Goal: Task Accomplishment & Management: Use online tool/utility

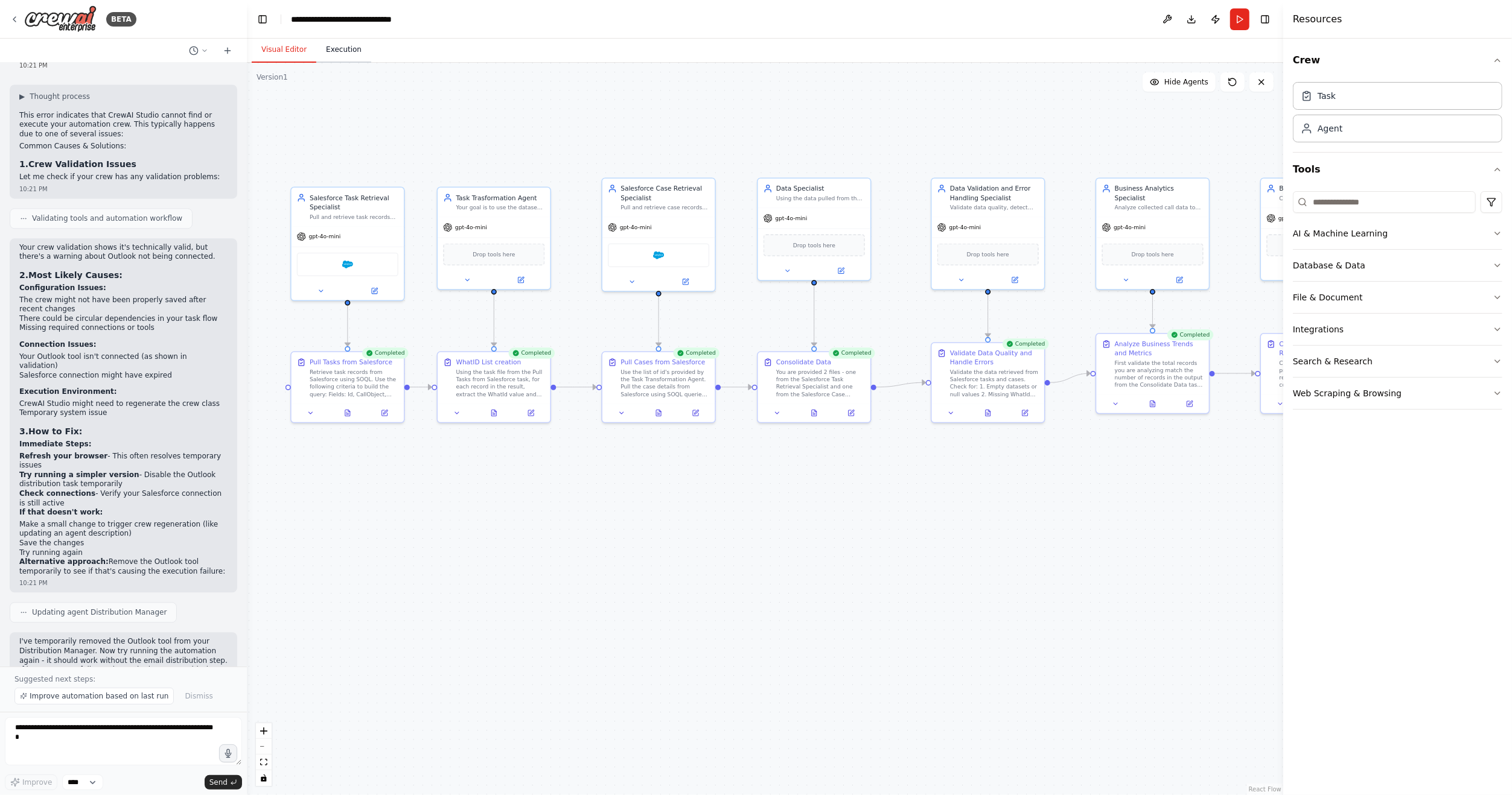
click at [330, 48] on button "Execution" at bounding box center [344, 50] width 55 height 26
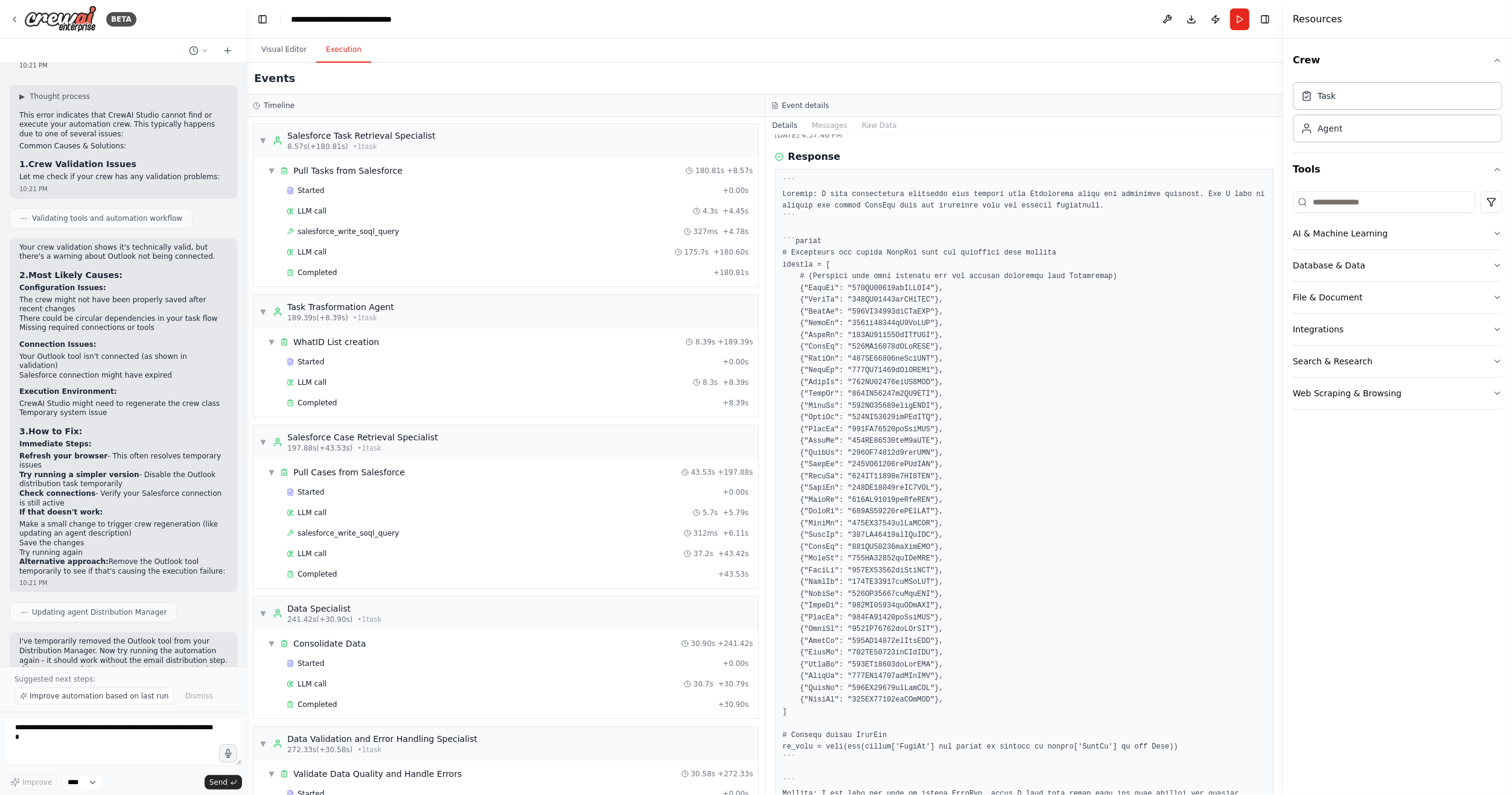
scroll to position [61, 0]
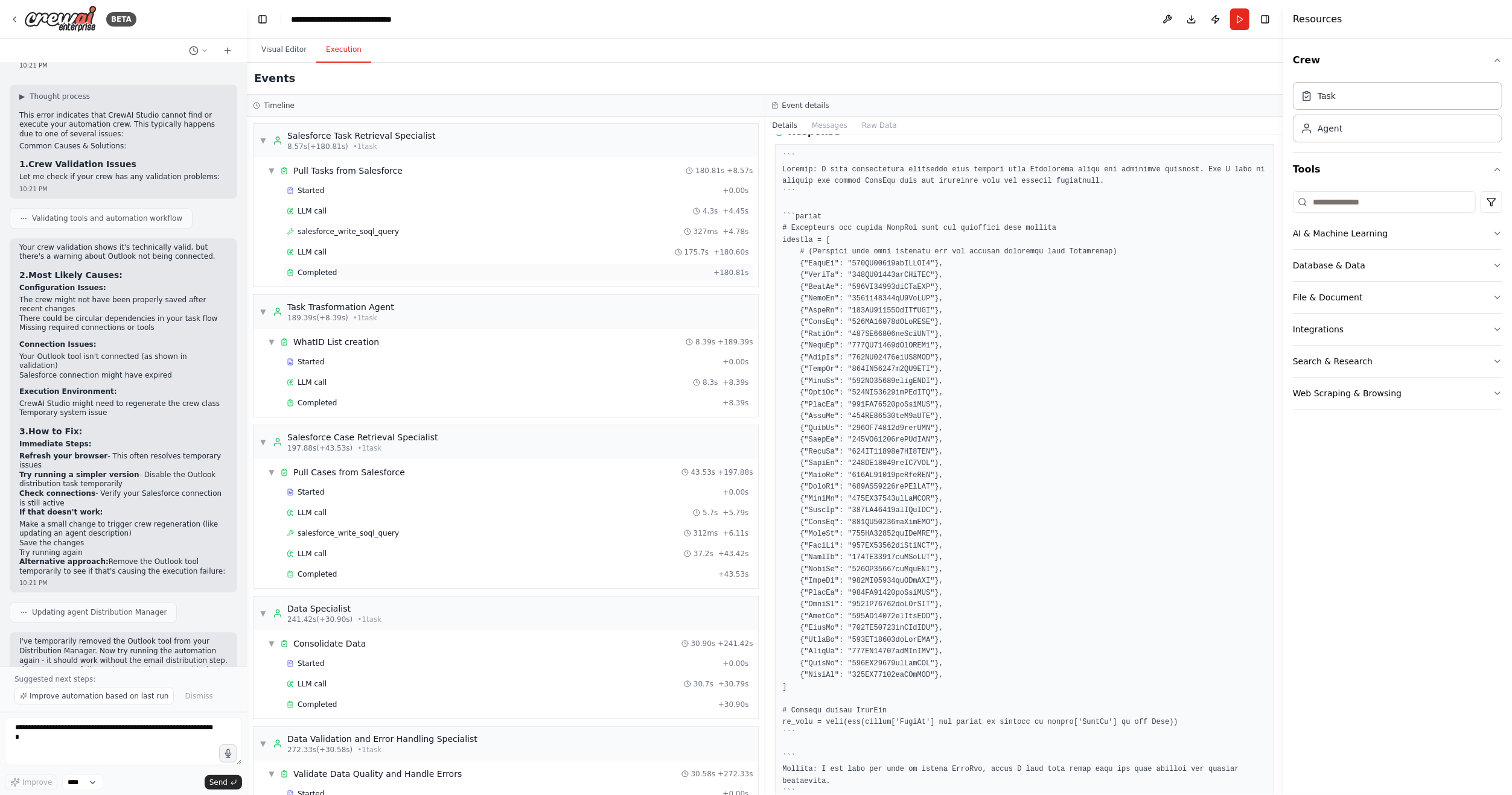
click at [348, 274] on div "Completed" at bounding box center [498, 272] width 422 height 9
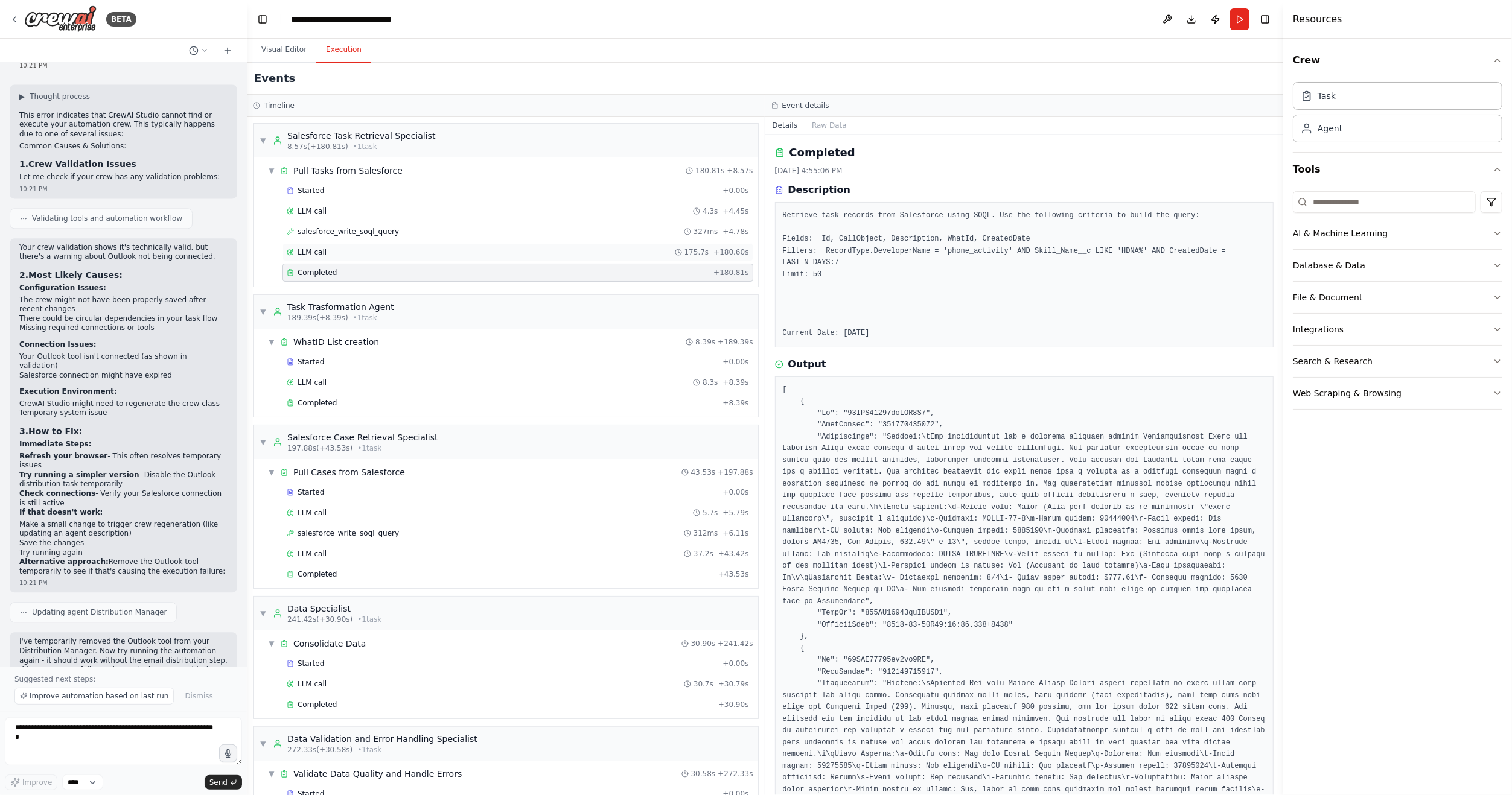
click at [341, 251] on div "LLM call 175.7s + 180.60s" at bounding box center [518, 251] width 463 height 9
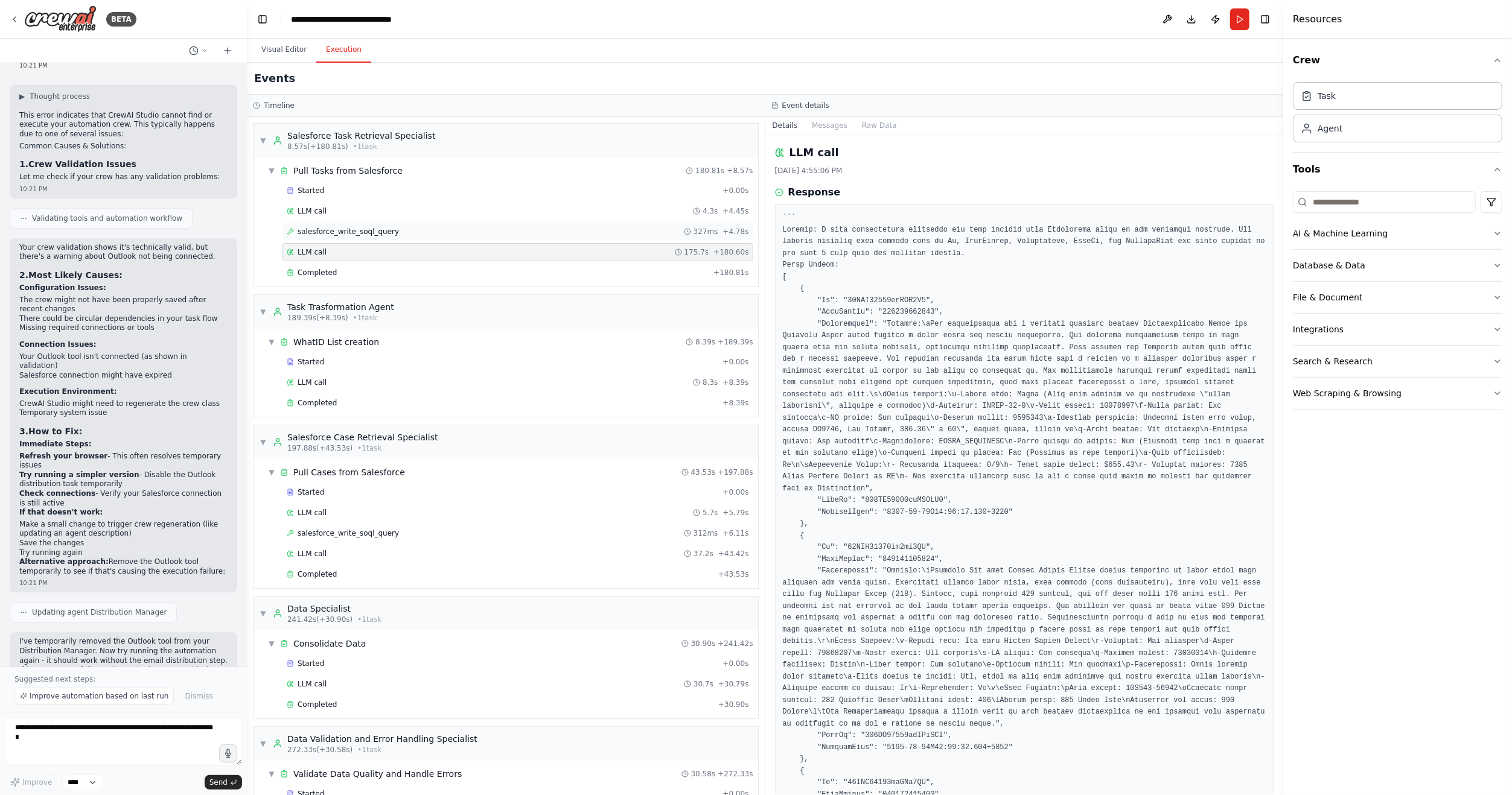
click at [355, 227] on span "salesforce_write_soql_query" at bounding box center [348, 232] width 101 height 9
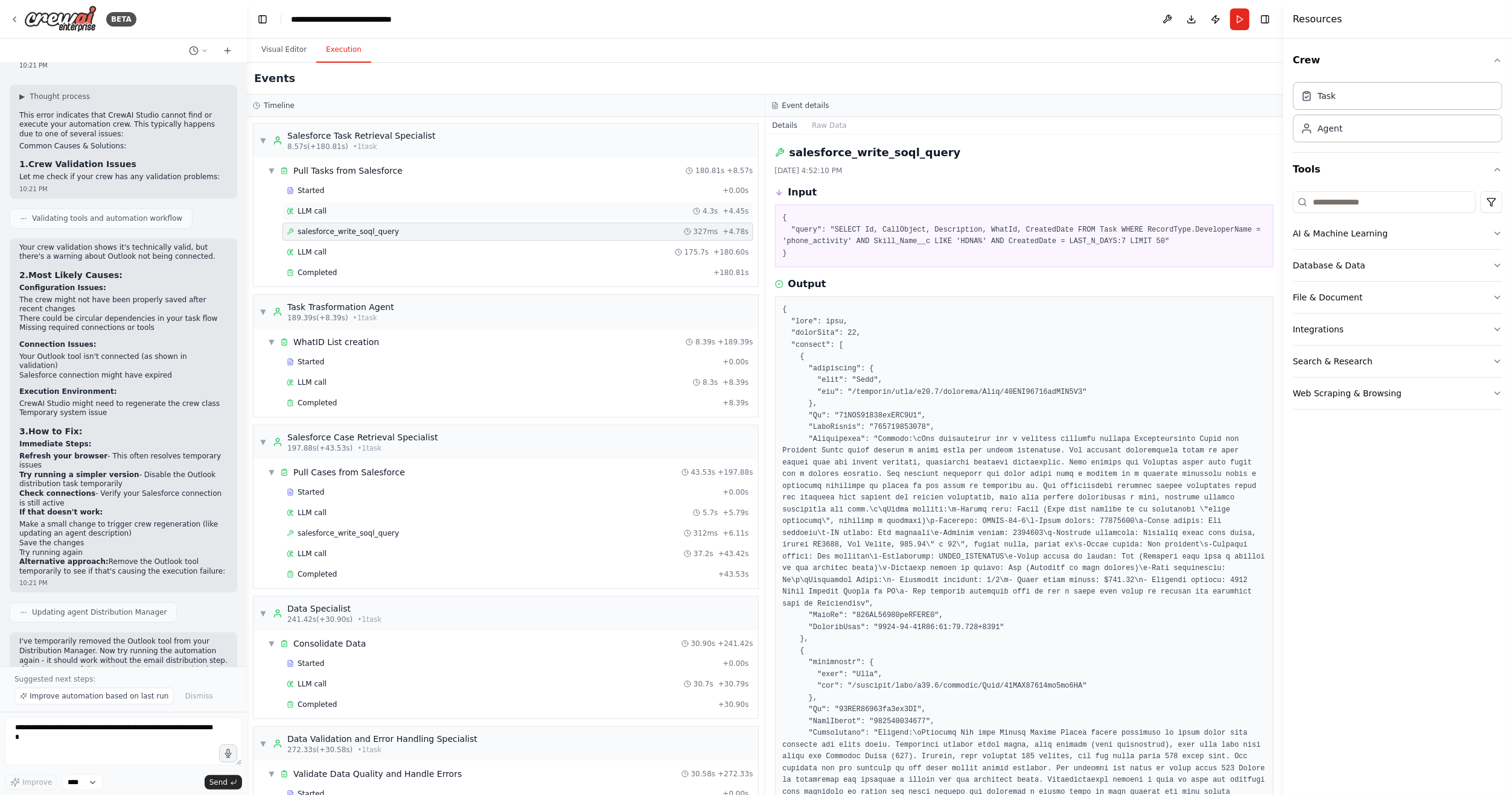
click at [355, 212] on div "LLM call 4.3s + 4.45s" at bounding box center [518, 211] width 463 height 9
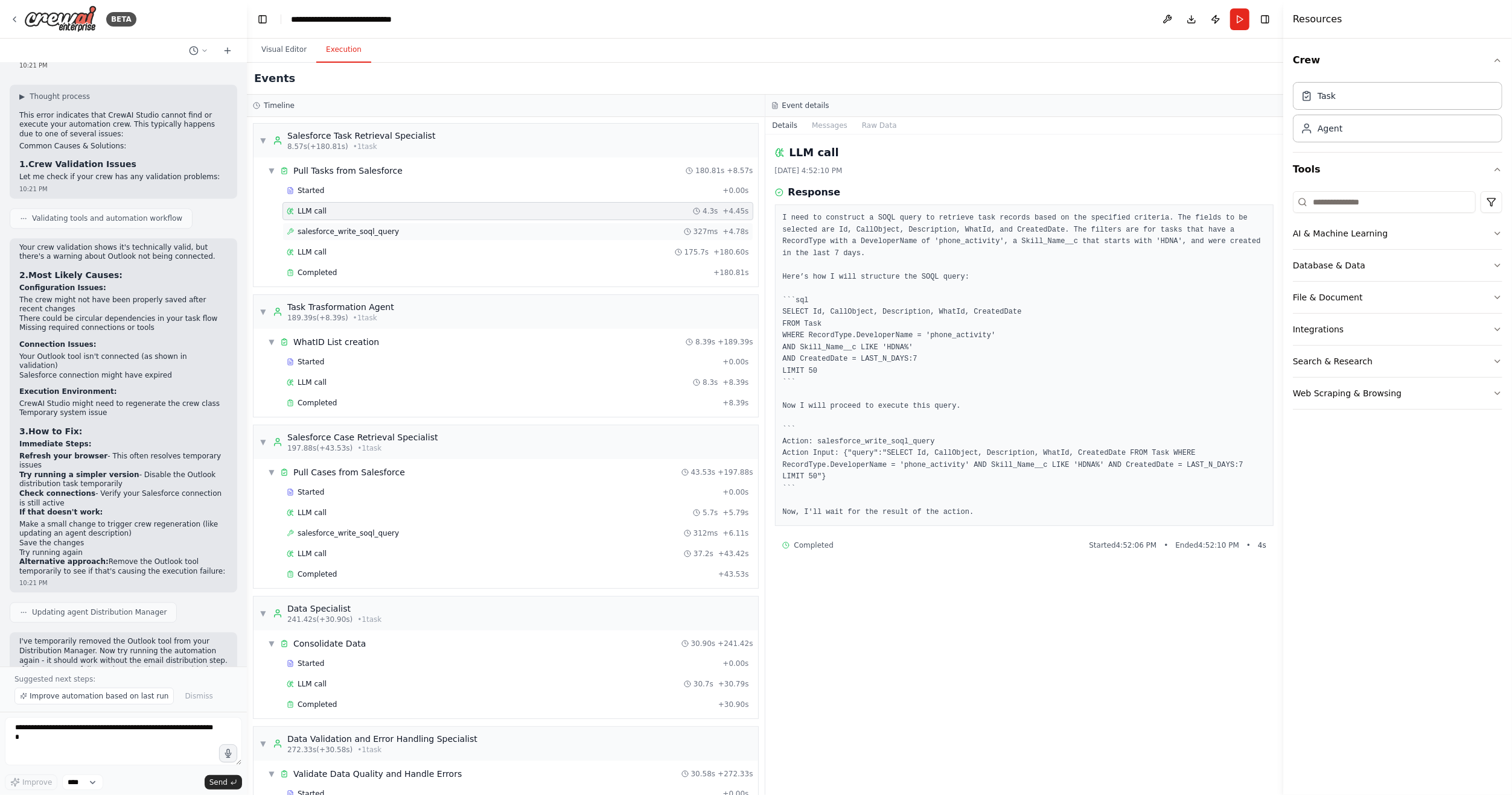
click at [355, 223] on div "salesforce_write_soql_query 327ms + 4.78s" at bounding box center [518, 232] width 471 height 18
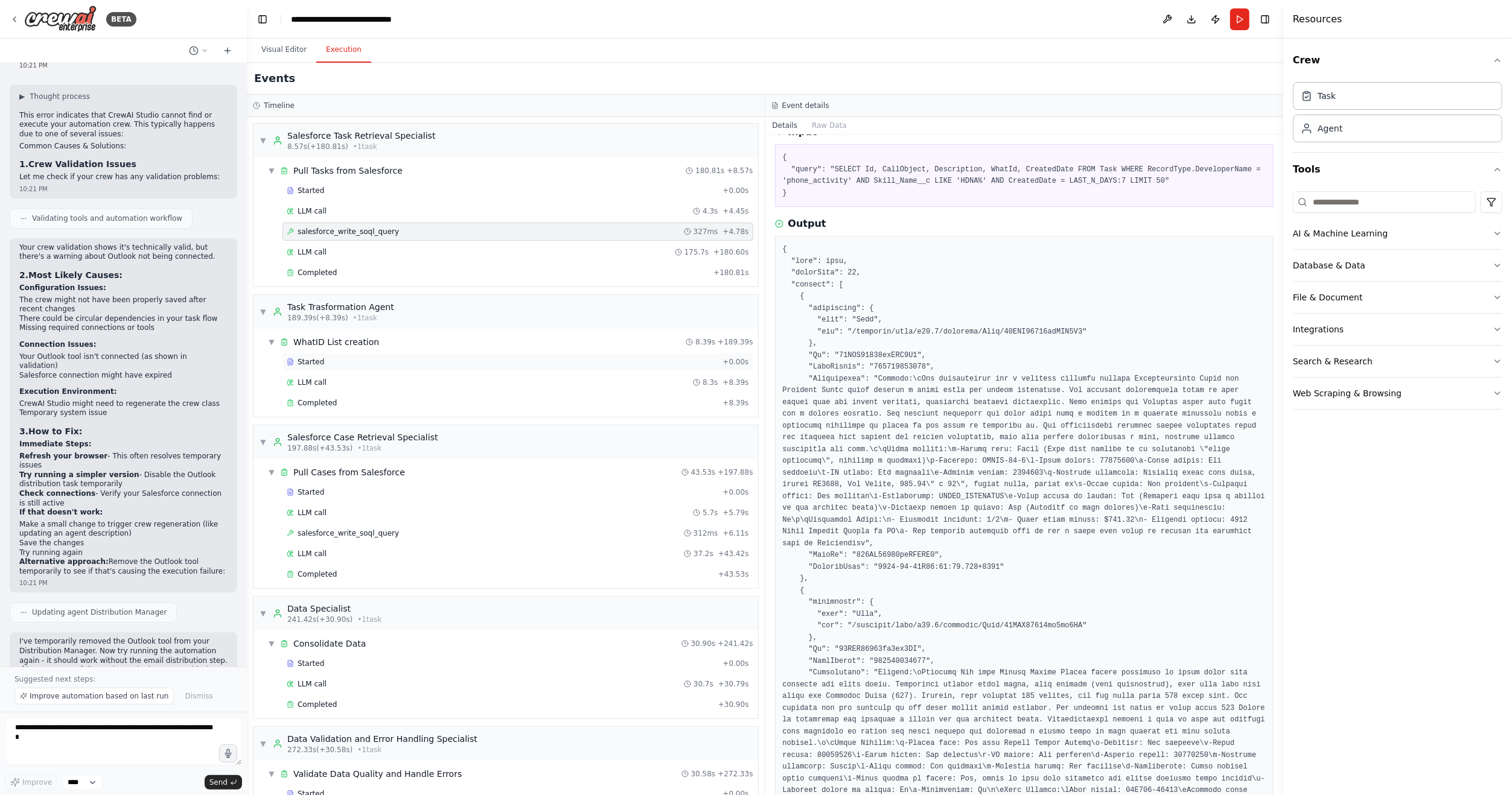
click at [314, 358] on span "Started" at bounding box center [311, 361] width 27 height 9
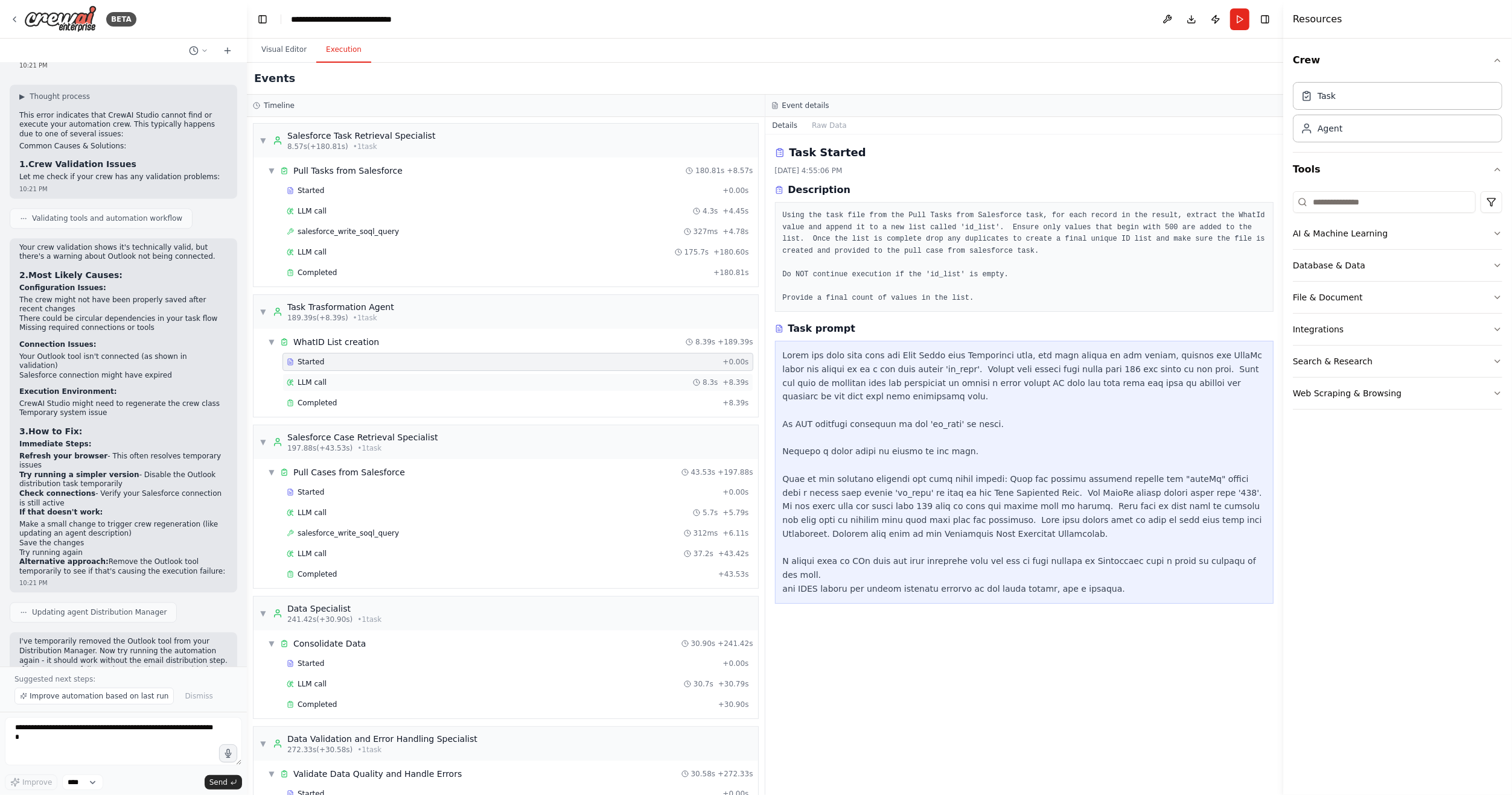
click at [314, 378] on span "LLM call" at bounding box center [312, 382] width 29 height 9
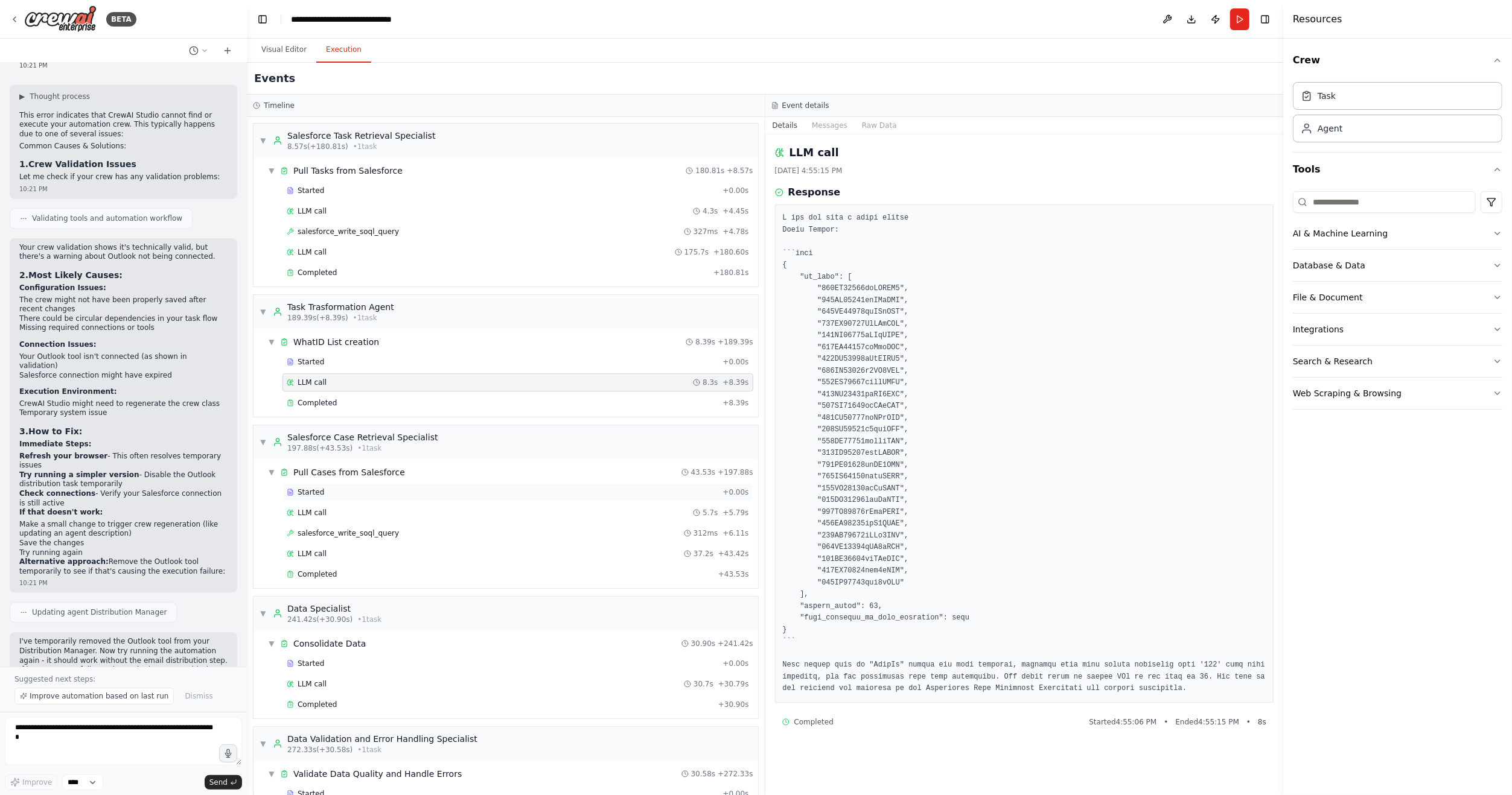
click at [325, 487] on div "Started" at bounding box center [502, 492] width 431 height 9
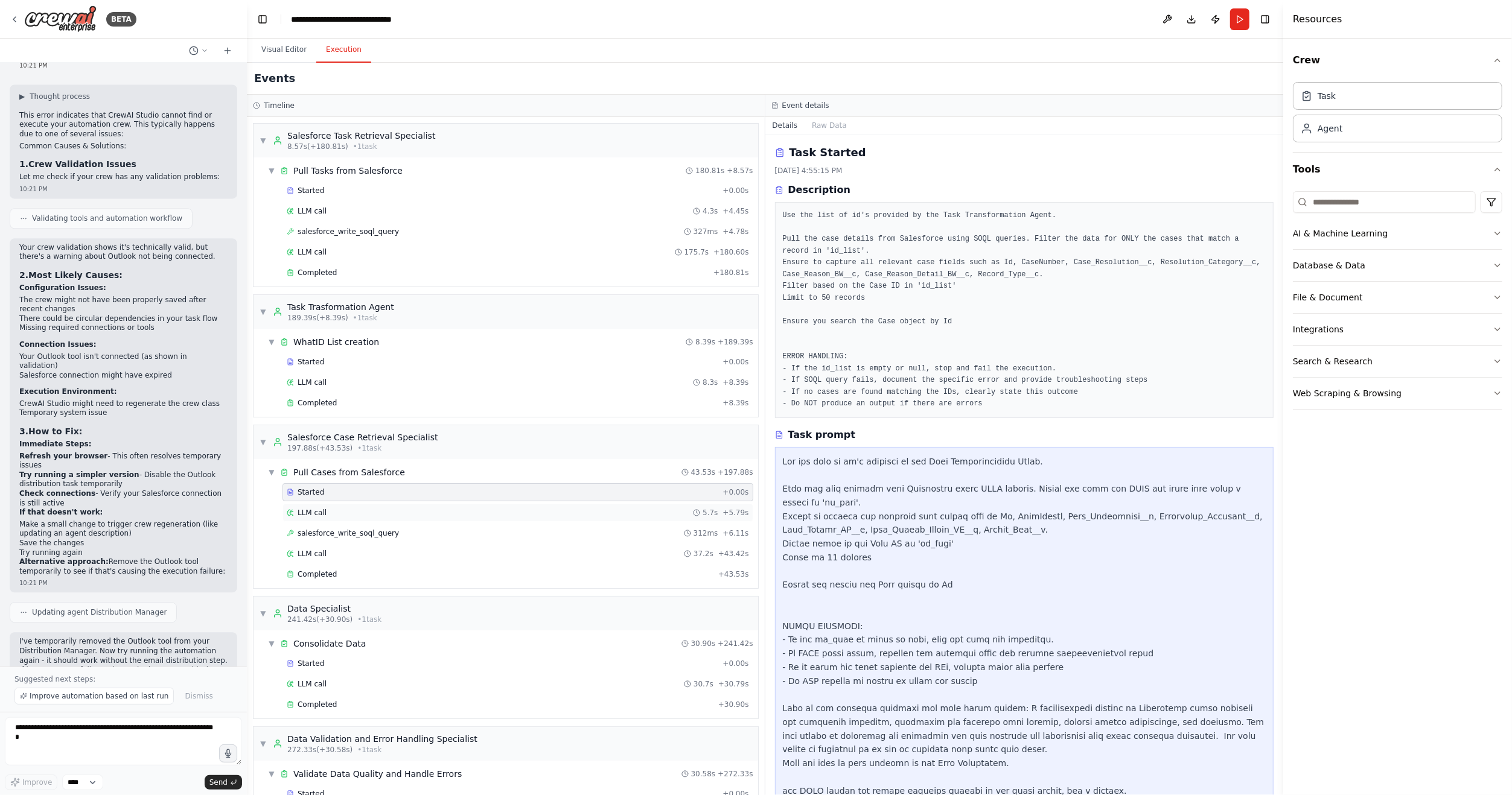
click at [330, 513] on div "LLM call 5.7s + 5.79s" at bounding box center [518, 512] width 471 height 18
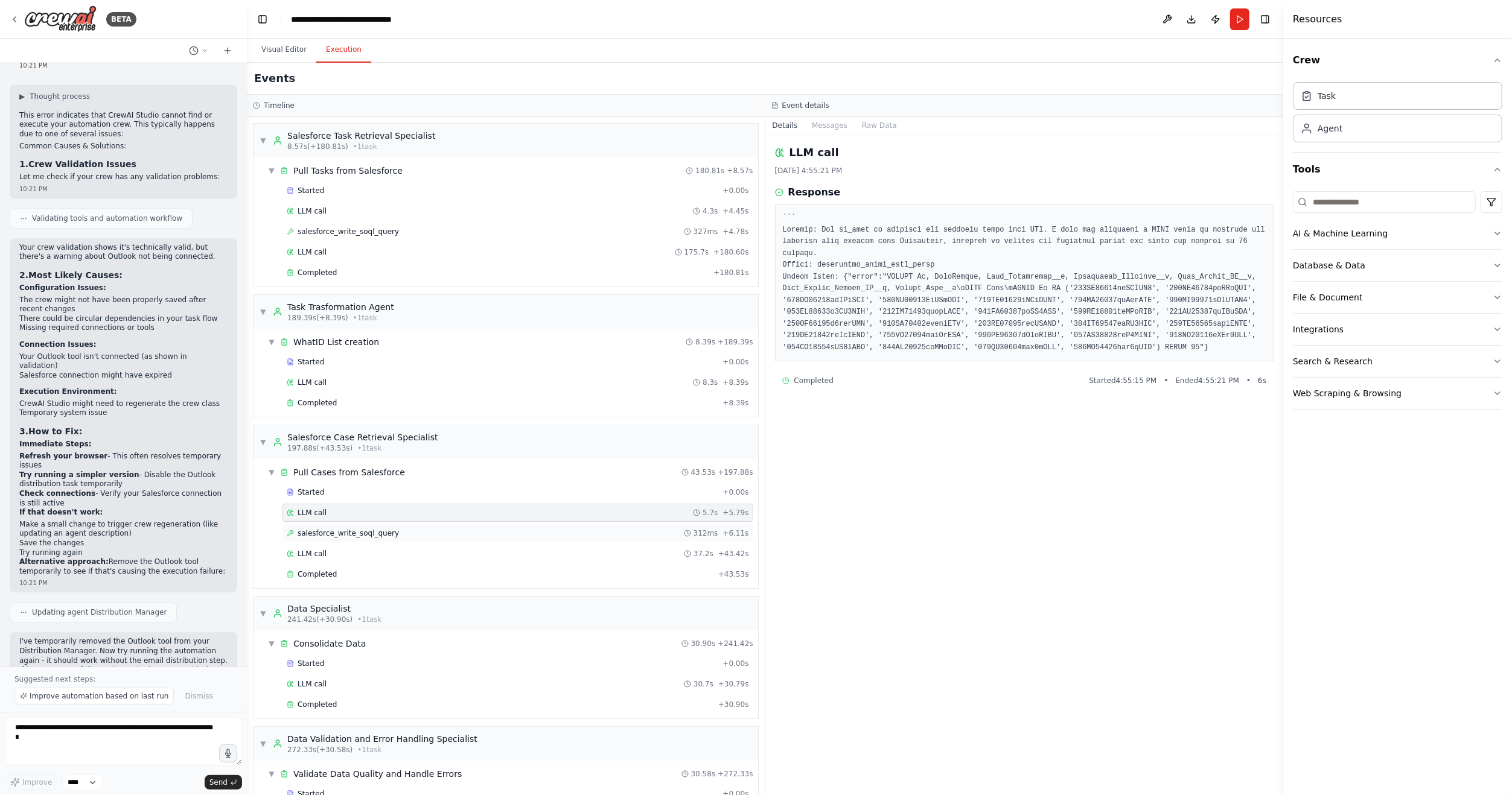
click at [335, 529] on span "salesforce_write_soql_query" at bounding box center [348, 533] width 101 height 9
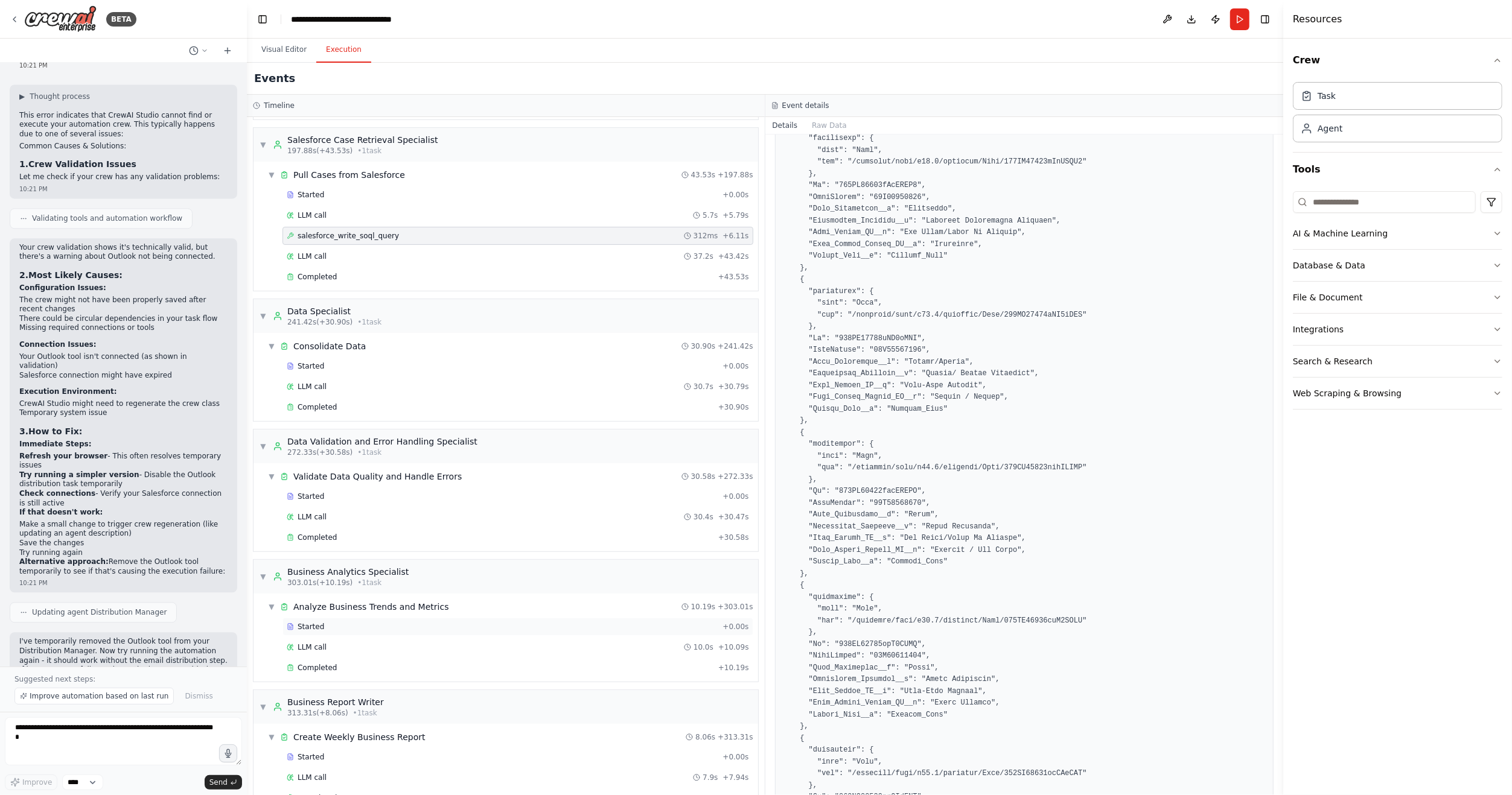
scroll to position [301, 0]
click at [324, 353] on div "Started + 0.00s" at bounding box center [518, 362] width 471 height 18
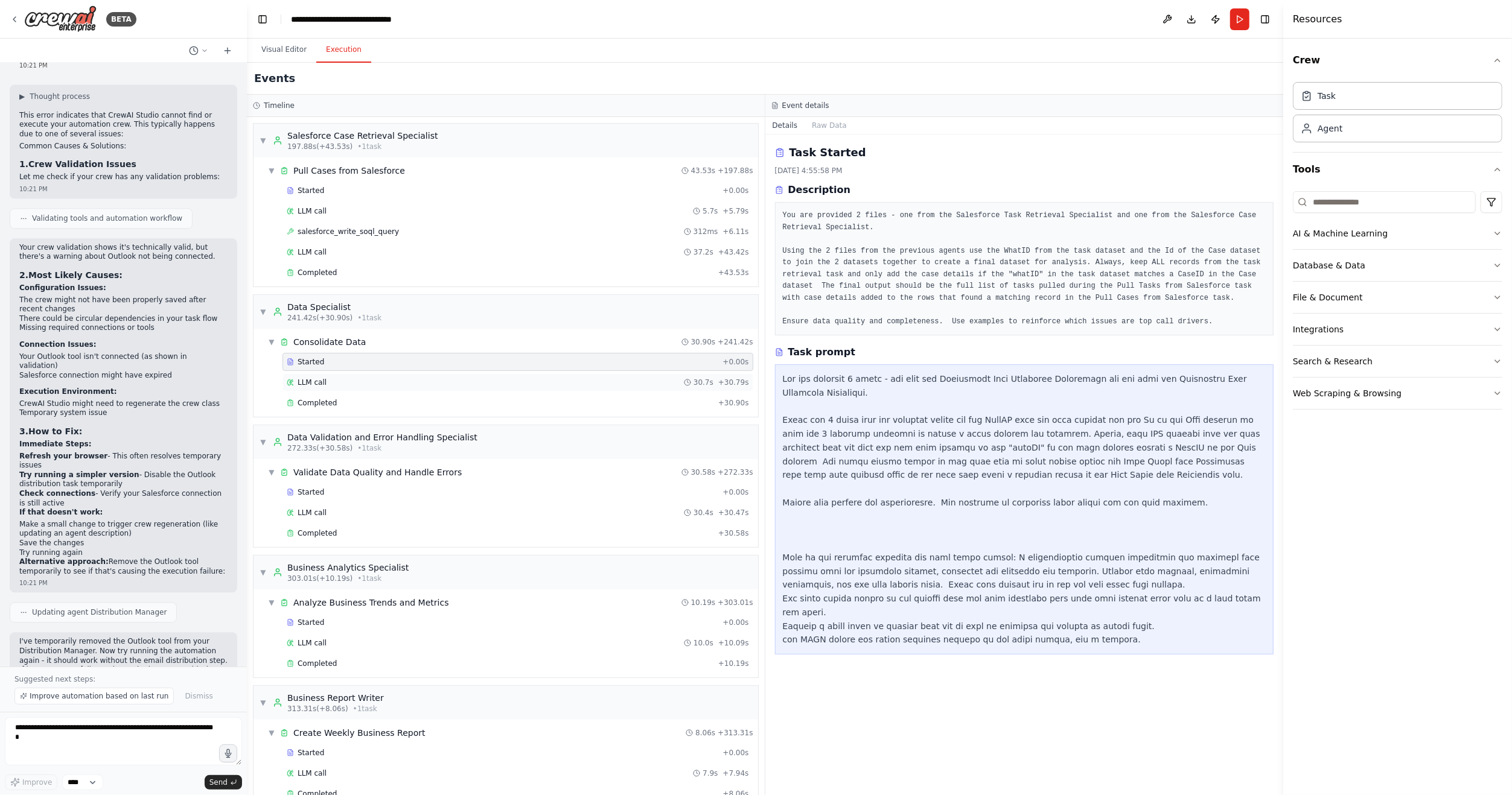
click at [325, 378] on div "LLM call 30.7s + 30.79s" at bounding box center [518, 382] width 463 height 9
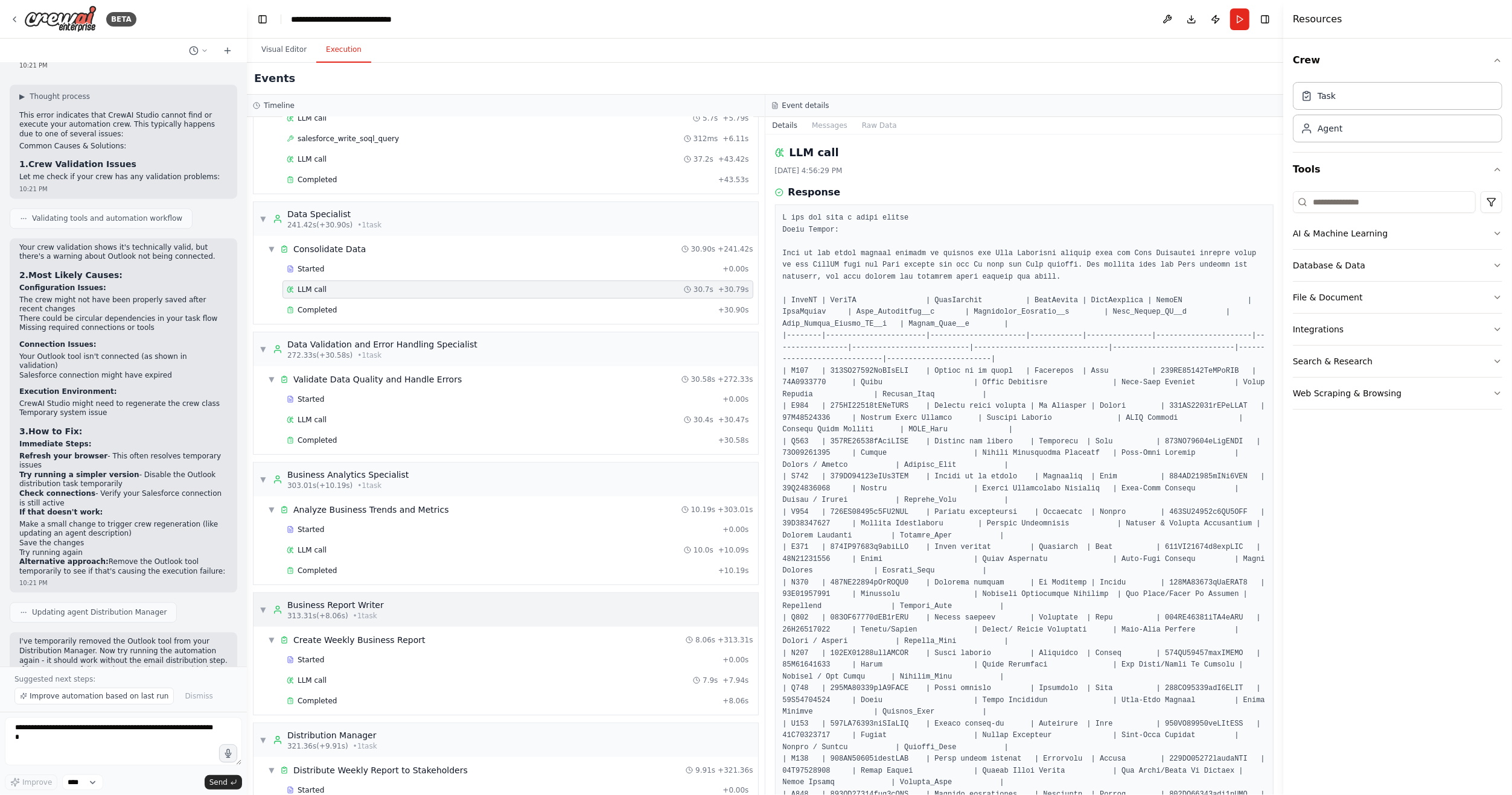
scroll to position [444, 0]
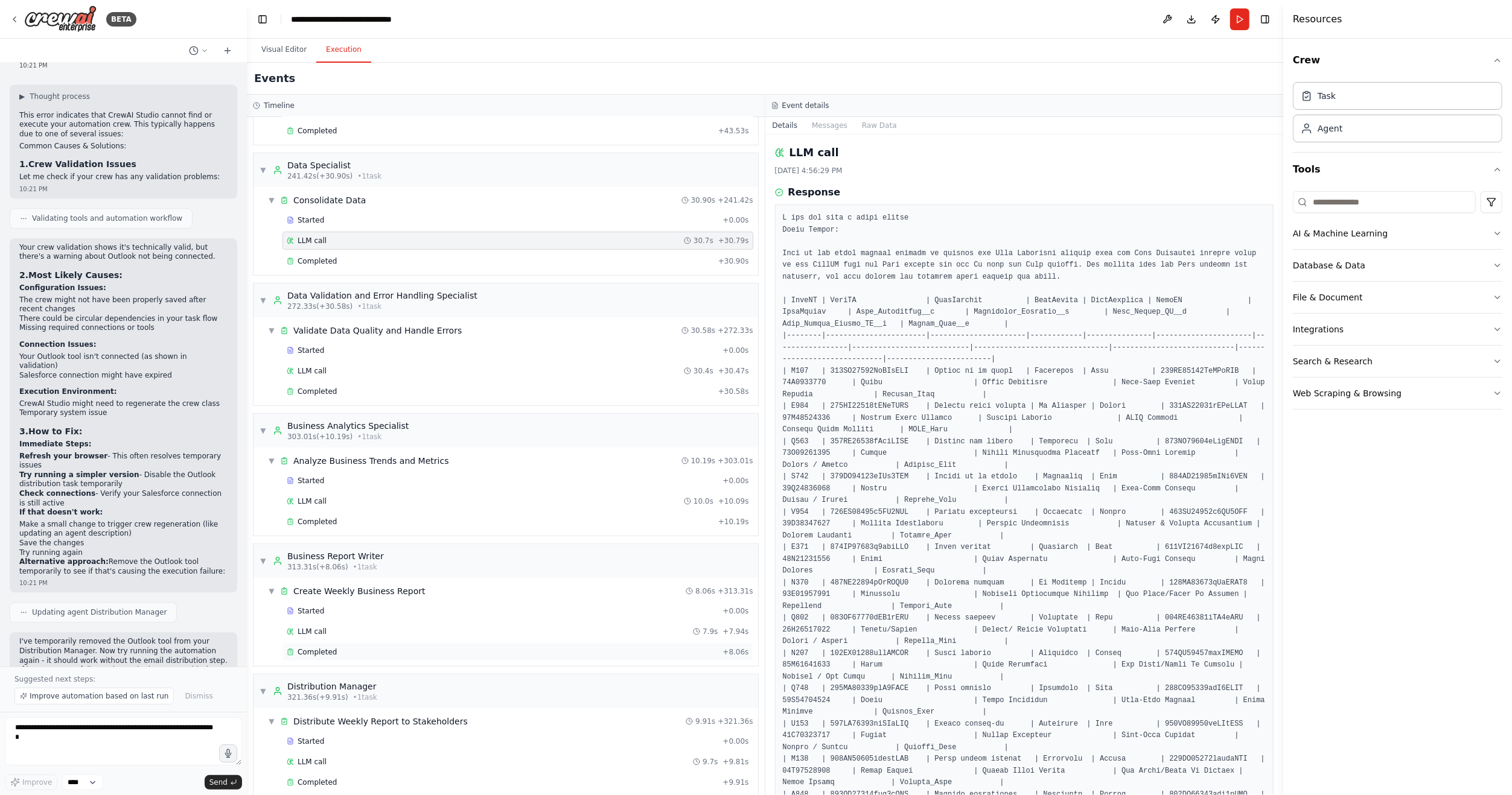
click at [336, 648] on div "Completed" at bounding box center [502, 652] width 431 height 9
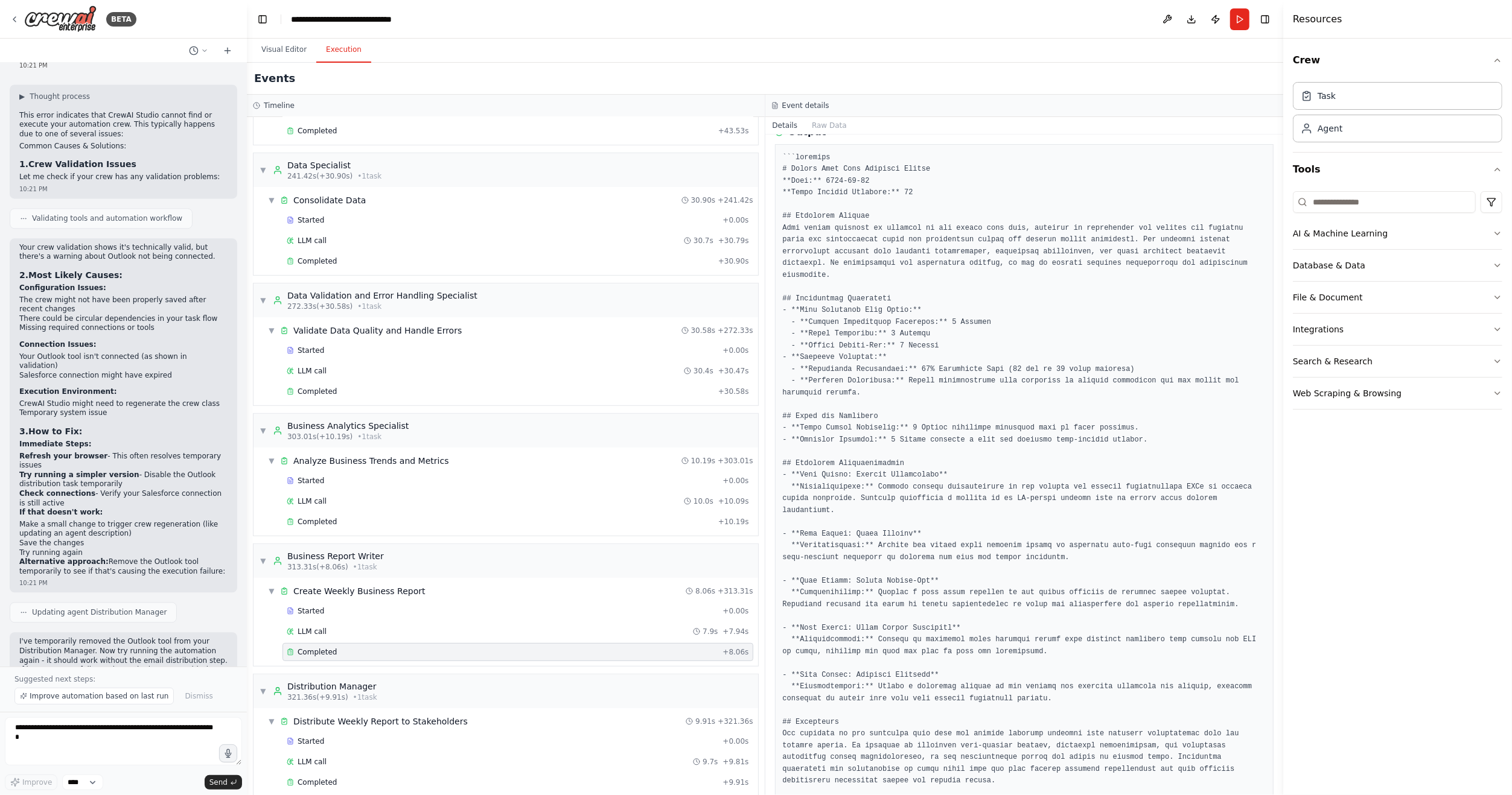
scroll to position [181, 0]
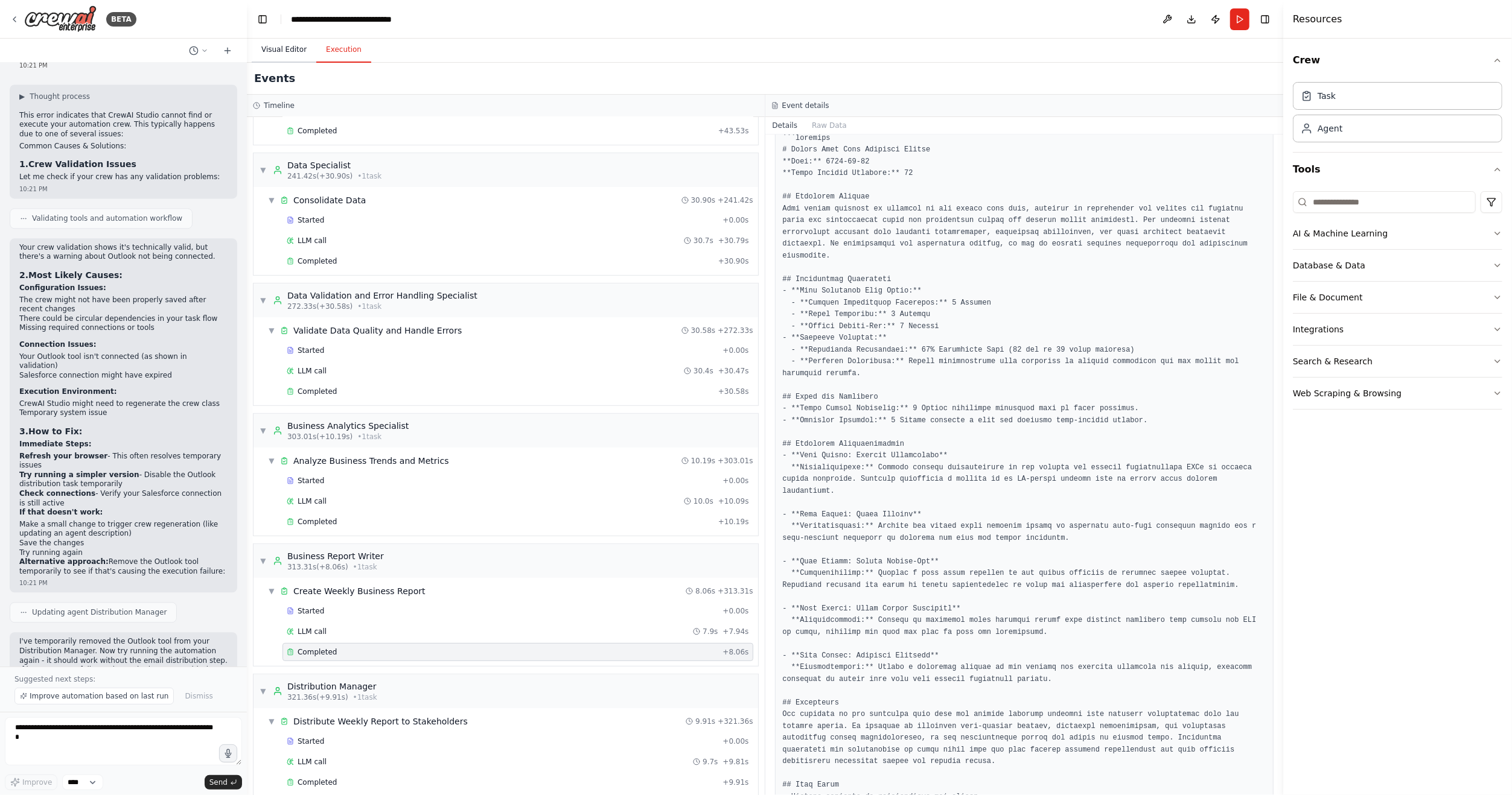
click at [267, 48] on button "Visual Editor" at bounding box center [283, 50] width 64 height 26
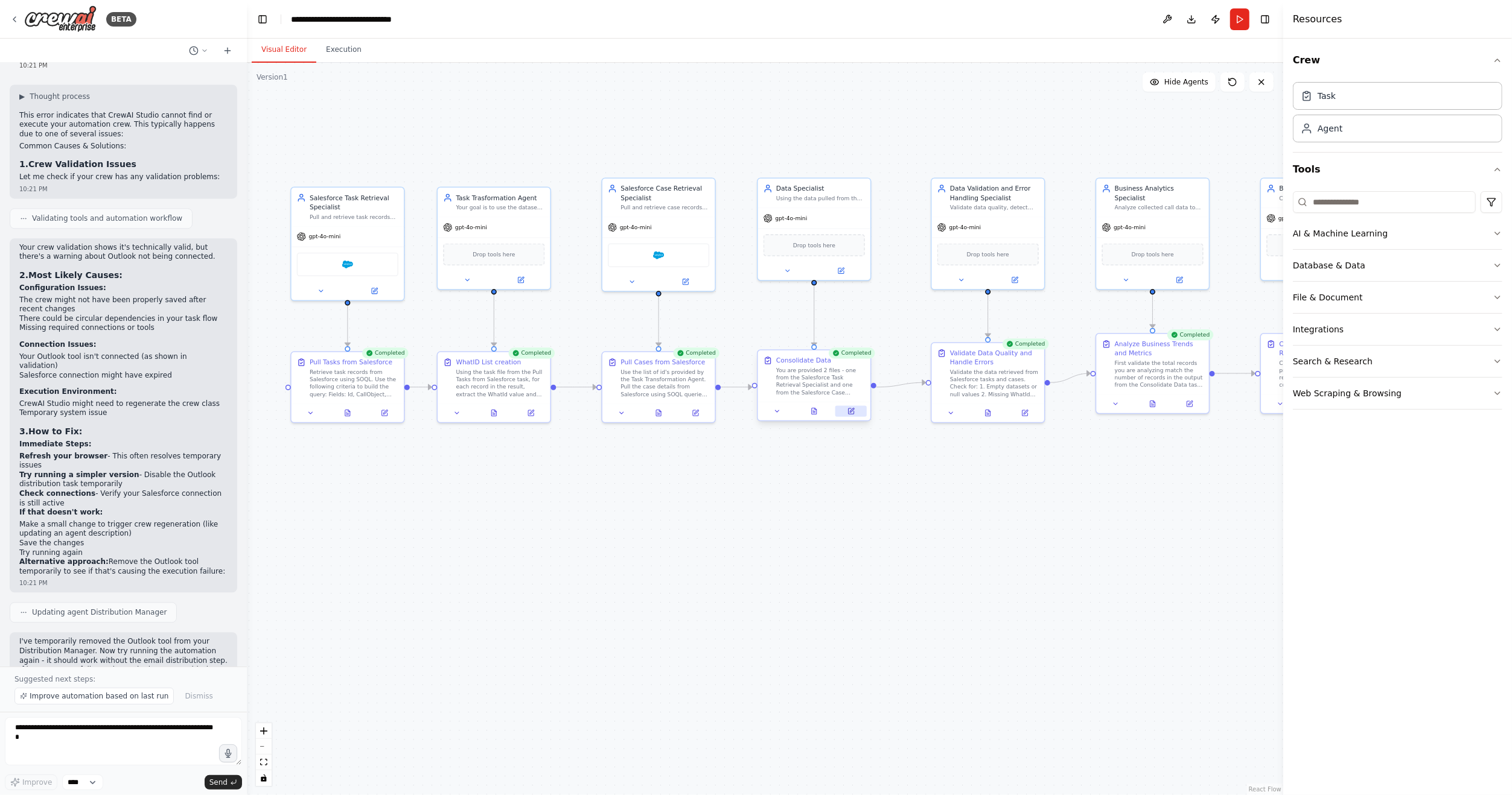
click at [852, 408] on icon at bounding box center [852, 412] width 7 height 7
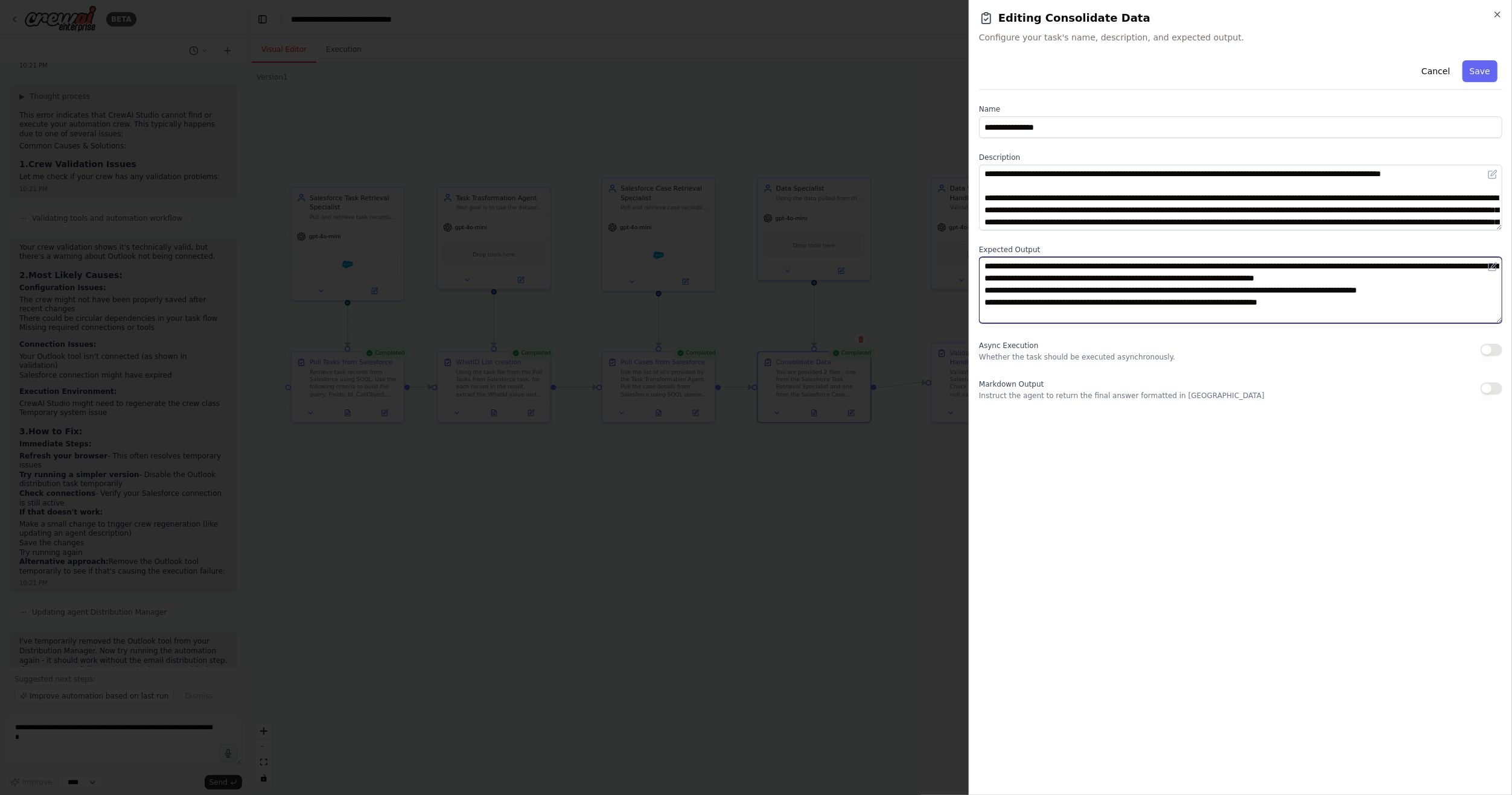
click at [1153, 304] on textarea "**********" at bounding box center [1240, 290] width 523 height 66
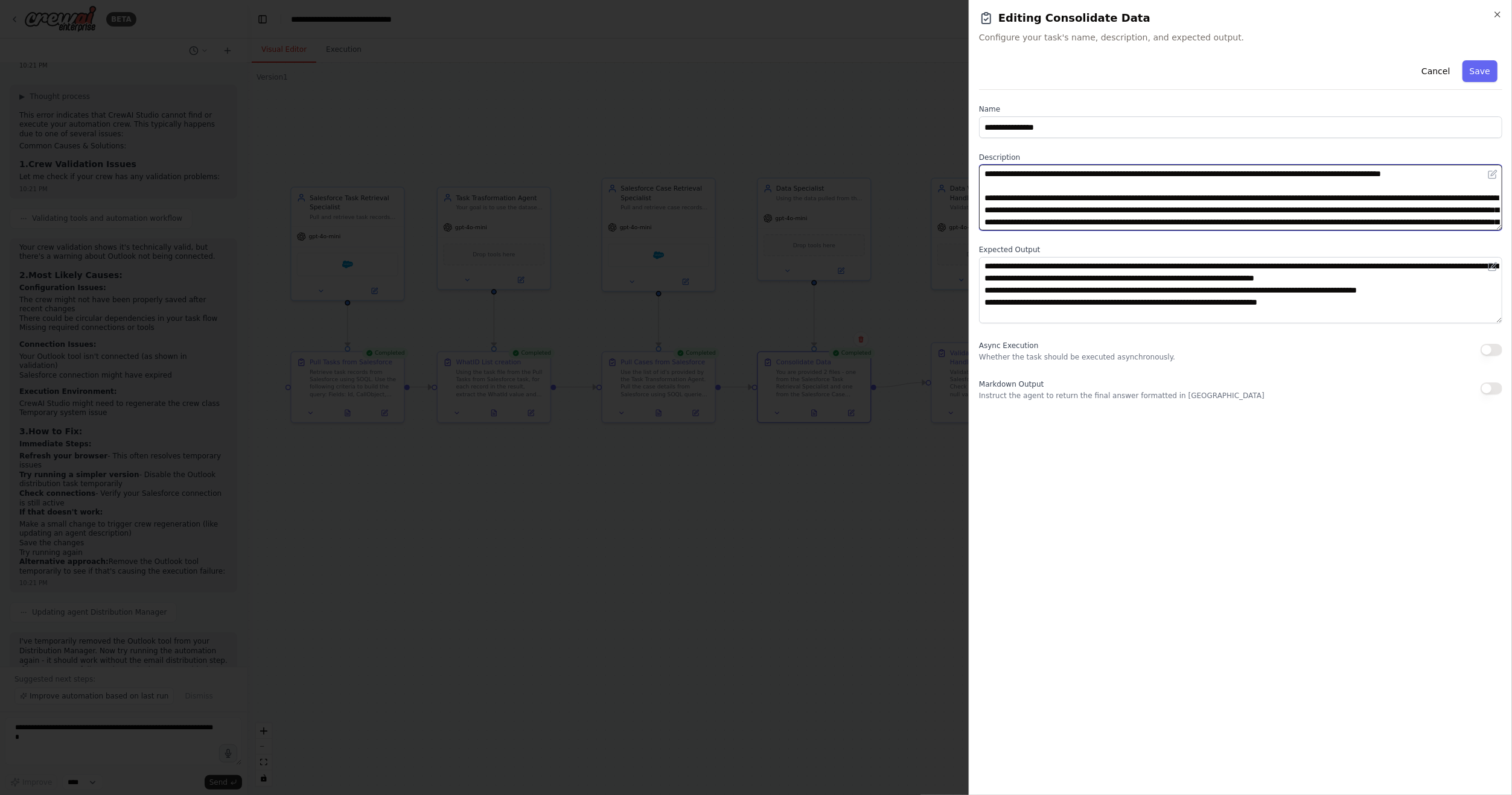
click at [1067, 186] on textarea "**********" at bounding box center [1240, 197] width 523 height 66
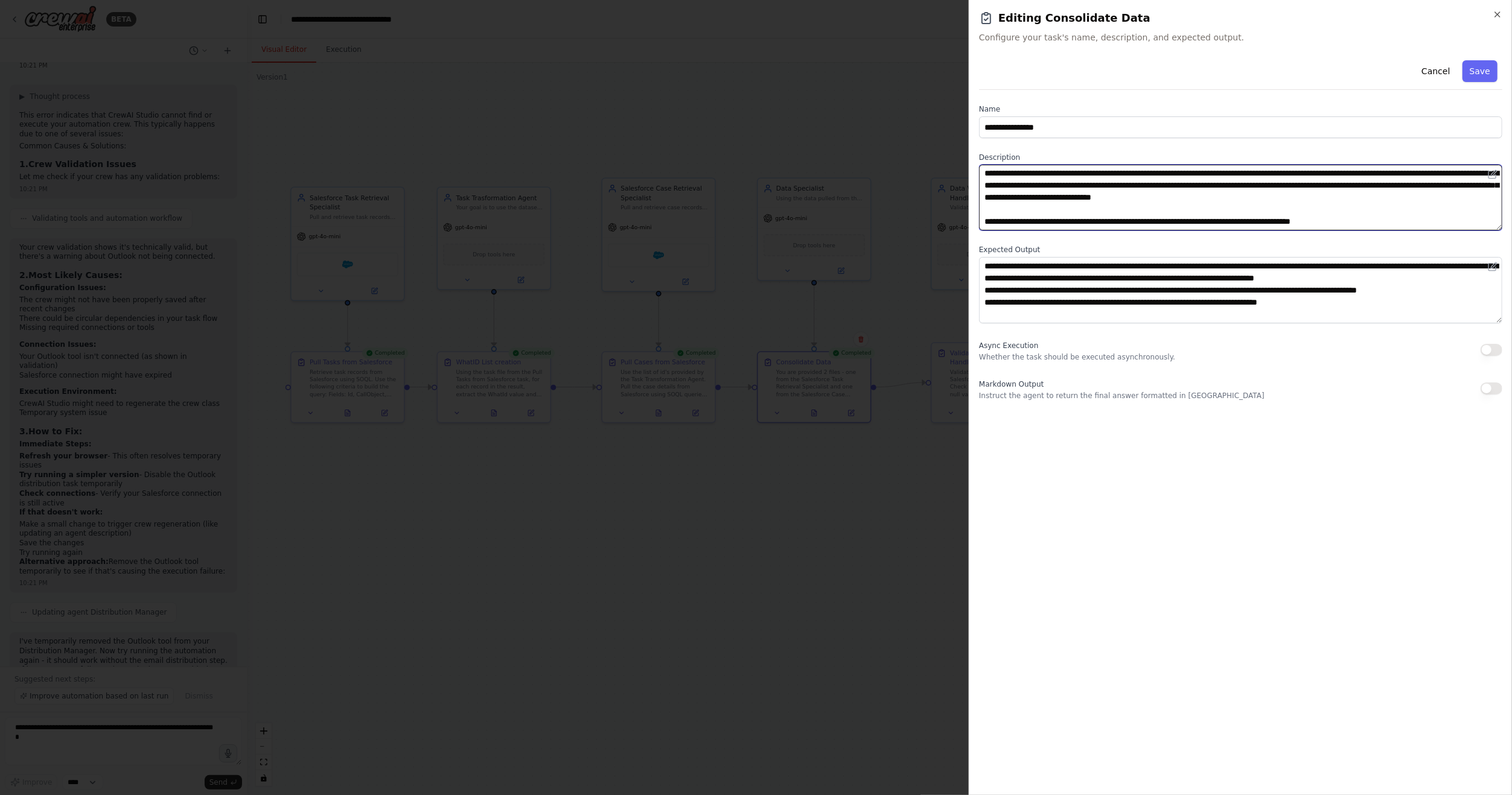
scroll to position [36, 0]
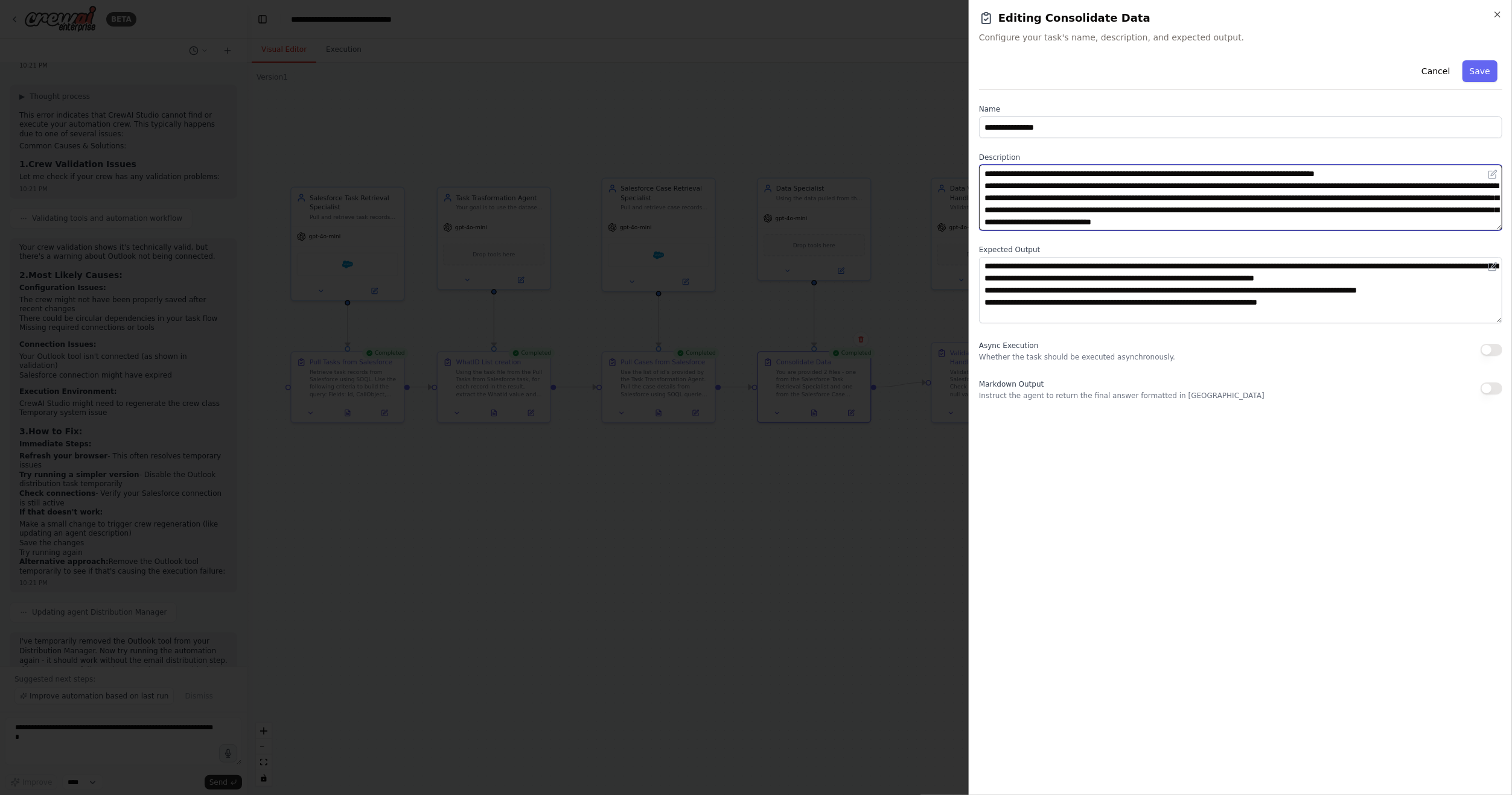
click at [1087, 173] on textarea at bounding box center [1240, 197] width 523 height 66
click at [1395, 186] on textarea at bounding box center [1240, 197] width 523 height 66
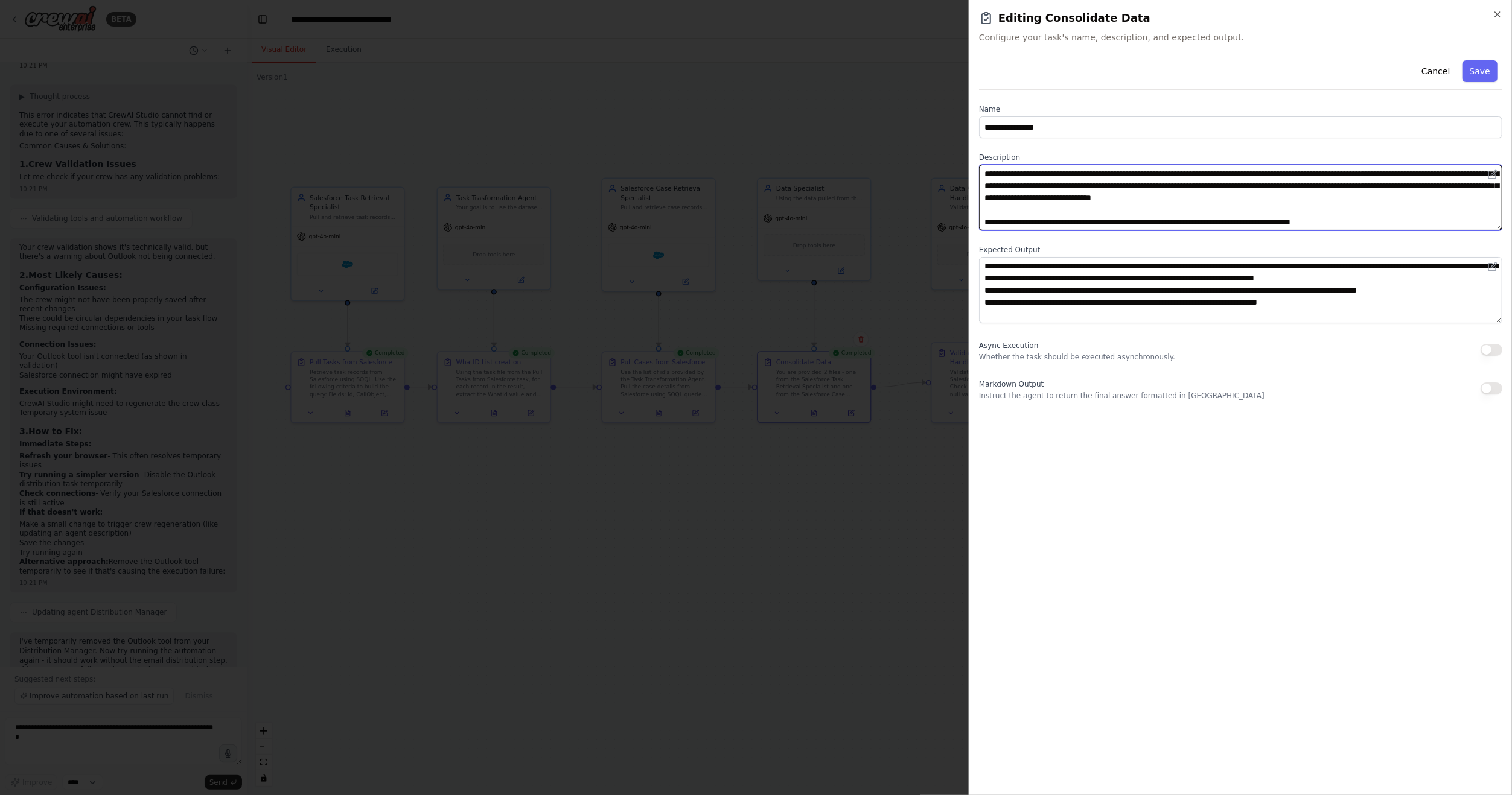
scroll to position [48, 0]
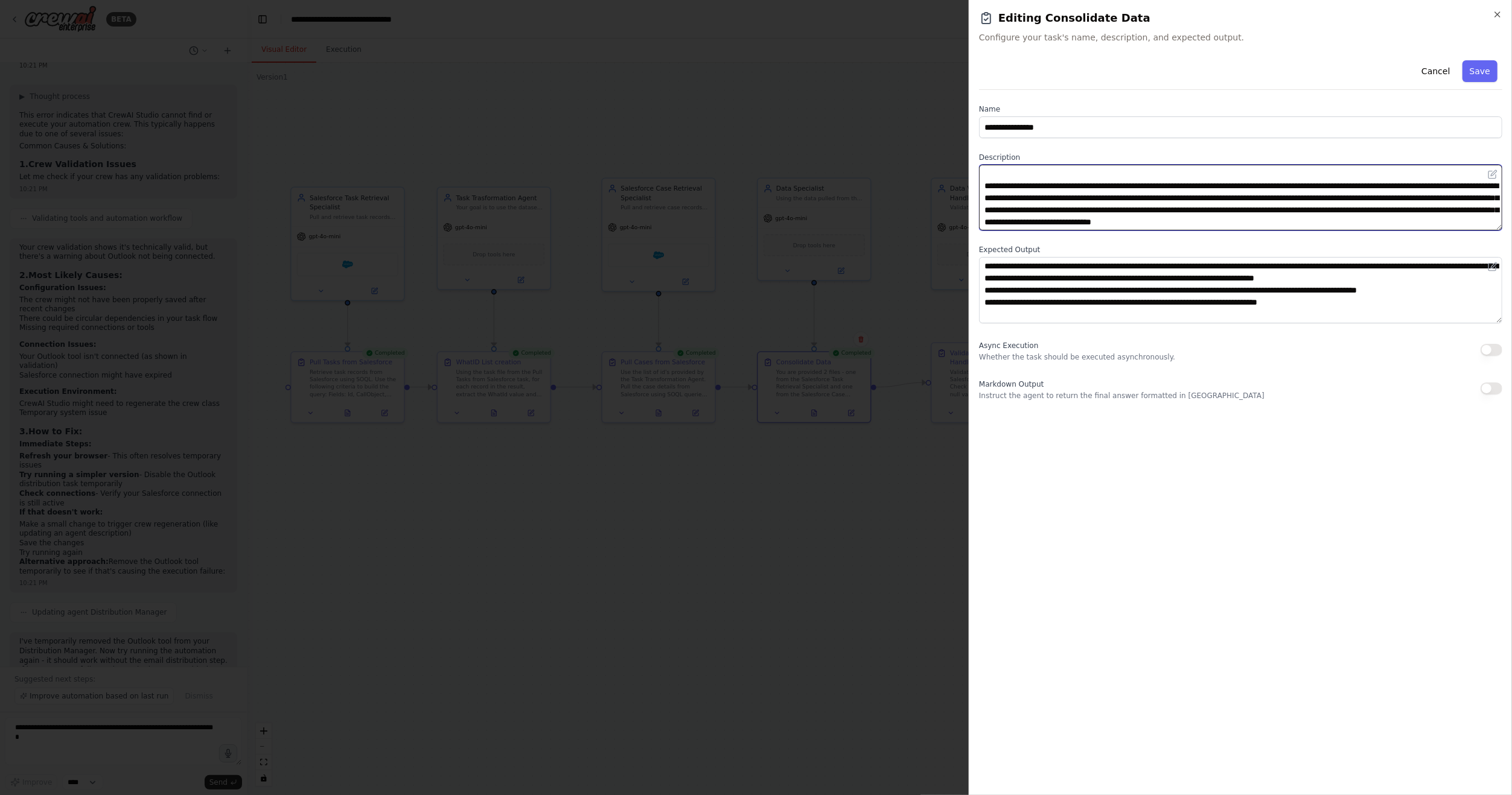
drag, startPoint x: 986, startPoint y: 196, endPoint x: 1430, endPoint y: 220, distance: 444.6
click at [1430, 220] on textarea at bounding box center [1240, 197] width 523 height 66
click at [1239, 220] on textarea at bounding box center [1240, 197] width 523 height 66
drag, startPoint x: 1234, startPoint y: 223, endPoint x: 987, endPoint y: 192, distance: 248.9
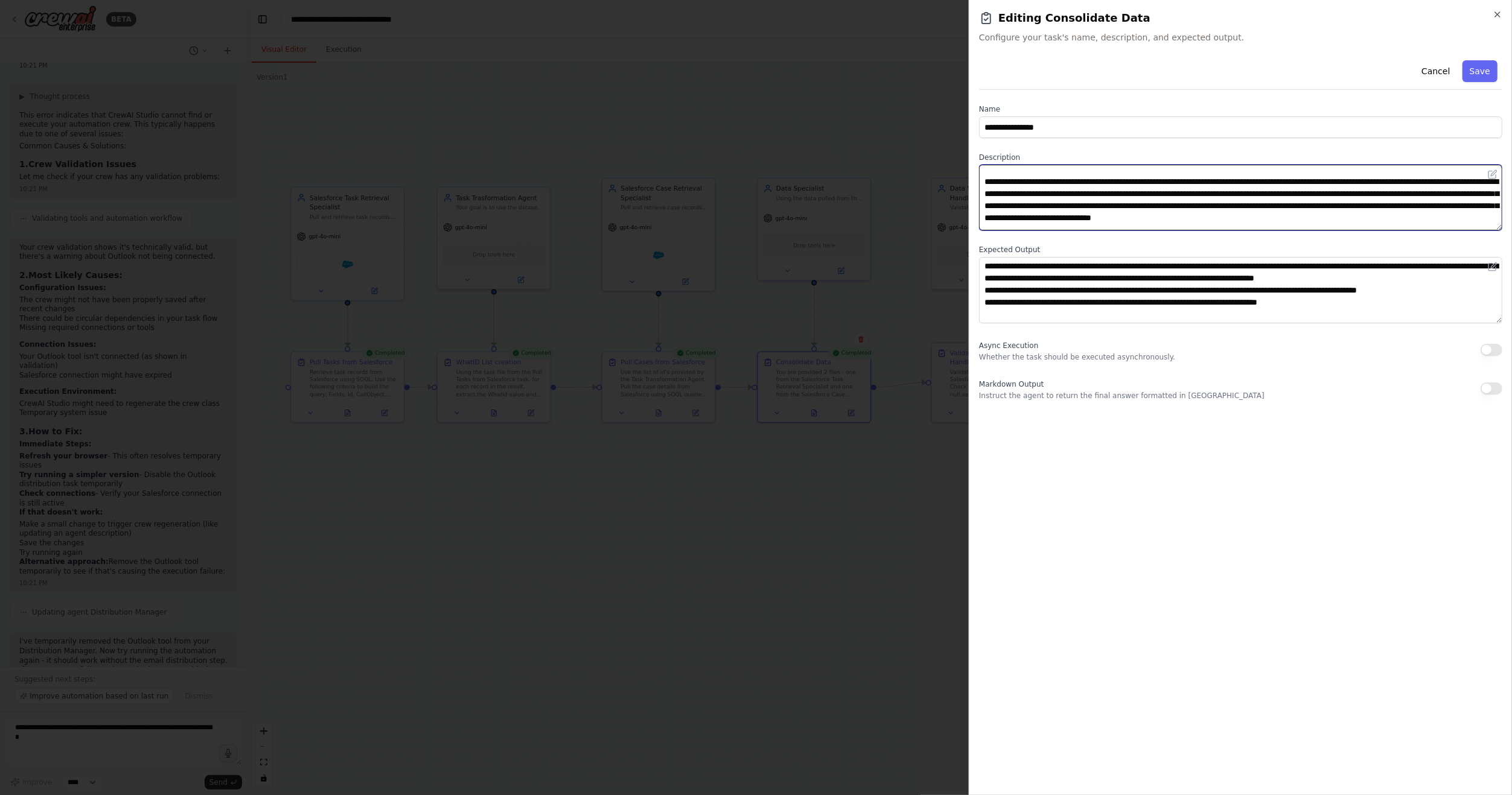
click at [987, 192] on textarea at bounding box center [1240, 197] width 523 height 66
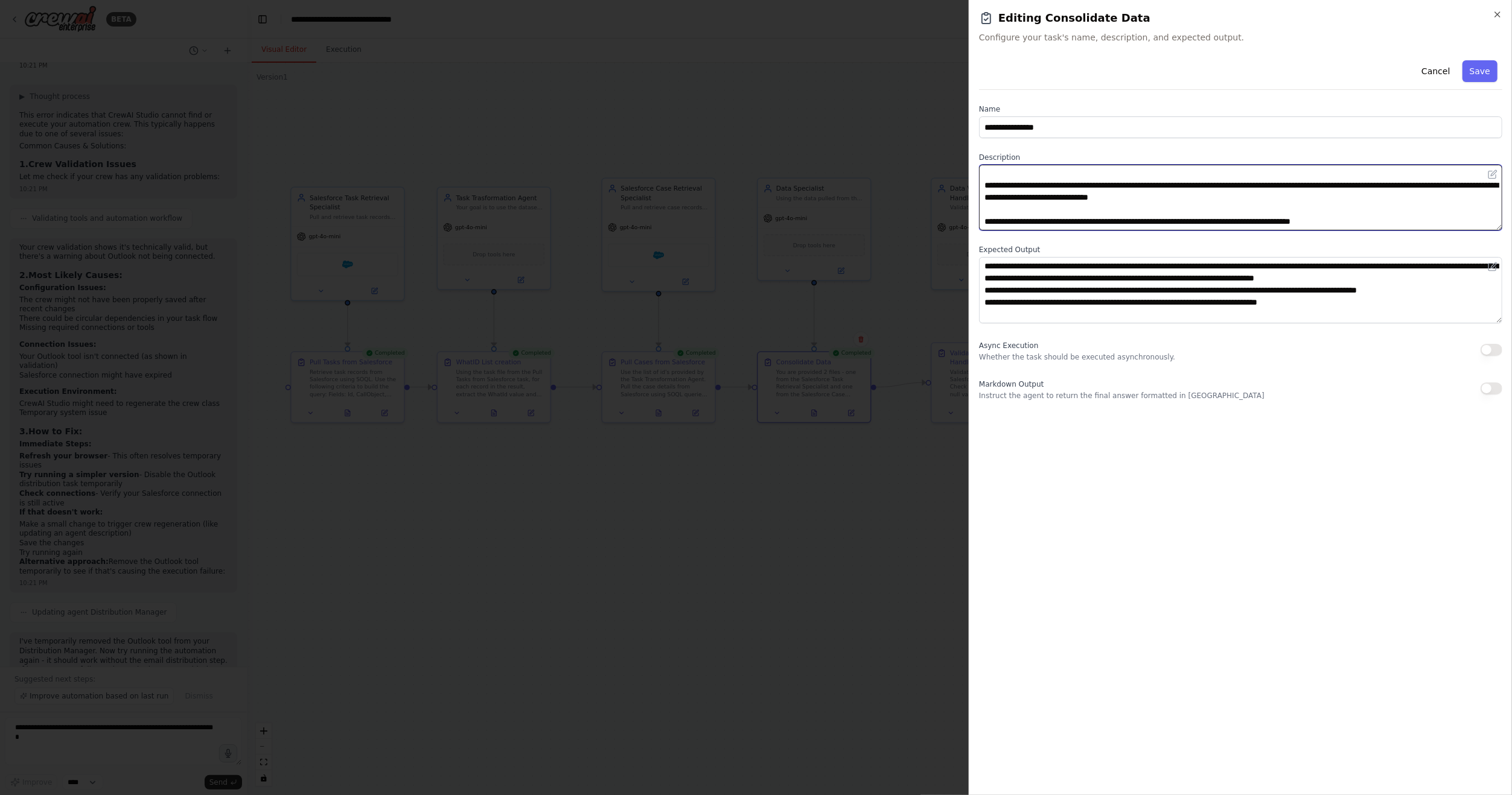
drag, startPoint x: 1275, startPoint y: 208, endPoint x: 968, endPoint y: 180, distance: 308.3
click at [968, 180] on body "BETA Hello! I'm the CrewAI assistant. What kind of automation do you want to bu…" at bounding box center [756, 398] width 1512 height 795
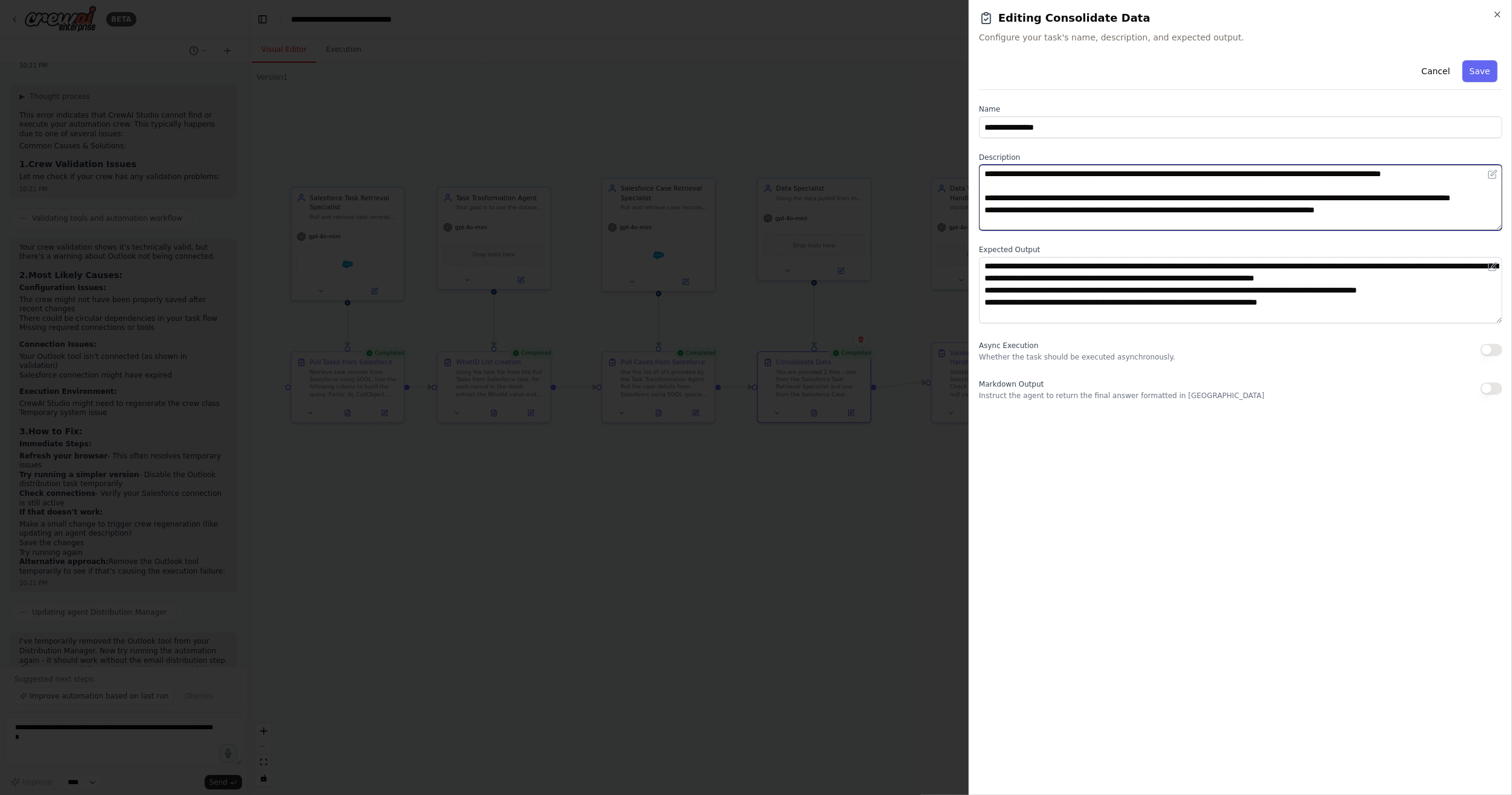
scroll to position [48, 0]
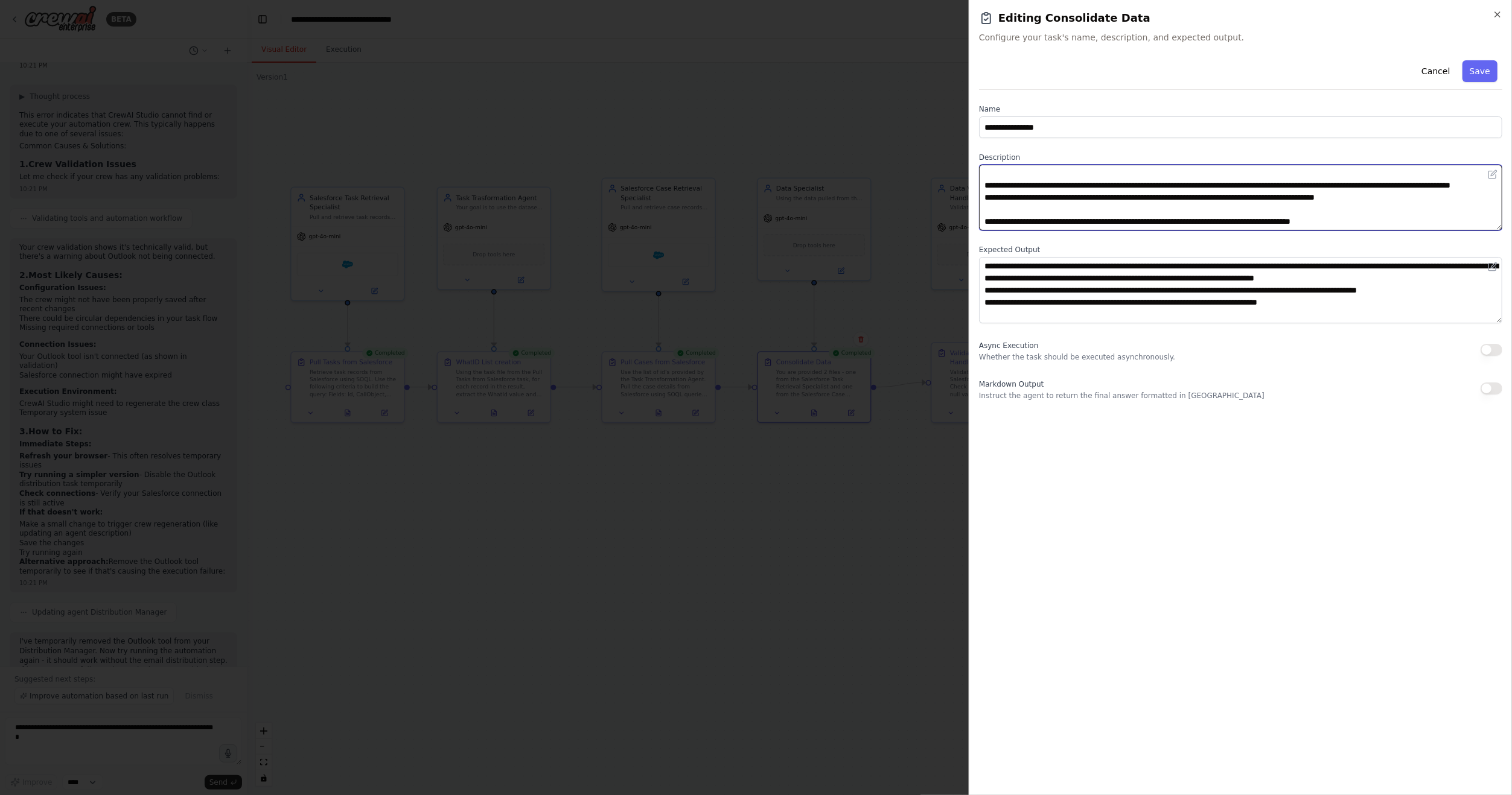
type textarea "**********"
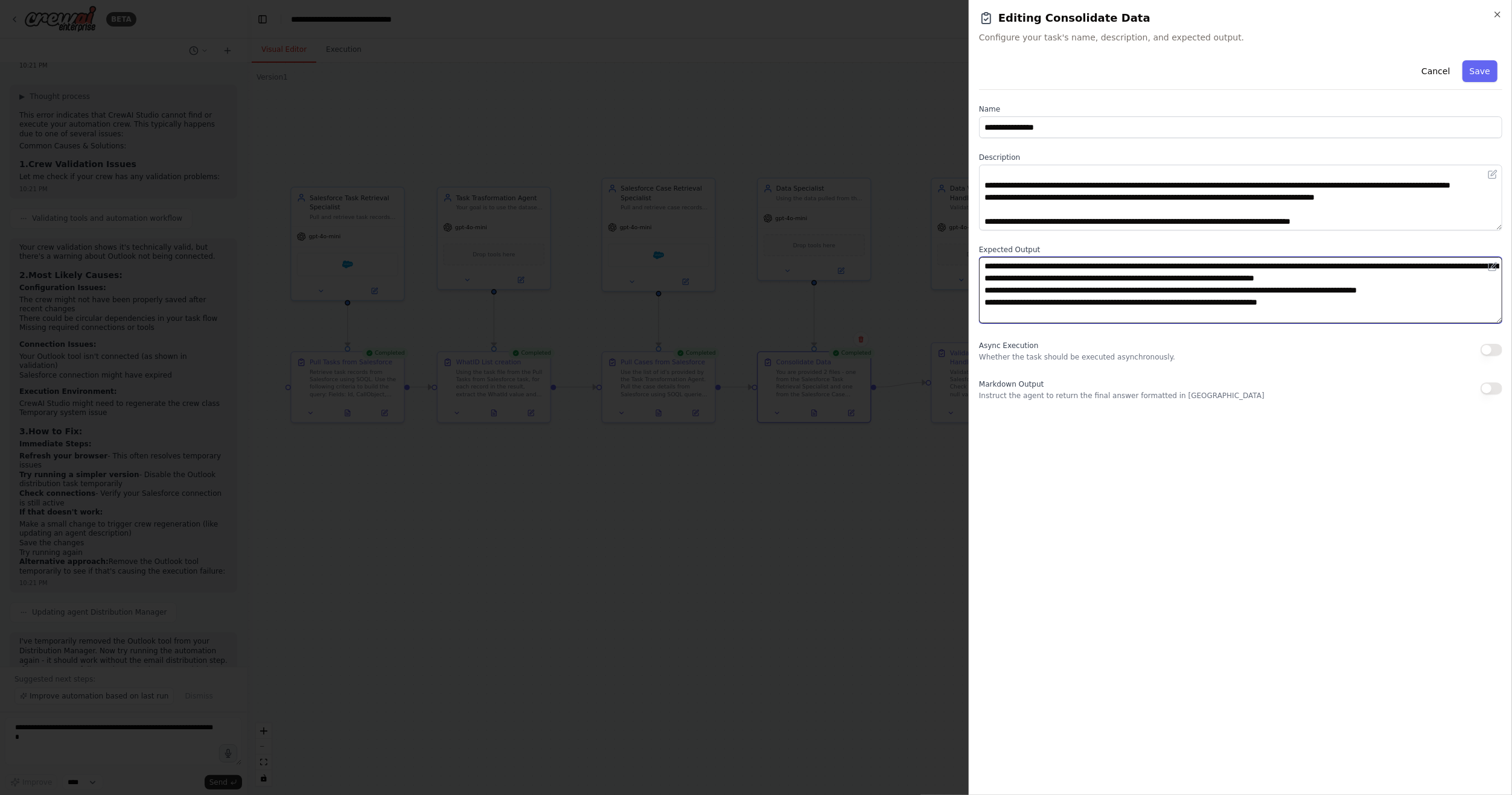
click at [1359, 304] on textarea "**********" at bounding box center [1240, 290] width 523 height 66
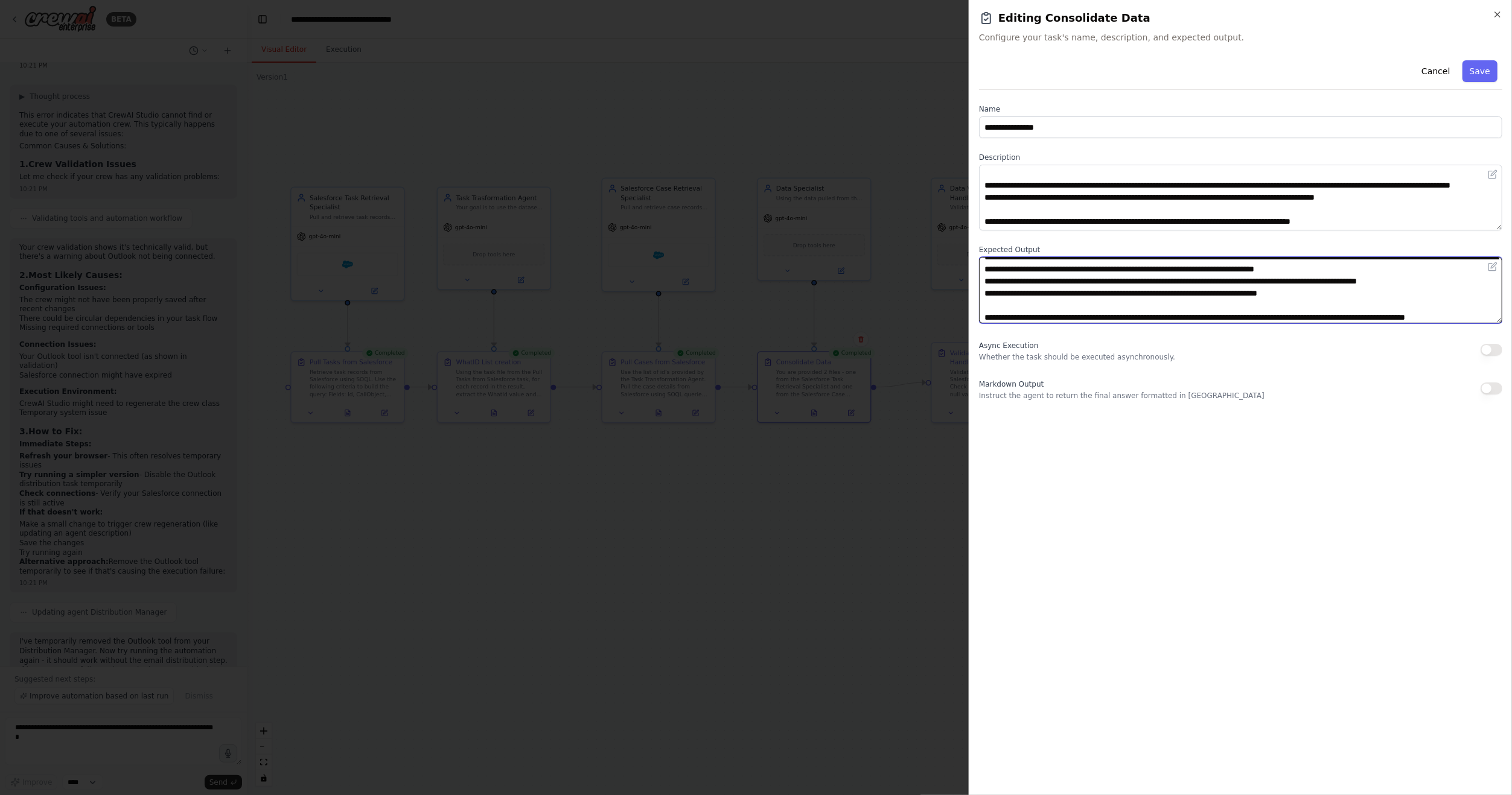
scroll to position [21, 0]
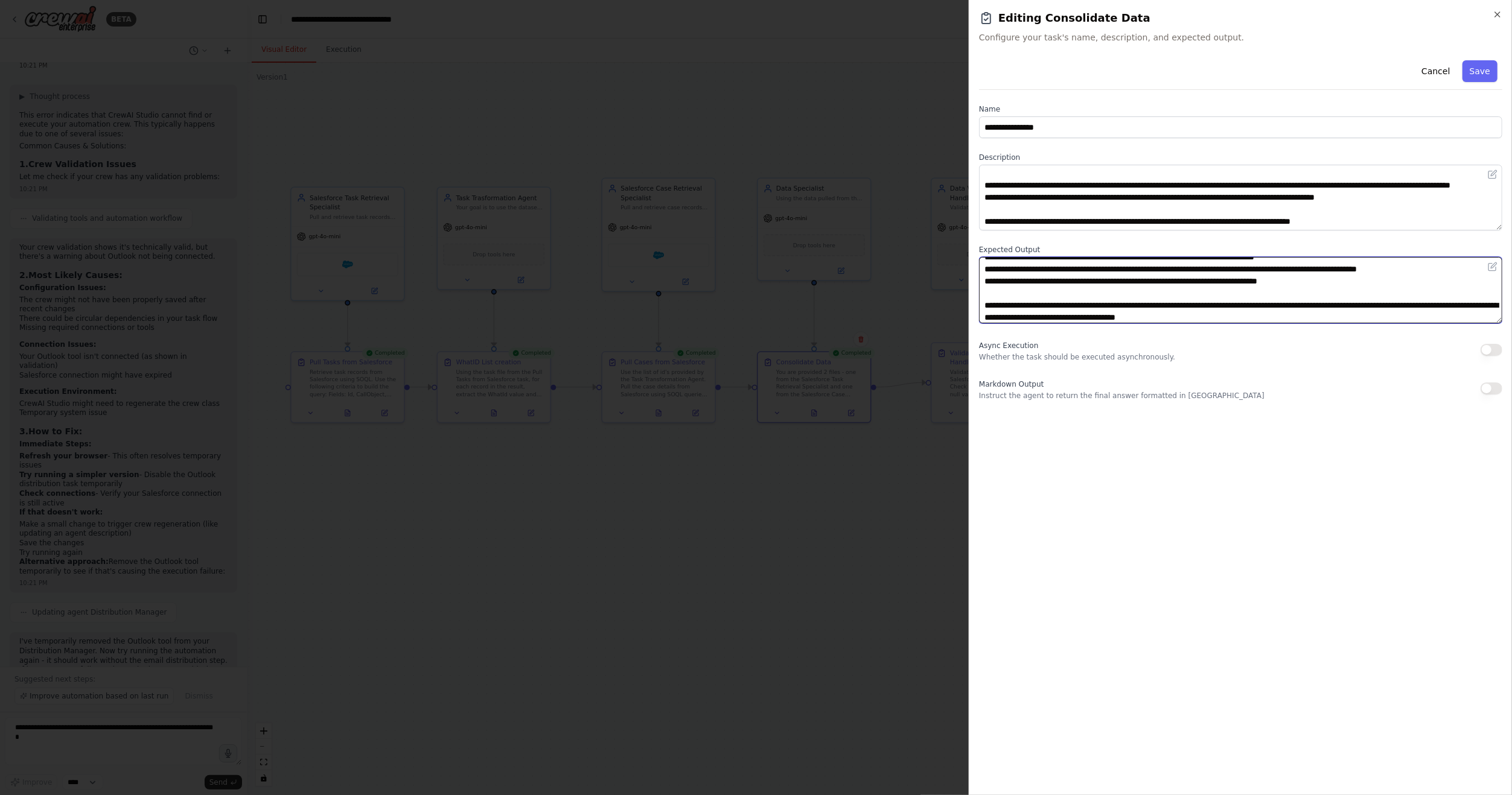
click at [1194, 305] on textarea "**********" at bounding box center [1240, 290] width 523 height 66
click at [1295, 311] on textarea "**********" at bounding box center [1240, 290] width 523 height 66
type textarea "**********"
click at [1476, 65] on button "Save" at bounding box center [1480, 71] width 35 height 22
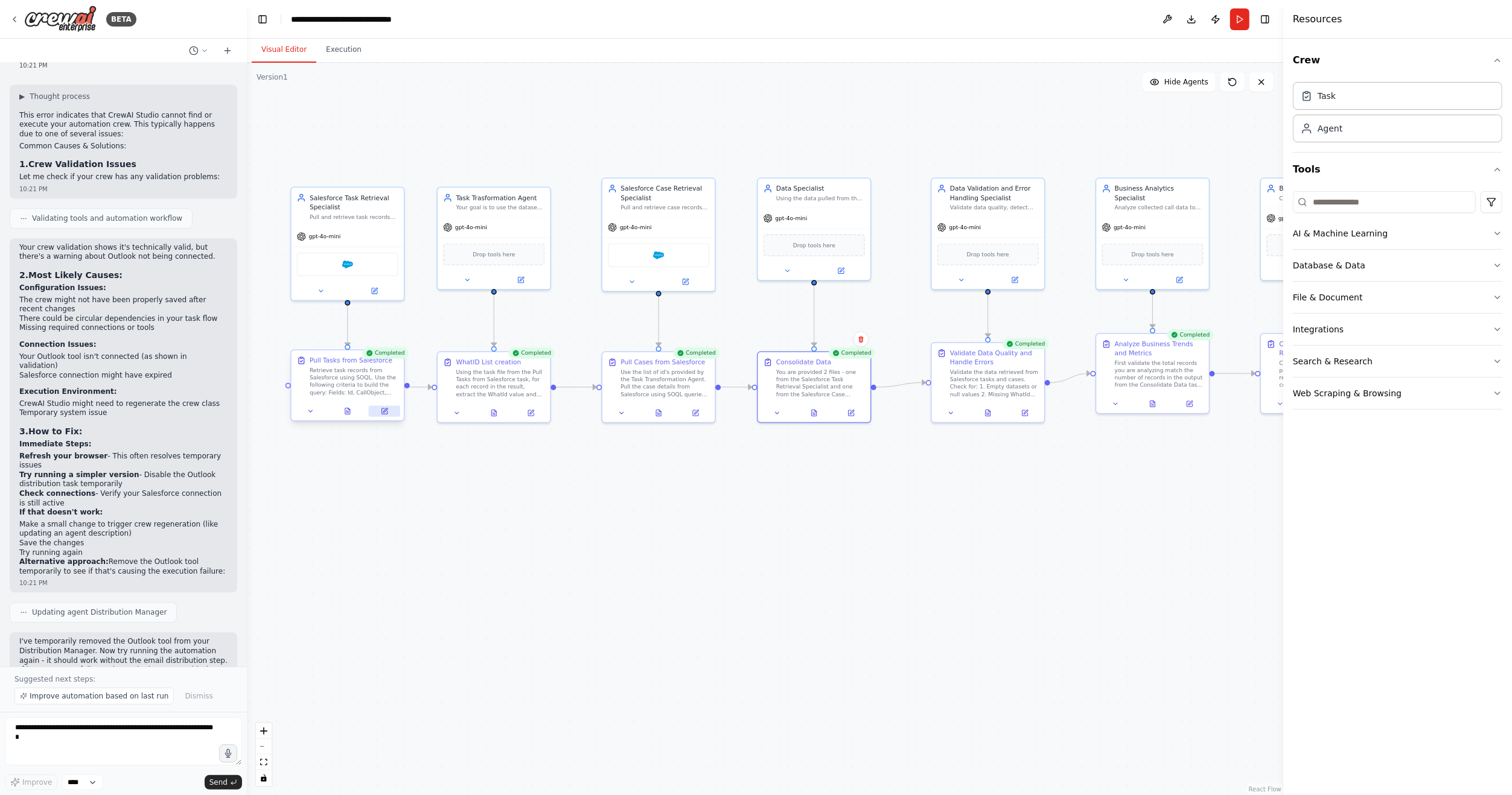
click at [383, 409] on icon at bounding box center [384, 411] width 6 height 6
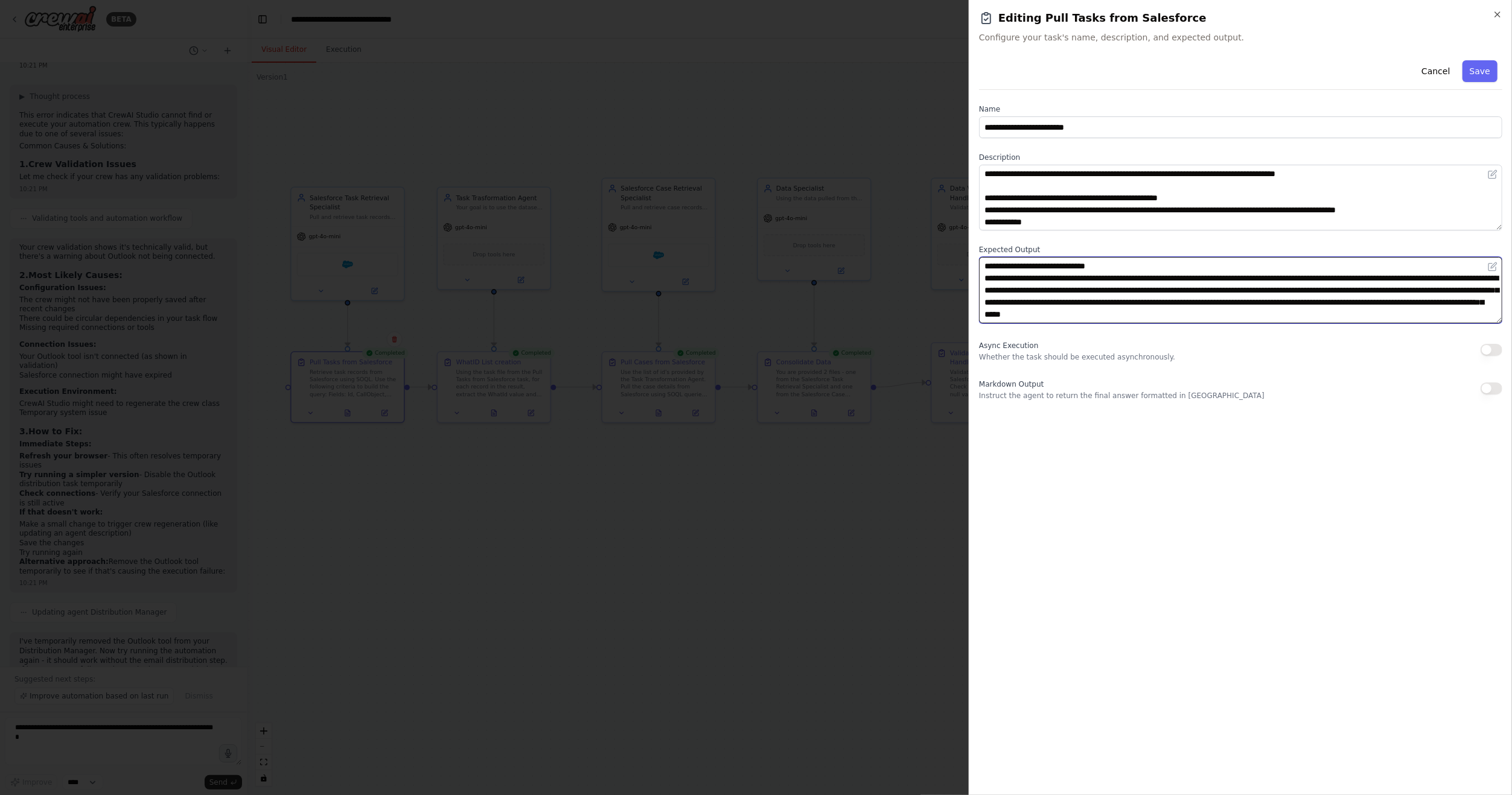
click at [1340, 316] on textarea "**********" at bounding box center [1240, 290] width 523 height 66
click at [1369, 313] on textarea "**********" at bounding box center [1240, 290] width 523 height 66
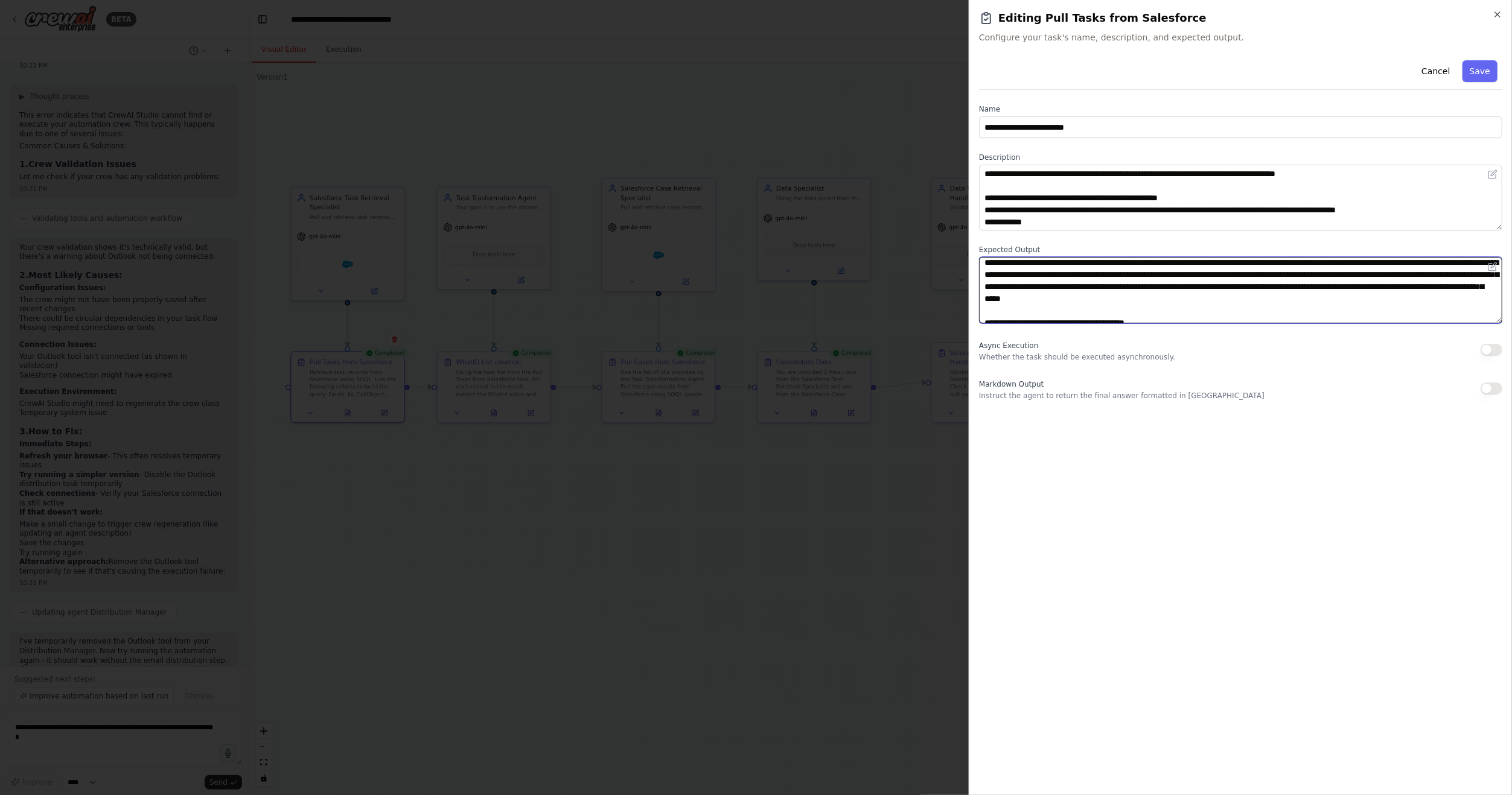
scroll to position [24, 0]
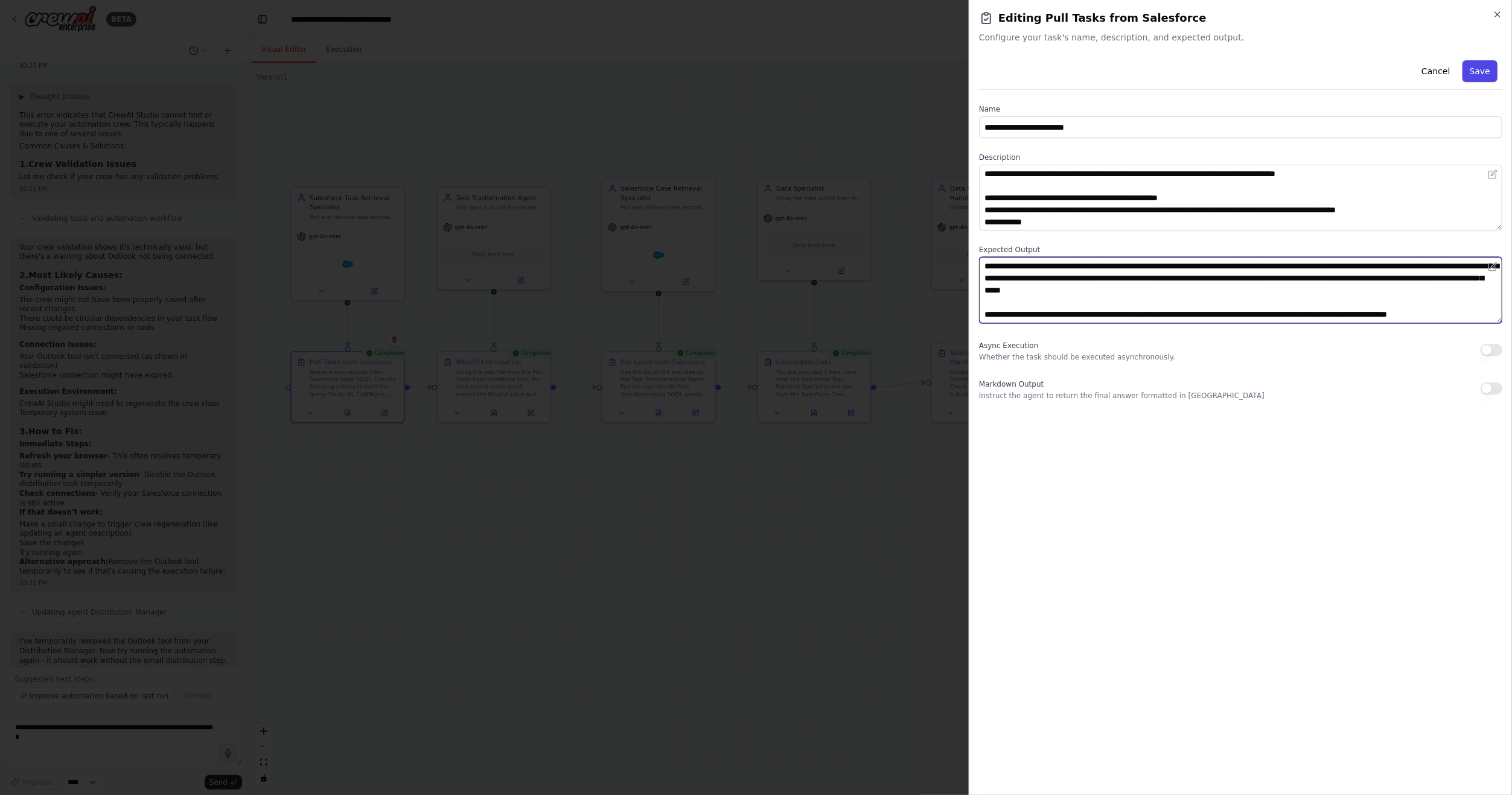
type textarea "**********"
click at [1487, 78] on button "Save" at bounding box center [1480, 71] width 35 height 22
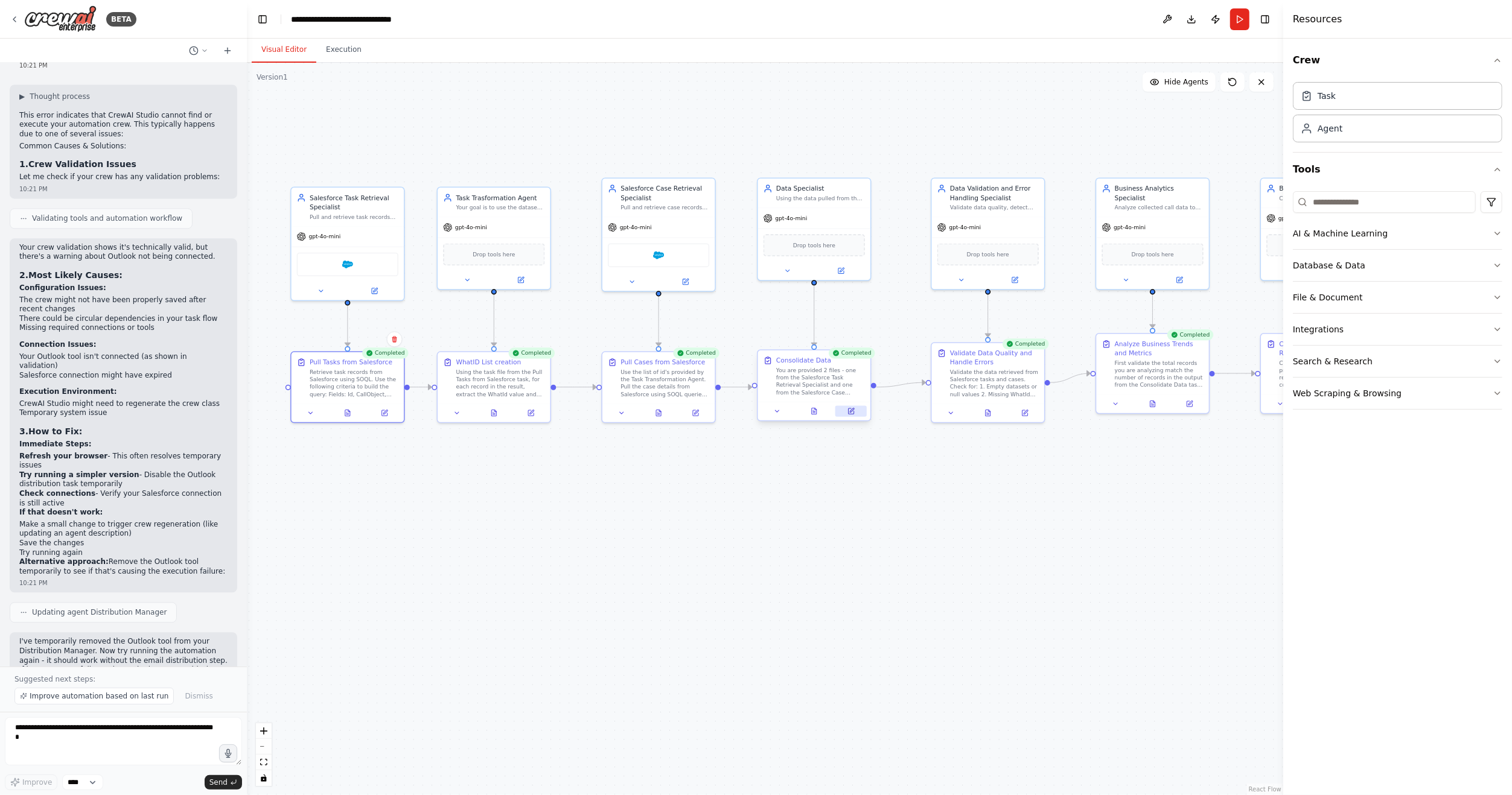
click at [852, 411] on icon at bounding box center [851, 411] width 6 height 6
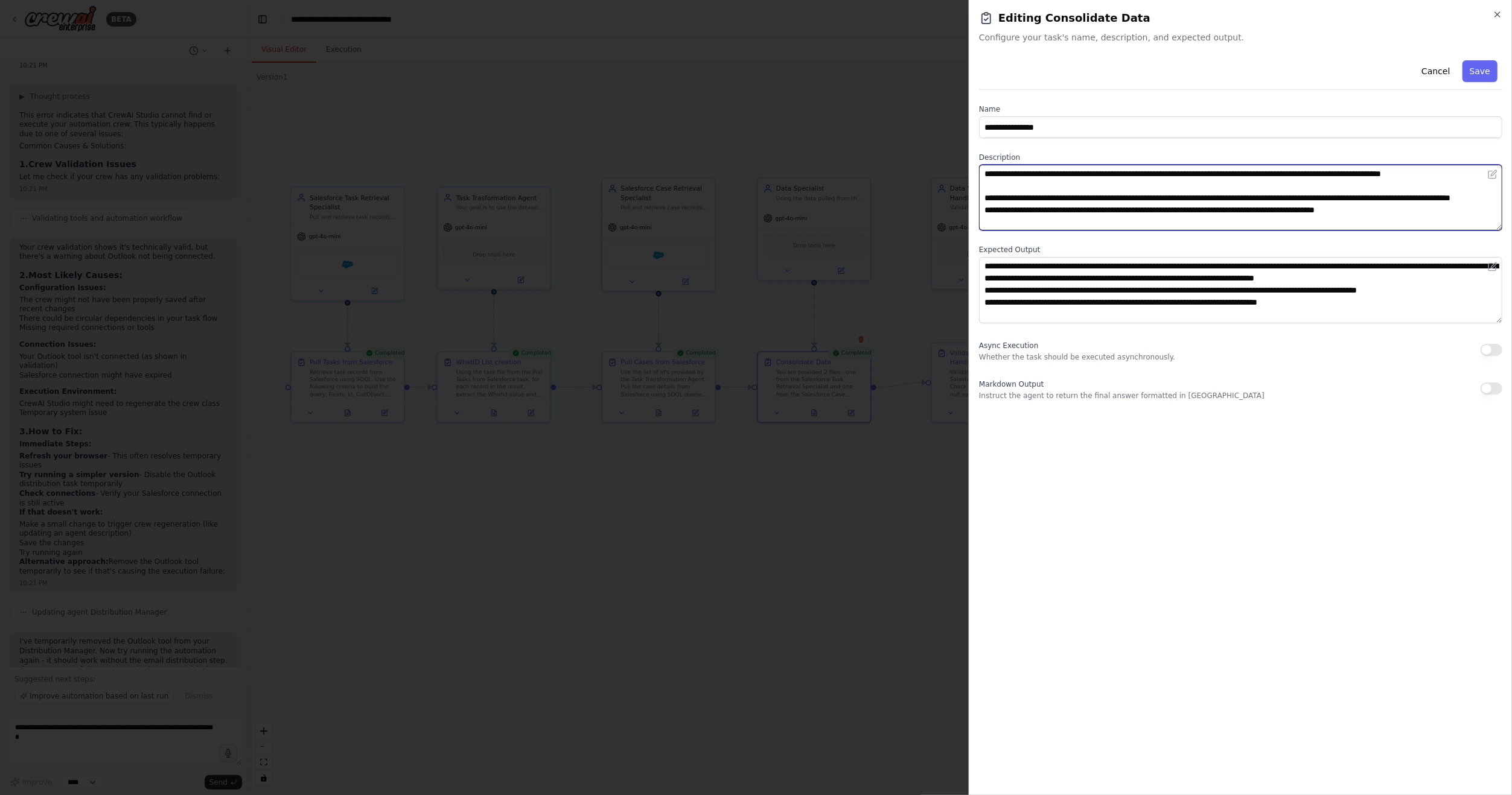
click at [984, 184] on textarea "**********" at bounding box center [1240, 197] width 523 height 66
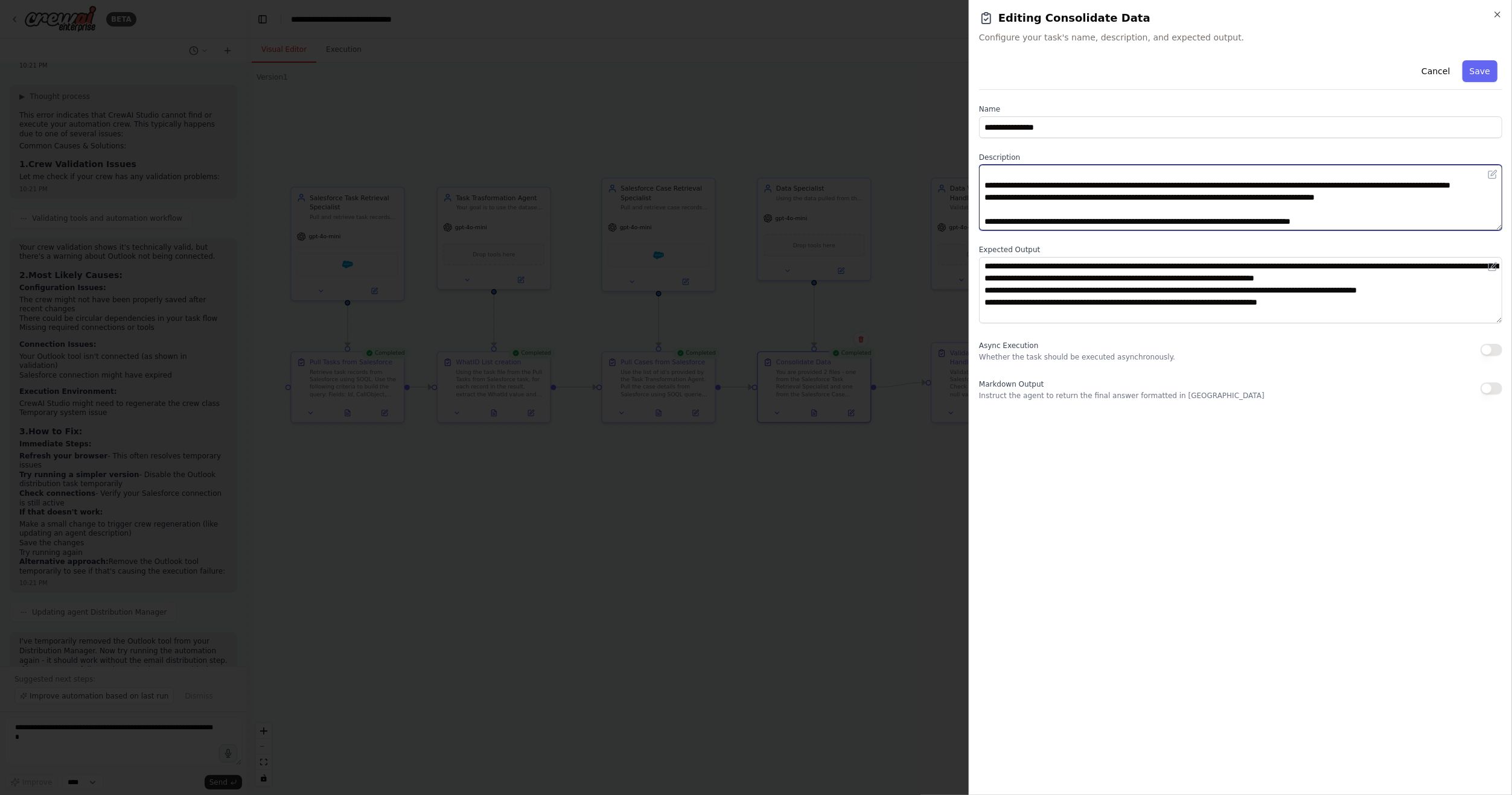
scroll to position [48, 0]
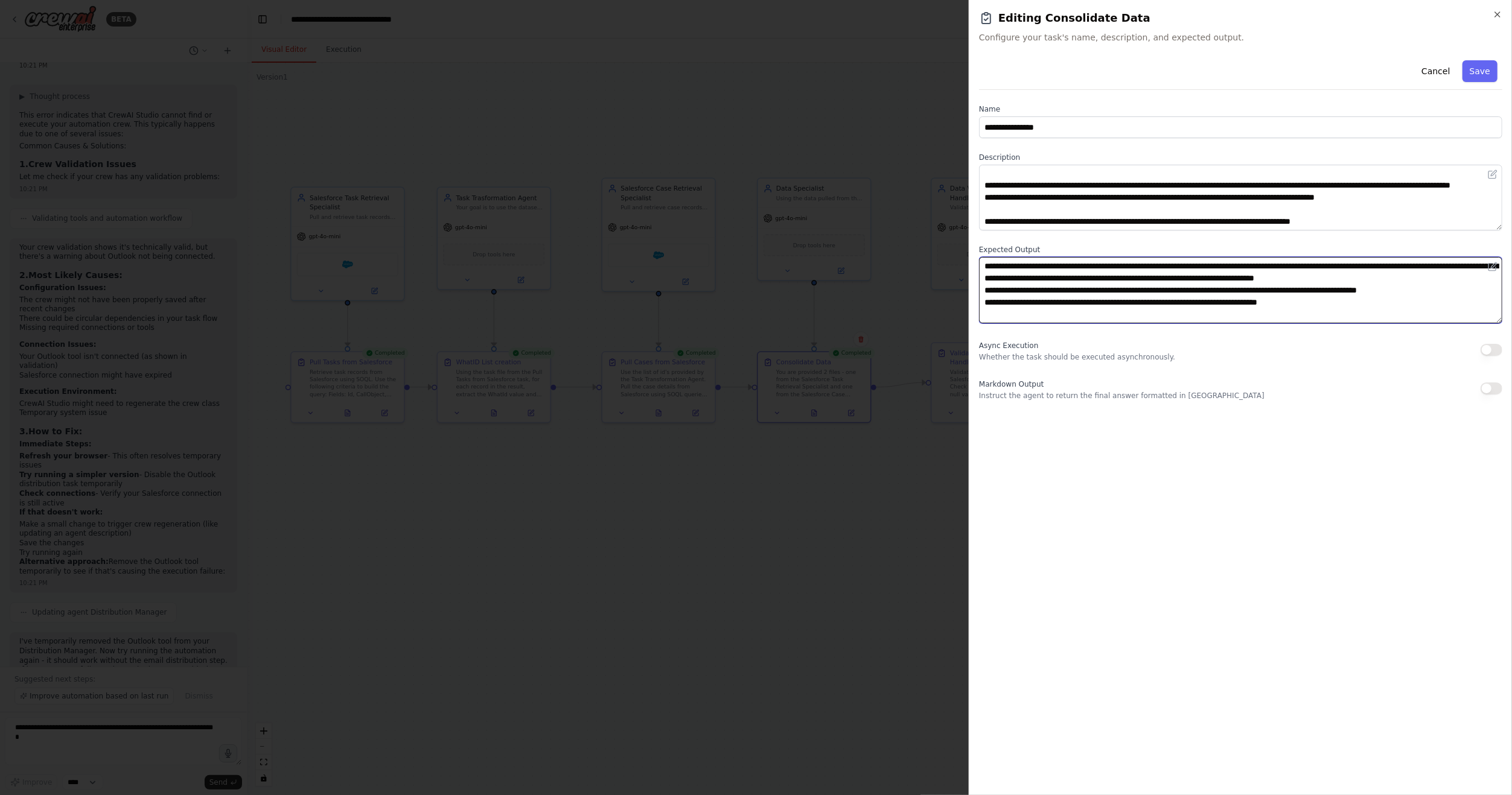
click at [1269, 286] on textarea "**********" at bounding box center [1240, 290] width 523 height 66
click at [1368, 305] on textarea "**********" at bounding box center [1240, 290] width 523 height 66
drag, startPoint x: 984, startPoint y: 304, endPoint x: 1319, endPoint y: 306, distance: 335.0
click at [1319, 306] on textarea "**********" at bounding box center [1240, 290] width 523 height 66
type textarea "**********"
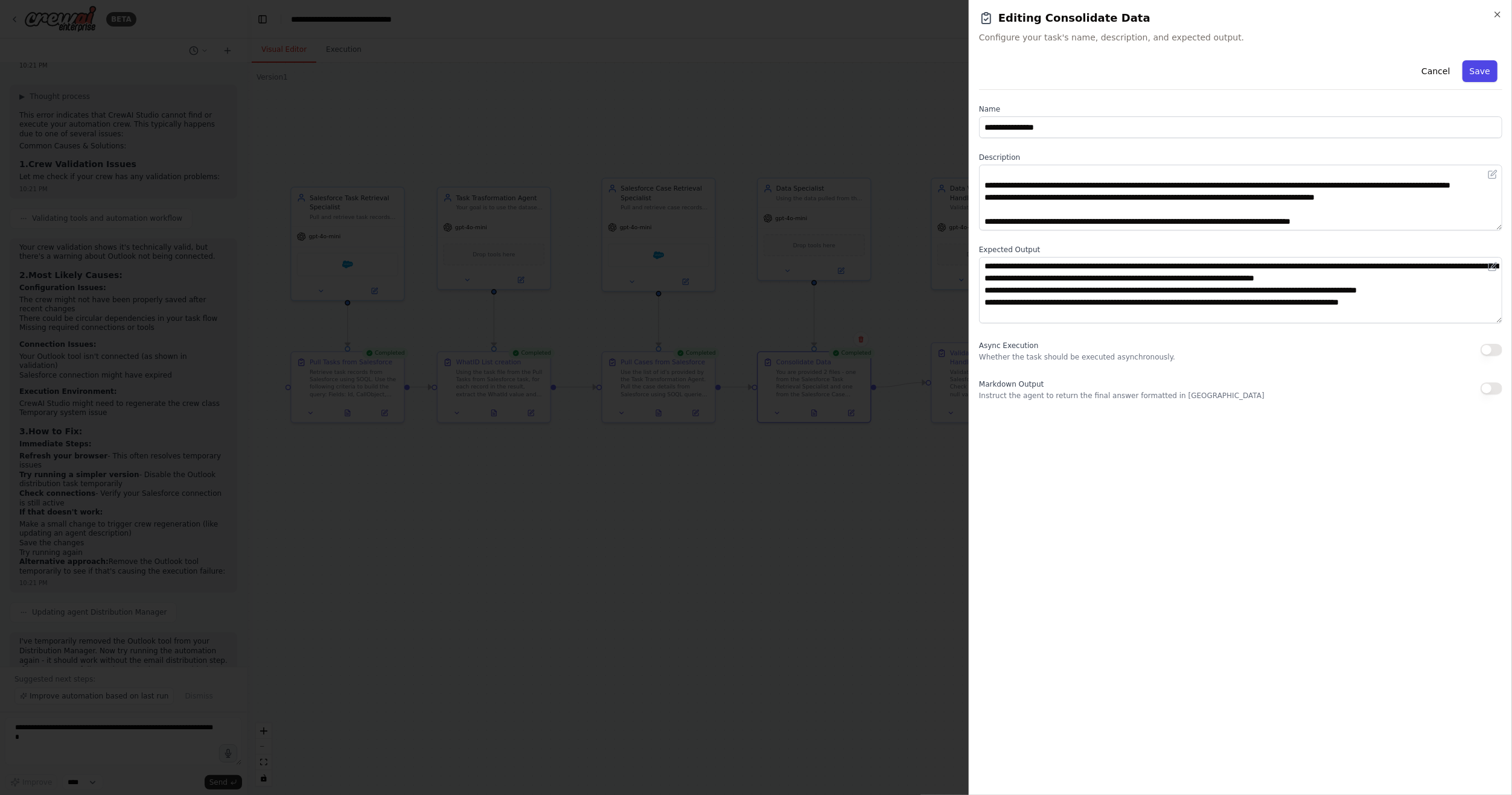
click at [1476, 75] on button "Save" at bounding box center [1480, 71] width 35 height 22
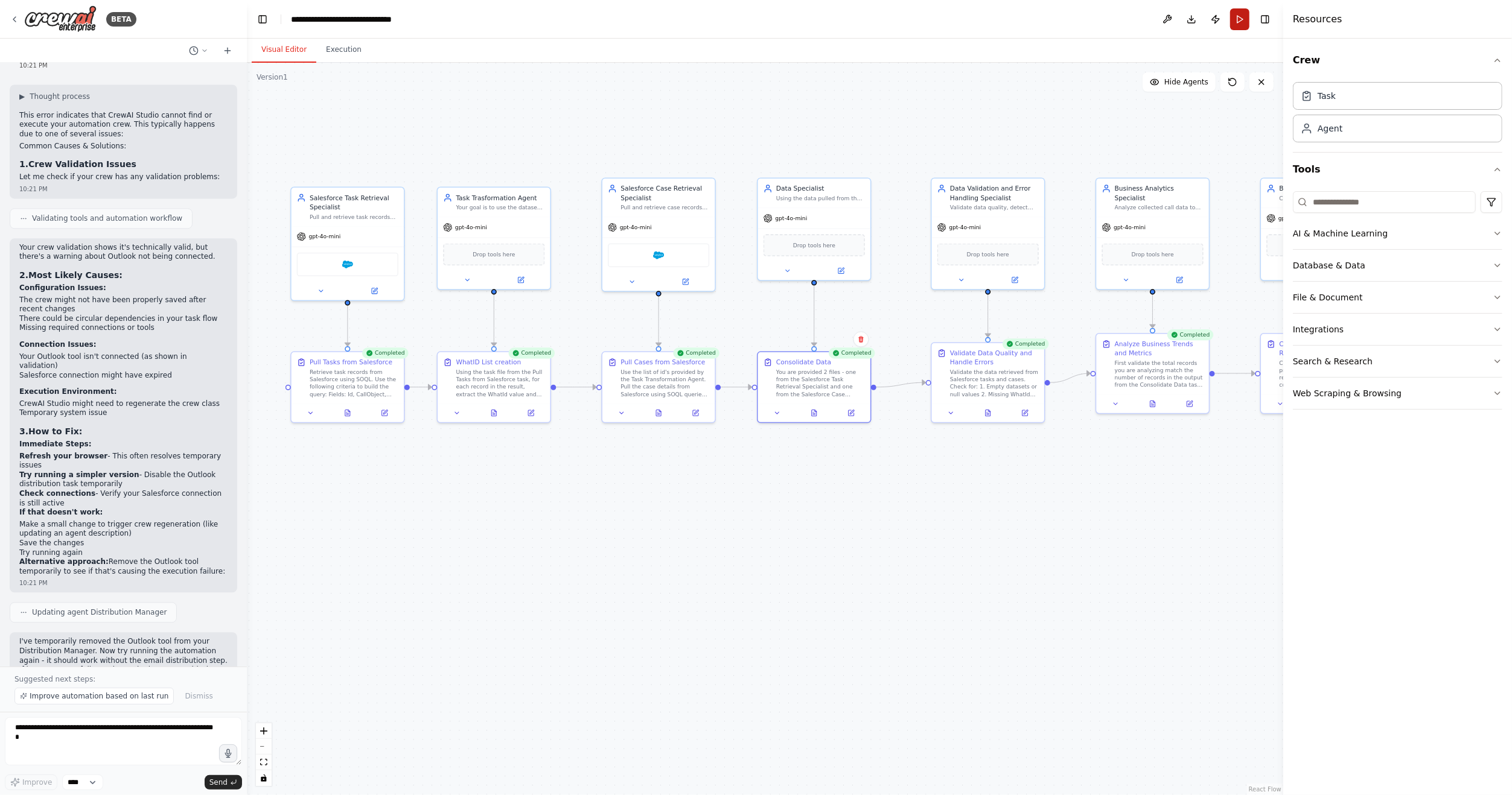
click at [1238, 25] on button "Run" at bounding box center [1240, 19] width 19 height 22
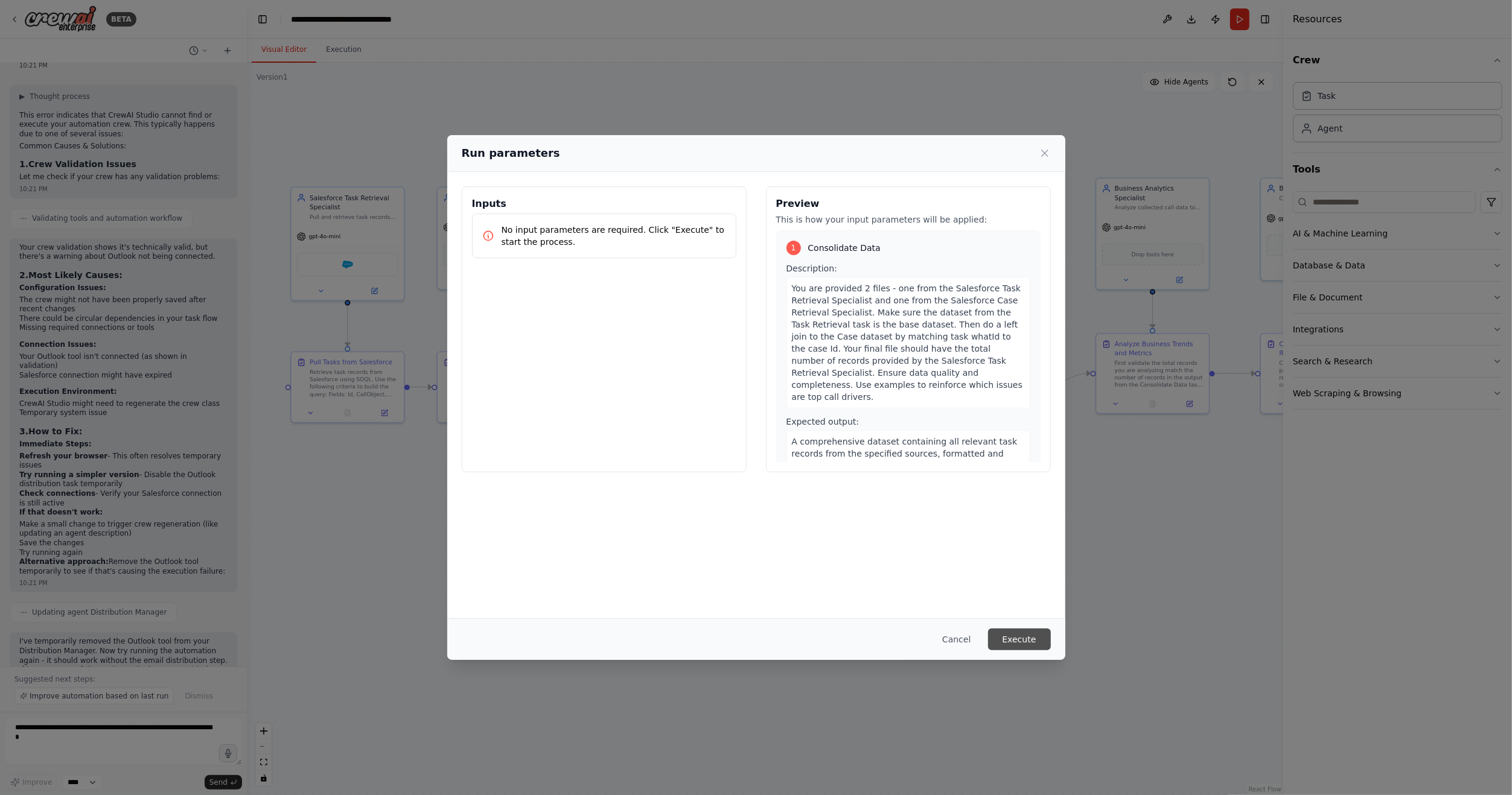
click at [1017, 632] on button "Execute" at bounding box center [1019, 640] width 63 height 22
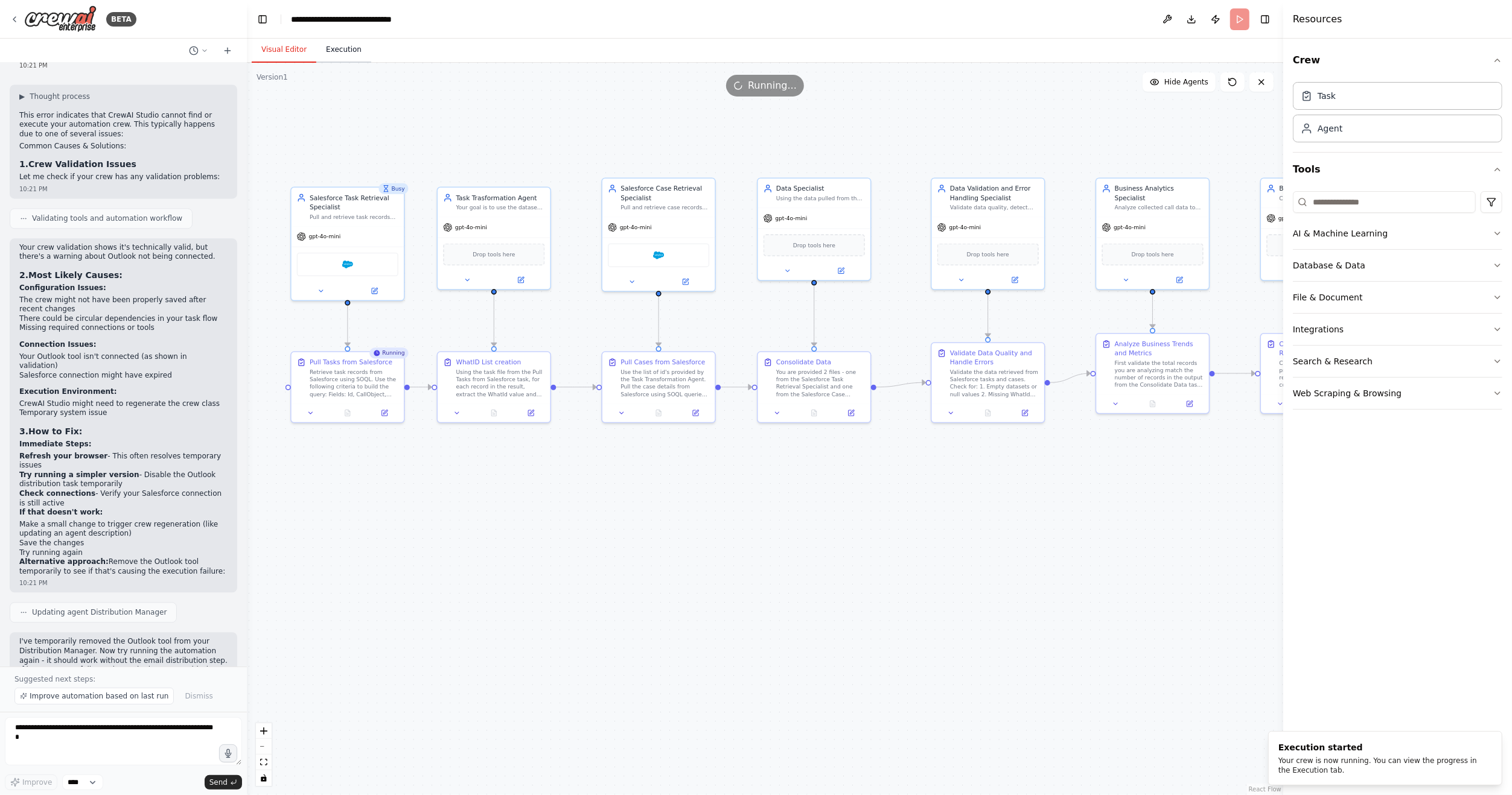
click at [340, 49] on button "Execution" at bounding box center [344, 50] width 55 height 26
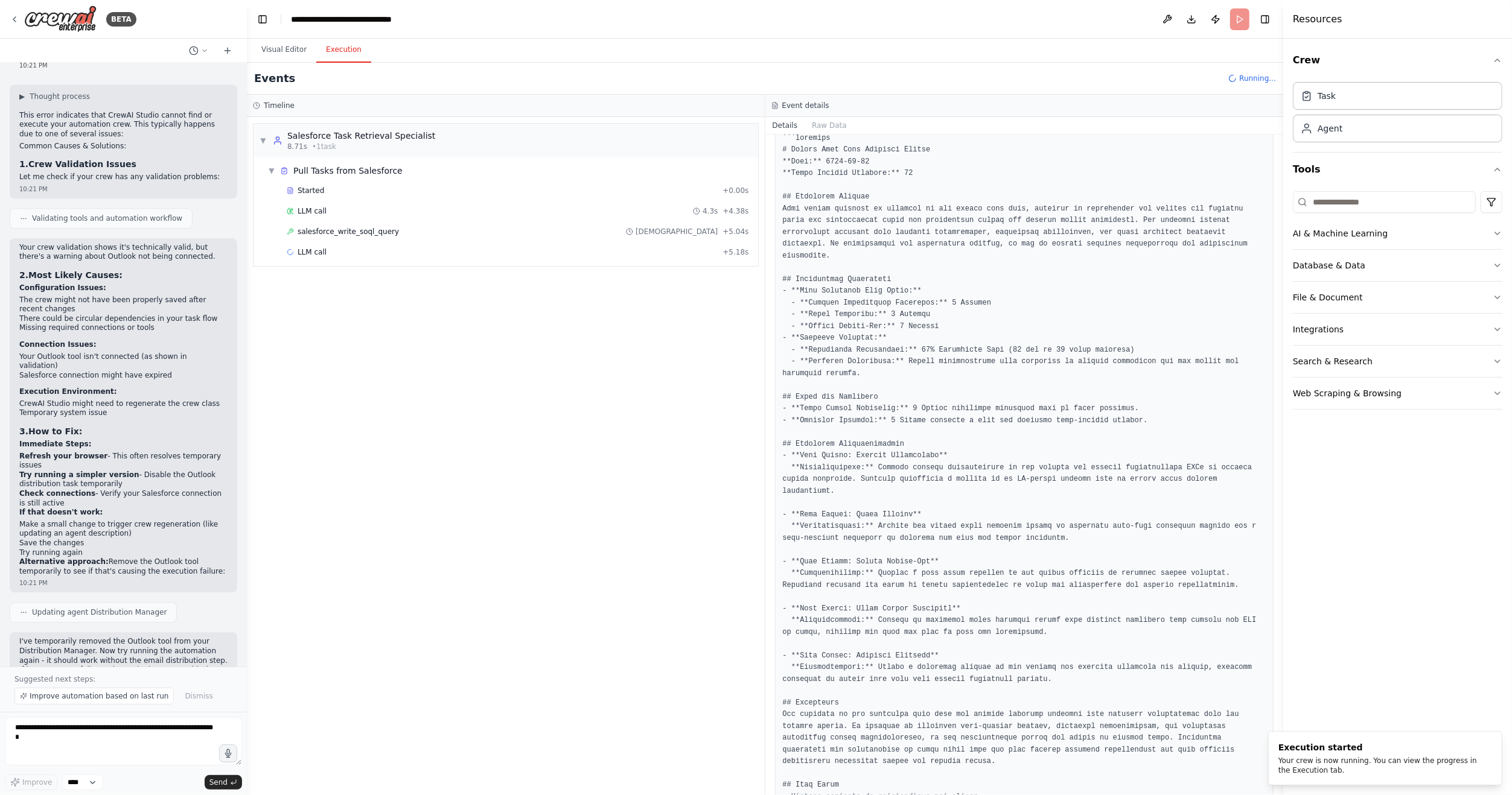
scroll to position [0, 0]
click at [338, 233] on span "salesforce_write_soql_query" at bounding box center [348, 232] width 101 height 9
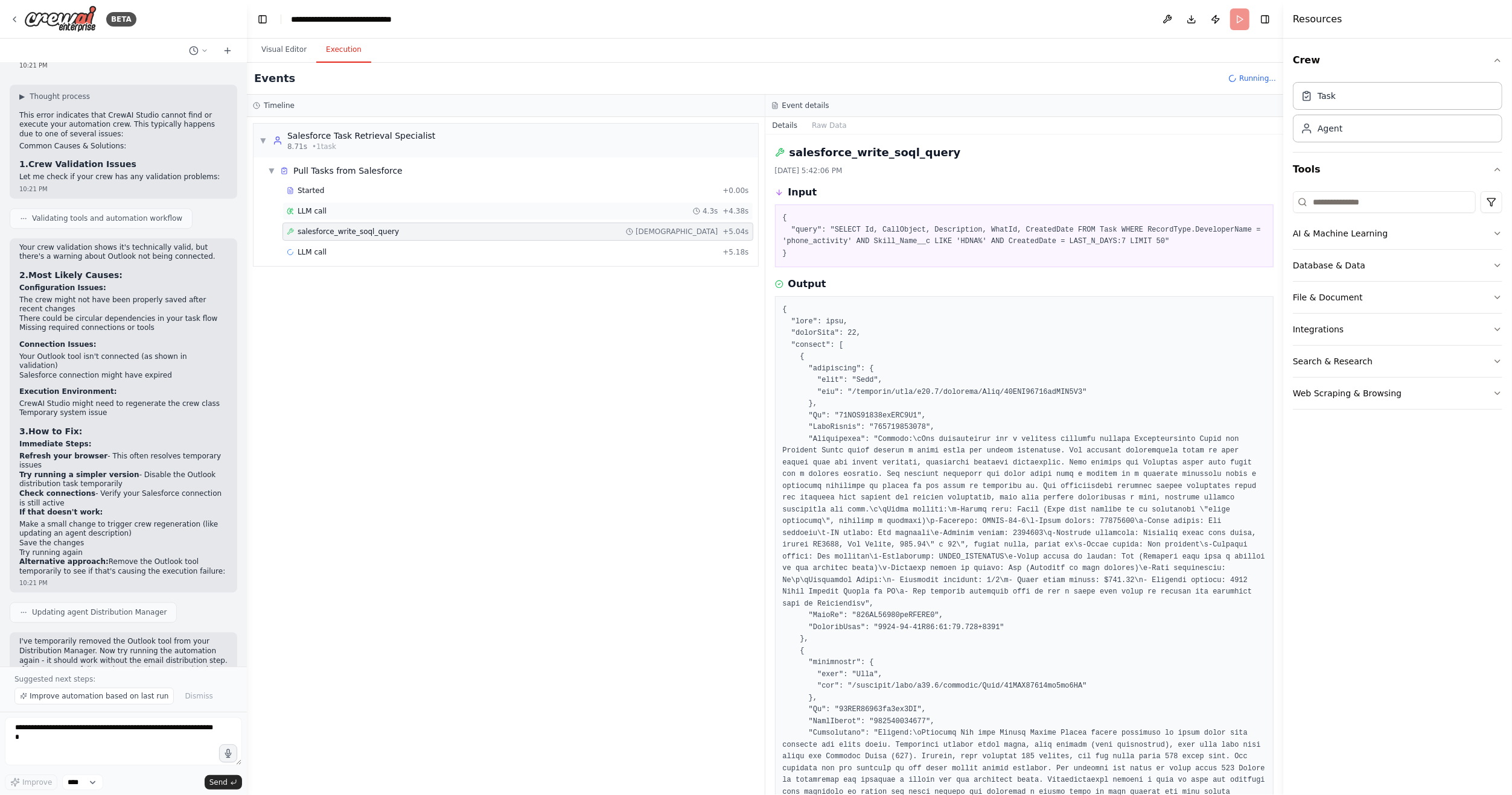
click at [336, 215] on div "LLM call 4.3s + 4.38s" at bounding box center [518, 211] width 471 height 18
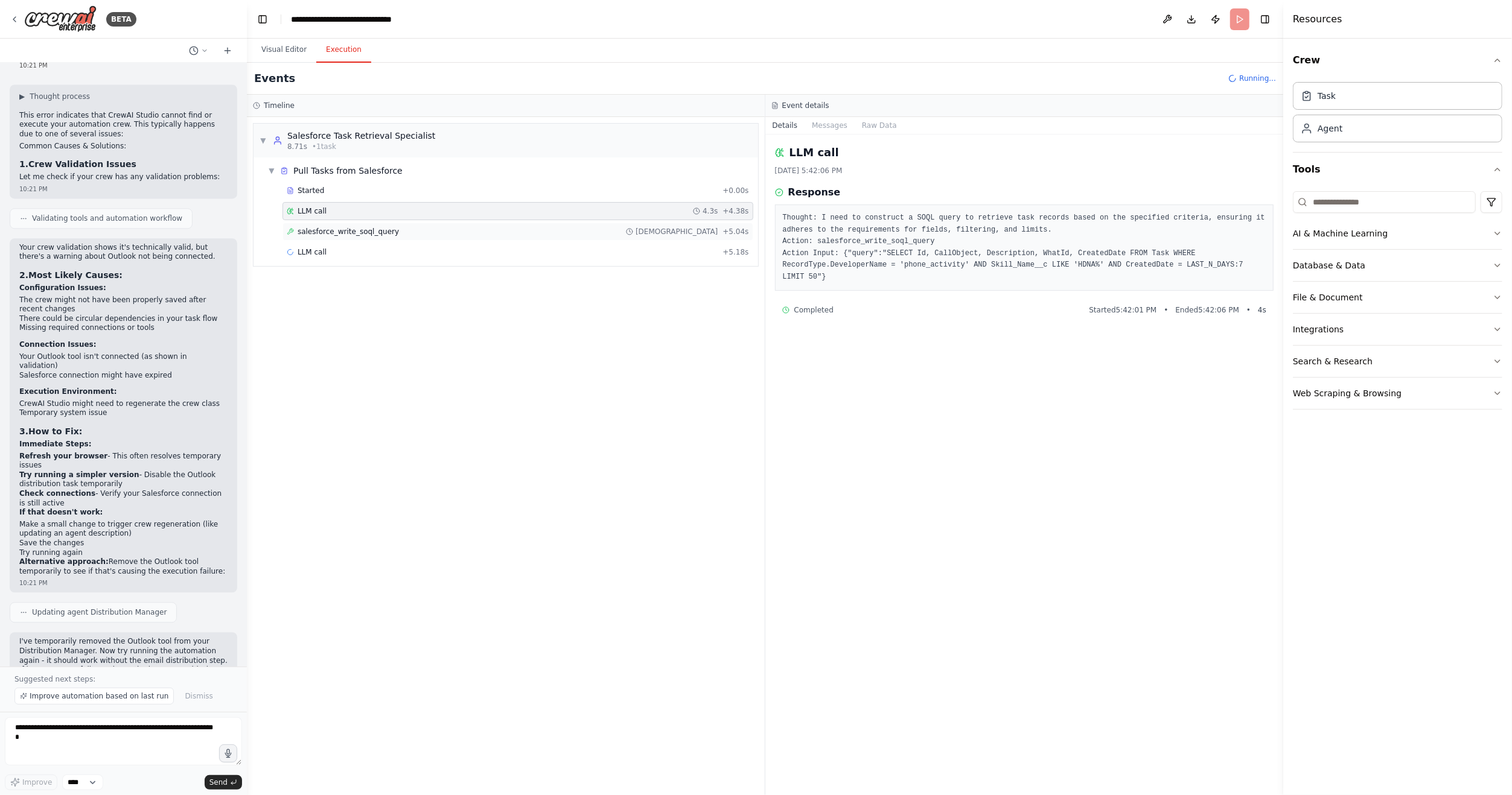
click at [335, 228] on span "salesforce_write_soql_query" at bounding box center [348, 232] width 101 height 9
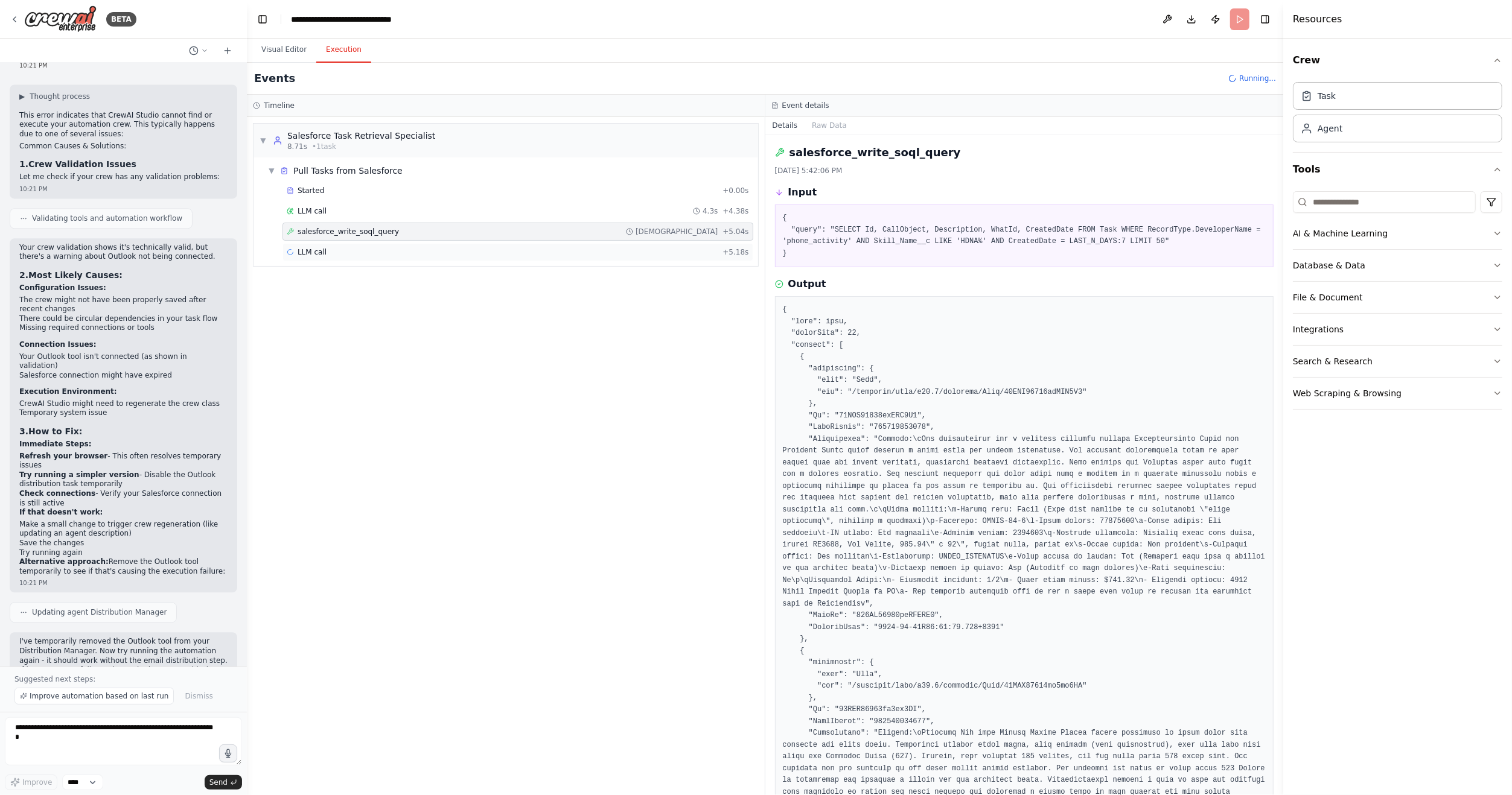
click at [330, 250] on div "LLM call + 5.18s" at bounding box center [518, 251] width 463 height 9
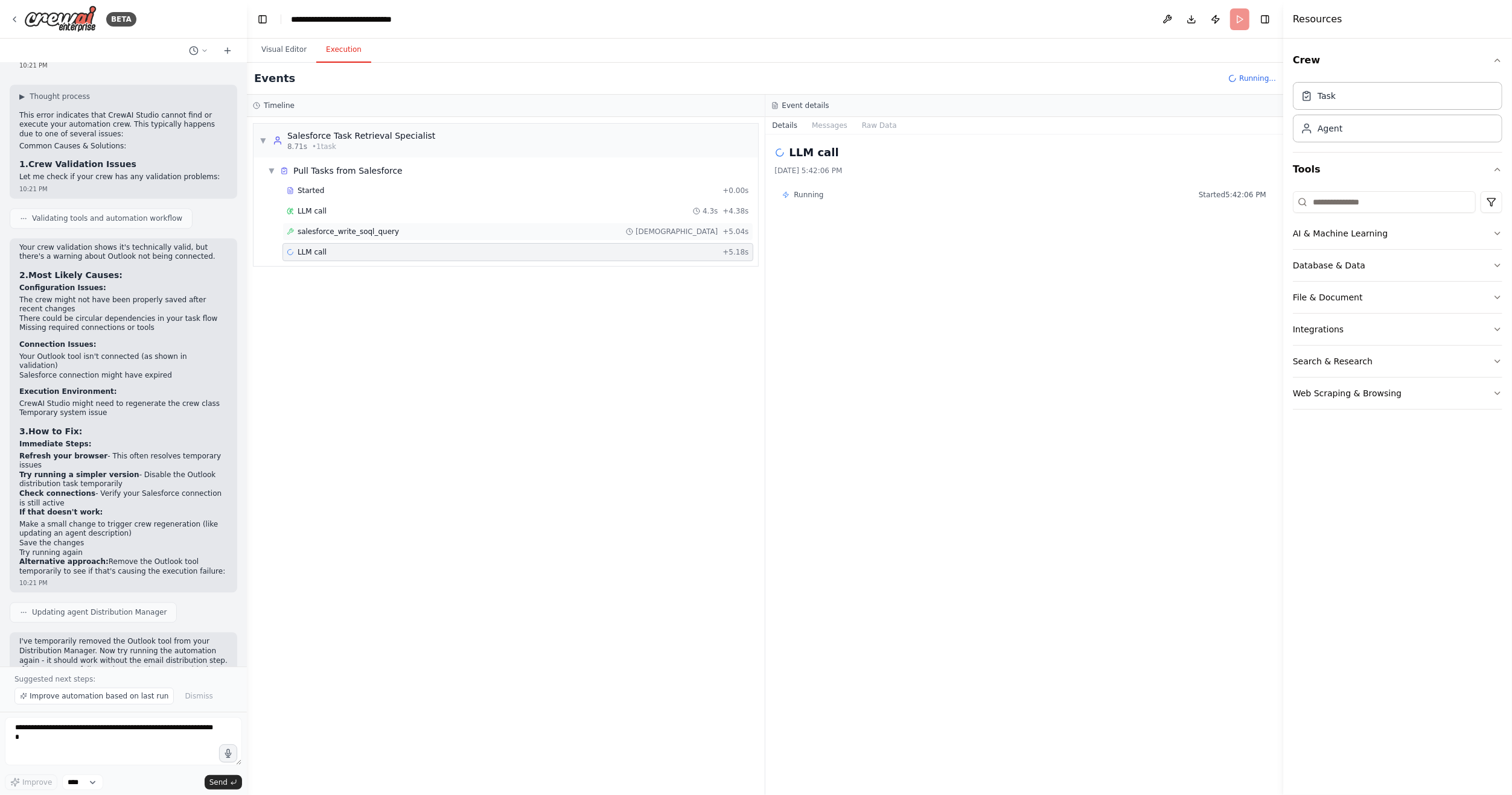
click at [337, 224] on div "salesforce_write_soql_query 657ms + 5.04s" at bounding box center [518, 232] width 471 height 18
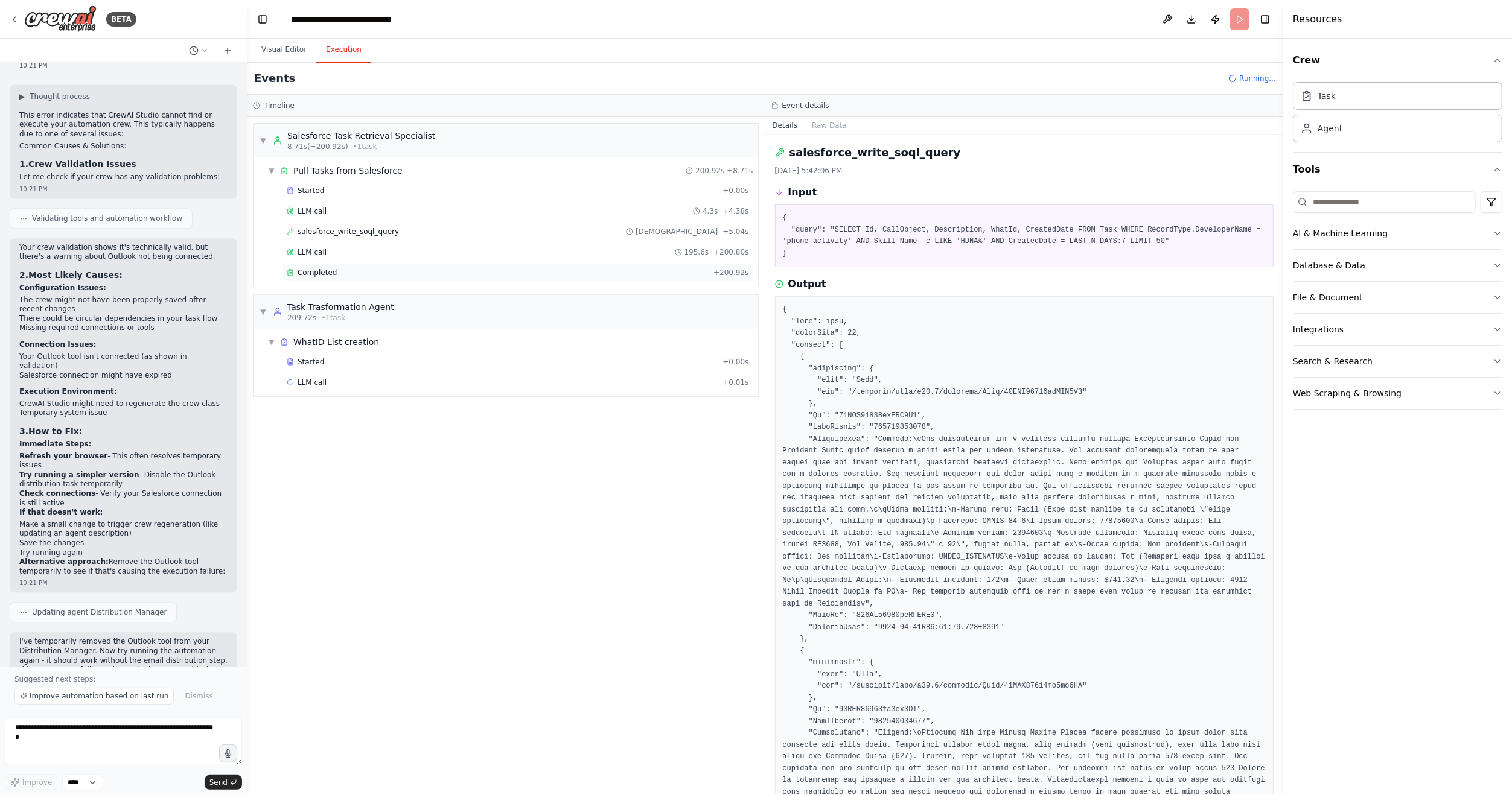
click at [481, 275] on div "Completed + 200.92s" at bounding box center [518, 273] width 471 height 18
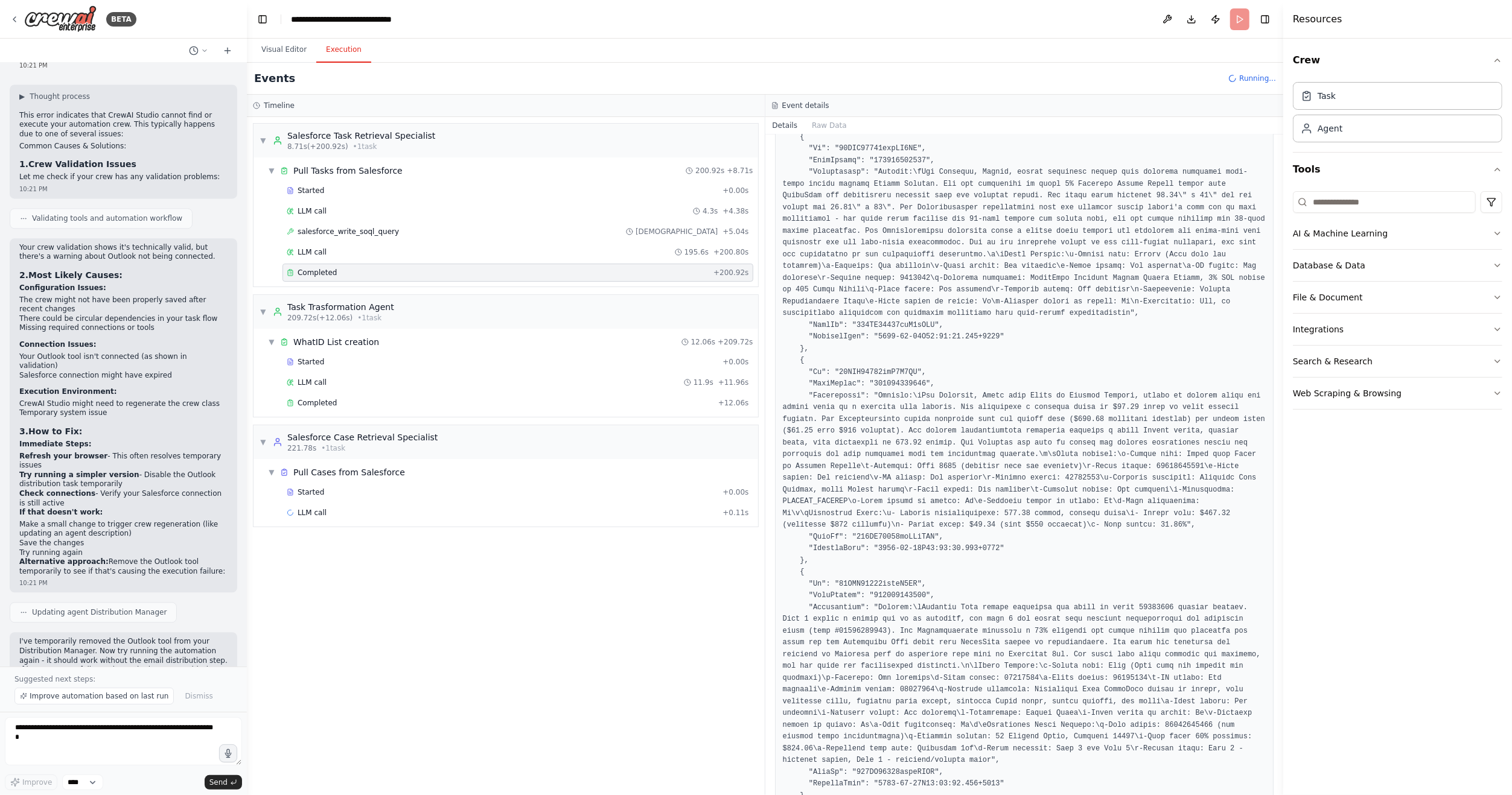
scroll to position [2383, 0]
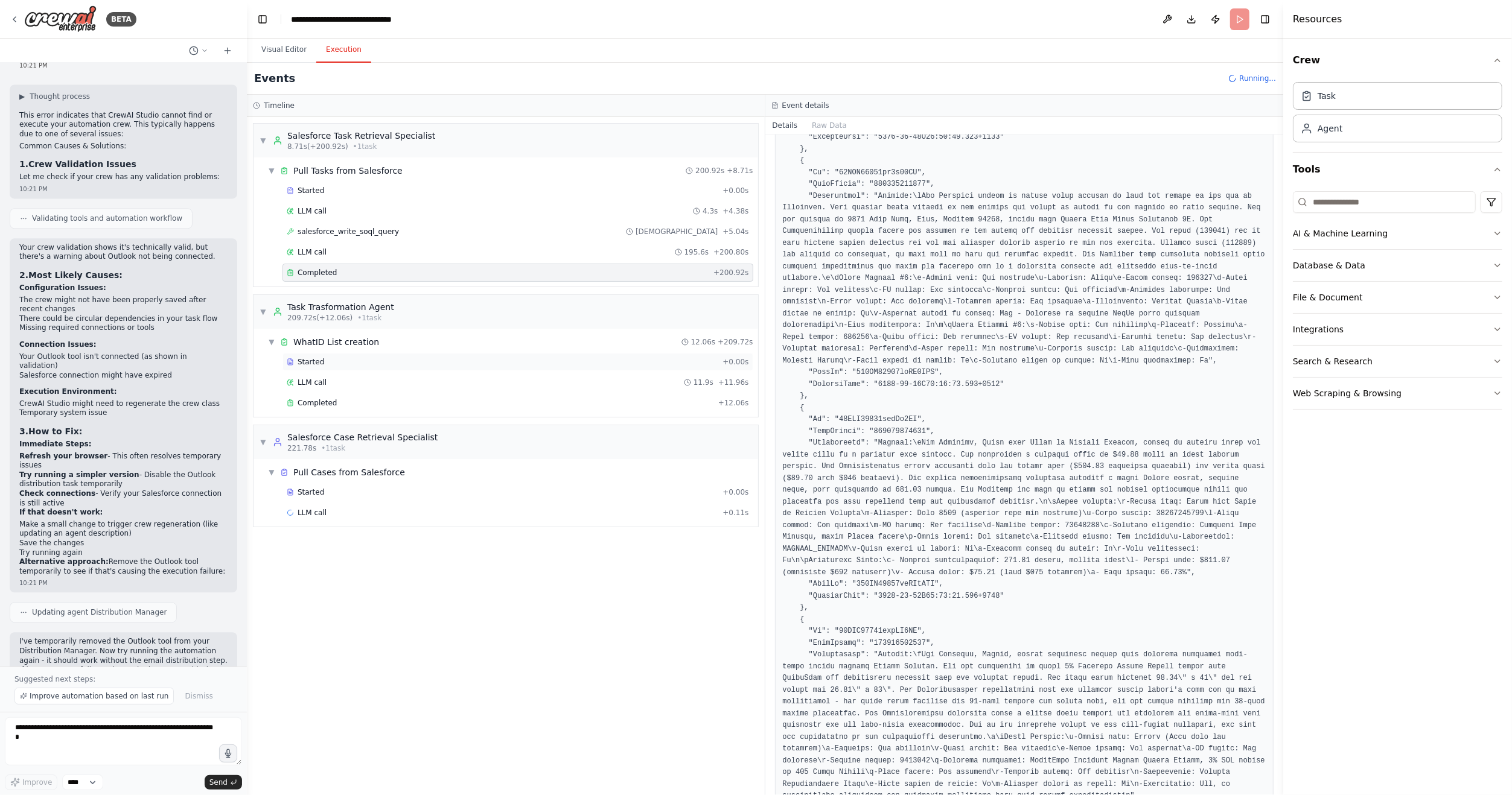
click at [323, 363] on div "Started + 0.00s" at bounding box center [518, 362] width 471 height 18
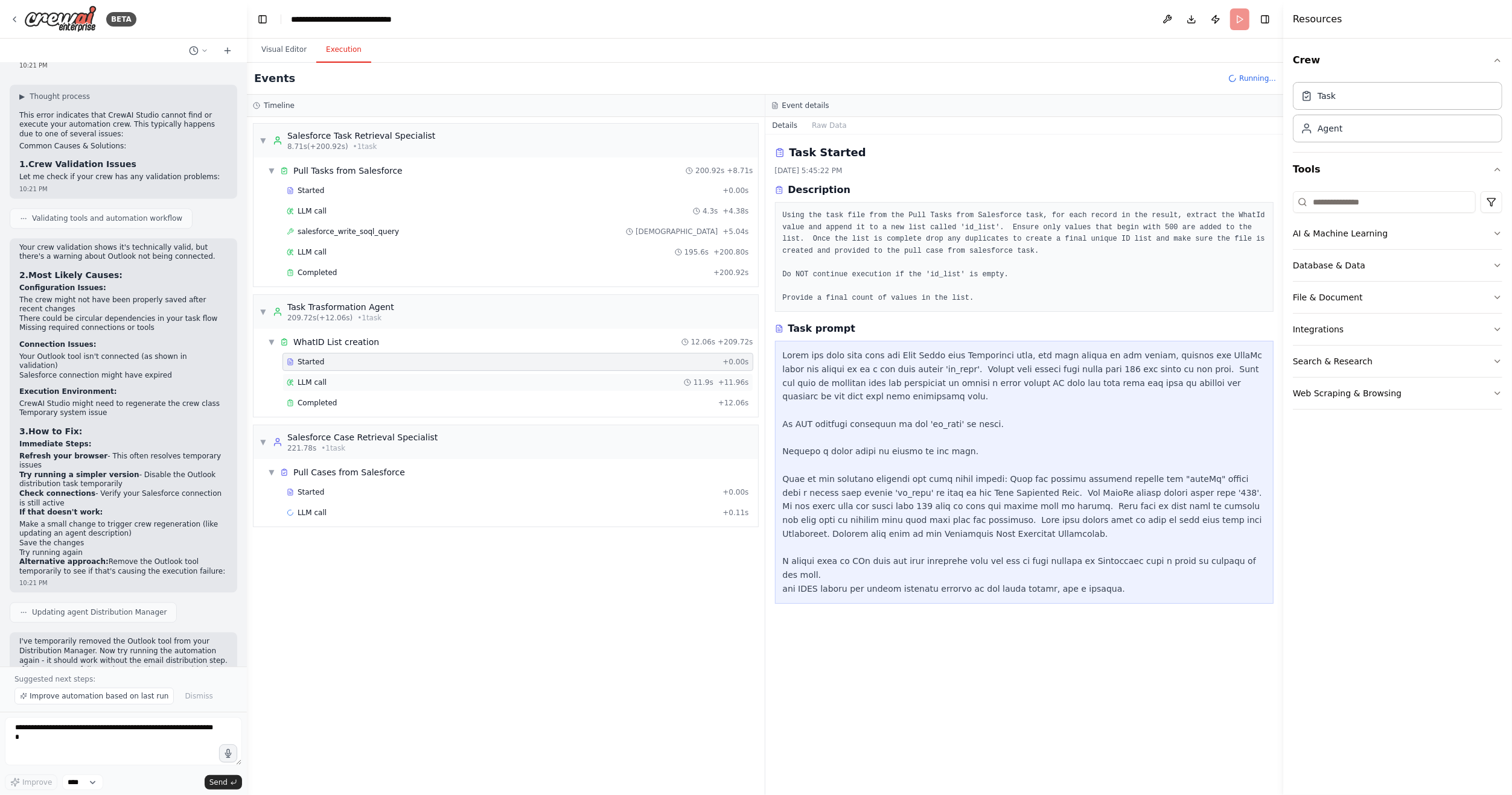
click at [318, 374] on div "LLM call 11.9s + 11.96s" at bounding box center [518, 383] width 471 height 18
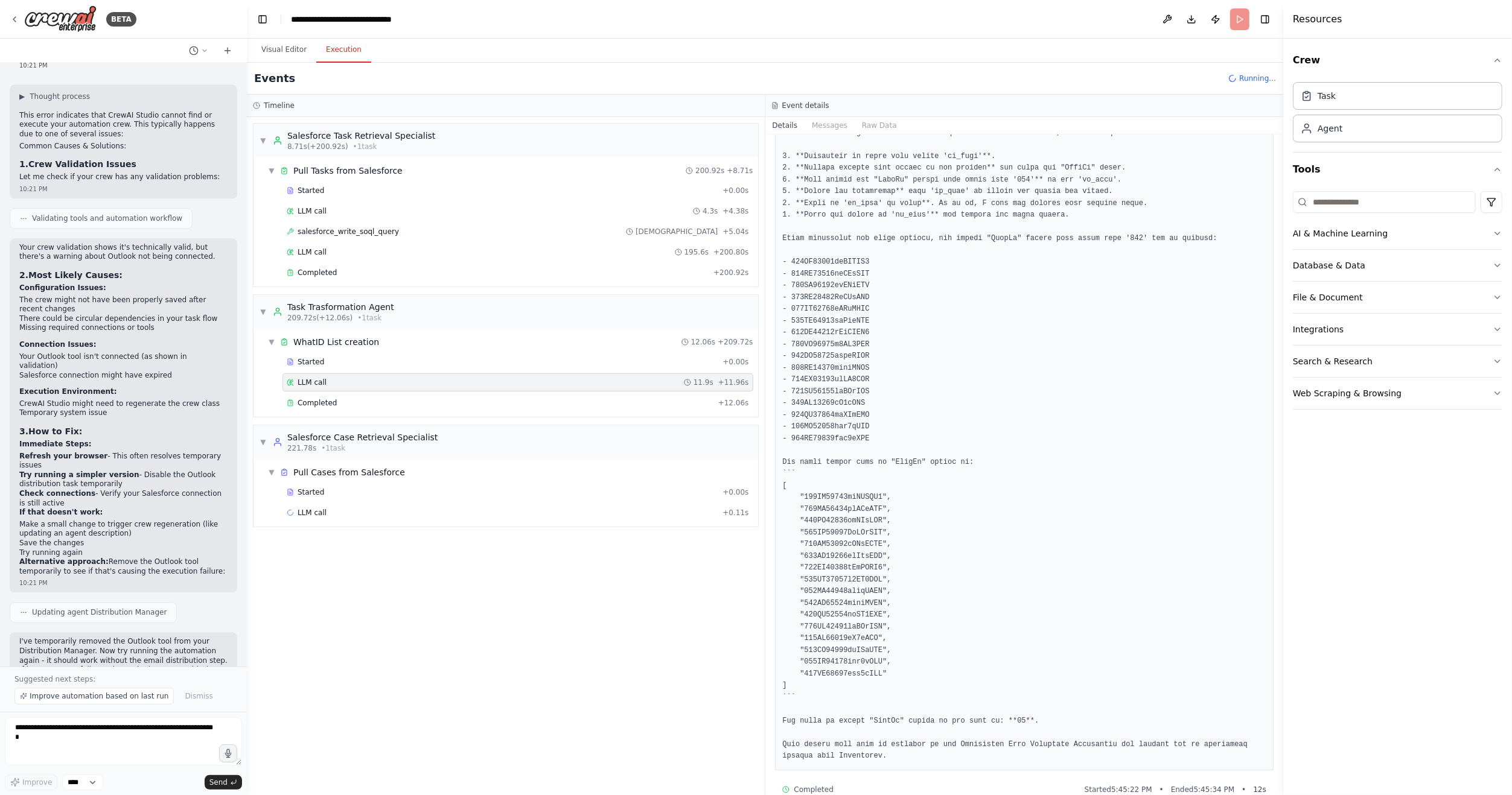
scroll to position [140, 0]
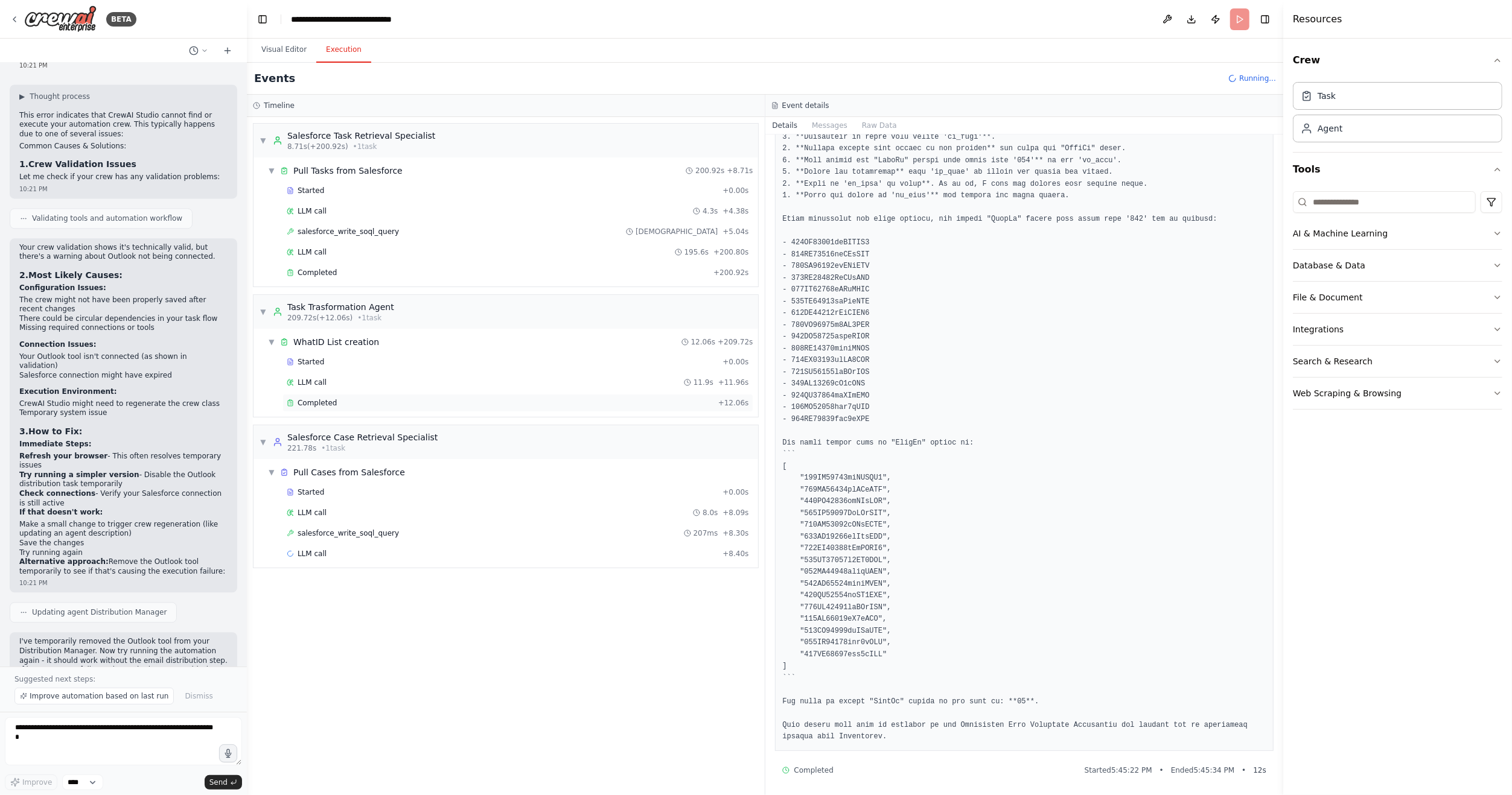
click at [310, 398] on span "Completed" at bounding box center [317, 402] width 39 height 9
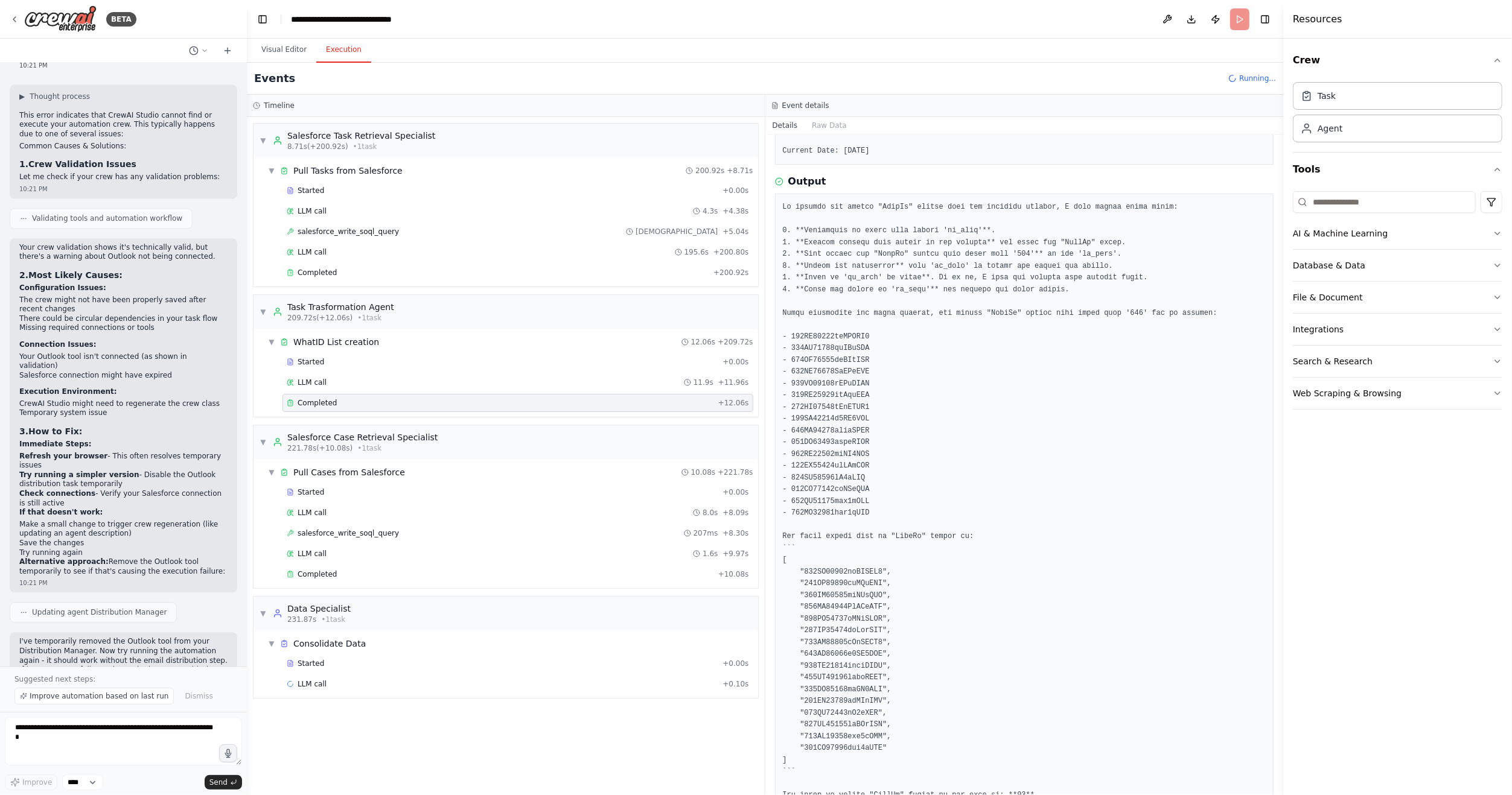
scroll to position [181, 0]
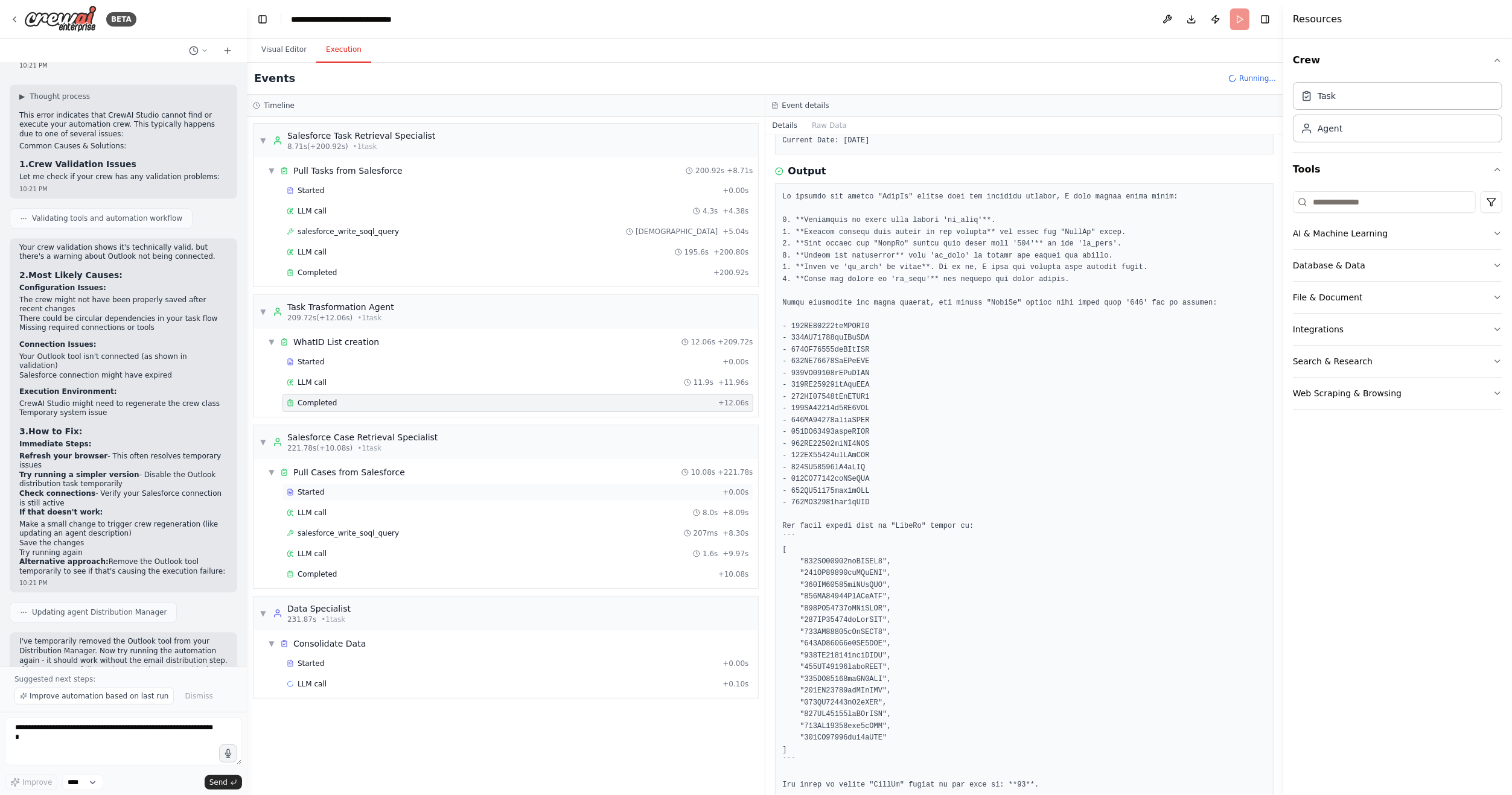
click at [315, 490] on span "Started" at bounding box center [311, 492] width 27 height 9
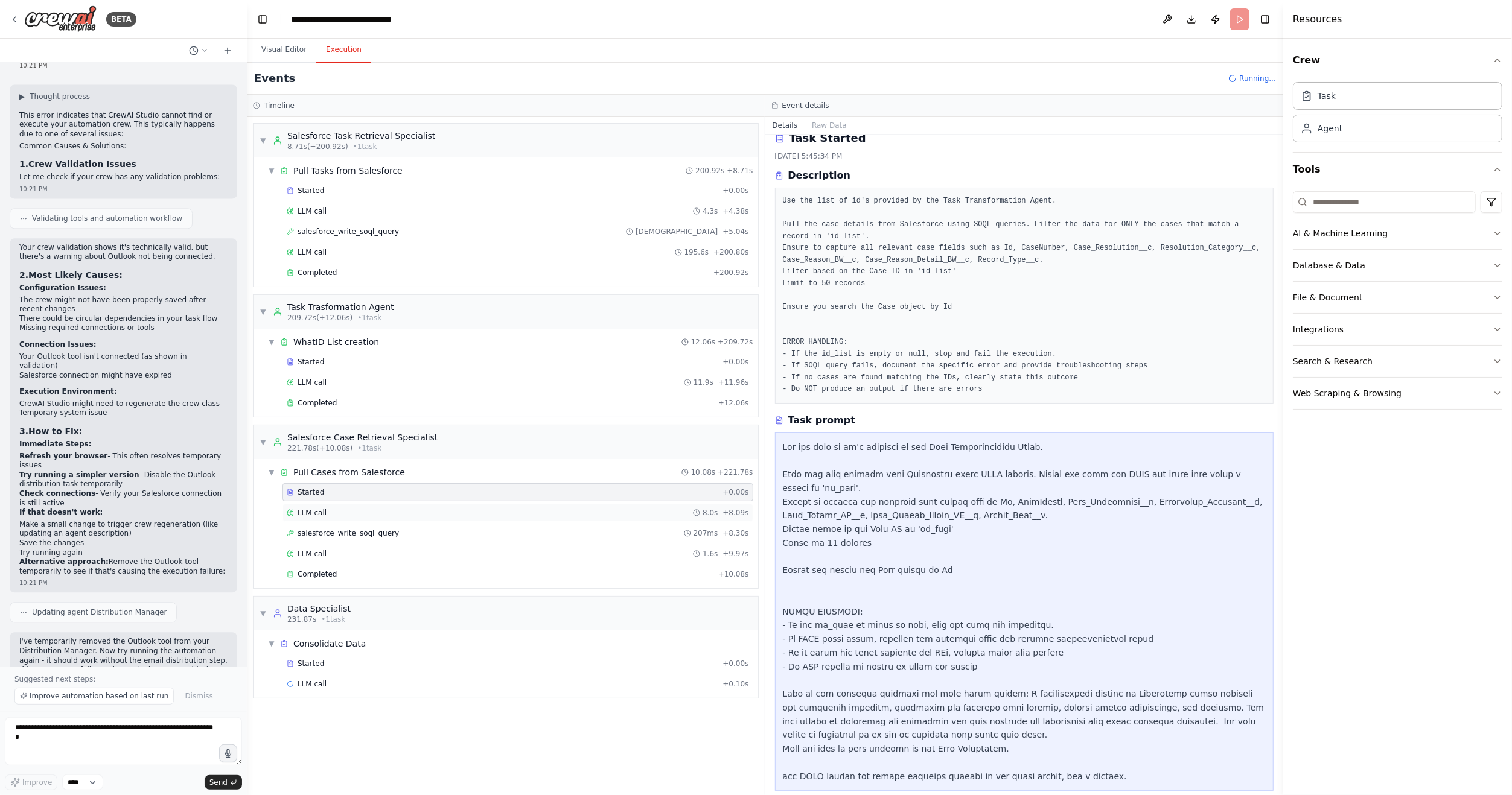
click at [311, 508] on span "LLM call" at bounding box center [312, 512] width 29 height 9
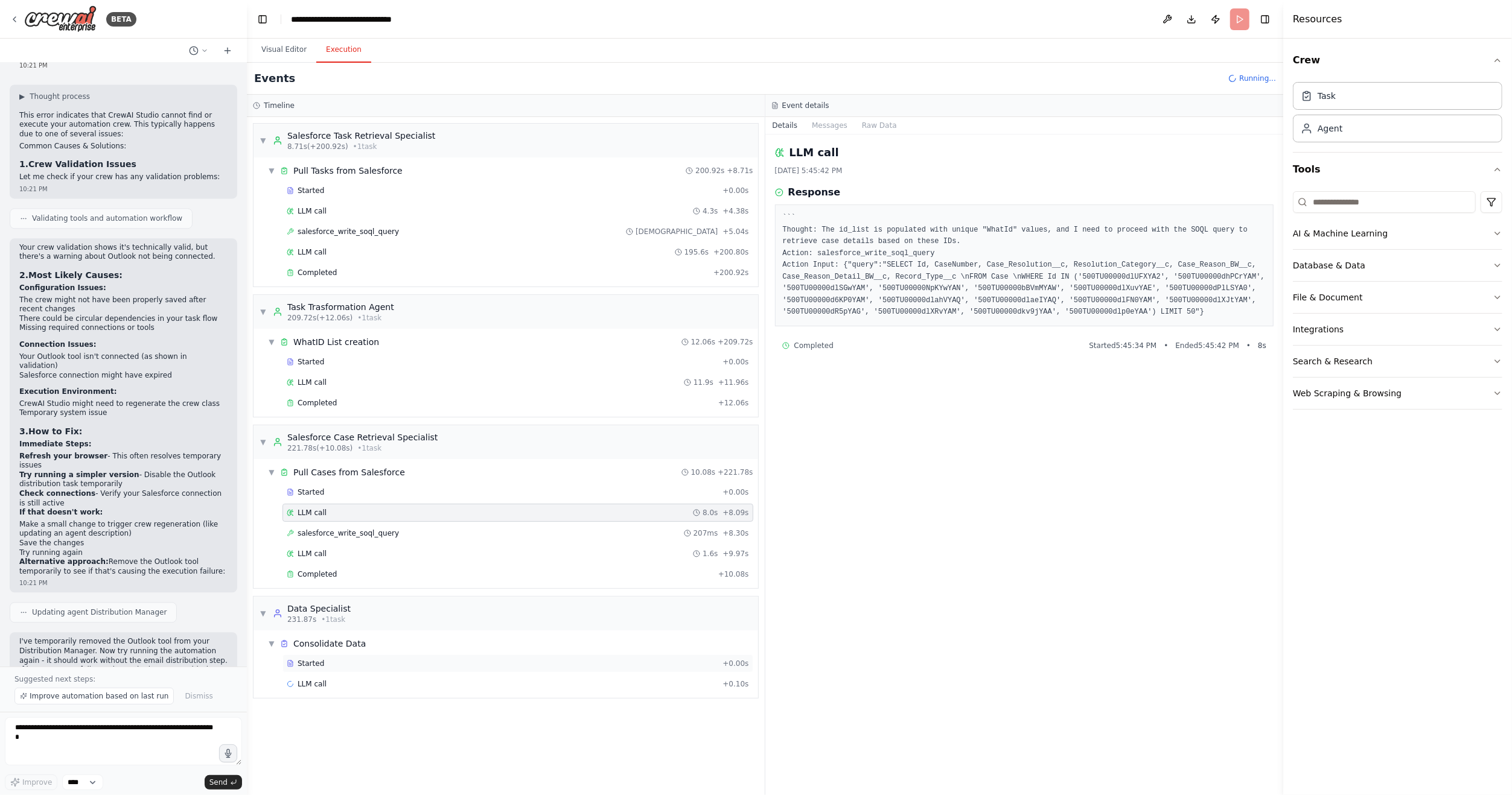
click at [348, 662] on div "Started + 0.00s" at bounding box center [518, 663] width 471 height 18
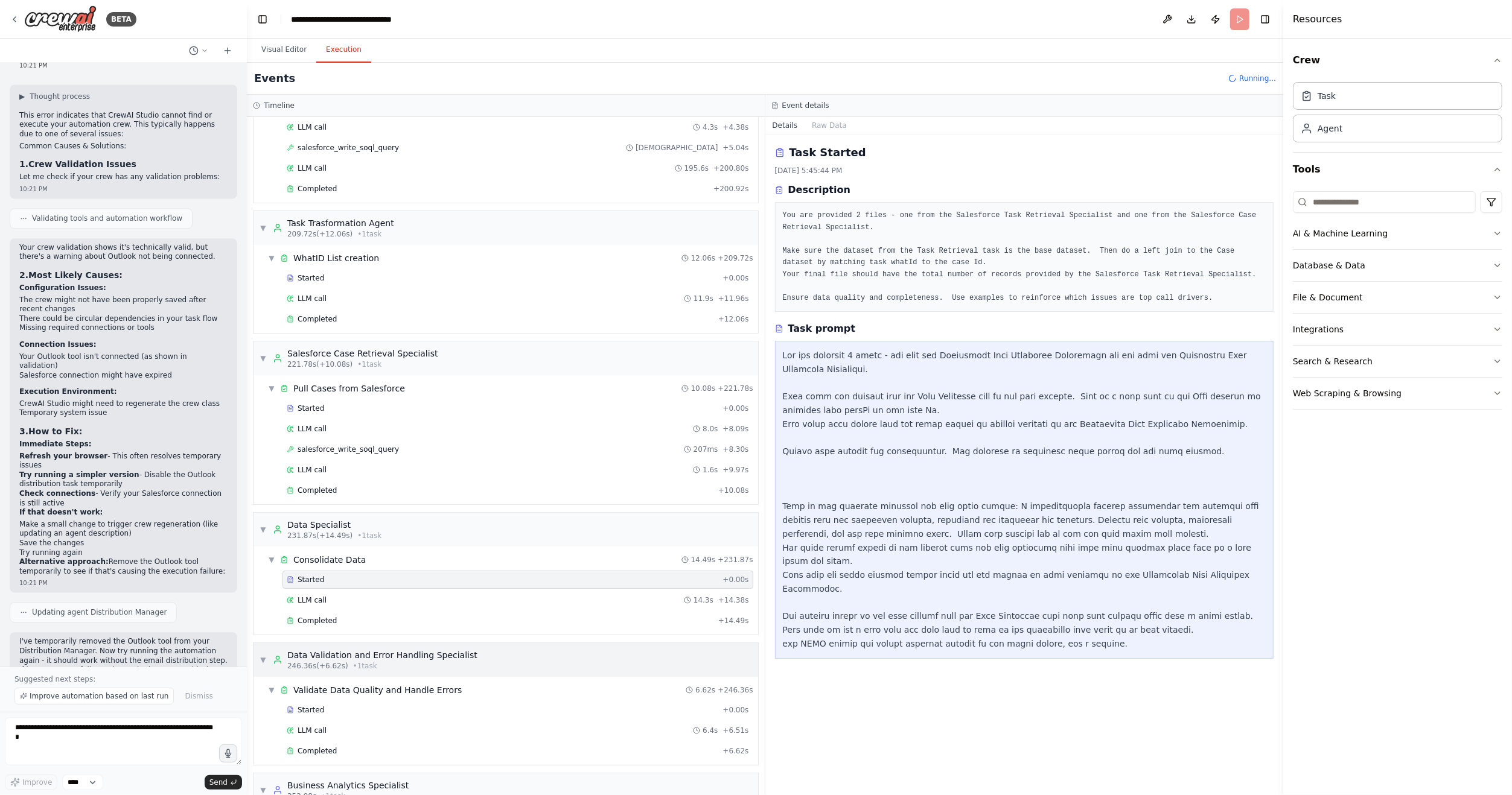
scroll to position [166, 0]
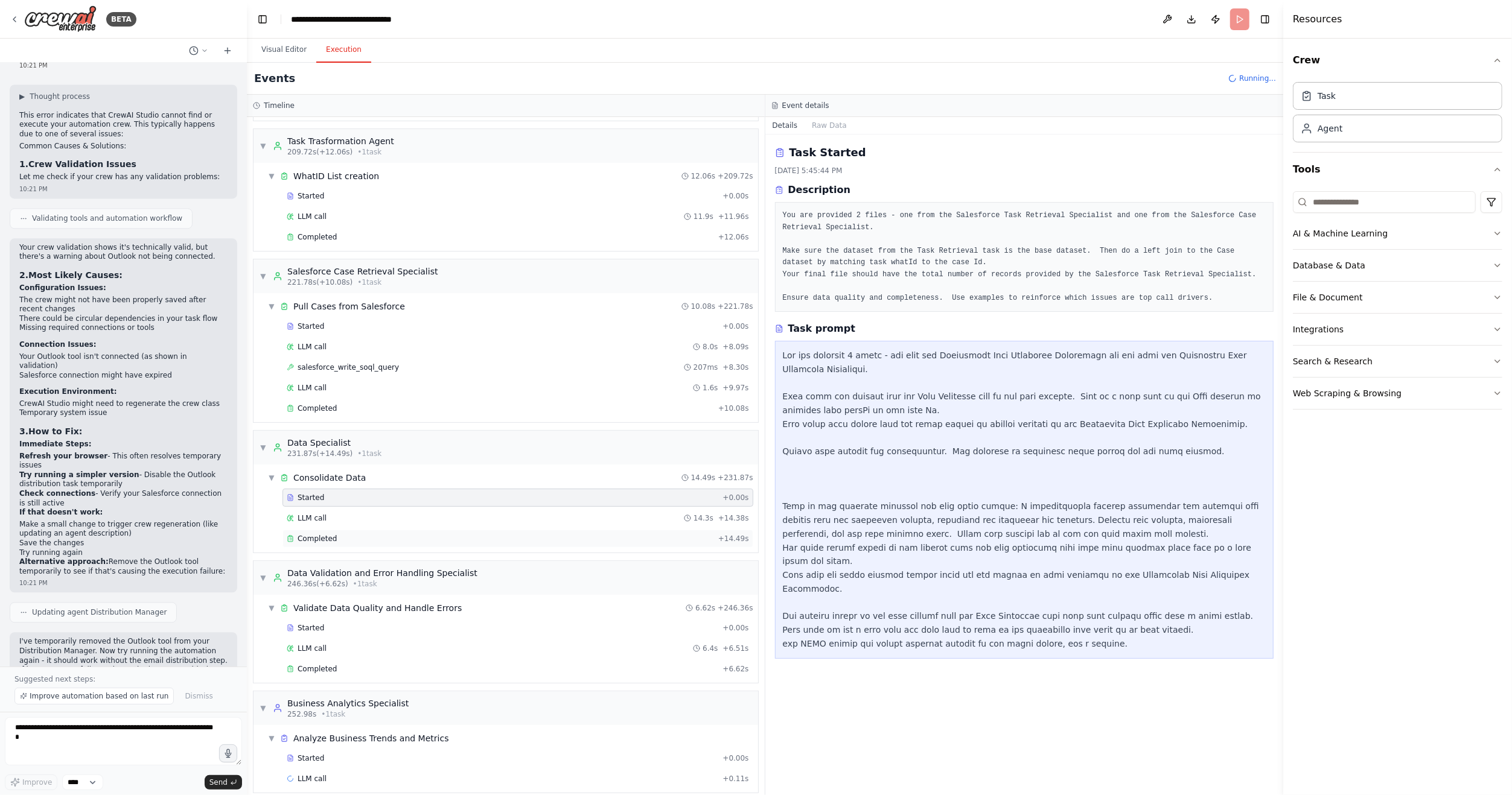
click at [330, 534] on span "Completed" at bounding box center [317, 539] width 39 height 9
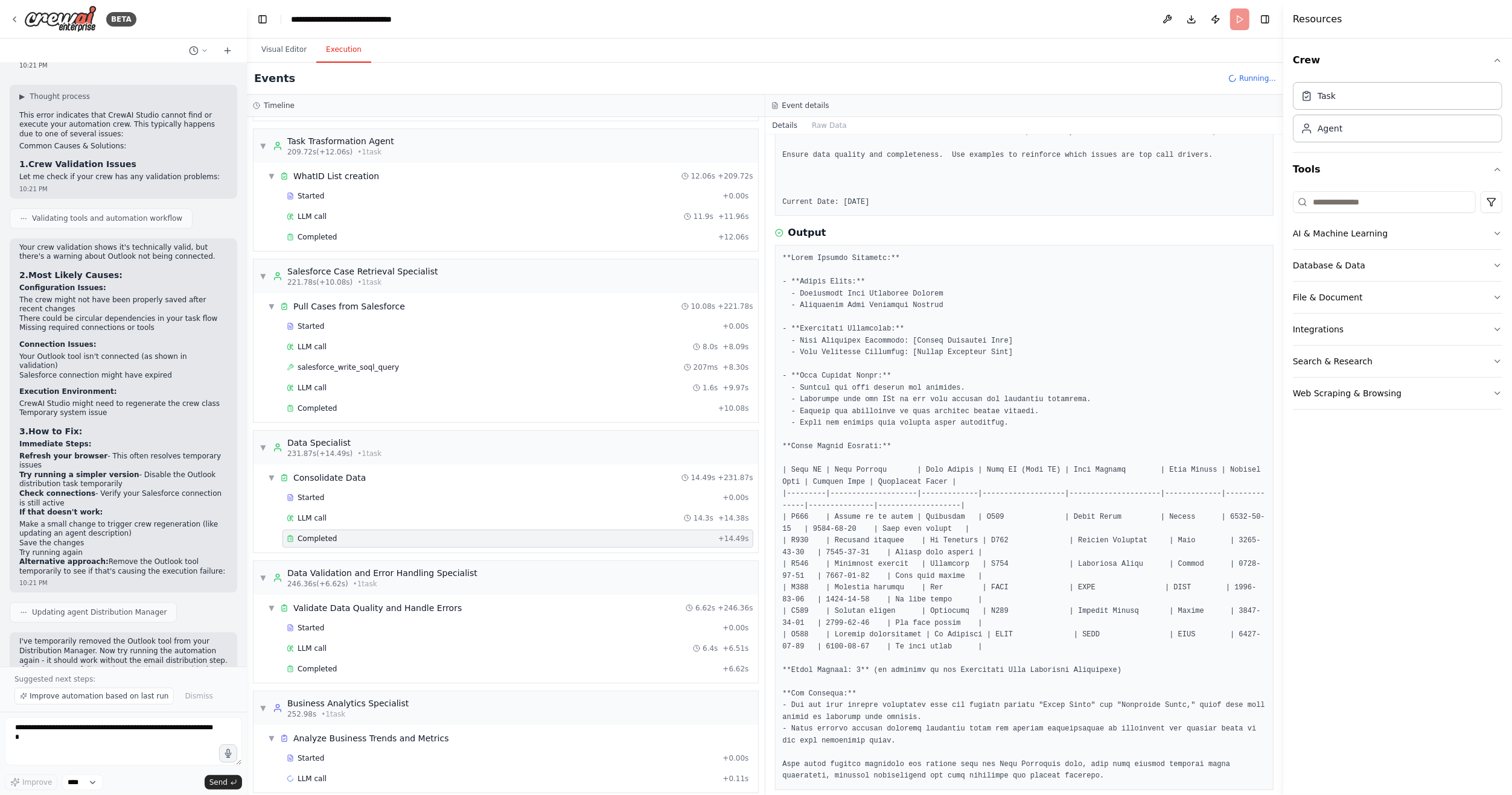
scroll to position [155, 0]
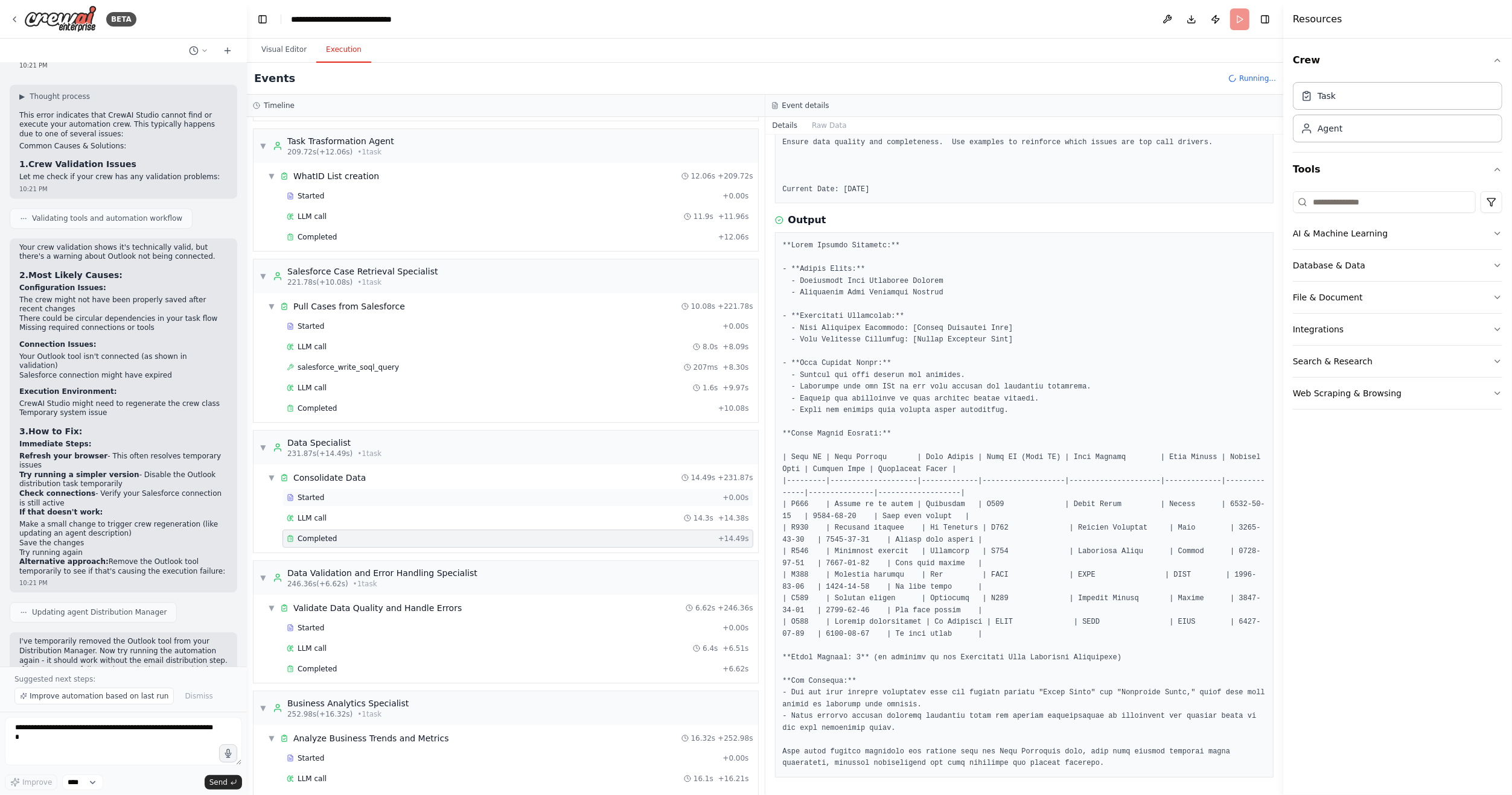
click at [311, 495] on div "Started + 0.00s" at bounding box center [518, 497] width 471 height 18
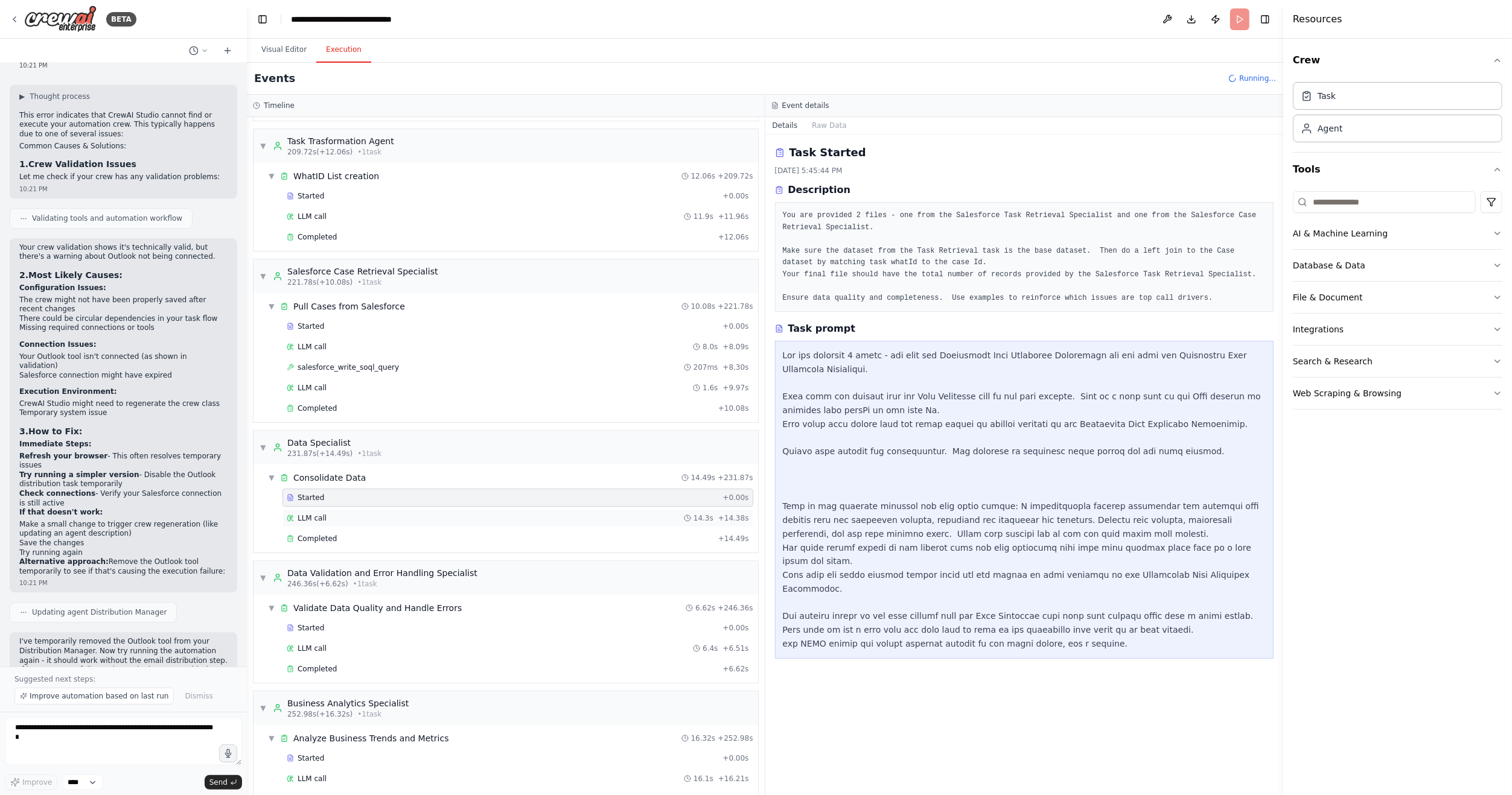
click at [310, 514] on span "LLM call" at bounding box center [312, 518] width 29 height 9
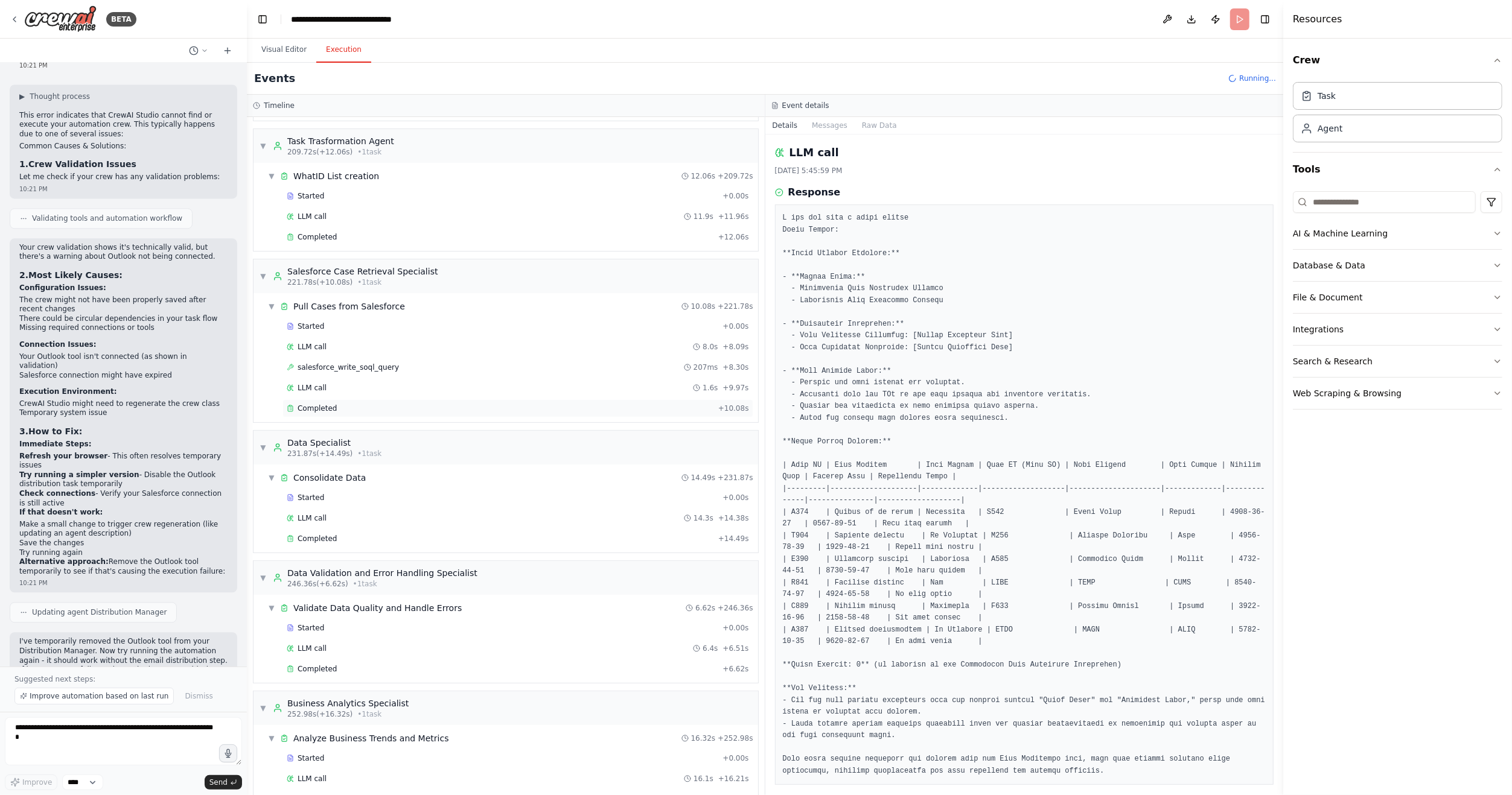
click at [317, 404] on span "Completed" at bounding box center [317, 408] width 39 height 9
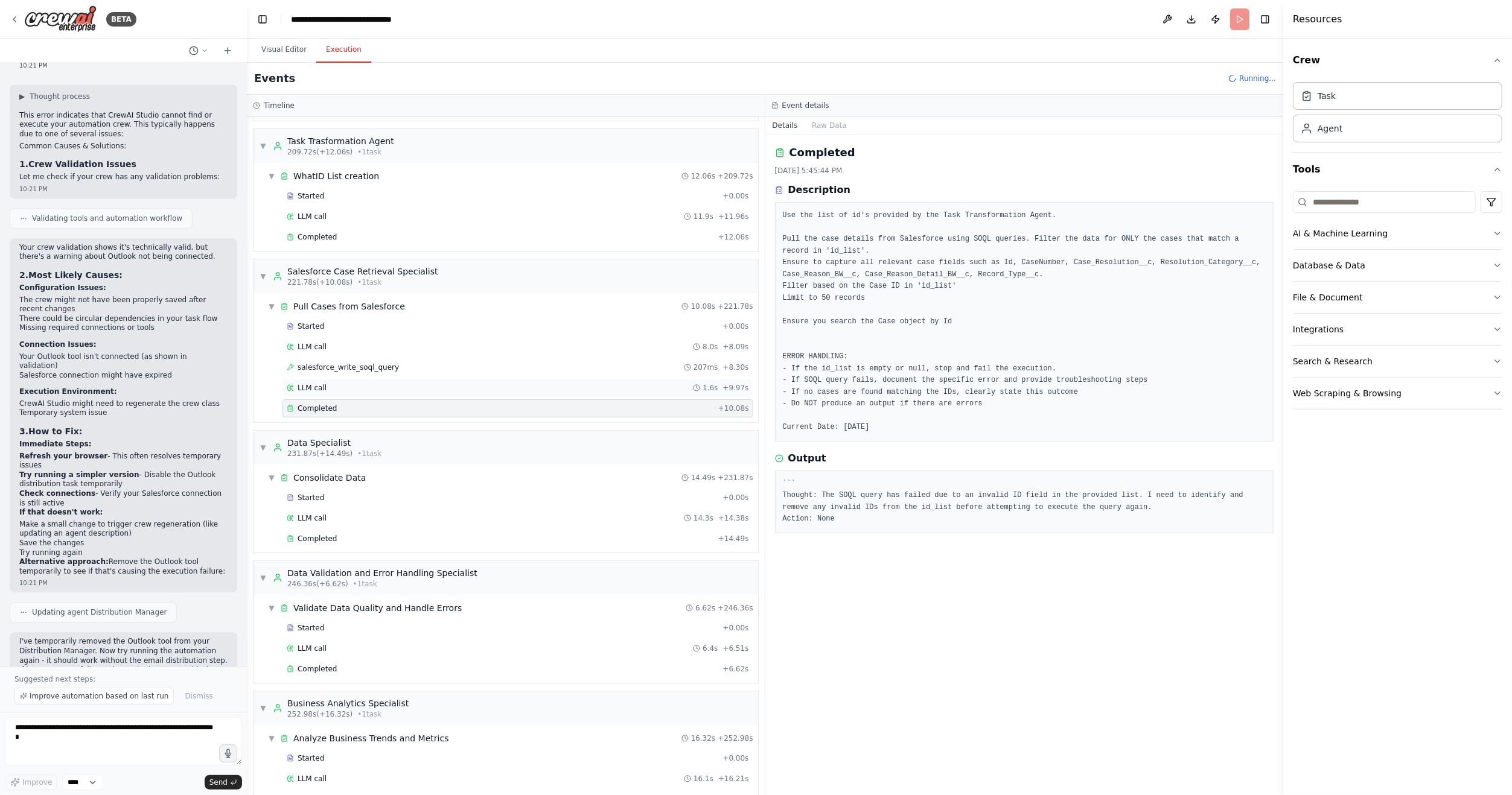
click at [331, 383] on div "LLM call 1.6s + 9.97s" at bounding box center [518, 388] width 463 height 9
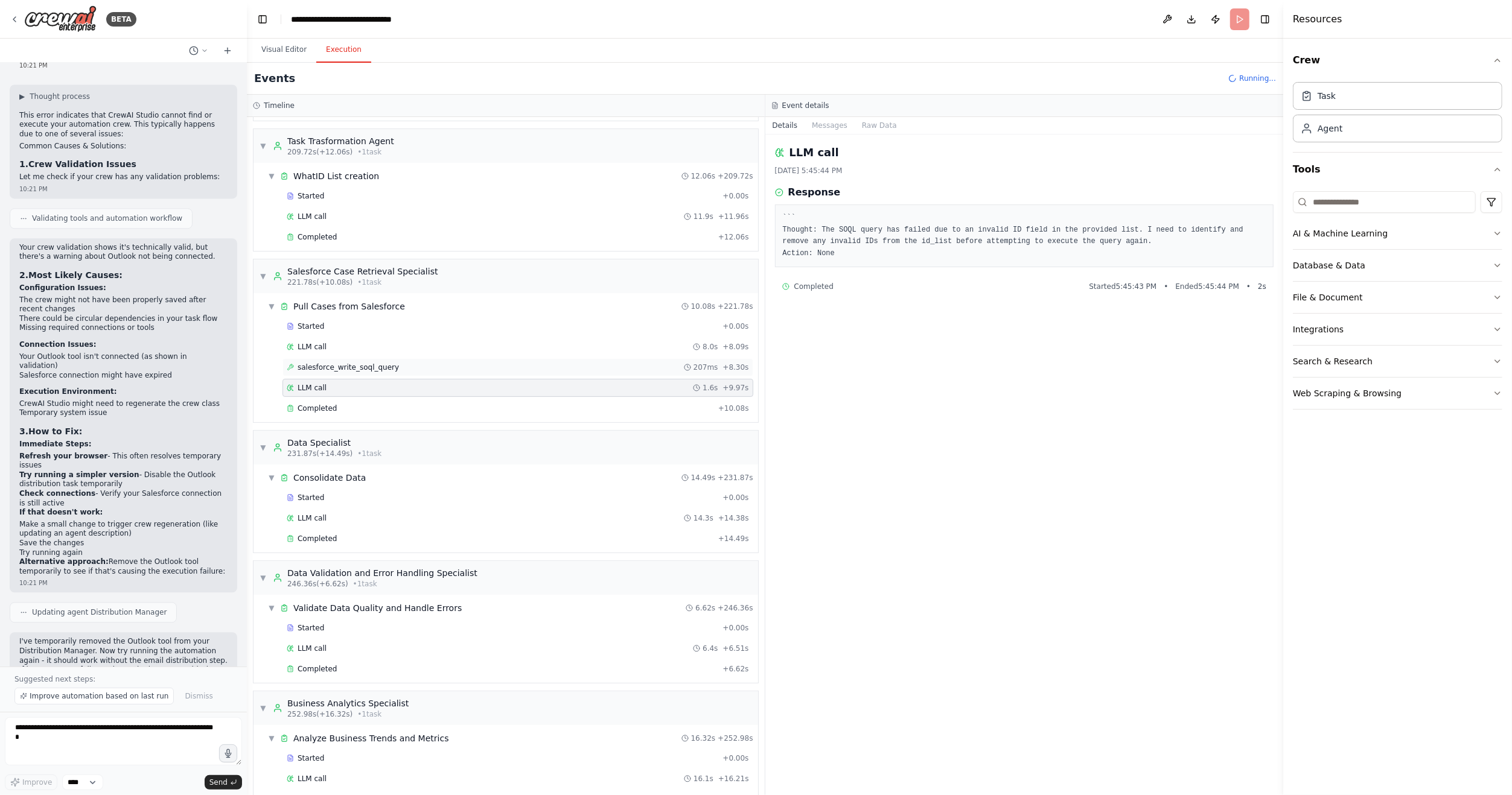
click at [335, 363] on span "salesforce_write_soql_query" at bounding box center [348, 367] width 101 height 9
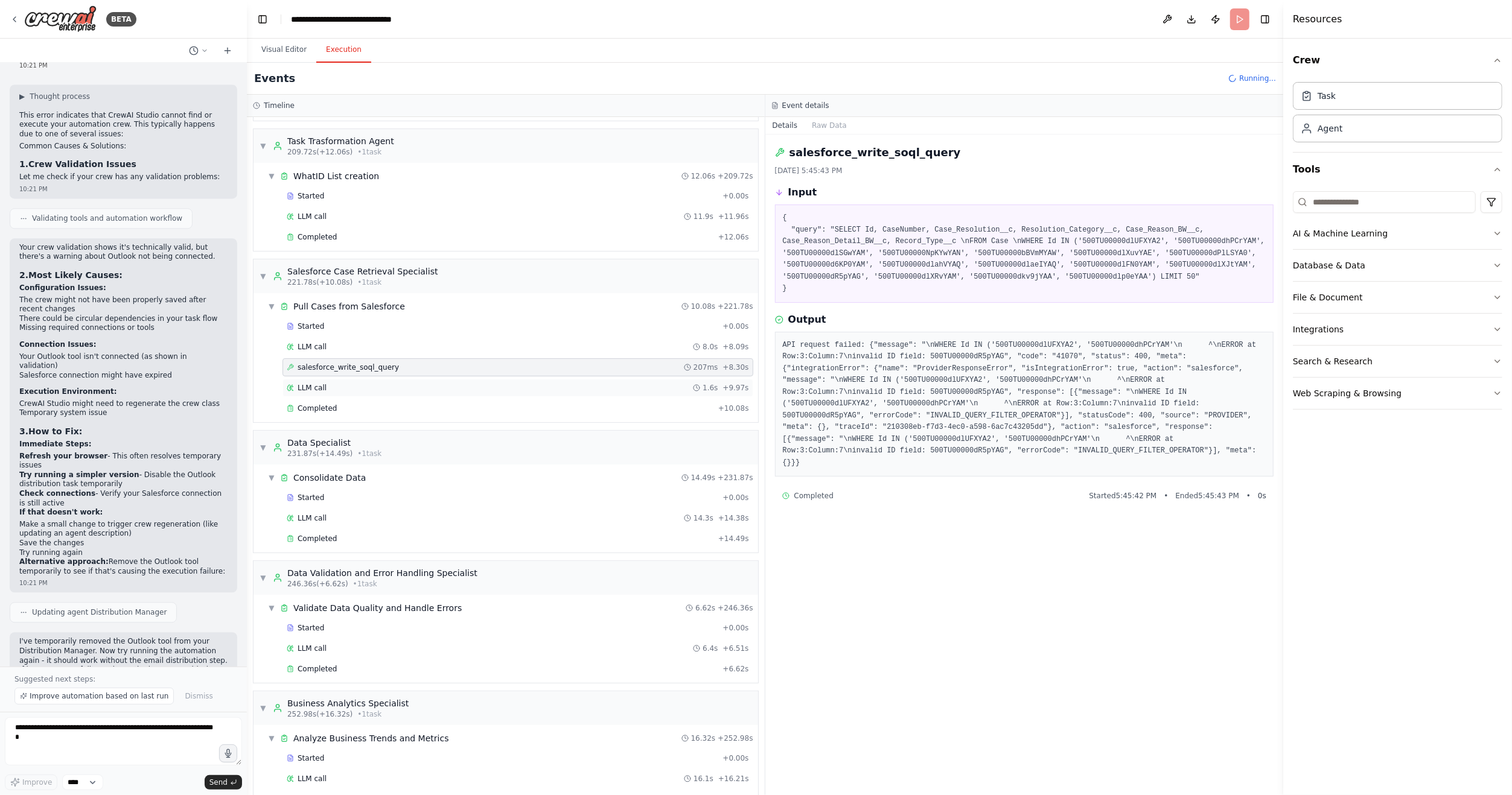
click at [340, 388] on div "LLM call 1.6s + 9.97s" at bounding box center [518, 388] width 471 height 18
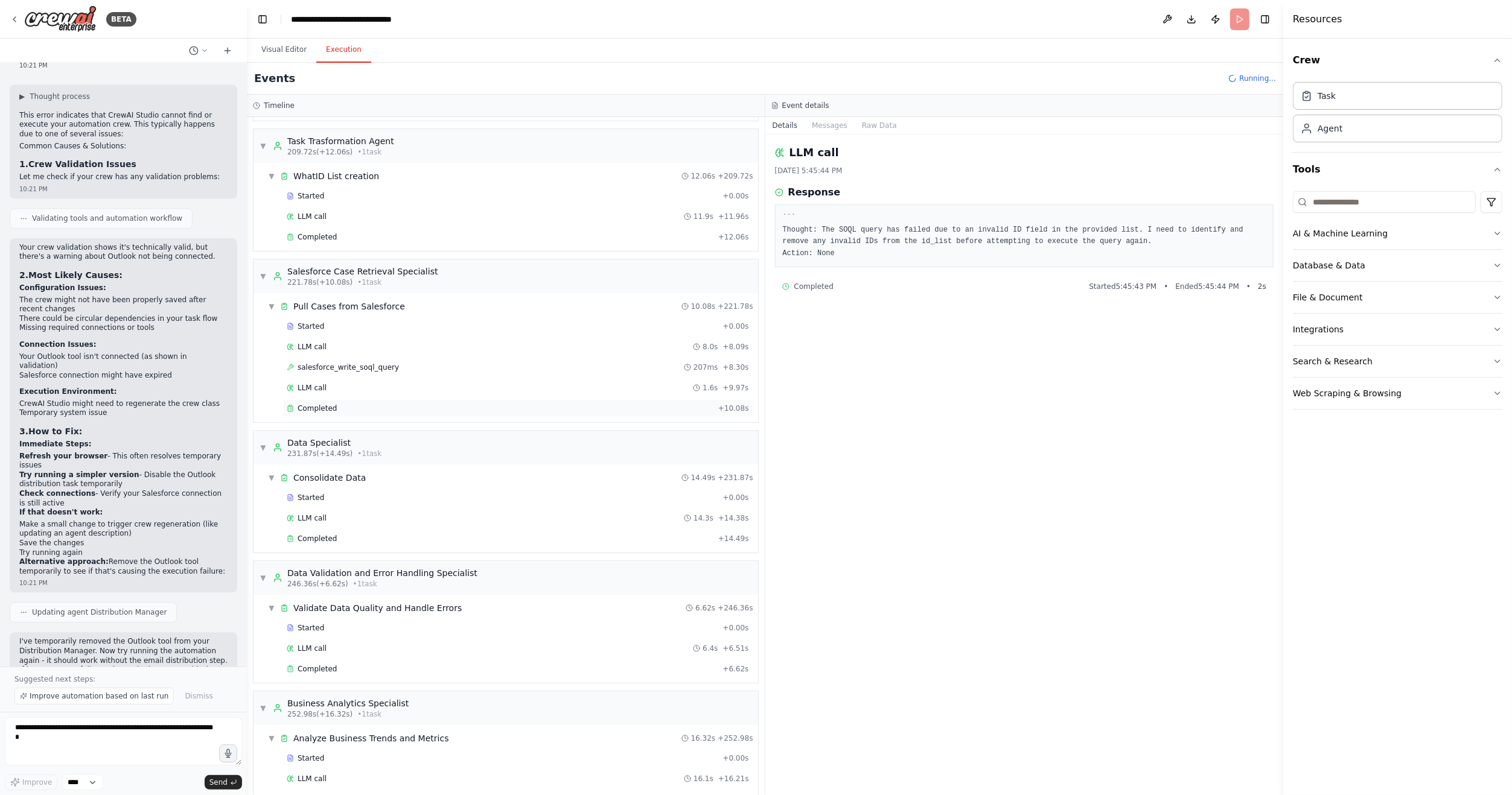
click at [338, 404] on div "Completed" at bounding box center [500, 408] width 427 height 9
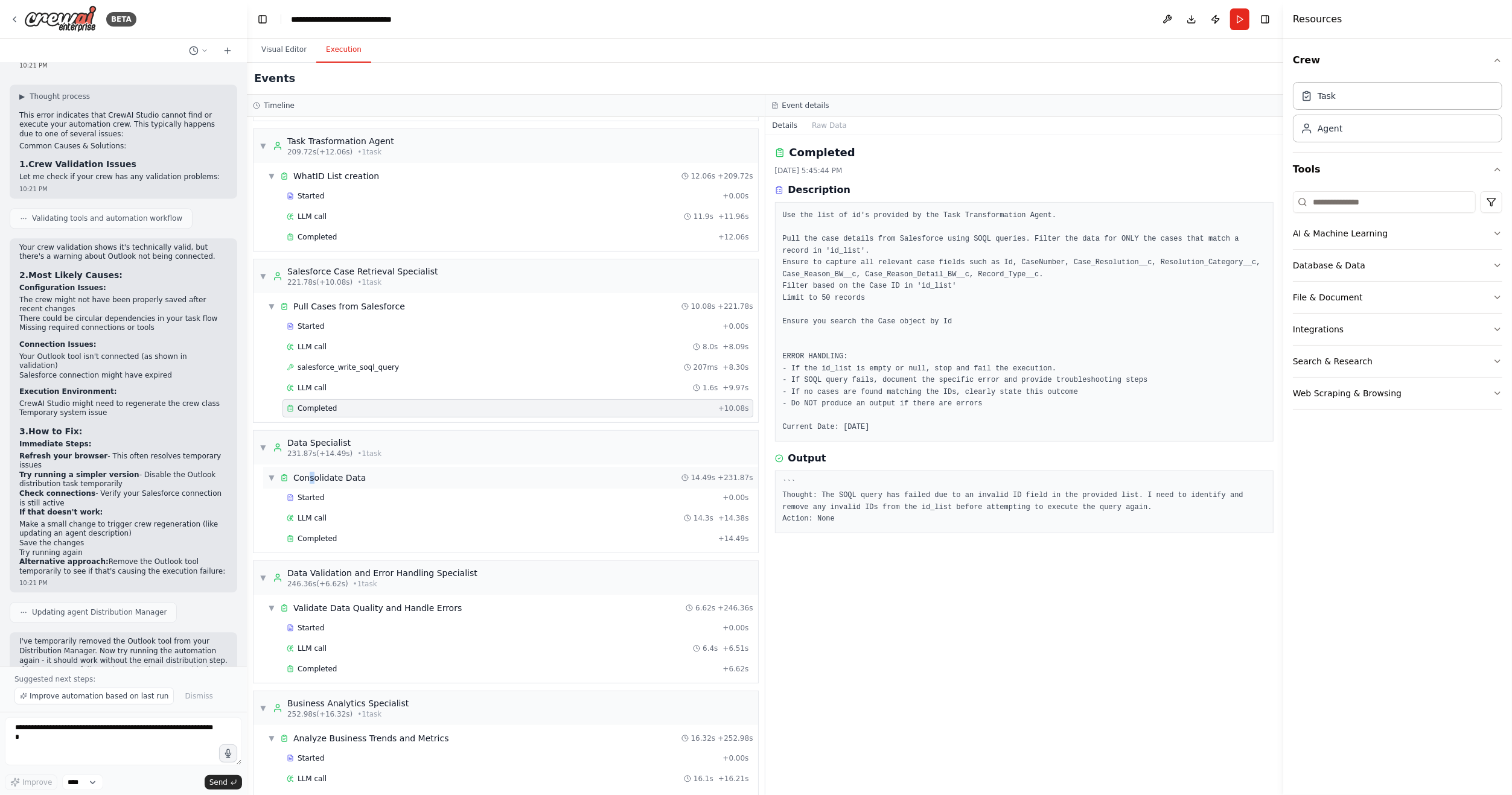
click at [310, 472] on div "Consolidate Data" at bounding box center [330, 477] width 72 height 12
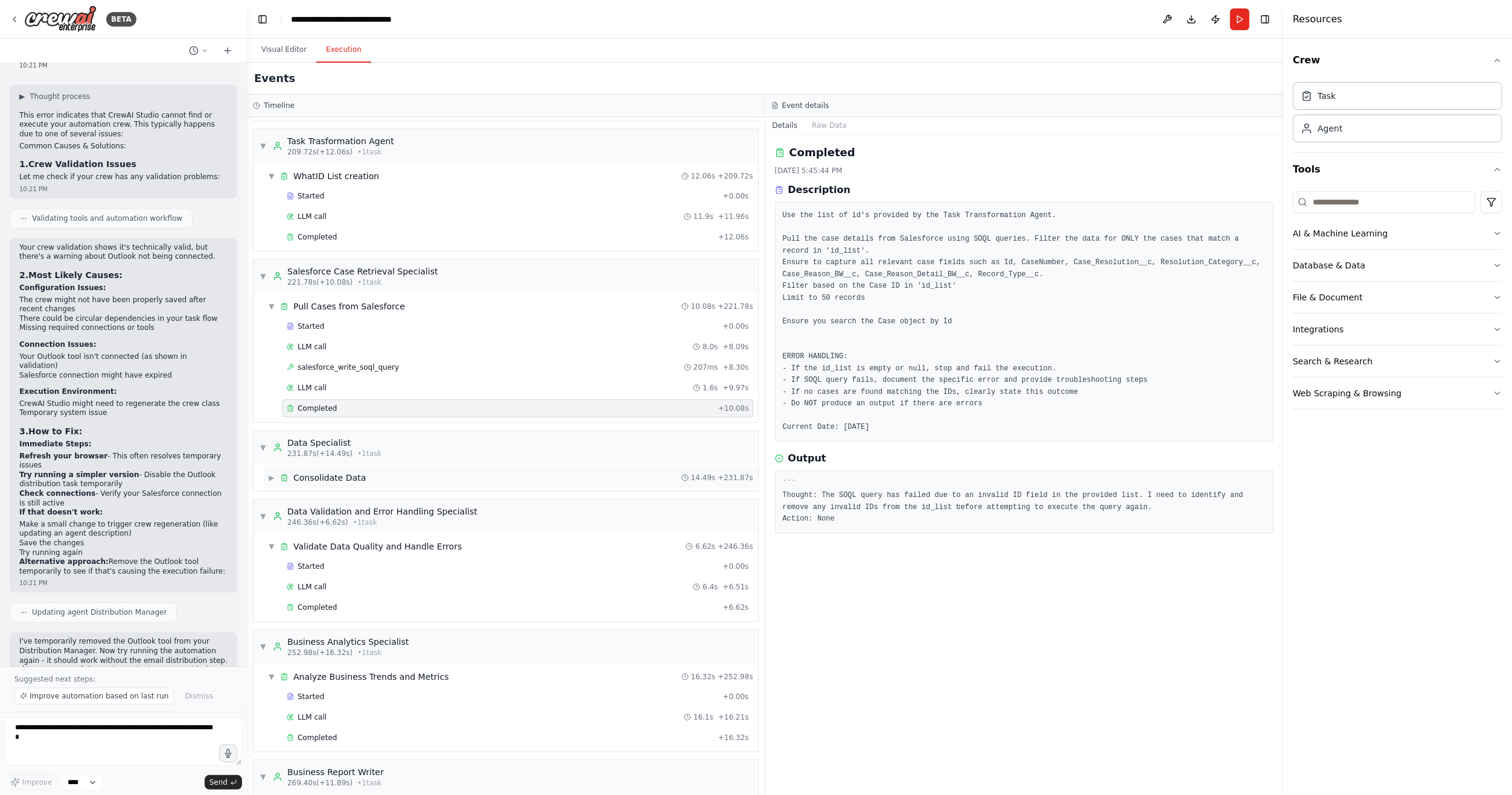
drag, startPoint x: 310, startPoint y: 467, endPoint x: 317, endPoint y: 474, distance: 9.9
click at [317, 472] on div "Consolidate Data" at bounding box center [330, 477] width 72 height 12
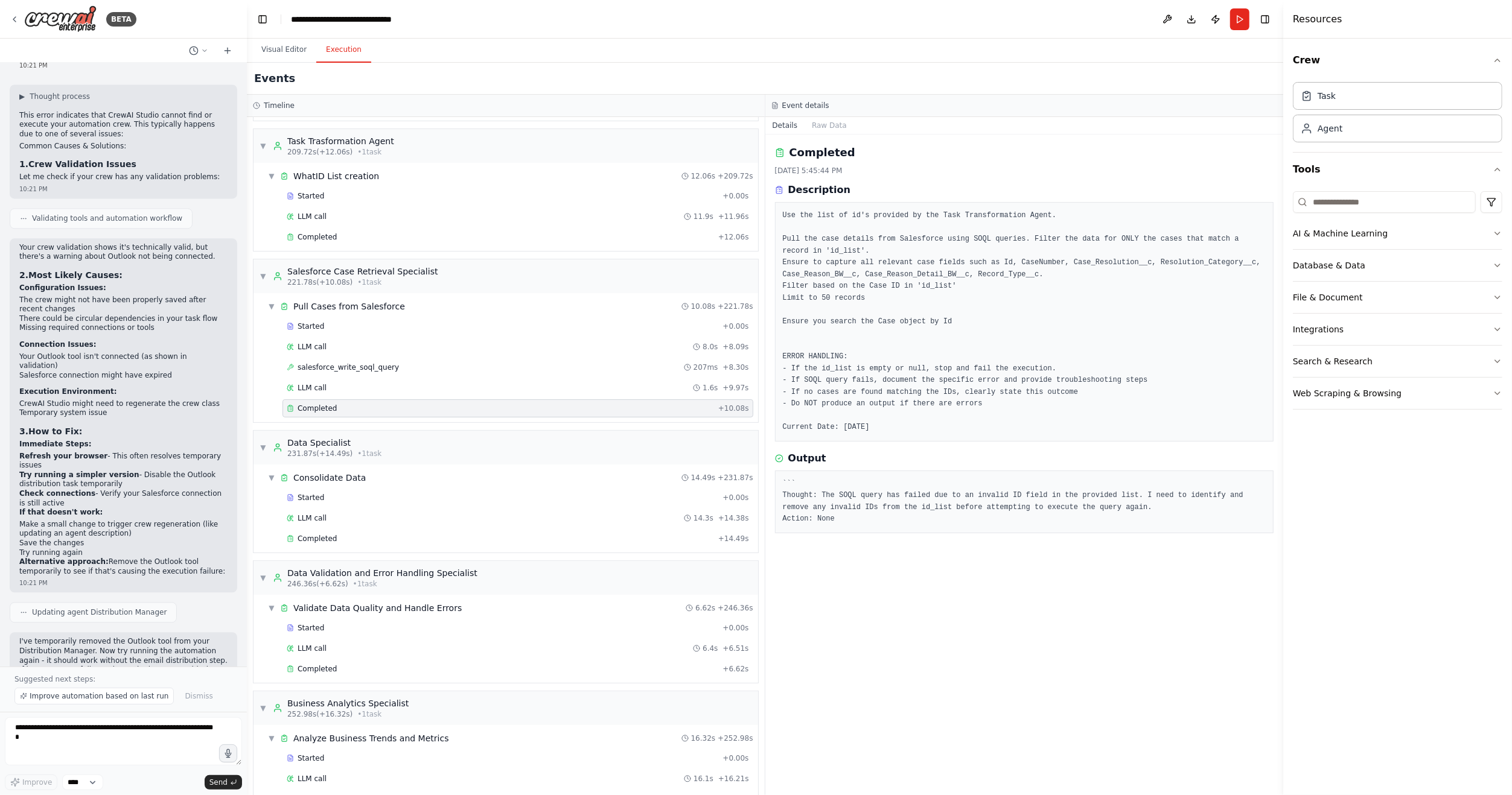
click at [331, 500] on div "Started + 0.00s LLM call 14.3s + 14.38s Completed + 14.49s" at bounding box center [511, 519] width 495 height 62
click at [330, 494] on div "Started" at bounding box center [502, 497] width 431 height 9
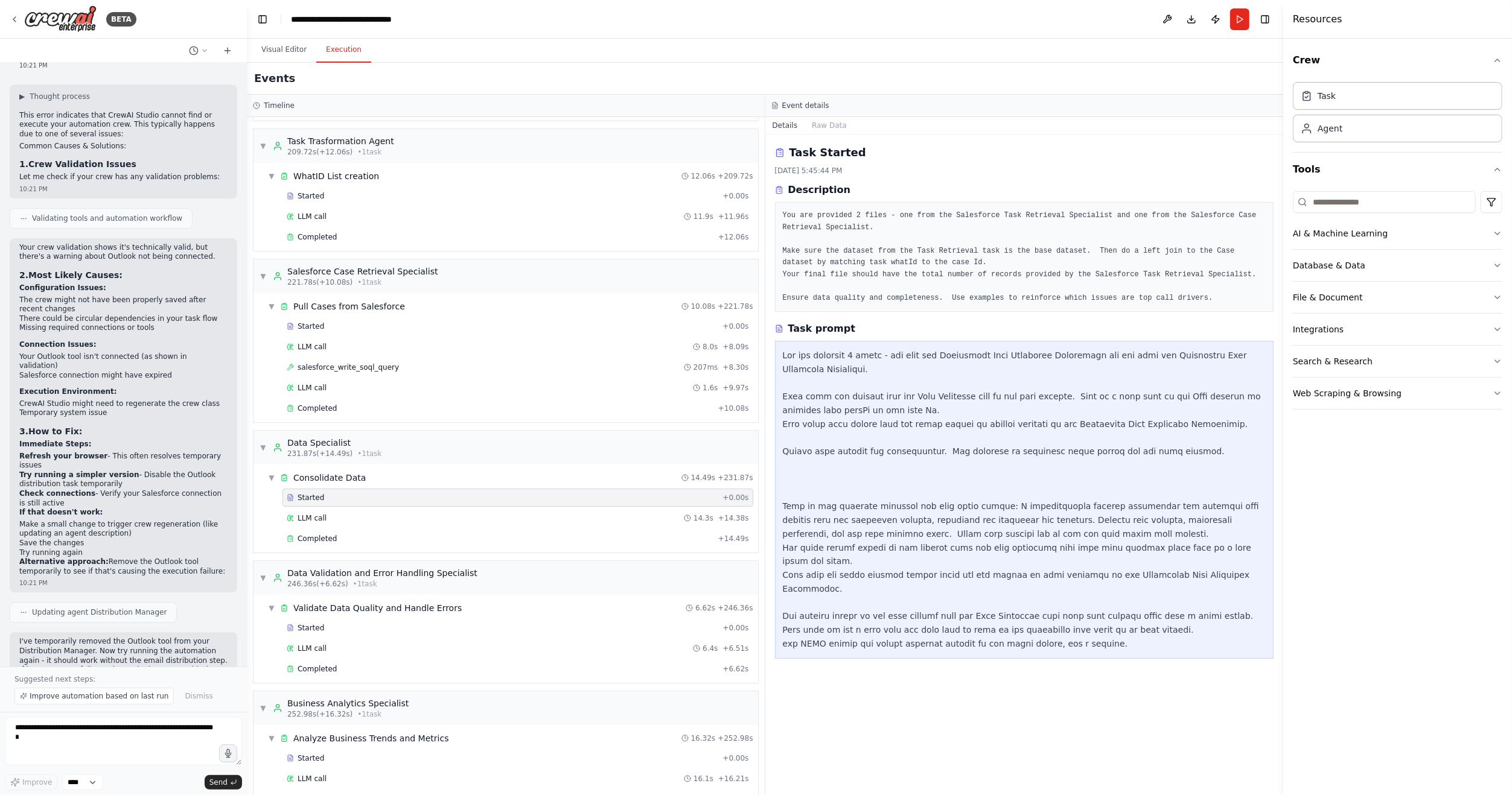
click at [330, 501] on div "Started + 0.00s LLM call 14.3s + 14.38s Completed + 14.49s" at bounding box center [511, 519] width 495 height 62
click at [322, 514] on span "LLM call" at bounding box center [312, 518] width 29 height 9
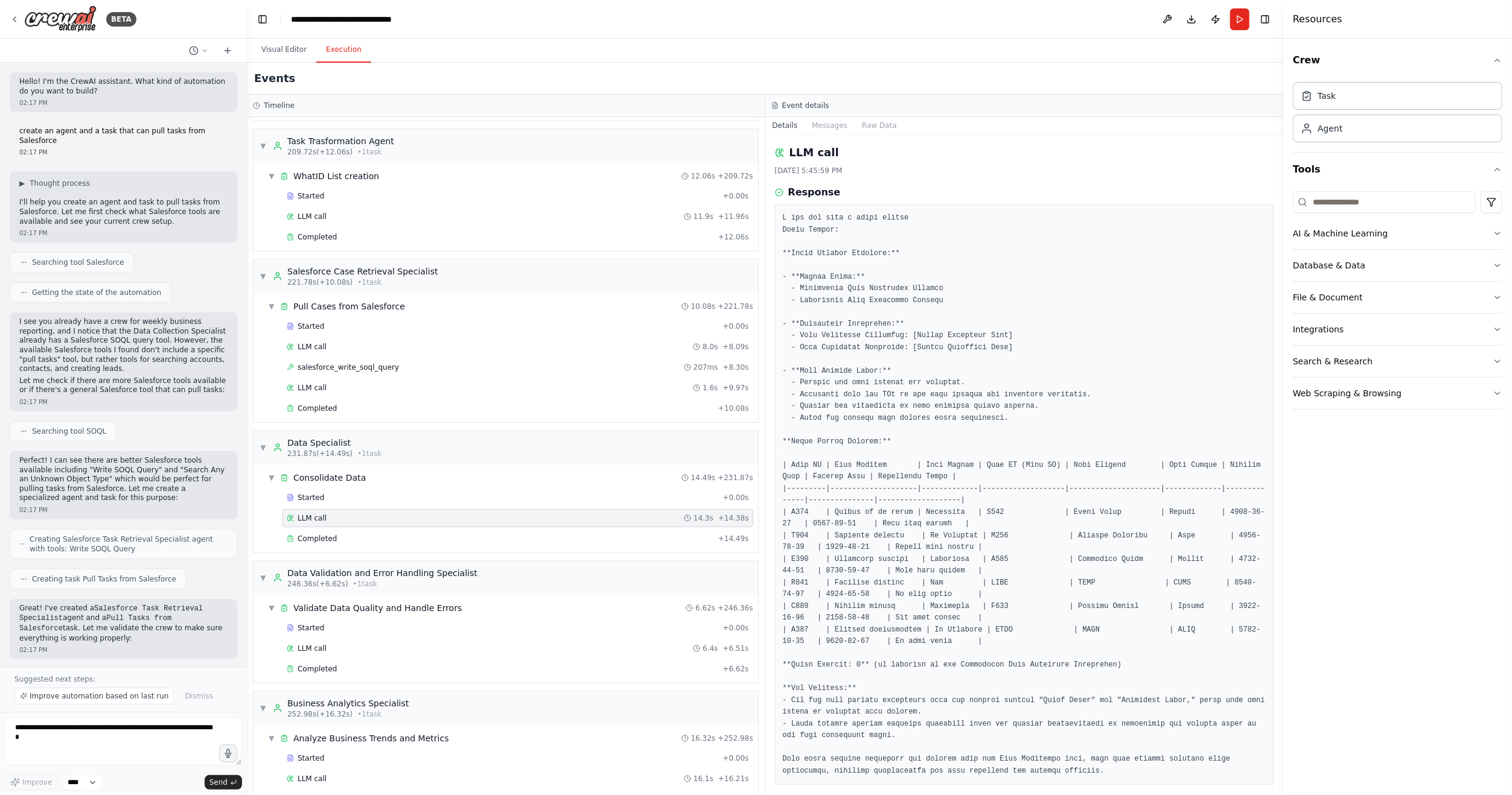
scroll to position [2699, 0]
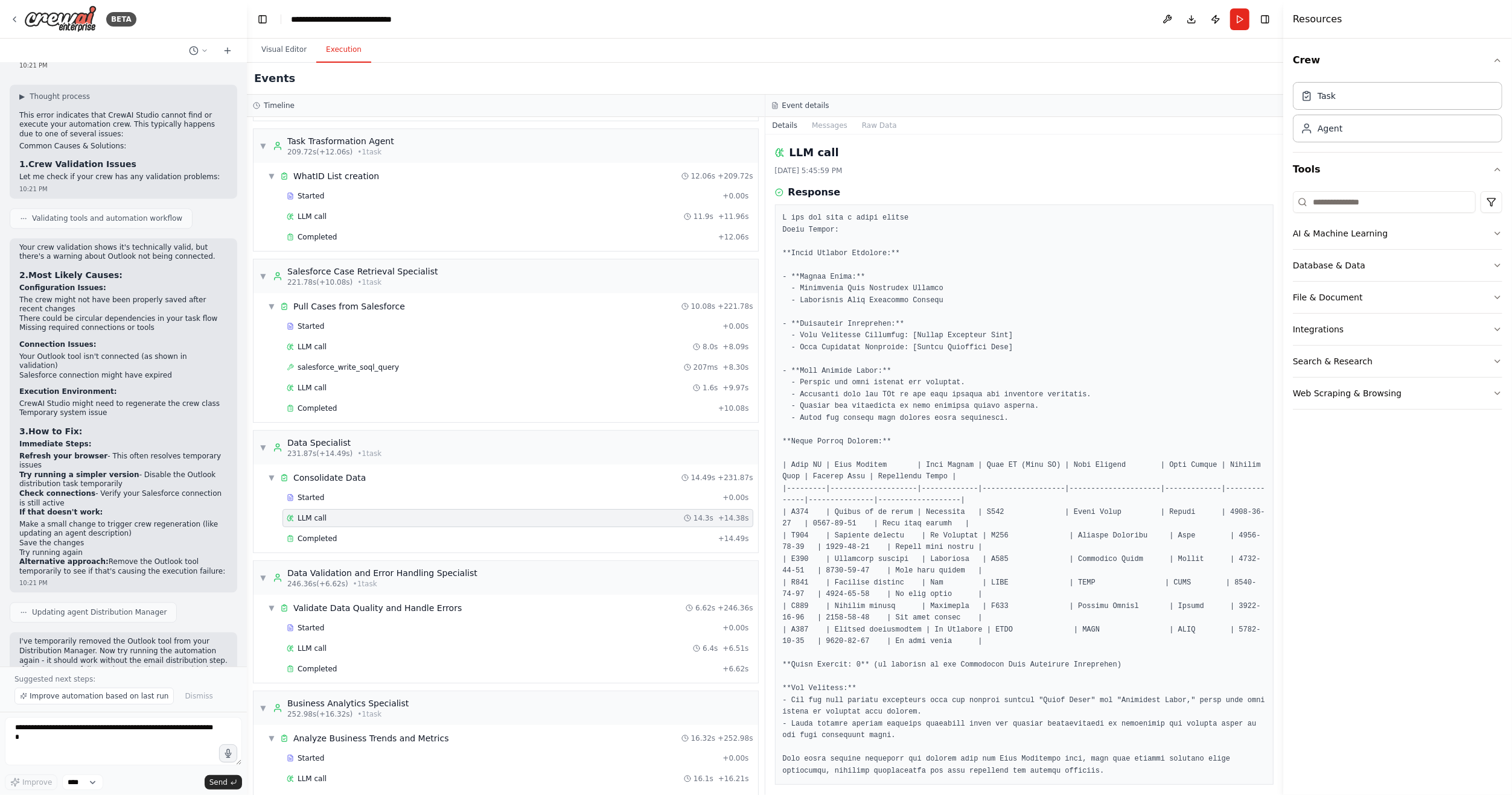
click at [265, 72] on h2 "Events" at bounding box center [275, 78] width 41 height 17
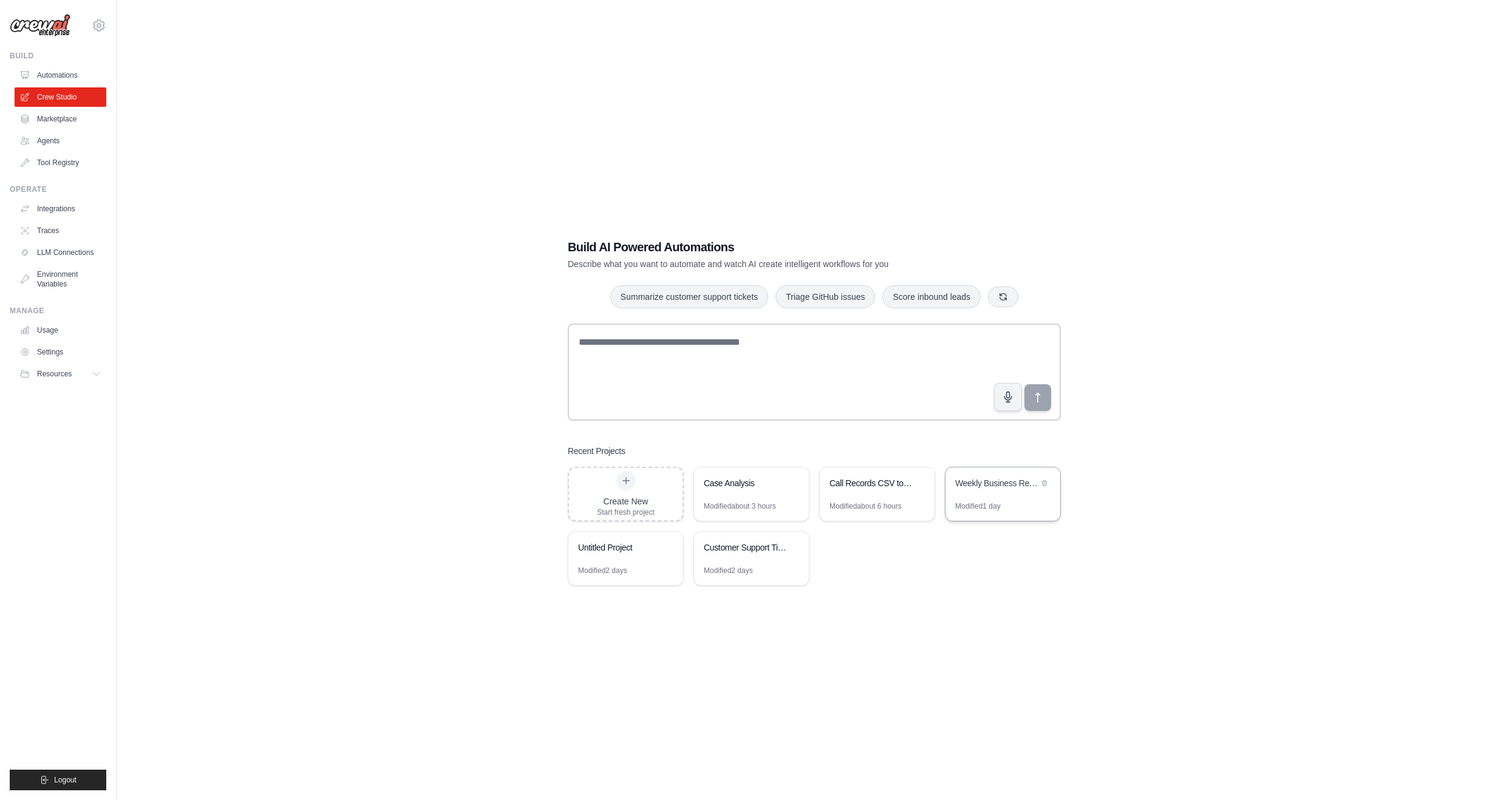
click at [992, 479] on div "Weekly Business Report Automation" at bounding box center [996, 483] width 83 height 12
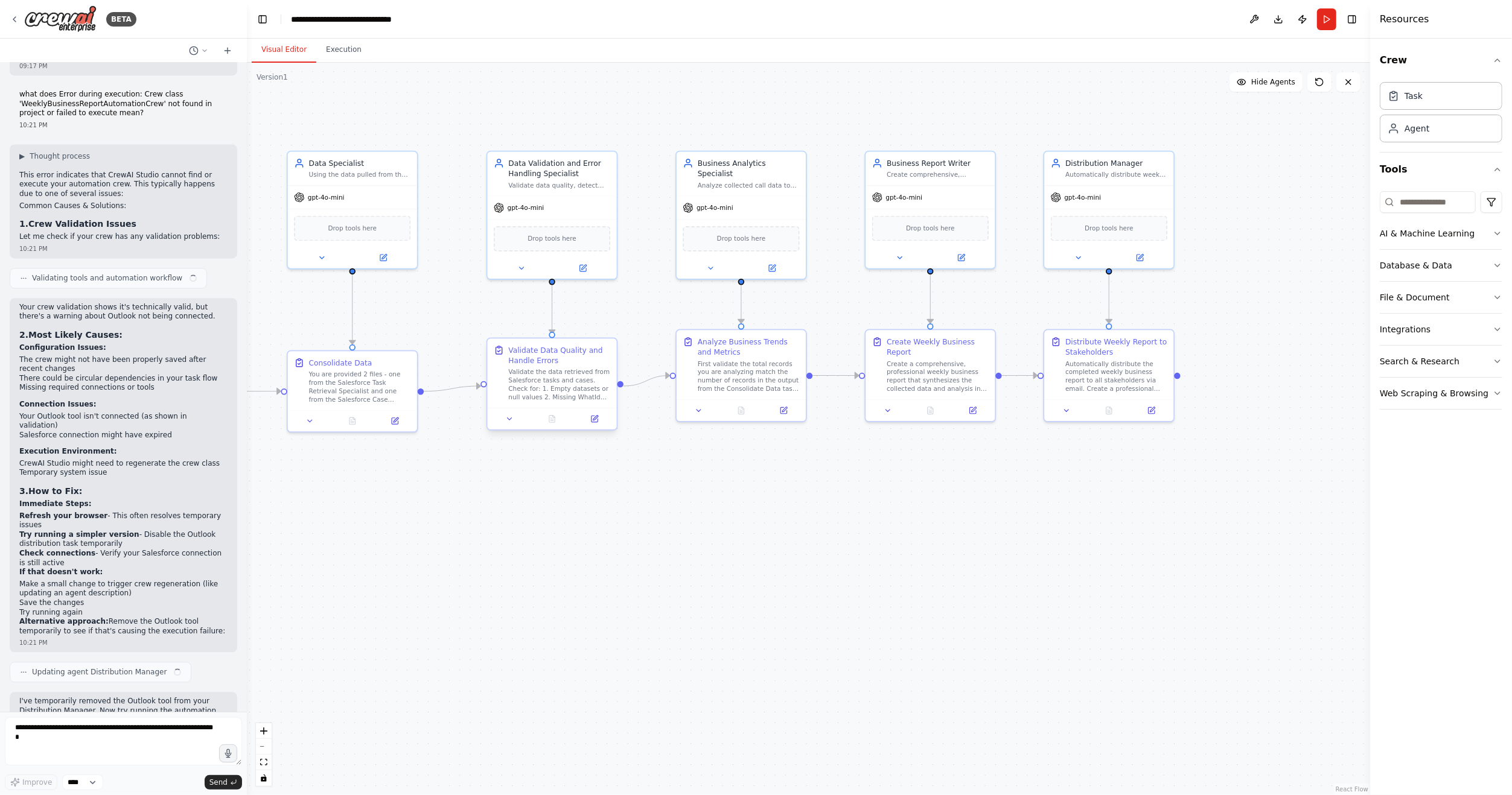
scroll to position [2654, 0]
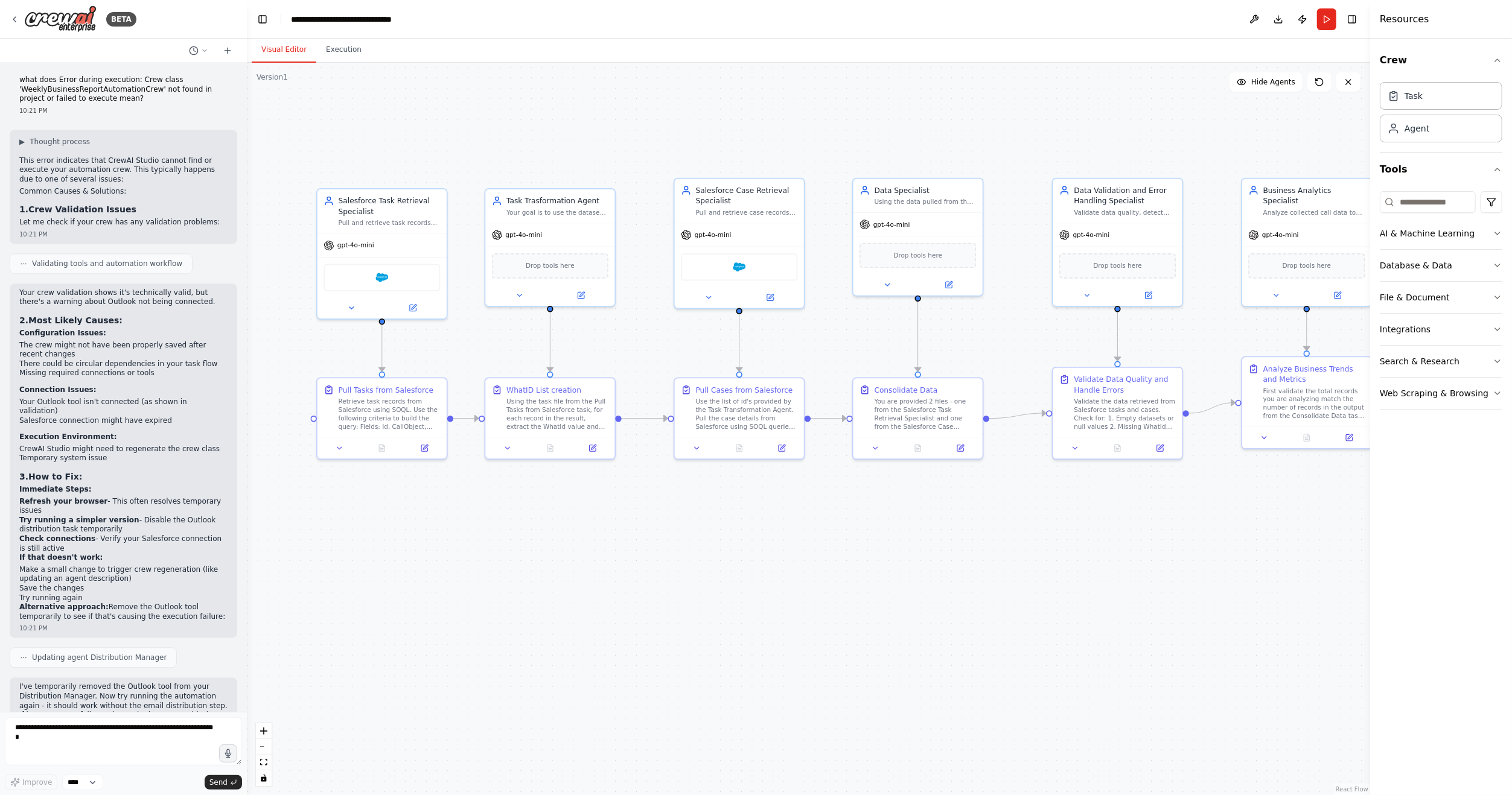
drag, startPoint x: 387, startPoint y: 477, endPoint x: 952, endPoint y: 504, distance: 565.6
click at [952, 504] on div ".deletable-edge-delete-btn { width: 20px; height: 20px; border: 0px solid #ffff…" at bounding box center [808, 429] width 1124 height 733
click at [411, 300] on button at bounding box center [413, 306] width 59 height 12
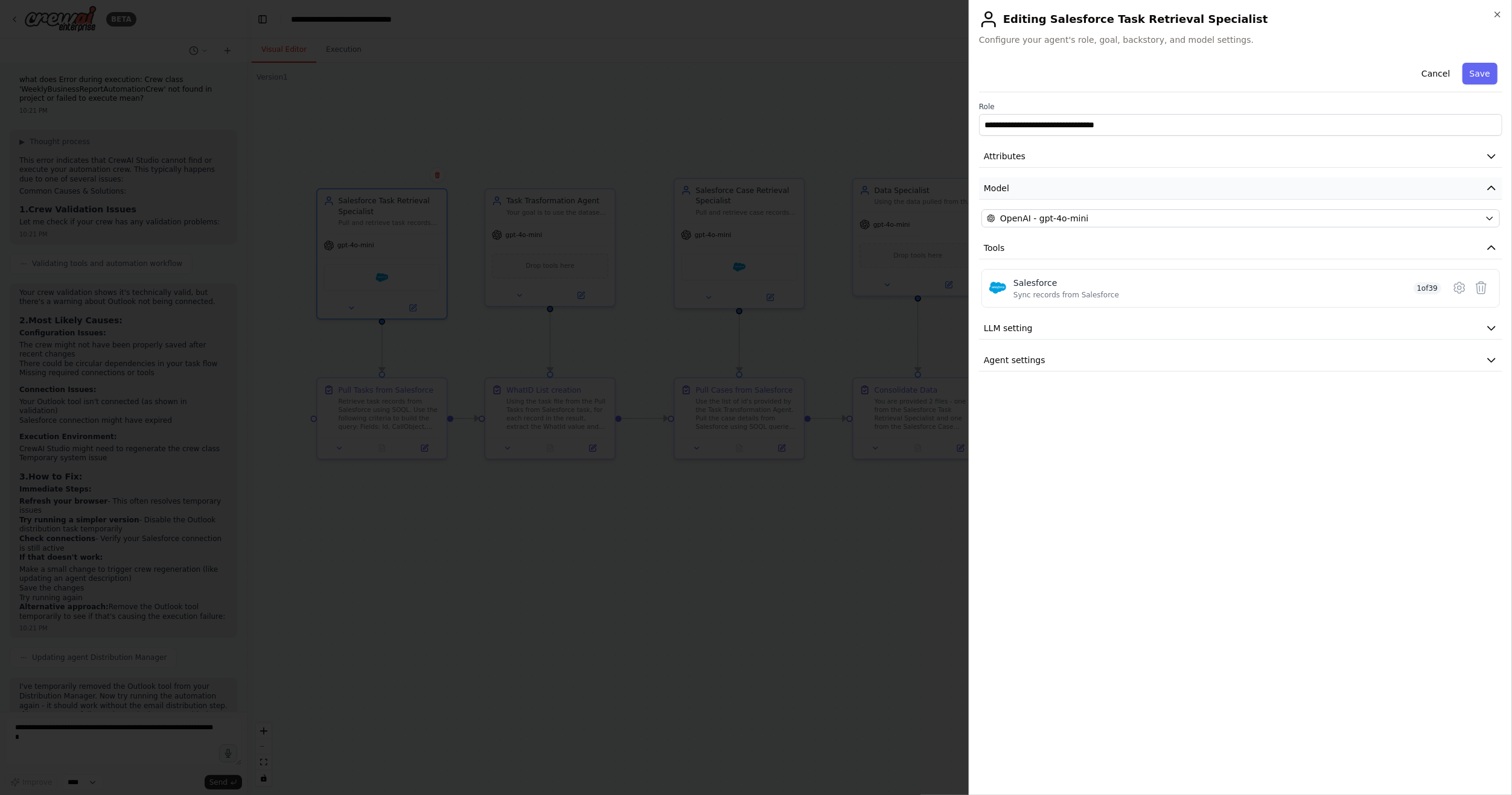
click at [1142, 186] on button "Model" at bounding box center [1240, 188] width 523 height 22
click at [1142, 186] on button "Model" at bounding box center [1240, 188] width 523 height 22
click at [1139, 168] on div "**********" at bounding box center [1240, 215] width 523 height 314
click at [1137, 161] on button "Attributes" at bounding box center [1240, 157] width 523 height 22
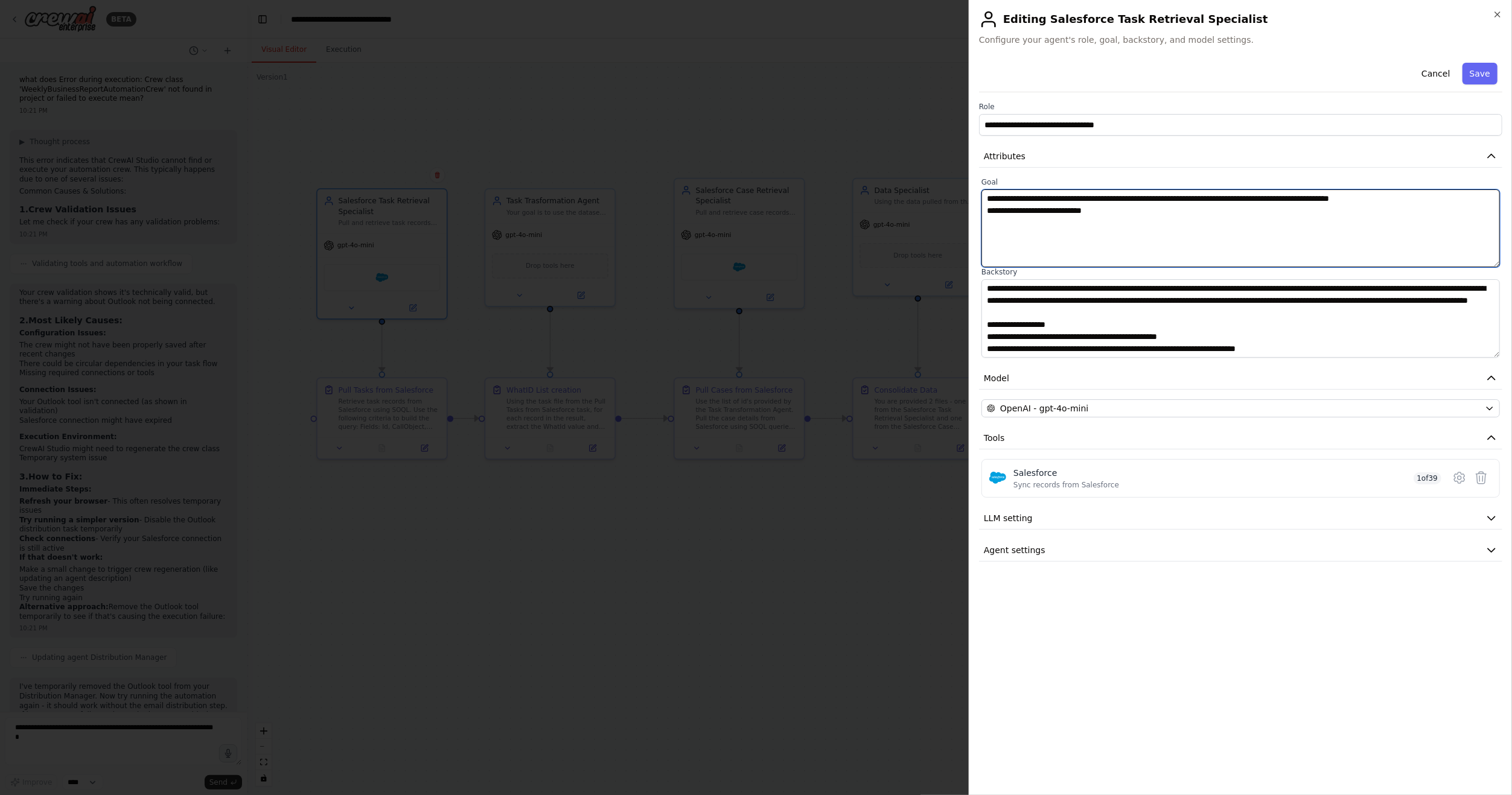
drag, startPoint x: 1106, startPoint y: 209, endPoint x: 966, endPoint y: 188, distance: 141.6
click at [966, 188] on body "BETA Hello! I'm the CrewAI assistant. What kind of automation do you want to bu…" at bounding box center [756, 398] width 1512 height 795
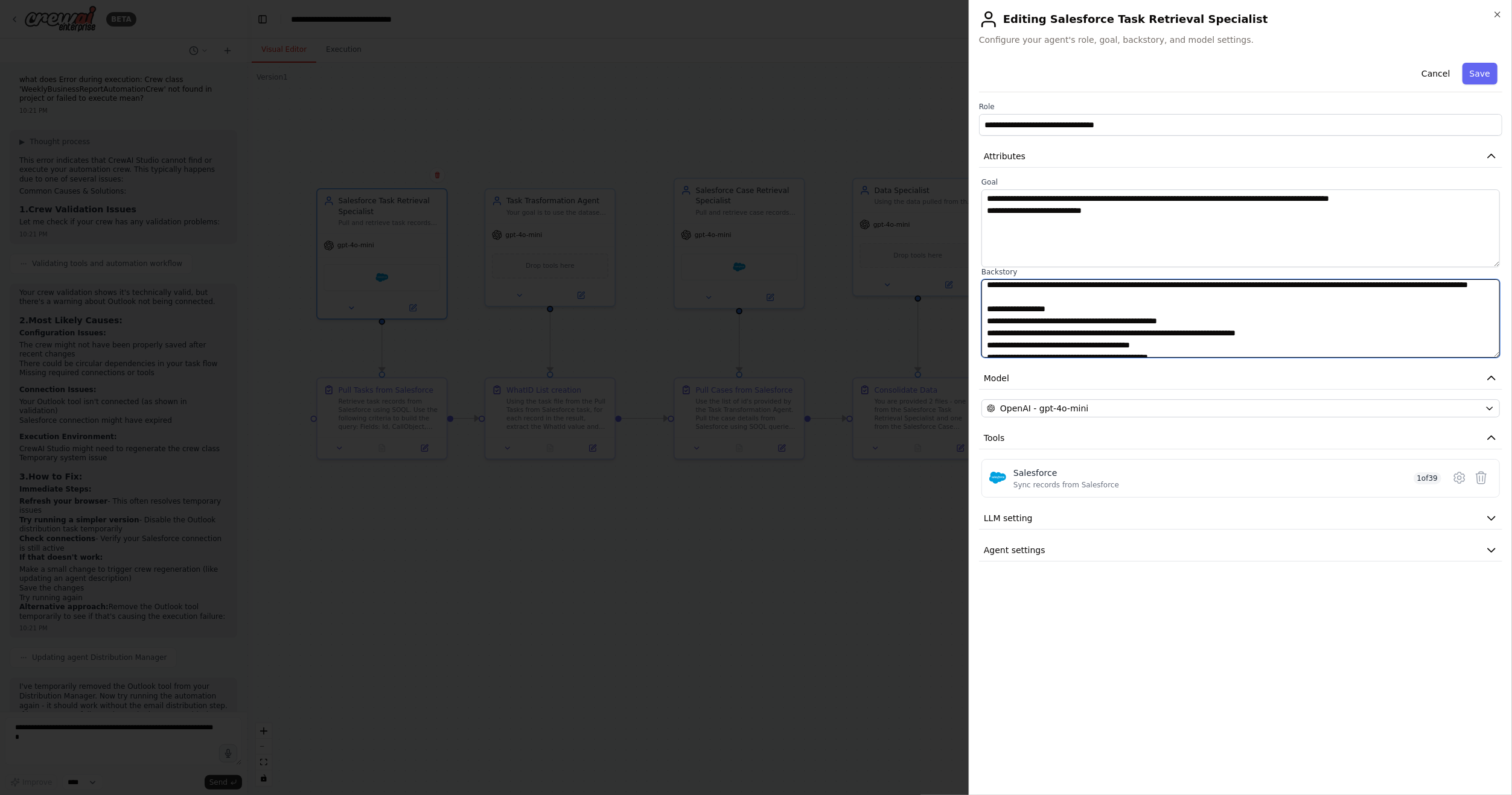
drag, startPoint x: 1223, startPoint y: 345, endPoint x: 1103, endPoint y: 351, distance: 120.1
click at [1103, 351] on textarea "**********" at bounding box center [1240, 318] width 519 height 78
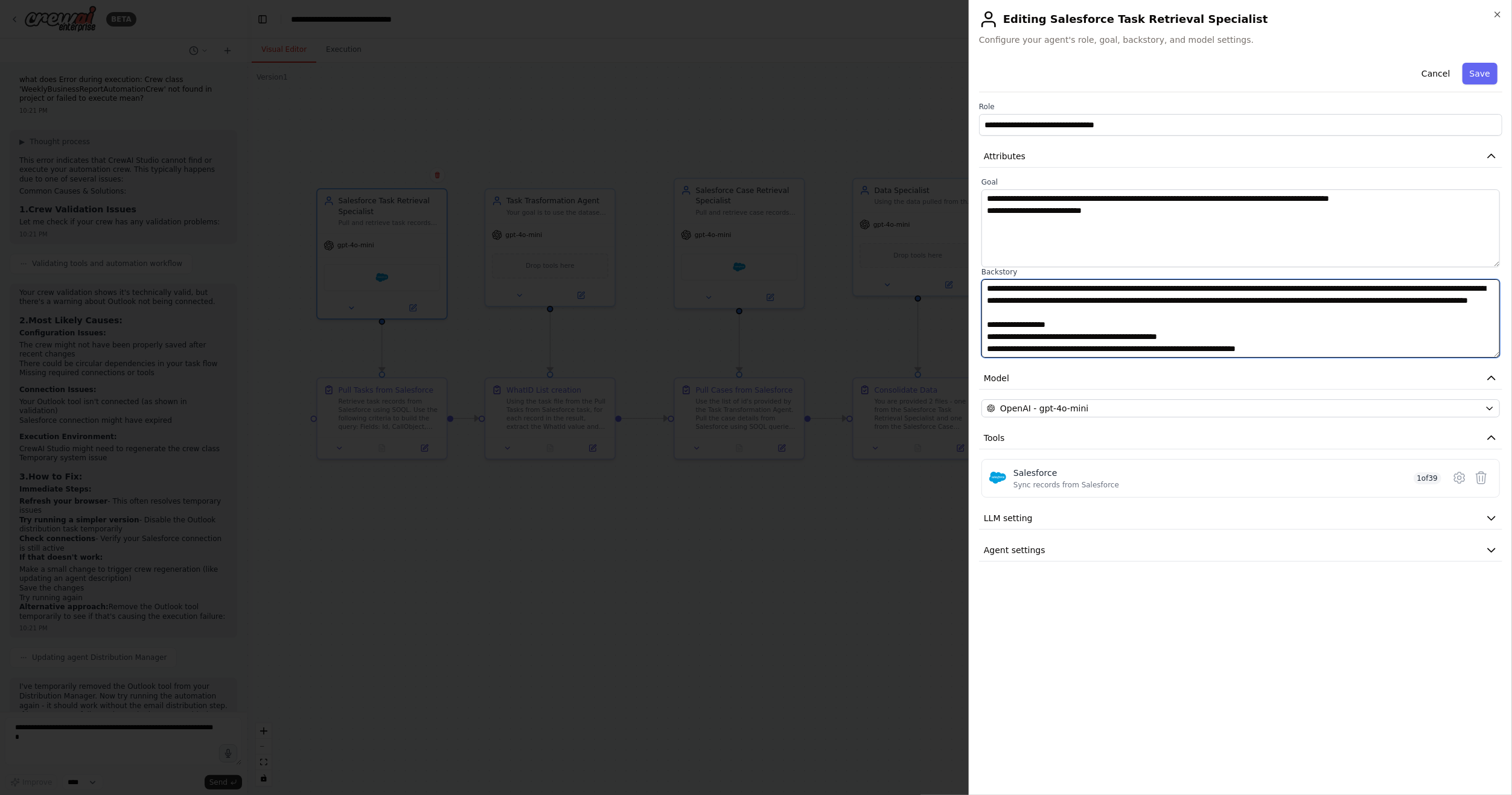
drag, startPoint x: 1237, startPoint y: 318, endPoint x: 876, endPoint y: 252, distance: 367.0
click at [876, 252] on body "BETA Hello! I'm the CrewAI assistant. What kind of automation do you want to bu…" at bounding box center [756, 398] width 1512 height 795
drag, startPoint x: 1128, startPoint y: 211, endPoint x: 973, endPoint y: 190, distance: 156.4
click at [973, 190] on div "**********" at bounding box center [1240, 398] width 543 height 795
click at [1122, 210] on textarea "**********" at bounding box center [1240, 228] width 519 height 78
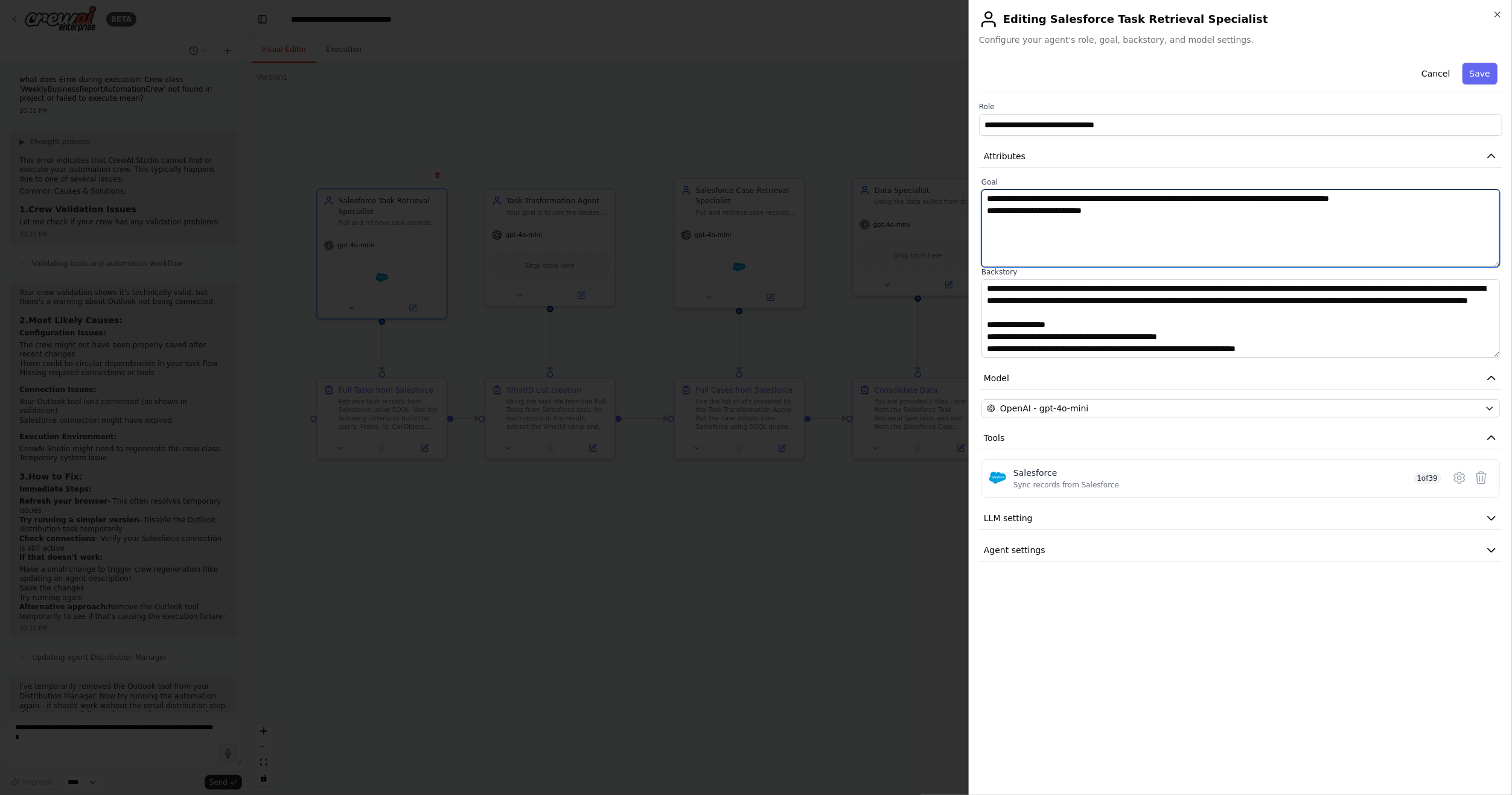
click at [1127, 213] on textarea "**********" at bounding box center [1240, 228] width 519 height 78
click at [1124, 212] on textarea "**********" at bounding box center [1240, 228] width 519 height 78
click at [865, 625] on div at bounding box center [756, 398] width 1512 height 795
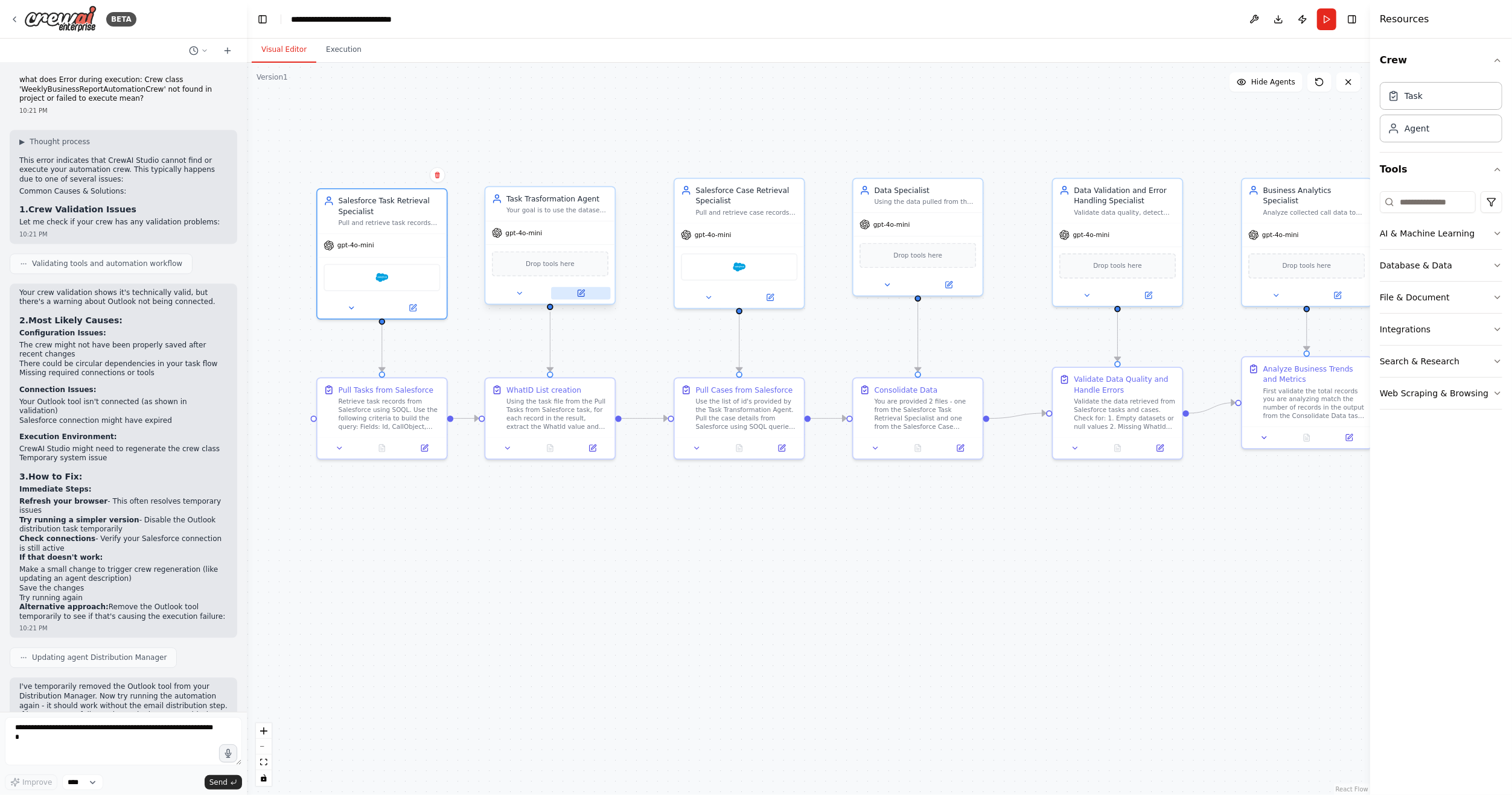
click at [582, 292] on icon at bounding box center [582, 292] width 5 height 5
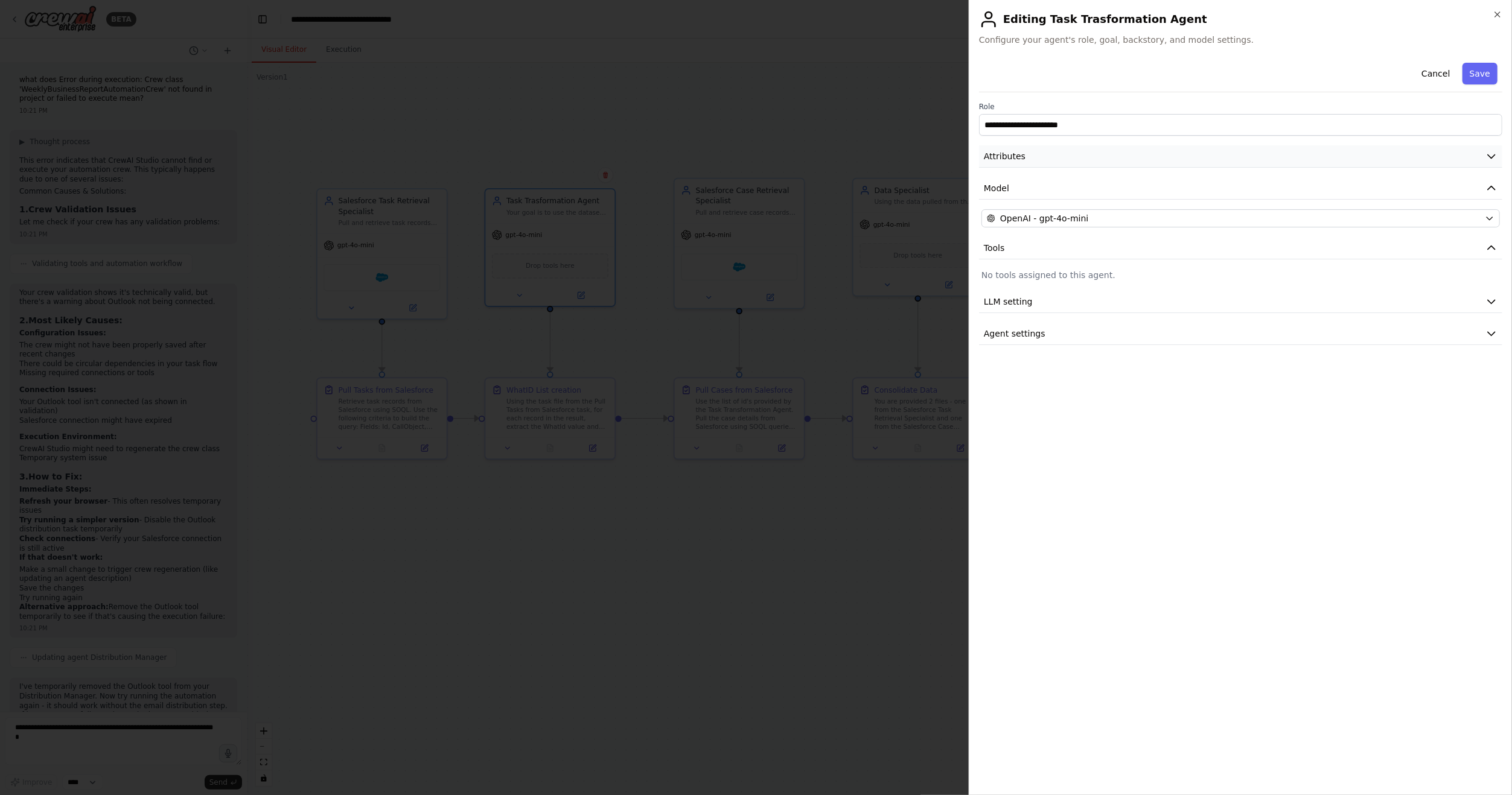
click at [1077, 164] on button "Attributes" at bounding box center [1240, 157] width 523 height 22
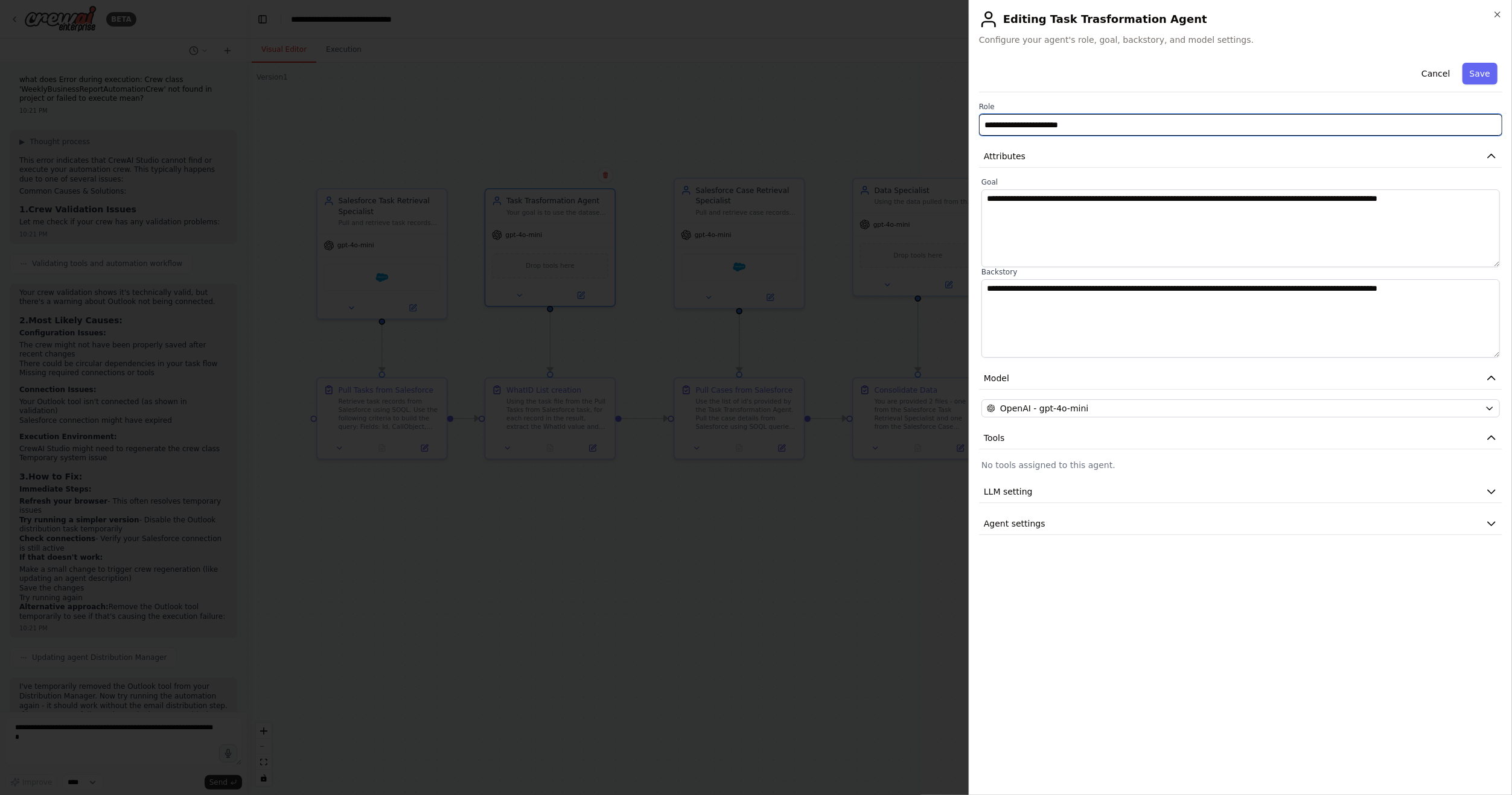
drag, startPoint x: 1098, startPoint y: 127, endPoint x: 909, endPoint y: 114, distance: 189.4
click at [909, 114] on body "BETA Hello! I'm the CrewAI assistant. What kind of automation do you want to bu…" at bounding box center [756, 398] width 1512 height 795
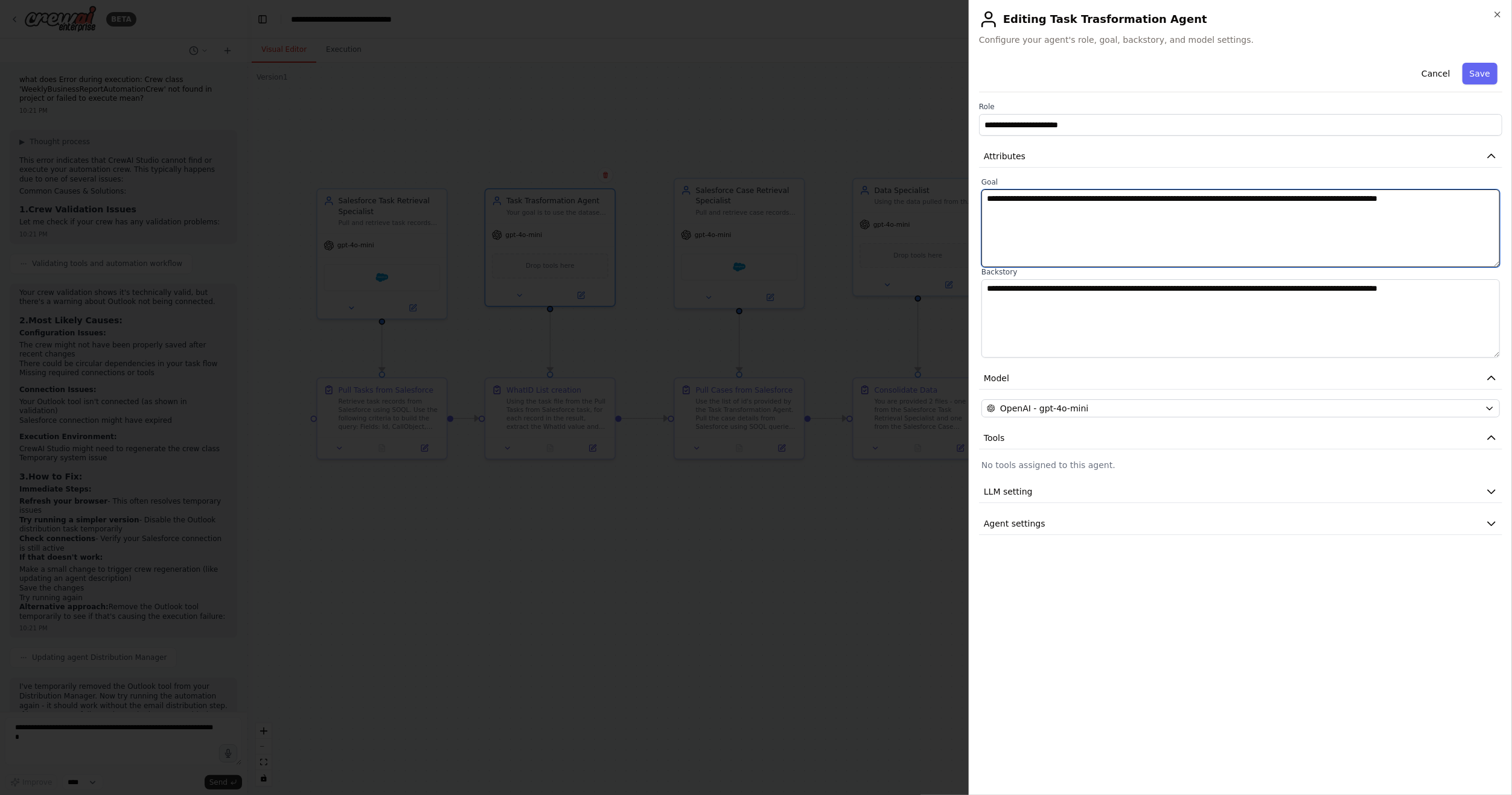
drag, startPoint x: 1366, startPoint y: 203, endPoint x: 911, endPoint y: 197, distance: 455.0
click at [911, 197] on body "BETA Hello! I'm the CrewAI assistant. What kind of automation do you want to bu…" at bounding box center [756, 398] width 1512 height 795
drag, startPoint x: 1481, startPoint y: 293, endPoint x: 908, endPoint y: 303, distance: 573.1
click at [908, 303] on body "BETA Hello! I'm the CrewAI assistant. What kind of automation do you want to bu…" at bounding box center [756, 398] width 1512 height 795
click at [749, 585] on div at bounding box center [756, 398] width 1512 height 795
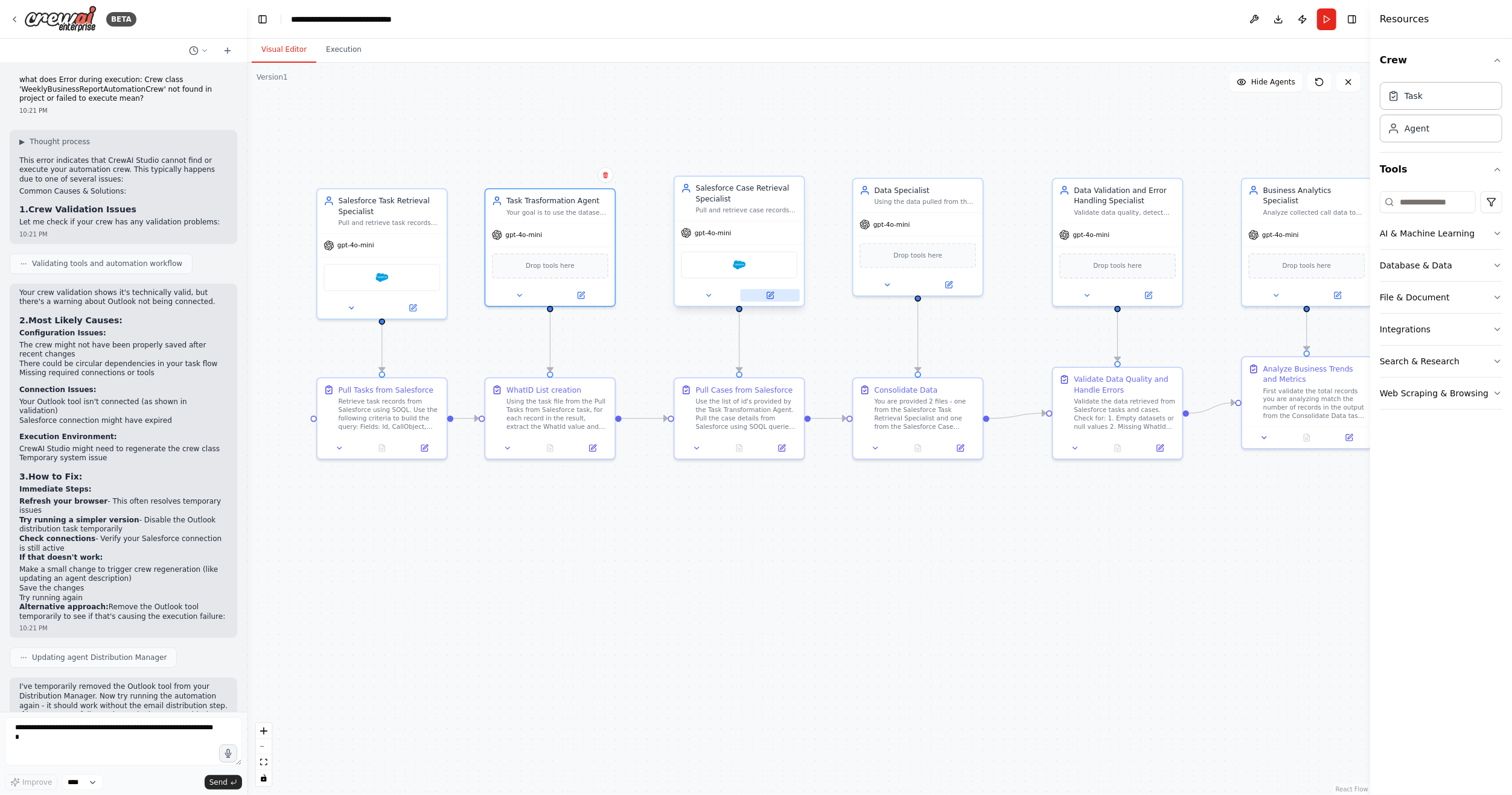
click at [777, 297] on button at bounding box center [770, 295] width 59 height 12
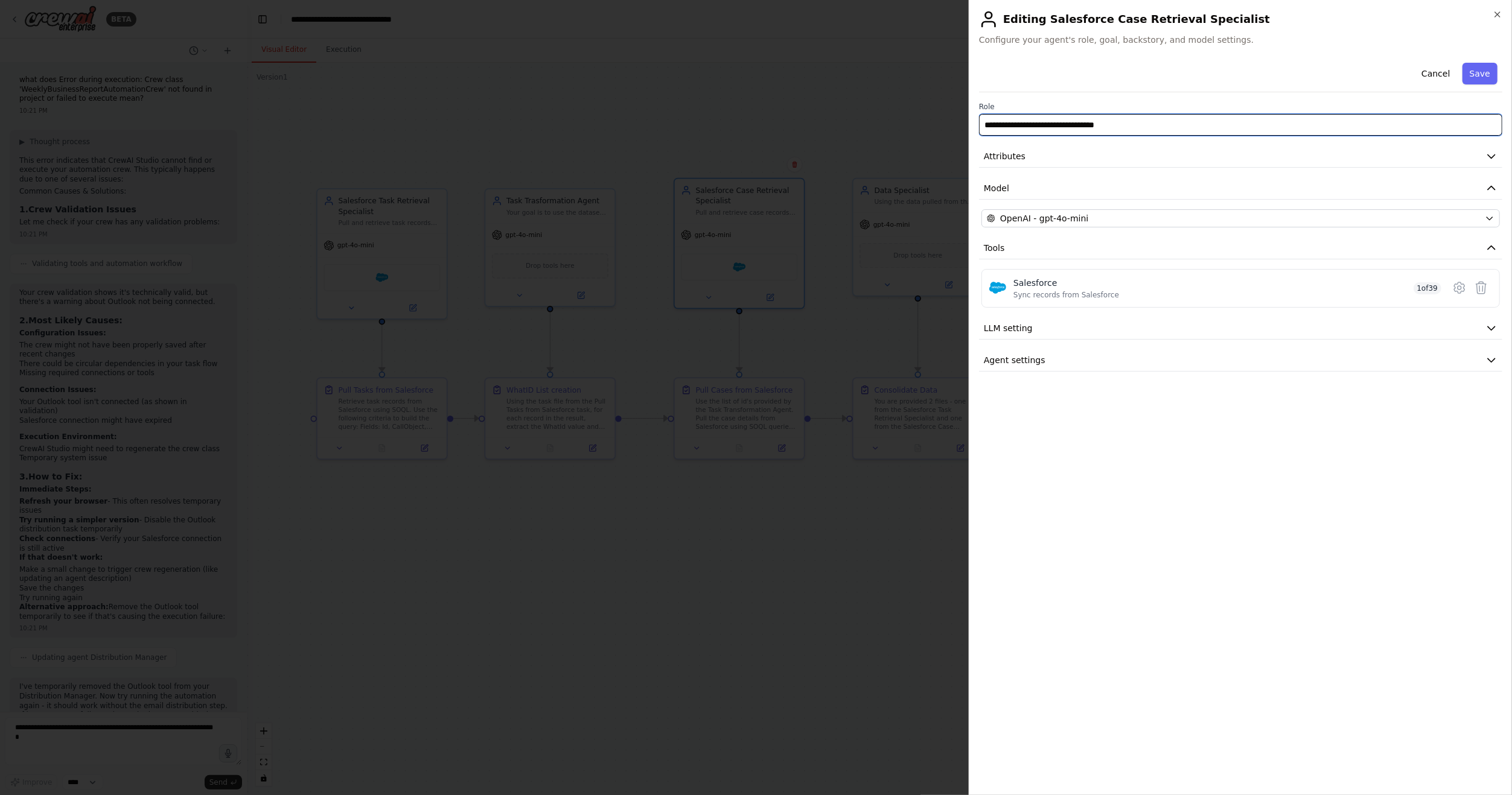
drag, startPoint x: 1144, startPoint y: 125, endPoint x: 926, endPoint y: 111, distance: 218.4
click at [926, 111] on body "BETA Hello! I'm the CrewAI assistant. What kind of automation do you want to bu…" at bounding box center [756, 398] width 1512 height 795
click at [1102, 154] on button "Attributes" at bounding box center [1240, 157] width 523 height 22
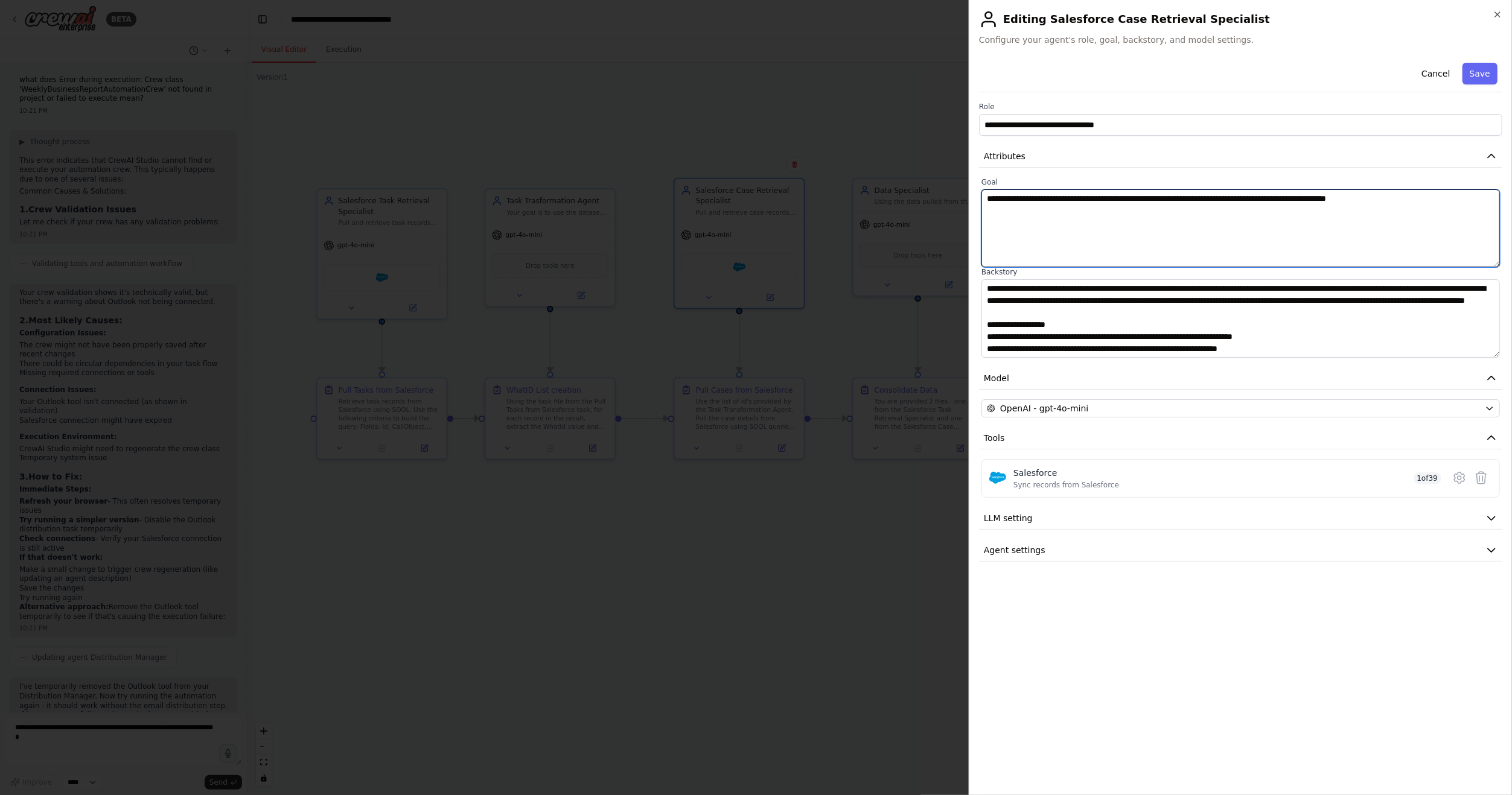
drag, startPoint x: 1424, startPoint y: 198, endPoint x: 970, endPoint y: 195, distance: 454.0
click at [970, 195] on div "**********" at bounding box center [1240, 398] width 543 height 795
drag, startPoint x: 1231, startPoint y: 317, endPoint x: 952, endPoint y: 283, distance: 281.1
click at [952, 283] on body "BETA Hello! I'm the CrewAI assistant. What kind of automation do you want to bu…" at bounding box center [756, 398] width 1512 height 795
click at [781, 578] on div at bounding box center [756, 398] width 1512 height 795
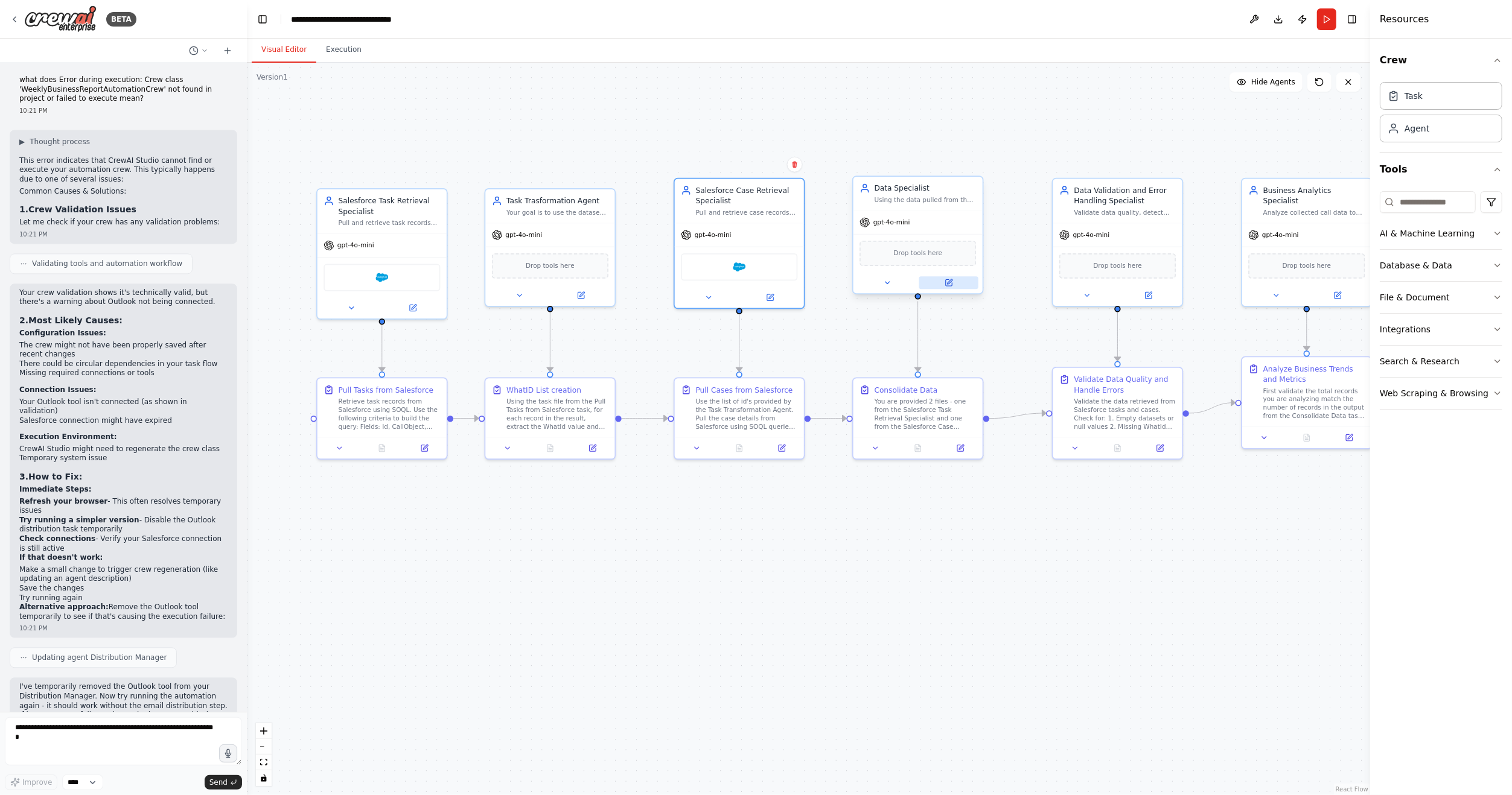
click at [957, 280] on button at bounding box center [949, 283] width 59 height 12
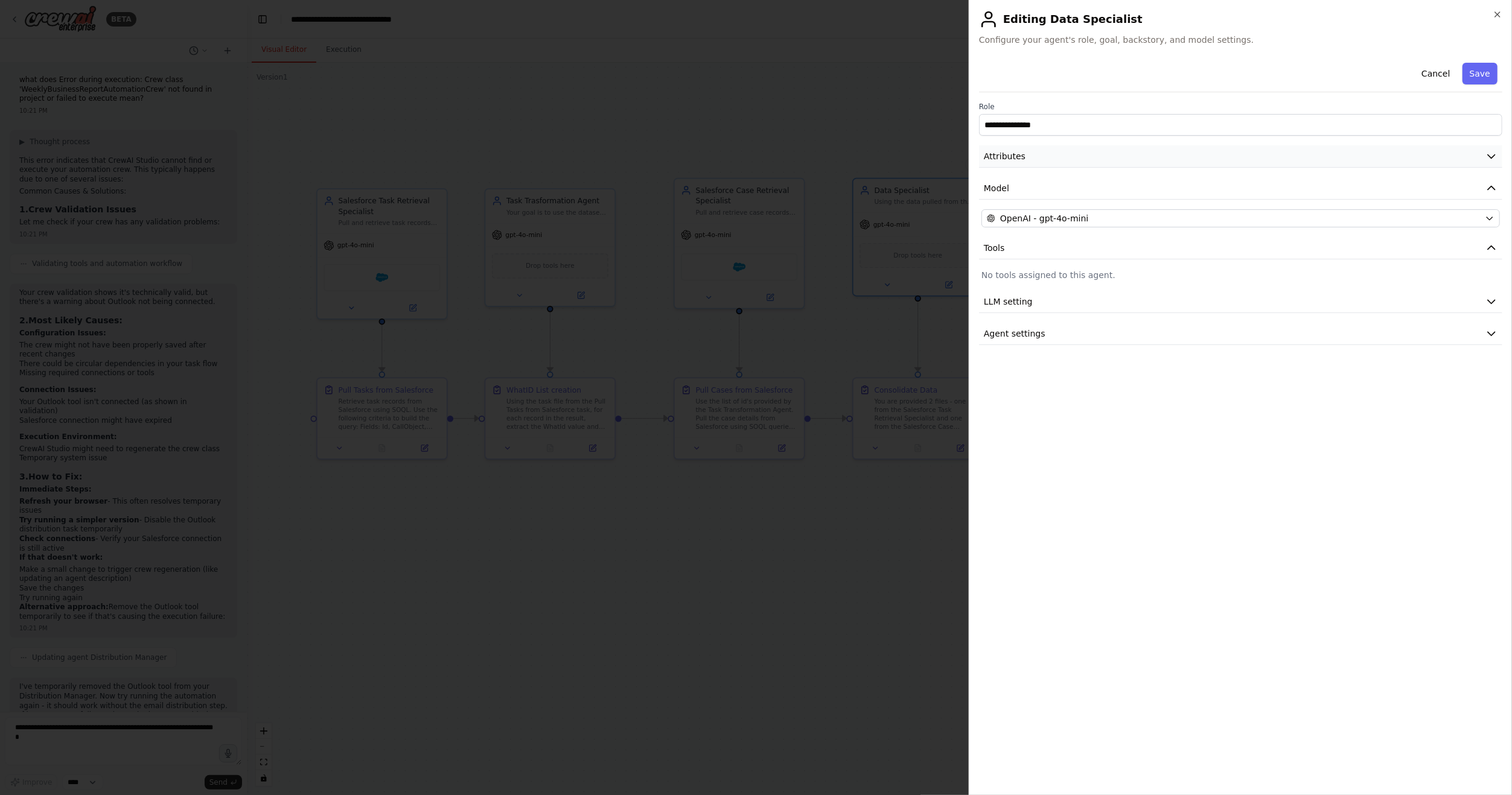
click at [1122, 159] on button "Attributes" at bounding box center [1240, 157] width 523 height 22
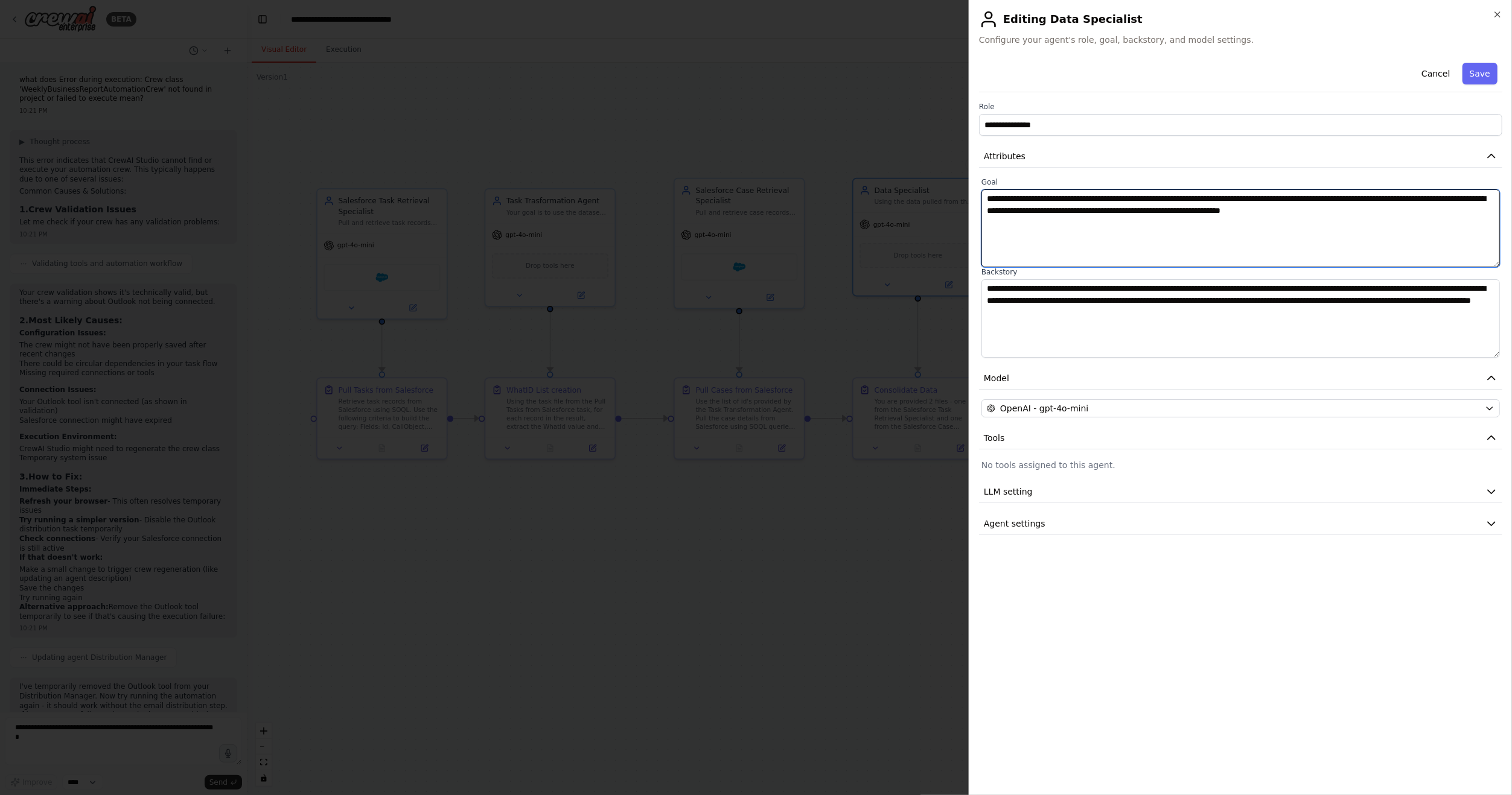
drag, startPoint x: 1407, startPoint y: 217, endPoint x: 988, endPoint y: 189, distance: 419.9
click at [988, 190] on textarea "**********" at bounding box center [1240, 228] width 519 height 78
drag, startPoint x: 1102, startPoint y: 298, endPoint x: 918, endPoint y: 270, distance: 186.1
click at [918, 270] on body "BETA Hello! I'm the CrewAI assistant. What kind of automation do you want to bu…" at bounding box center [756, 398] width 1512 height 795
click at [802, 584] on div at bounding box center [756, 398] width 1512 height 795
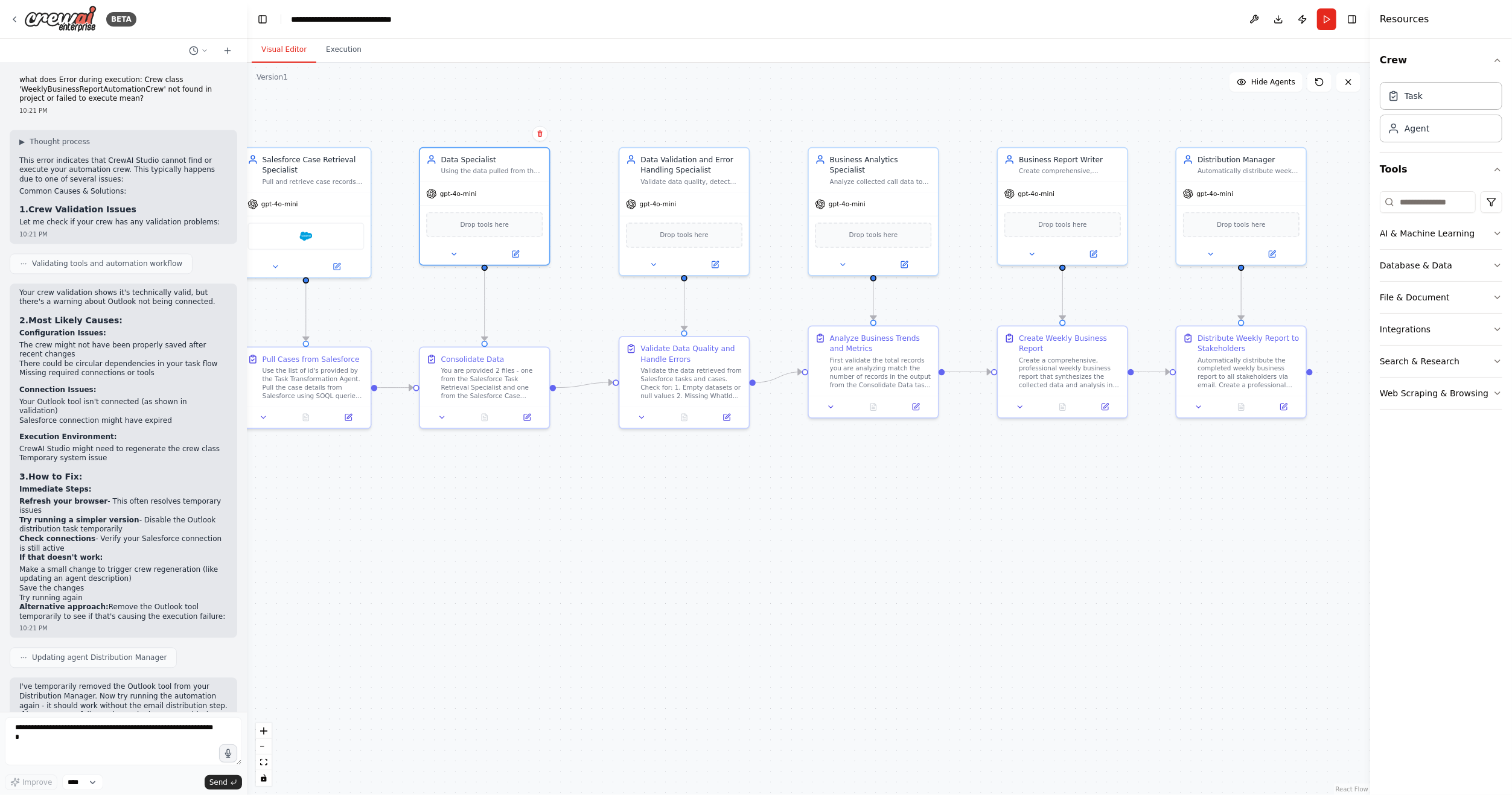
drag, startPoint x: 1164, startPoint y: 558, endPoint x: 758, endPoint y: 529, distance: 407.0
click at [758, 529] on div ".deletable-edge-delete-btn { width: 20px; height: 20px; border: 0px solid #ffff…" at bounding box center [808, 429] width 1124 height 733
click at [906, 260] on icon at bounding box center [903, 263] width 6 height 6
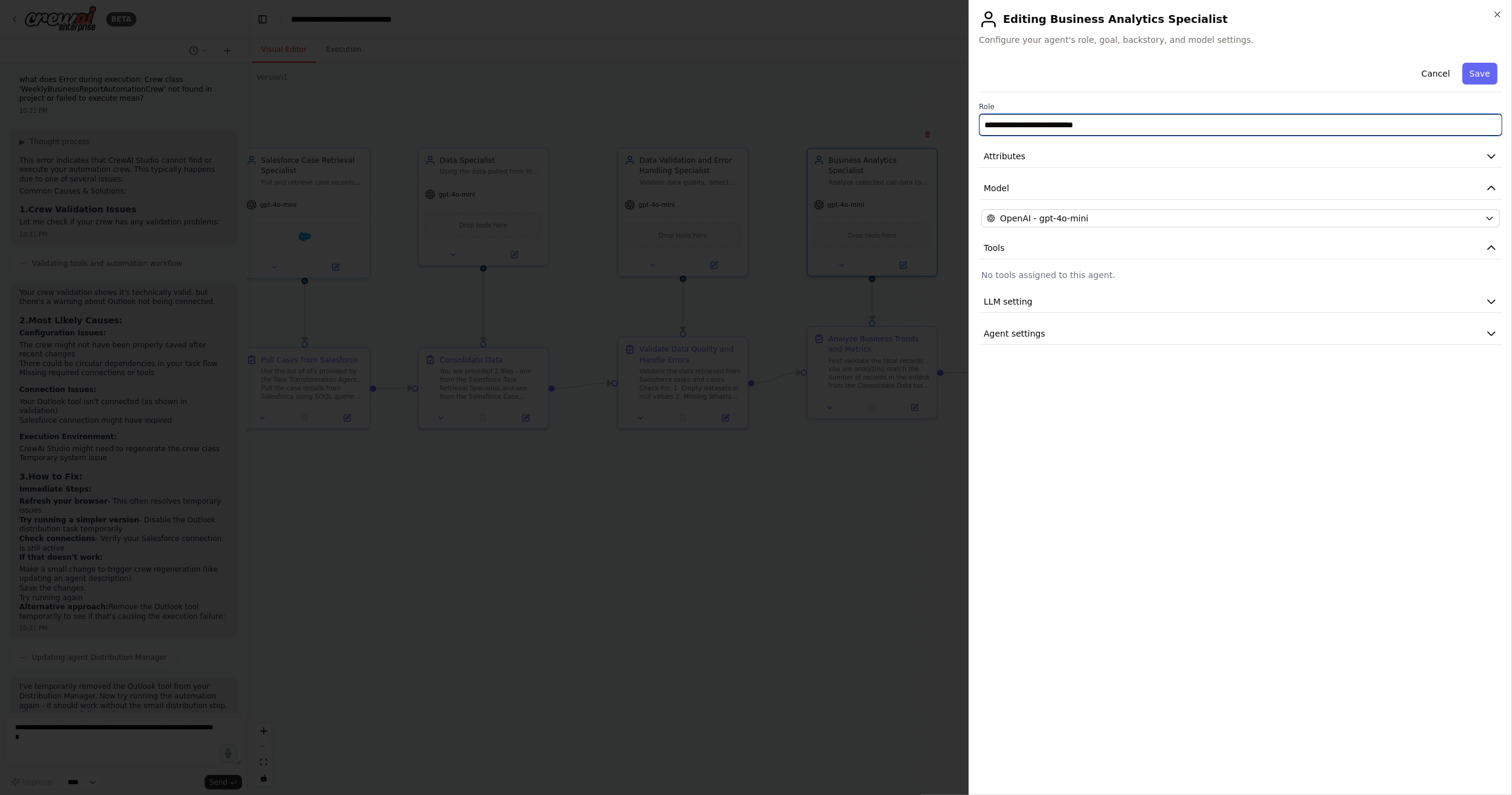
drag, startPoint x: 1106, startPoint y: 128, endPoint x: 958, endPoint y: 127, distance: 148.0
click at [958, 127] on body "BETA Hello! I'm the CrewAI assistant. What kind of automation do you want to bu…" at bounding box center [756, 398] width 1512 height 795
click at [1071, 165] on button "Attributes" at bounding box center [1240, 157] width 523 height 22
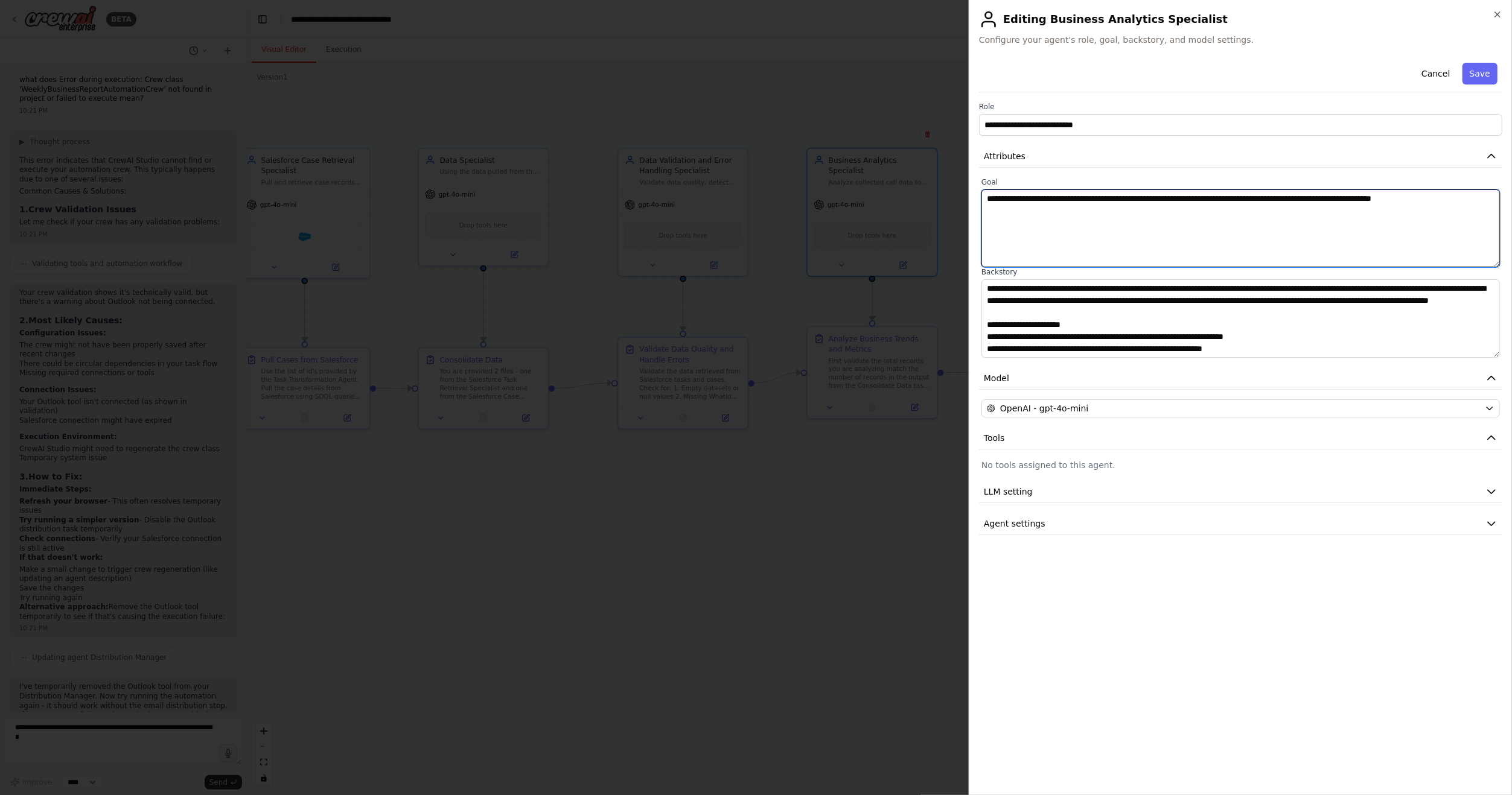
drag, startPoint x: 1461, startPoint y: 200, endPoint x: 929, endPoint y: 204, distance: 532.0
click at [929, 204] on body "BETA Hello! I'm the CrewAI assistant. What kind of automation do you want to bu…" at bounding box center [756, 398] width 1512 height 795
drag, startPoint x: 1169, startPoint y: 316, endPoint x: 938, endPoint y: 287, distance: 232.8
click at [938, 287] on body "BETA Hello! I'm the CrewAI assistant. What kind of automation do you want to bu…" at bounding box center [756, 398] width 1512 height 795
click at [814, 542] on div at bounding box center [756, 398] width 1512 height 795
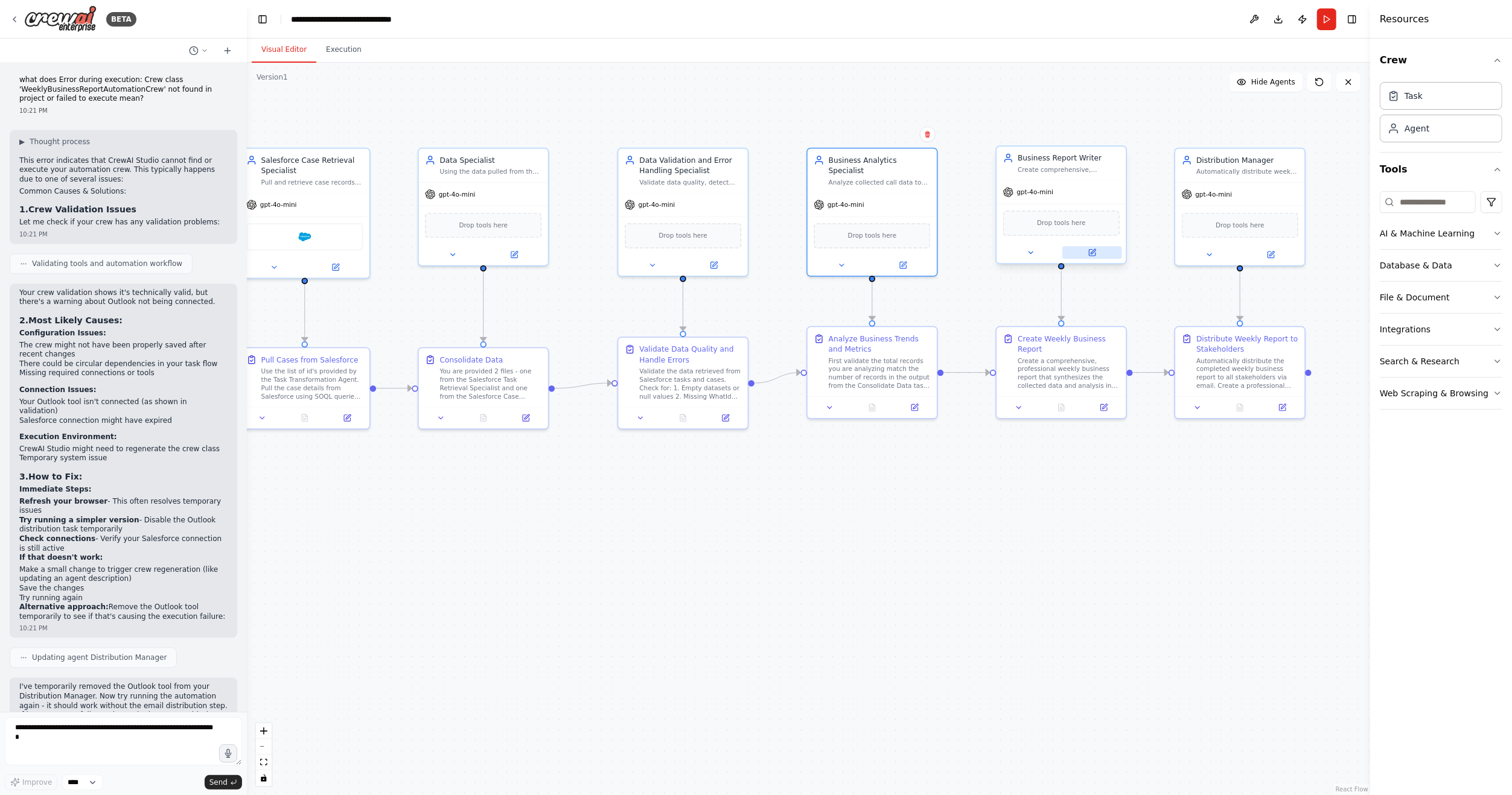
click at [1097, 258] on button at bounding box center [1092, 253] width 59 height 12
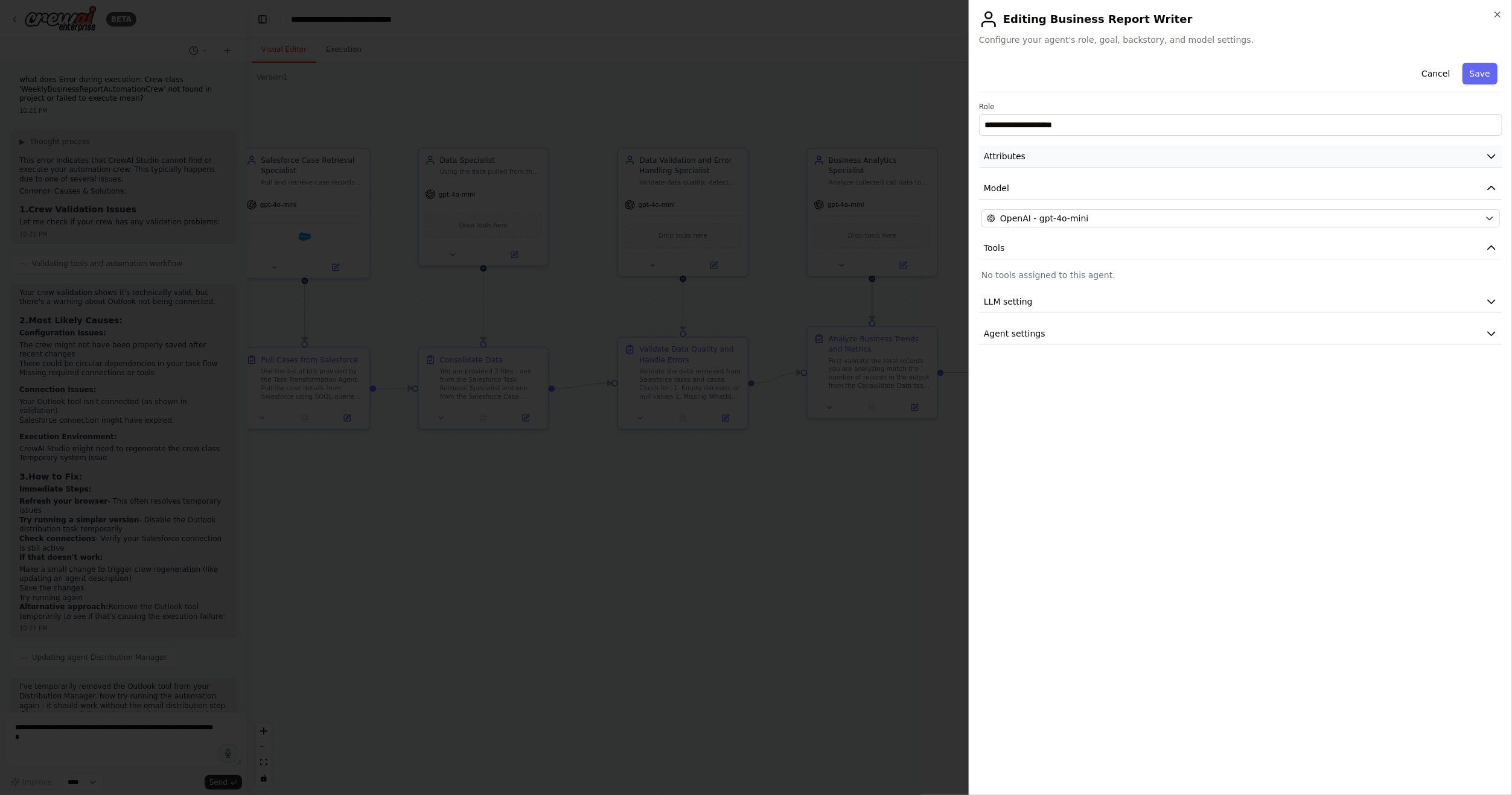
click at [1079, 158] on button "Attributes" at bounding box center [1240, 157] width 523 height 22
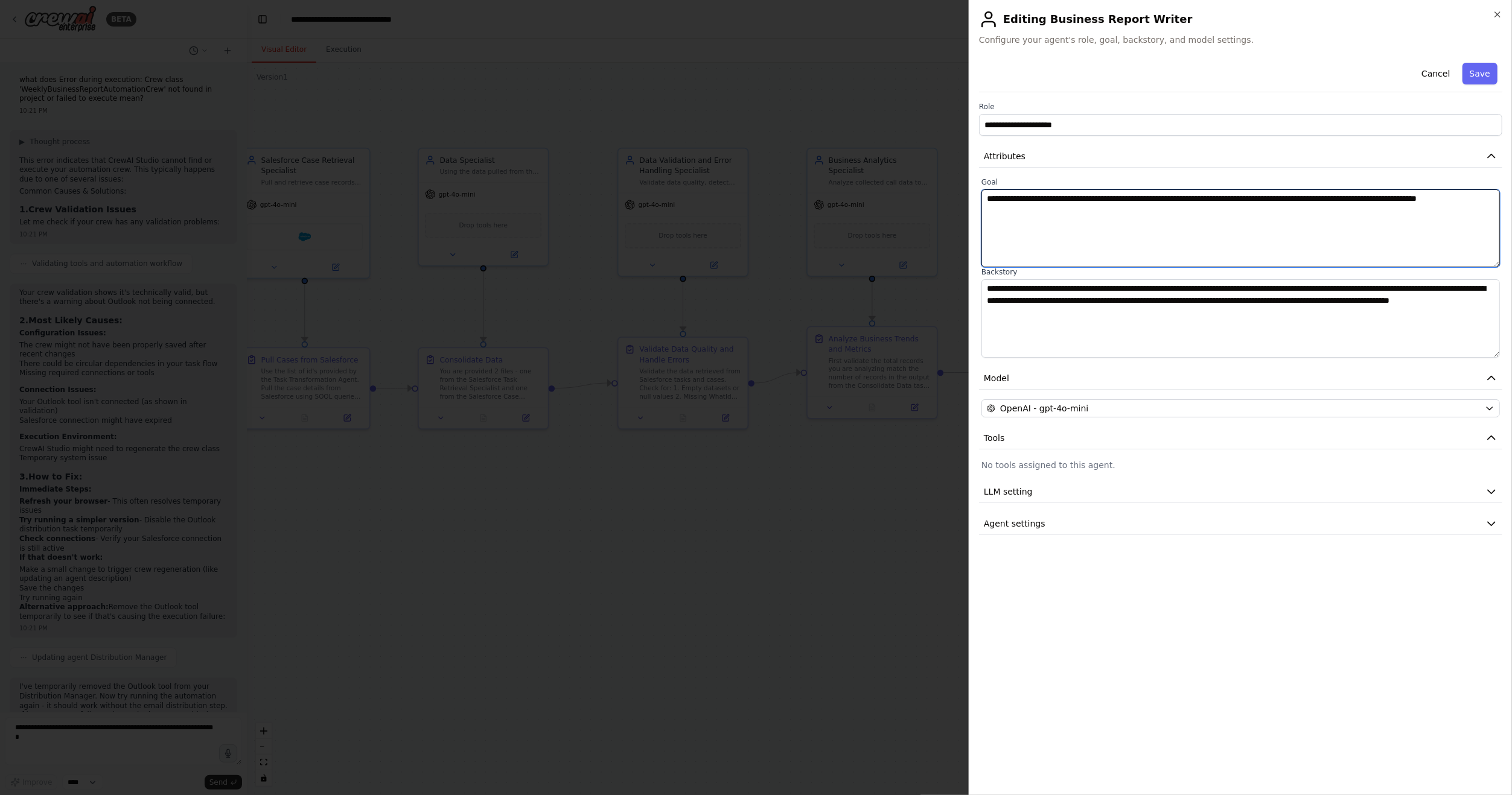
drag, startPoint x: 1071, startPoint y: 208, endPoint x: 950, endPoint y: 193, distance: 121.9
click at [950, 193] on body "BETA Hello! I'm the CrewAI assistant. What kind of automation do you want to bu…" at bounding box center [756, 398] width 1512 height 795
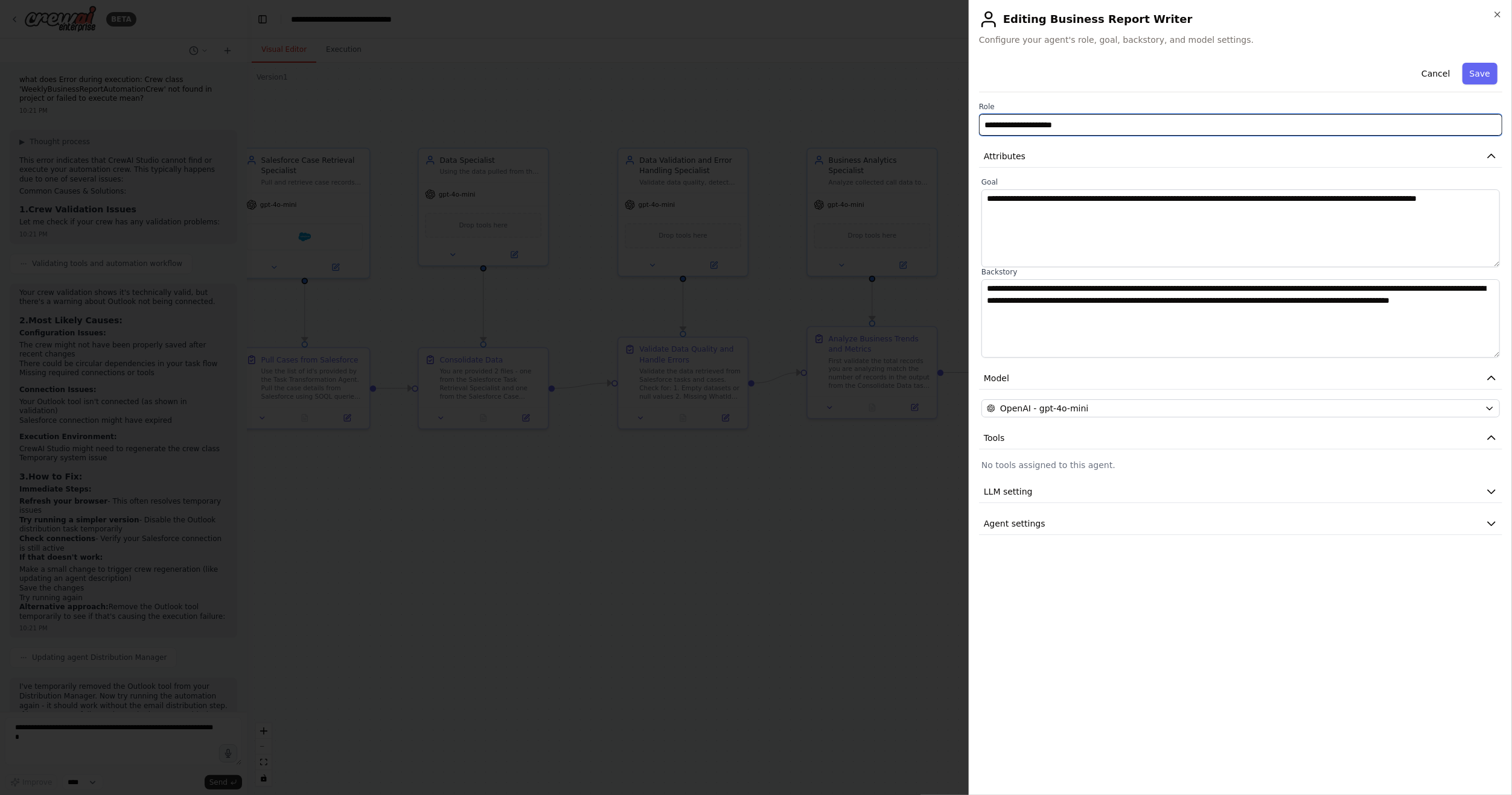
drag, startPoint x: 1104, startPoint y: 121, endPoint x: 891, endPoint y: 98, distance: 214.2
click at [891, 98] on body "BETA Hello! I'm the CrewAI assistant. What kind of automation do you want to bu…" at bounding box center [756, 398] width 1512 height 795
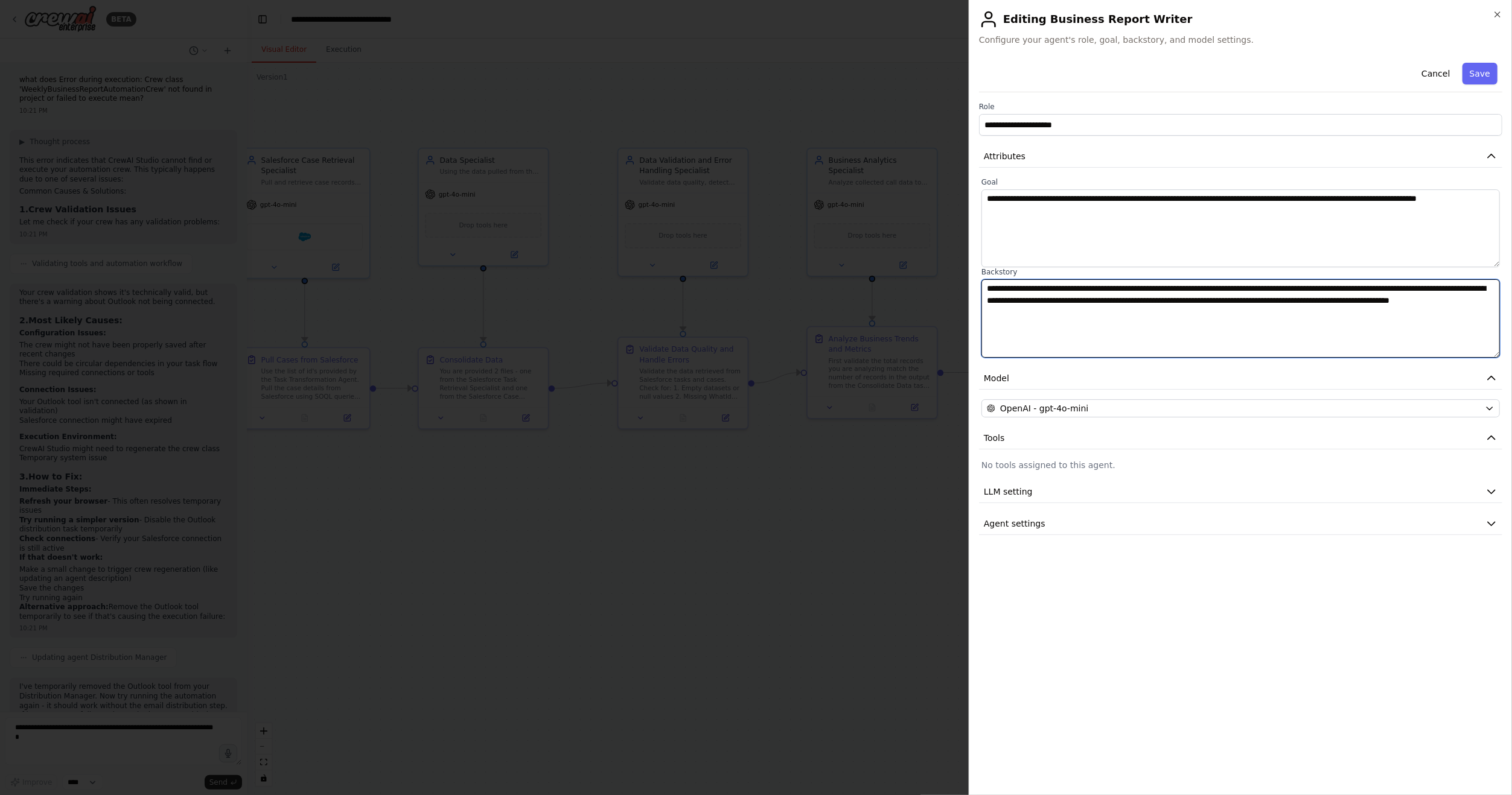
drag, startPoint x: 1096, startPoint y: 315, endPoint x: 965, endPoint y: 285, distance: 134.4
click at [965, 285] on body "BETA Hello! I'm the CrewAI assistant. What kind of automation do you want to bu…" at bounding box center [756, 398] width 1512 height 795
drag, startPoint x: 1051, startPoint y: 212, endPoint x: 940, endPoint y: 188, distance: 113.6
click at [940, 188] on body "BETA Hello! I'm the CrewAI assistant. What kind of automation do you want to bu…" at bounding box center [756, 398] width 1512 height 795
drag, startPoint x: 1111, startPoint y: 316, endPoint x: 965, endPoint y: 278, distance: 150.9
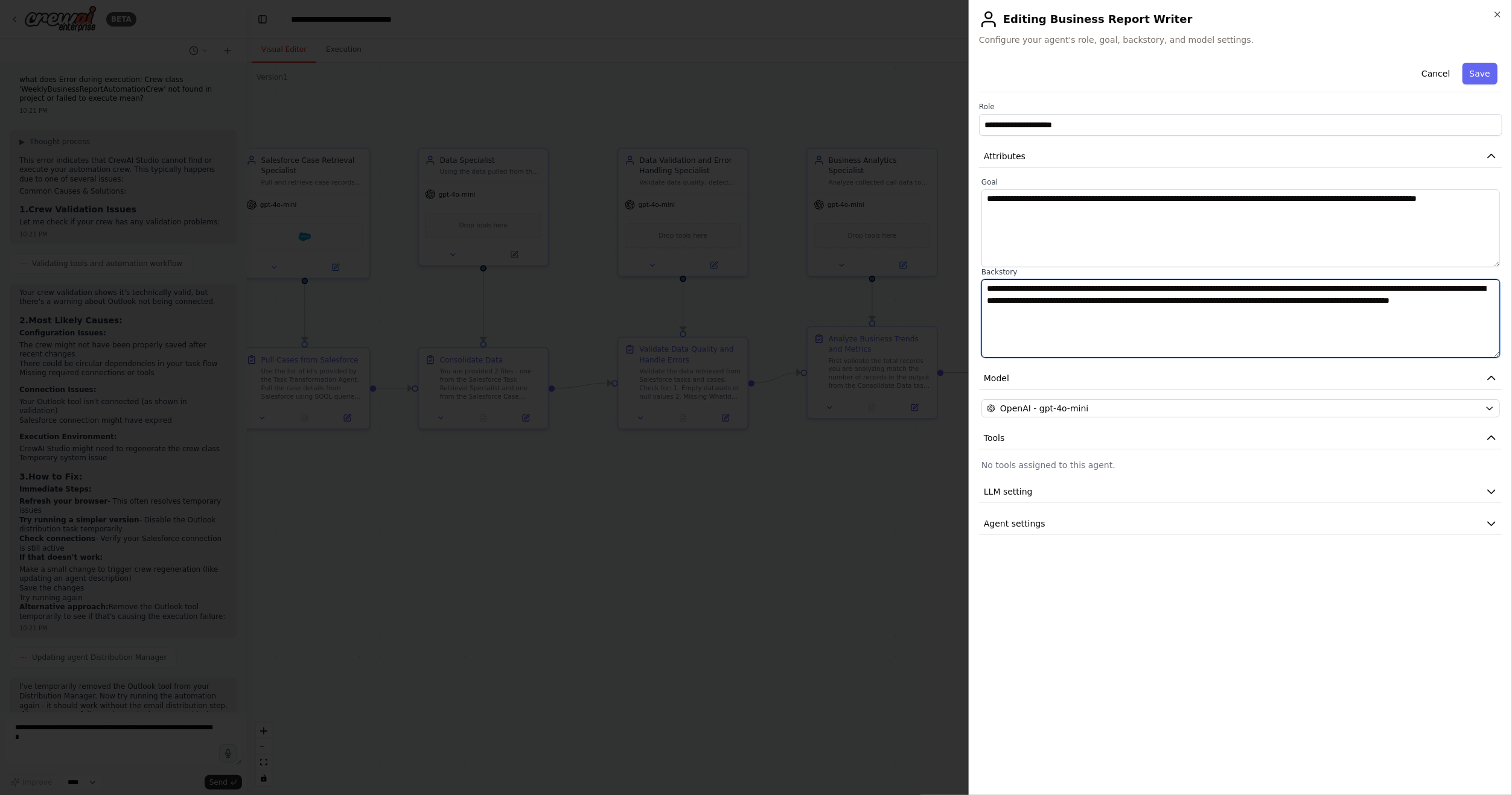
click at [965, 278] on body "BETA Hello! I'm the CrewAI assistant. What kind of automation do you want to bu…" at bounding box center [756, 398] width 1512 height 795
click at [907, 468] on div at bounding box center [756, 398] width 1512 height 795
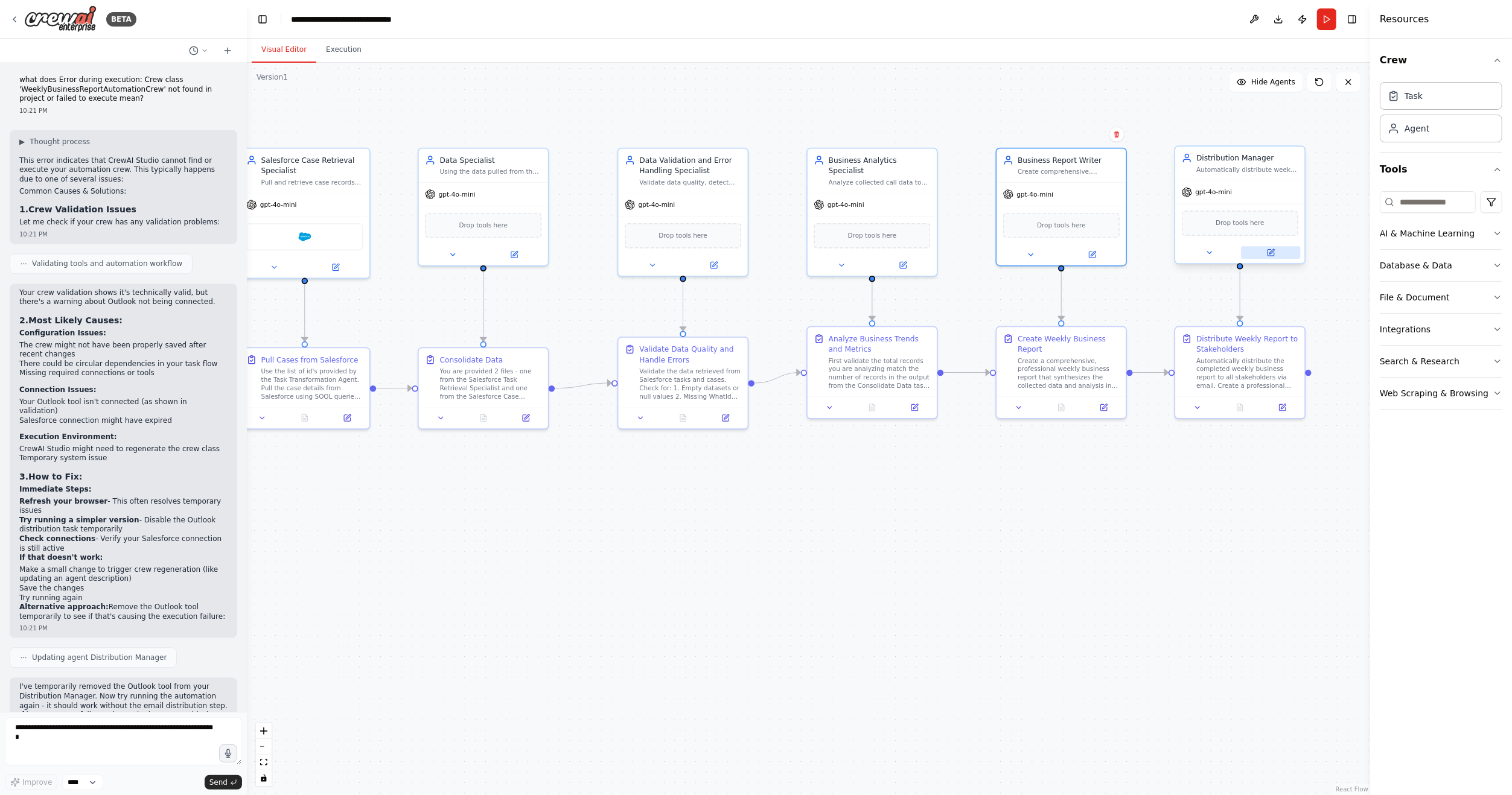
click at [1270, 252] on icon at bounding box center [1272, 251] width 5 height 5
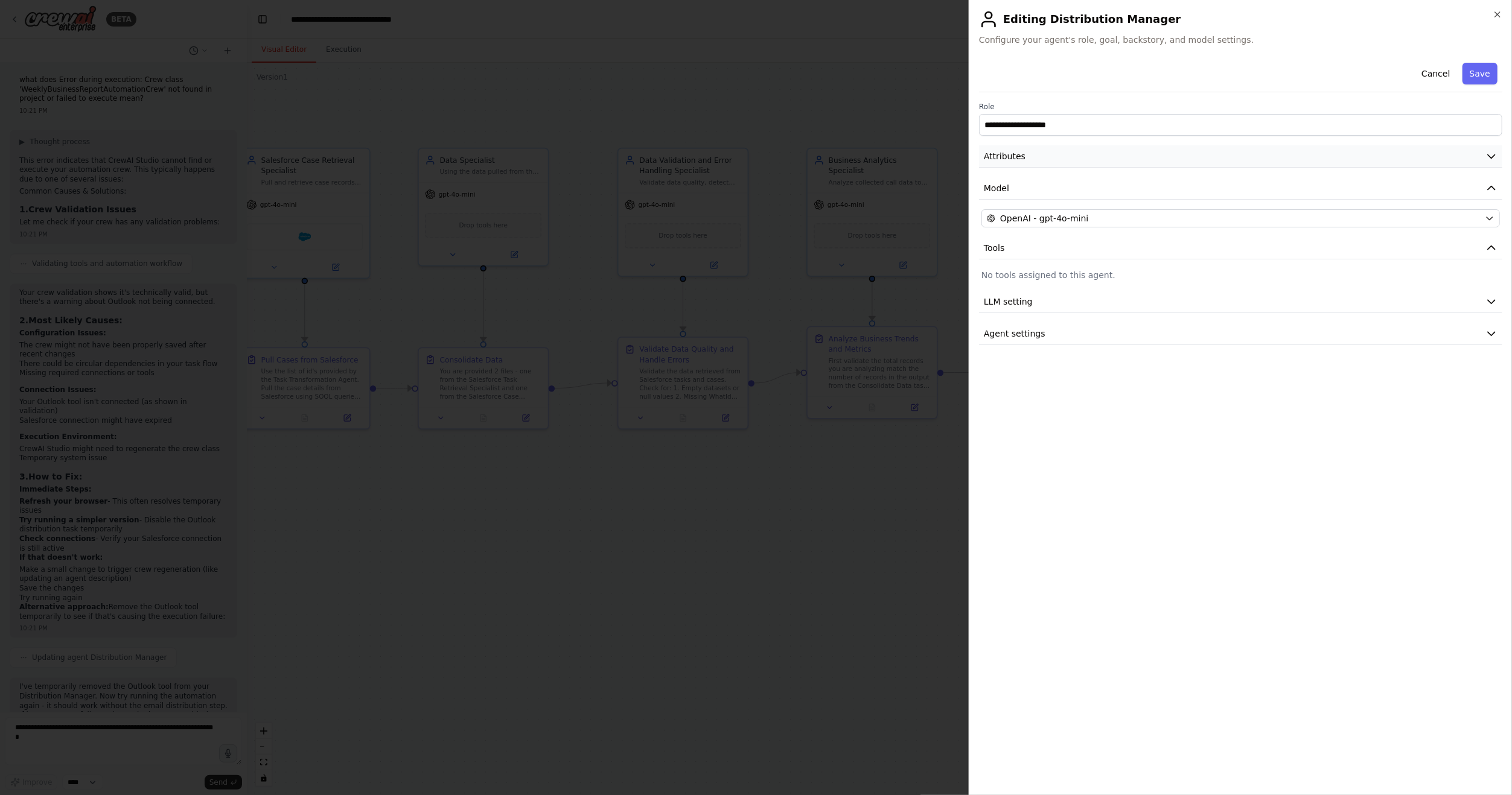
click at [1034, 160] on button "Attributes" at bounding box center [1240, 157] width 523 height 22
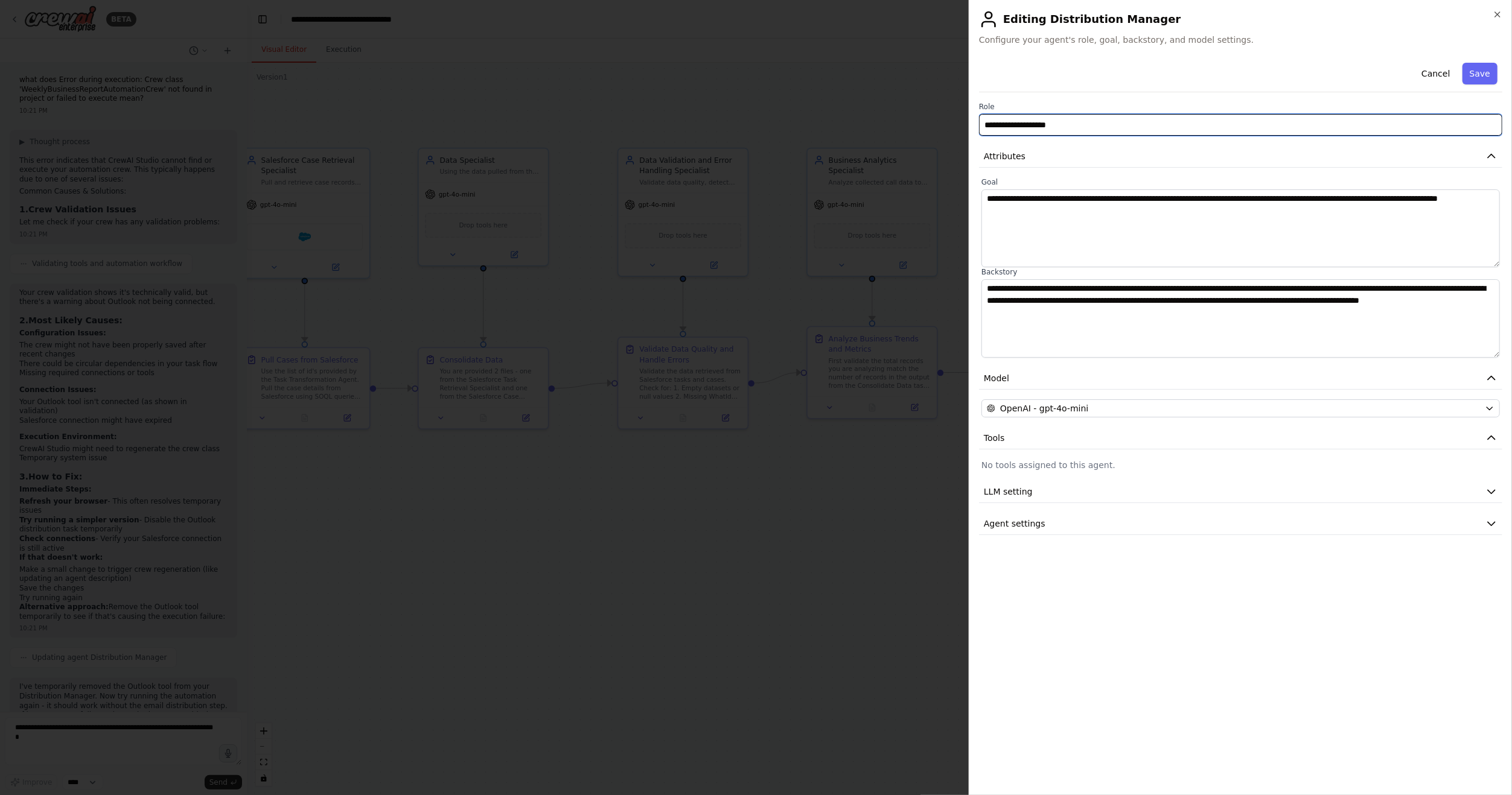
drag, startPoint x: 1082, startPoint y: 122, endPoint x: 901, endPoint y: 106, distance: 181.7
click at [901, 106] on body "BETA Hello! I'm the CrewAI assistant. What kind of automation do you want to bu…" at bounding box center [756, 398] width 1512 height 795
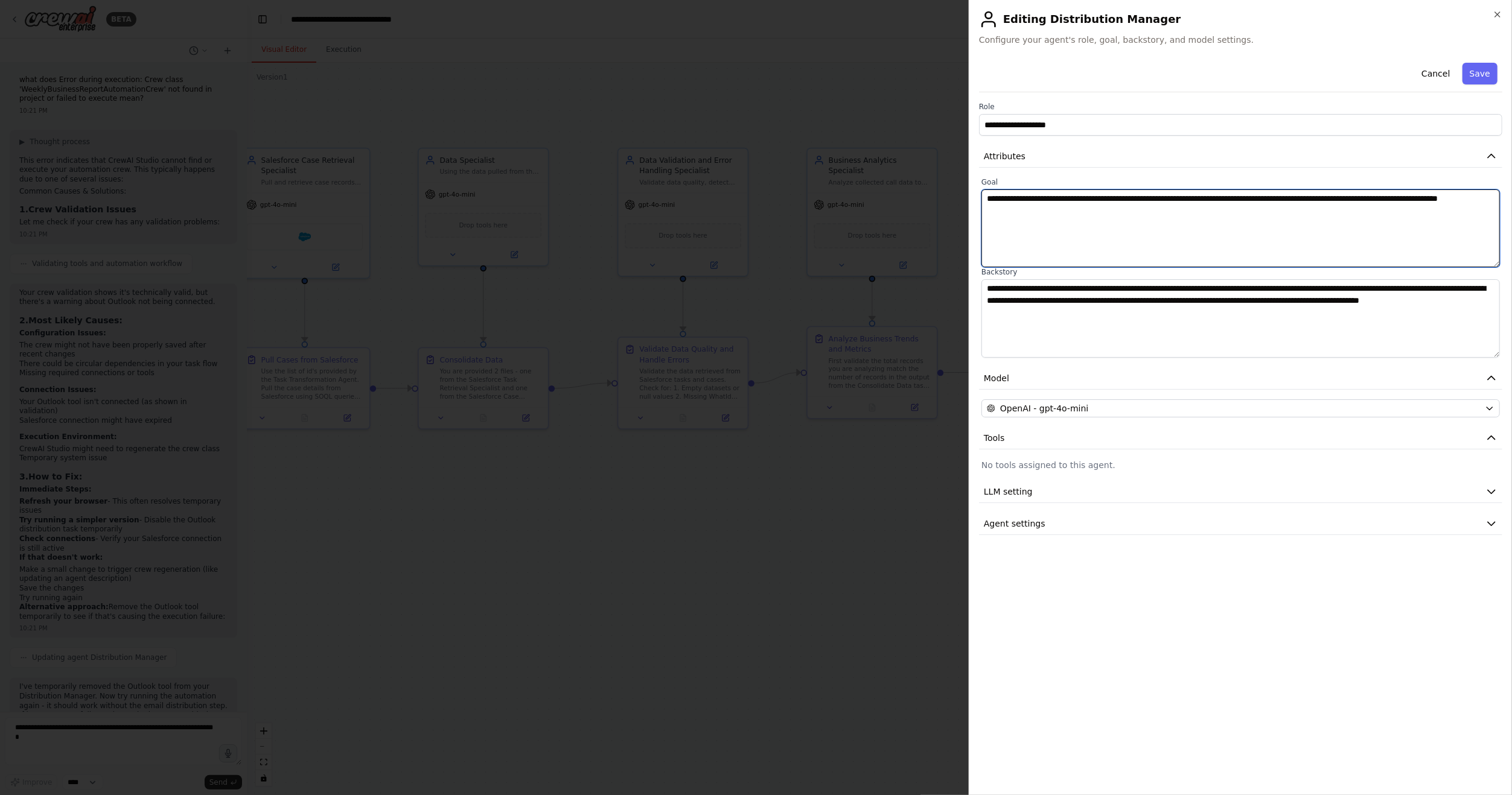
drag, startPoint x: 1089, startPoint y: 226, endPoint x: 943, endPoint y: 196, distance: 149.1
click at [943, 196] on body "BETA Hello! I'm the CrewAI assistant. What kind of automation do you want to bu…" at bounding box center [756, 398] width 1512 height 795
drag, startPoint x: 1092, startPoint y: 321, endPoint x: 933, endPoint y: 281, distance: 164.0
click at [933, 281] on body "BETA Hello! I'm the CrewAI assistant. What kind of automation do you want to bu…" at bounding box center [756, 398] width 1512 height 795
click at [607, 615] on div at bounding box center [756, 398] width 1512 height 795
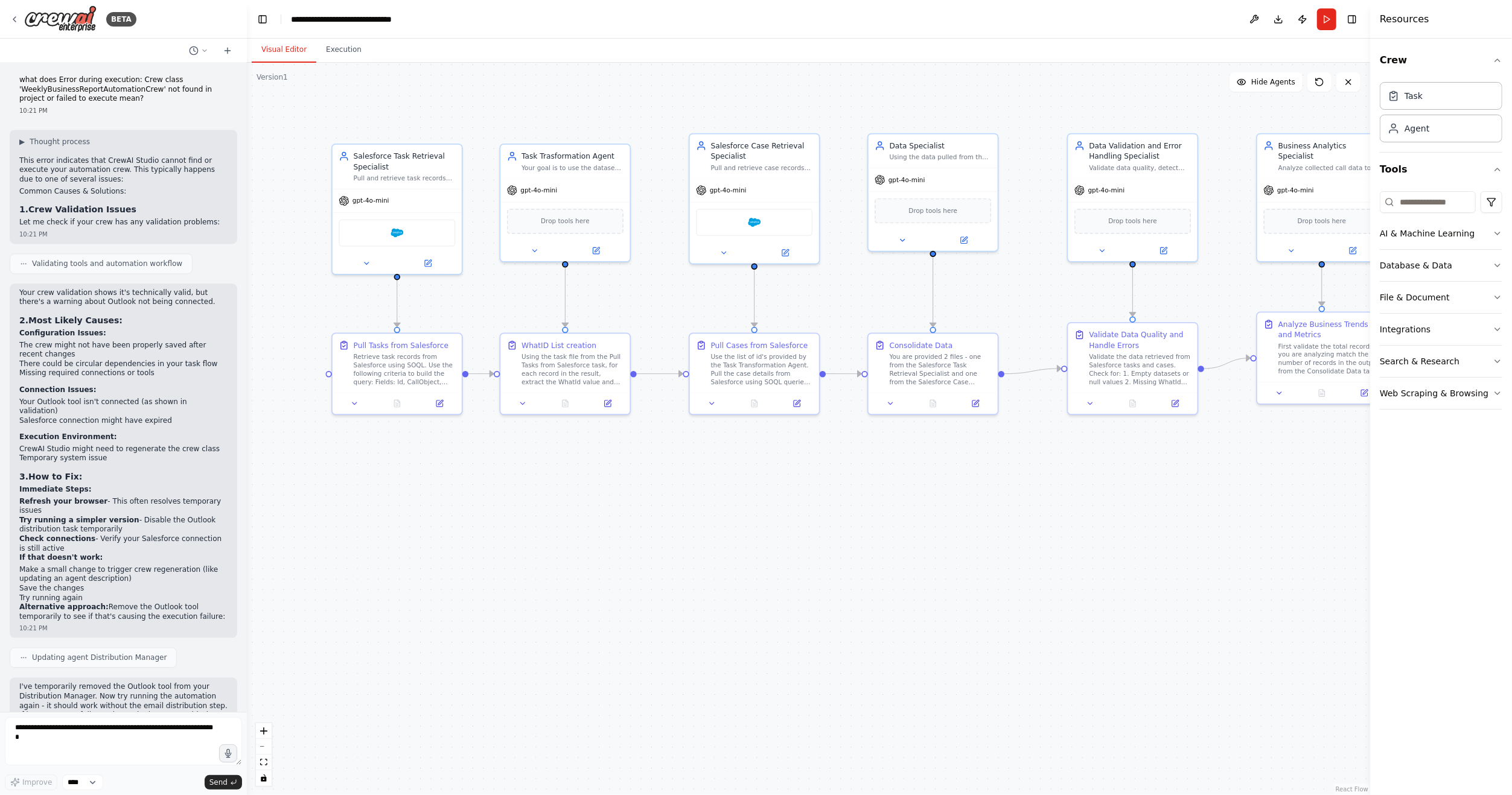
drag, startPoint x: 370, startPoint y: 605, endPoint x: 876, endPoint y: 531, distance: 511.4
click at [876, 531] on div ".deletable-edge-delete-btn { width: 20px; height: 20px; border: 0px solid #ffff…" at bounding box center [808, 429] width 1124 height 733
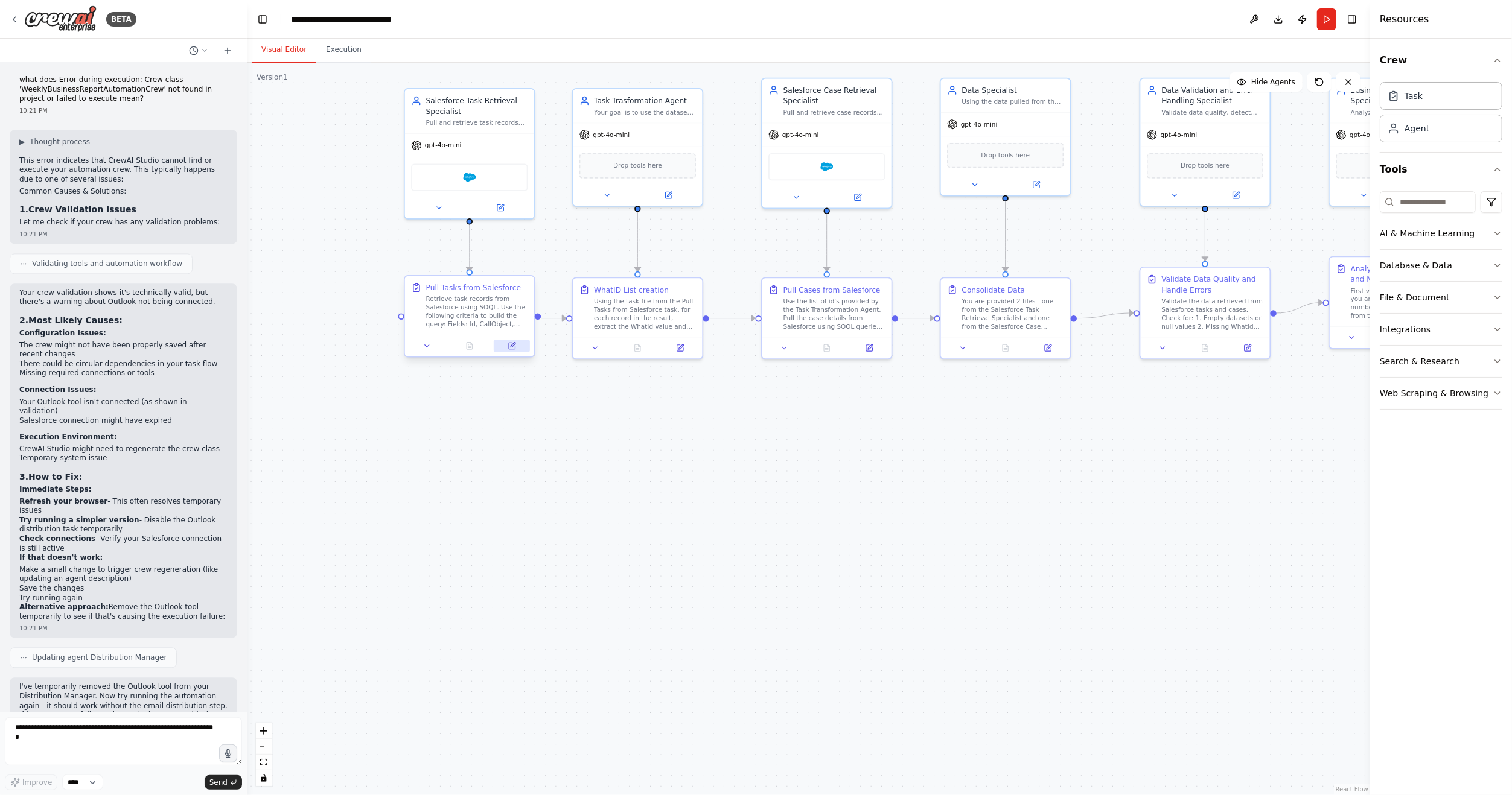
click at [513, 343] on icon at bounding box center [512, 346] width 6 height 6
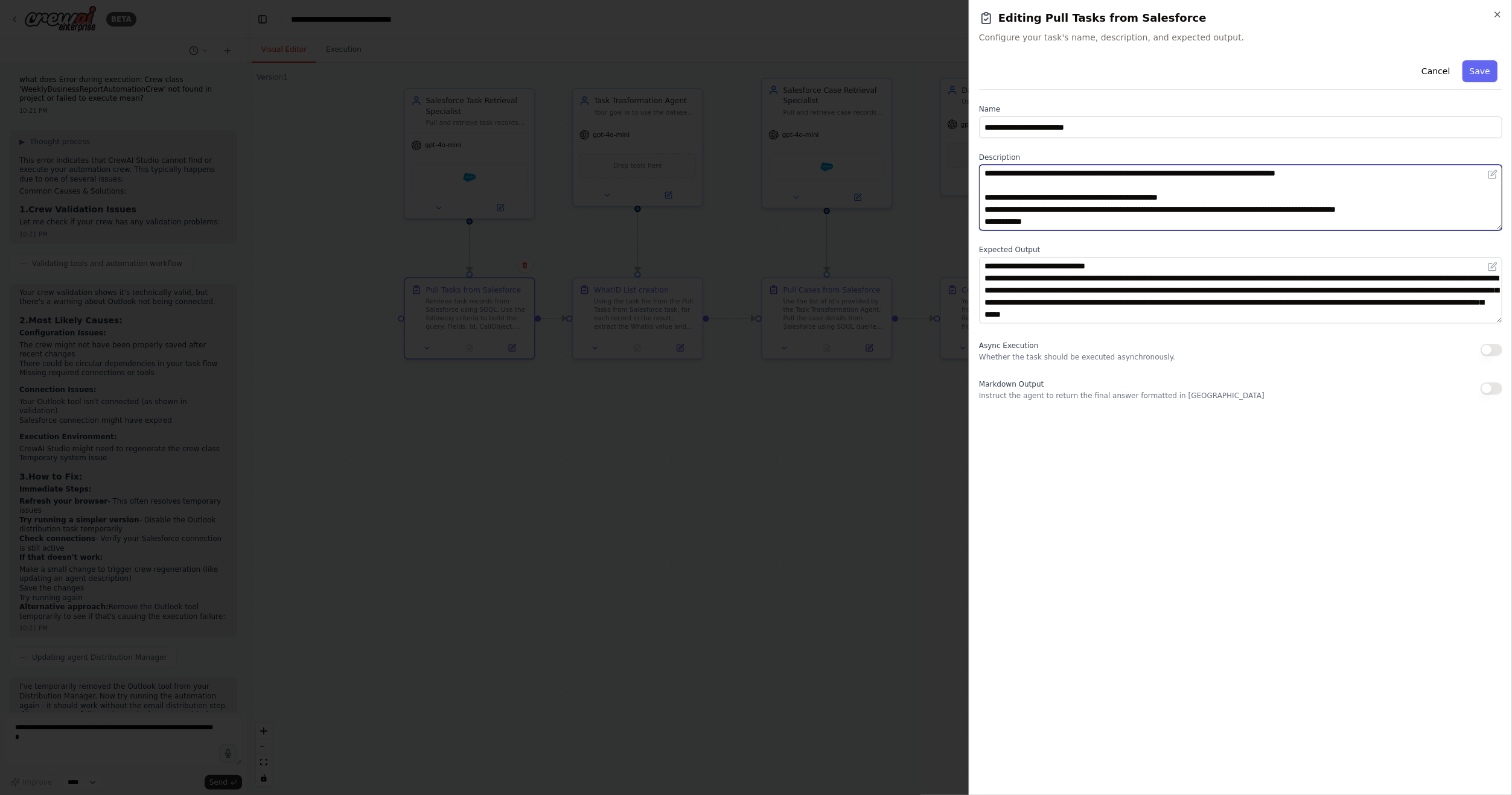
scroll to position [36, 0]
drag, startPoint x: 984, startPoint y: 175, endPoint x: 1057, endPoint y: 232, distance: 92.6
click at [1057, 232] on div "**********" at bounding box center [1240, 228] width 523 height 345
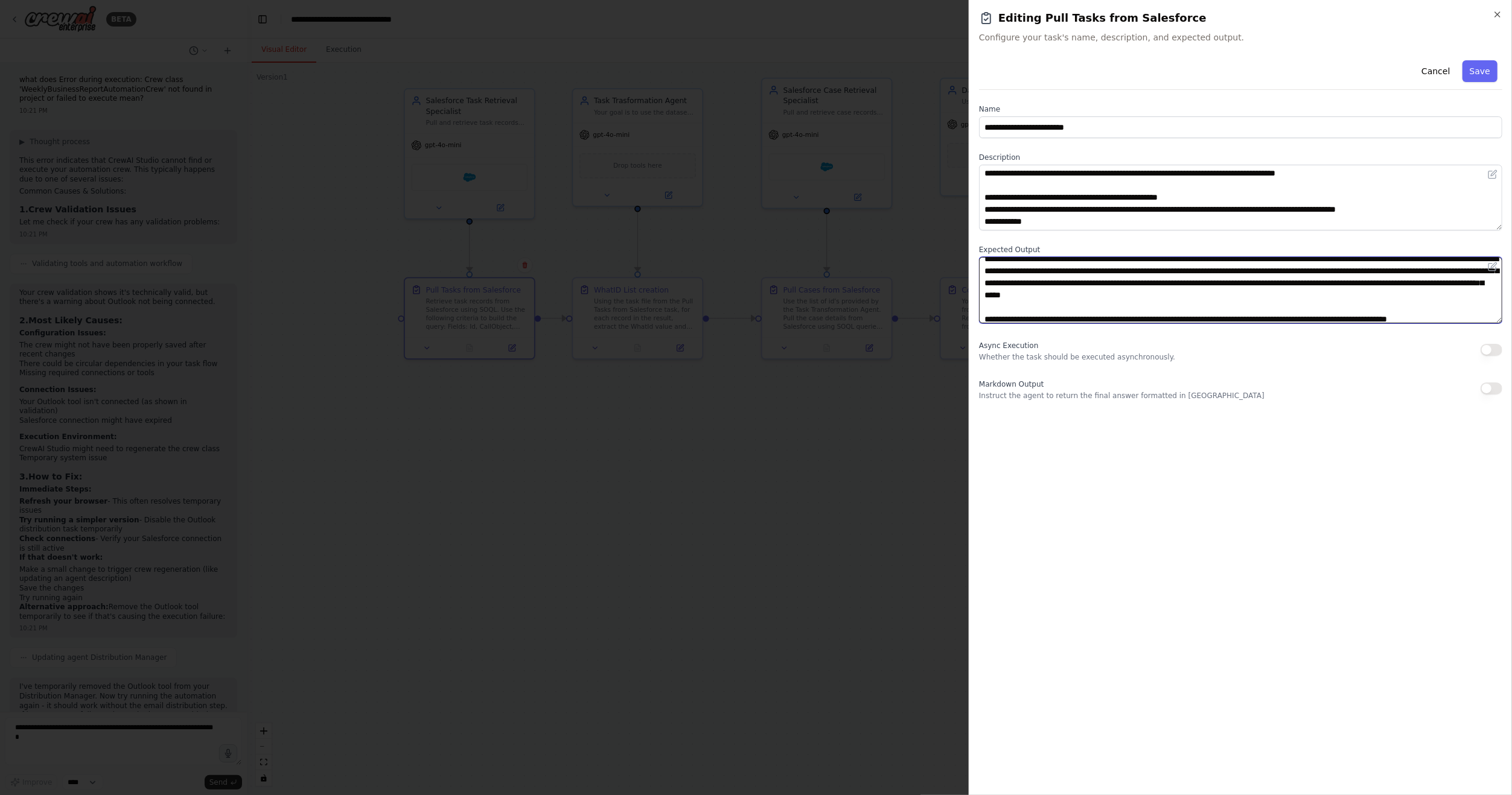
scroll to position [24, 0]
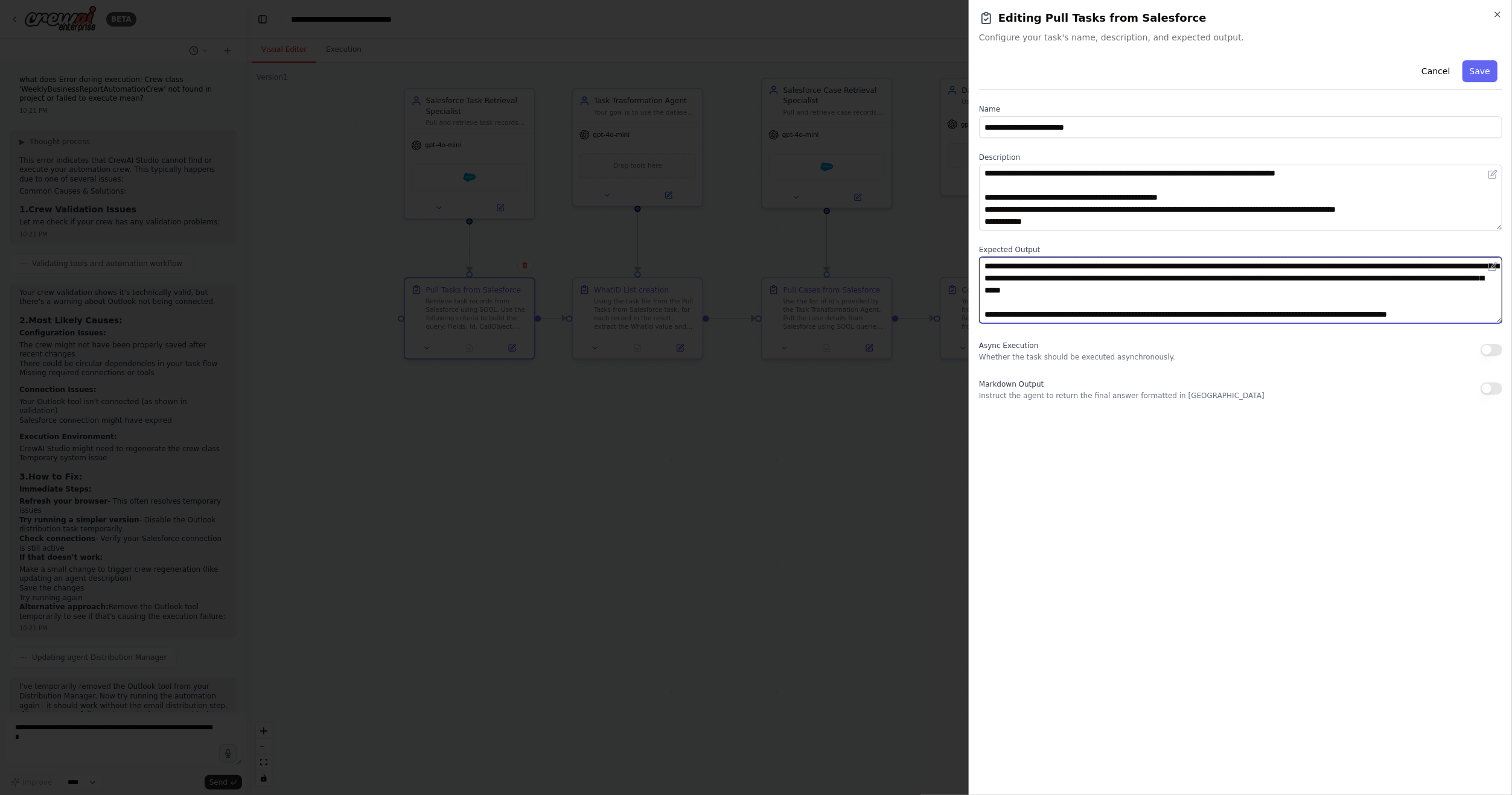
drag, startPoint x: 984, startPoint y: 279, endPoint x: 1485, endPoint y: 319, distance: 502.6
click at [1485, 319] on textarea "**********" at bounding box center [1240, 290] width 523 height 66
click at [700, 517] on div at bounding box center [756, 398] width 1512 height 795
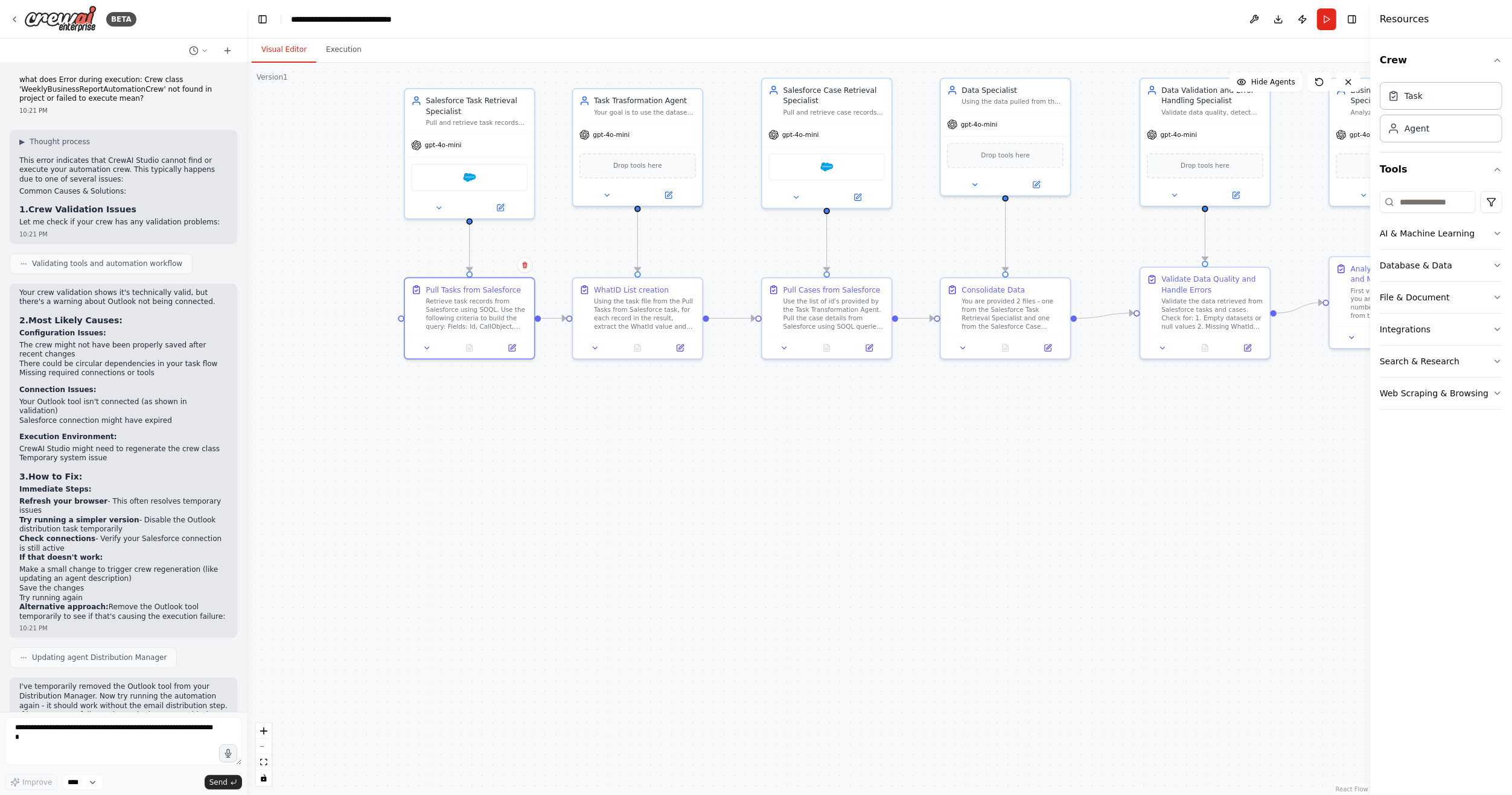
drag, startPoint x: 596, startPoint y: 452, endPoint x: 605, endPoint y: 425, distance: 28.5
click at [596, 451] on div ".deletable-edge-delete-btn { width: 20px; height: 20px; border: 0px solid #ffff…" at bounding box center [808, 429] width 1124 height 733
click at [680, 342] on icon at bounding box center [680, 344] width 6 height 6
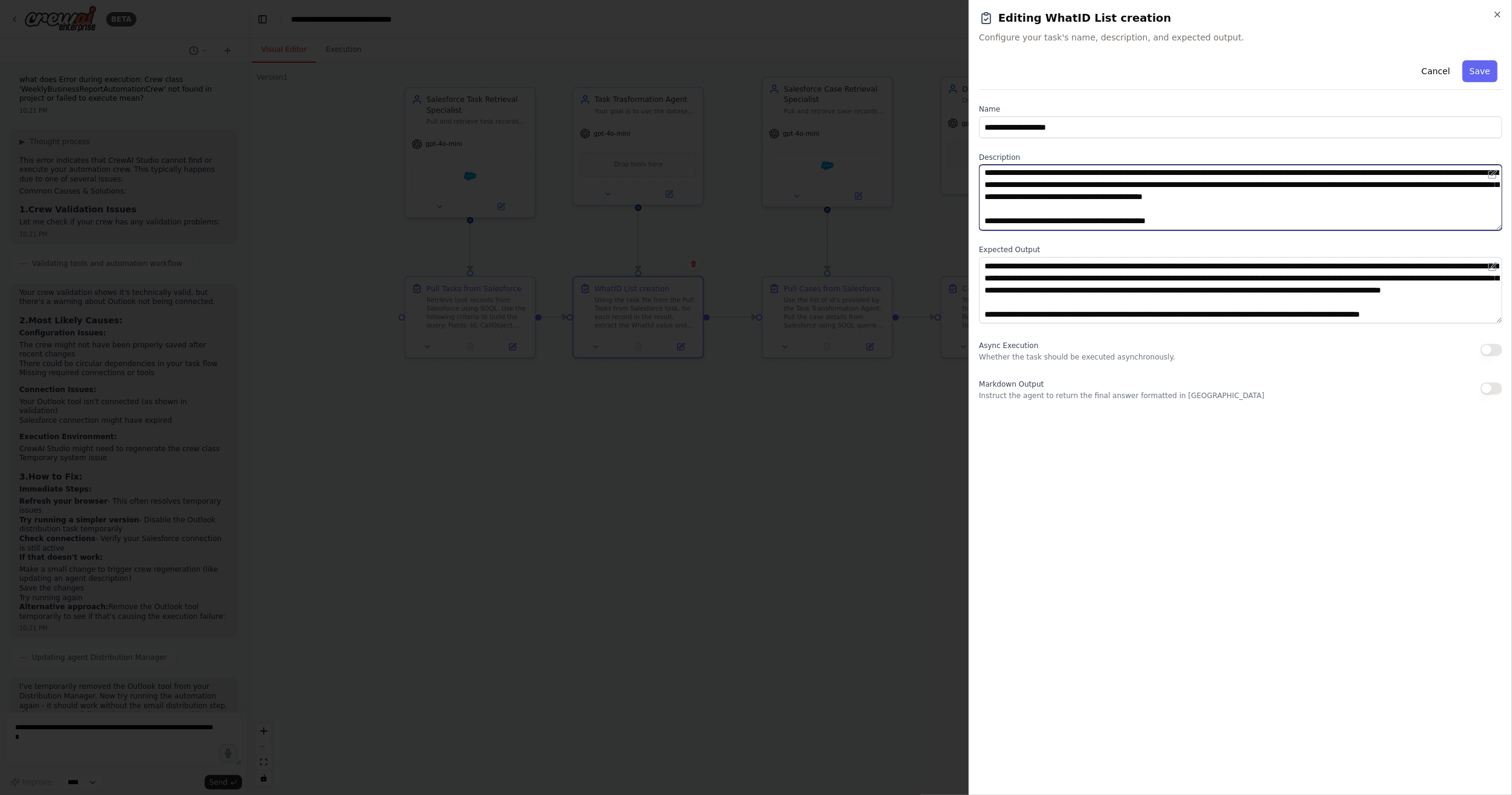
scroll to position [0, 0]
drag, startPoint x: 1180, startPoint y: 223, endPoint x: 925, endPoint y: 154, distance: 264.2
click at [925, 154] on body "BETA Hello! I'm the CrewAI assistant. What kind of automation do you want to bu…" at bounding box center [756, 398] width 1512 height 795
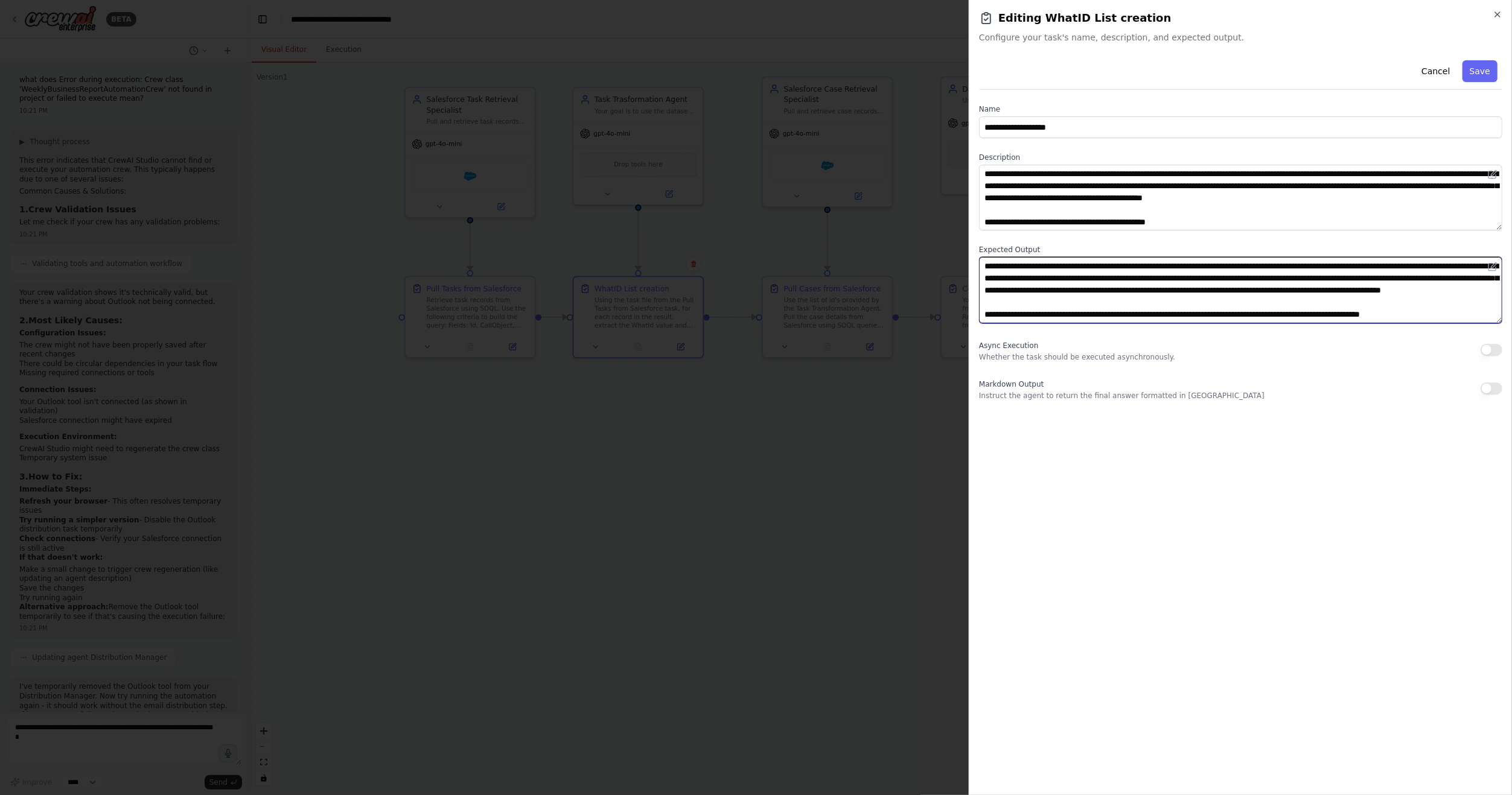
drag, startPoint x: 1229, startPoint y: 306, endPoint x: 915, endPoint y: 240, distance: 320.9
click at [915, 240] on body "BETA Hello! I'm the CrewAI assistant. What kind of automation do you want to bu…" at bounding box center [756, 398] width 1512 height 795
click at [631, 409] on div at bounding box center [756, 398] width 1512 height 795
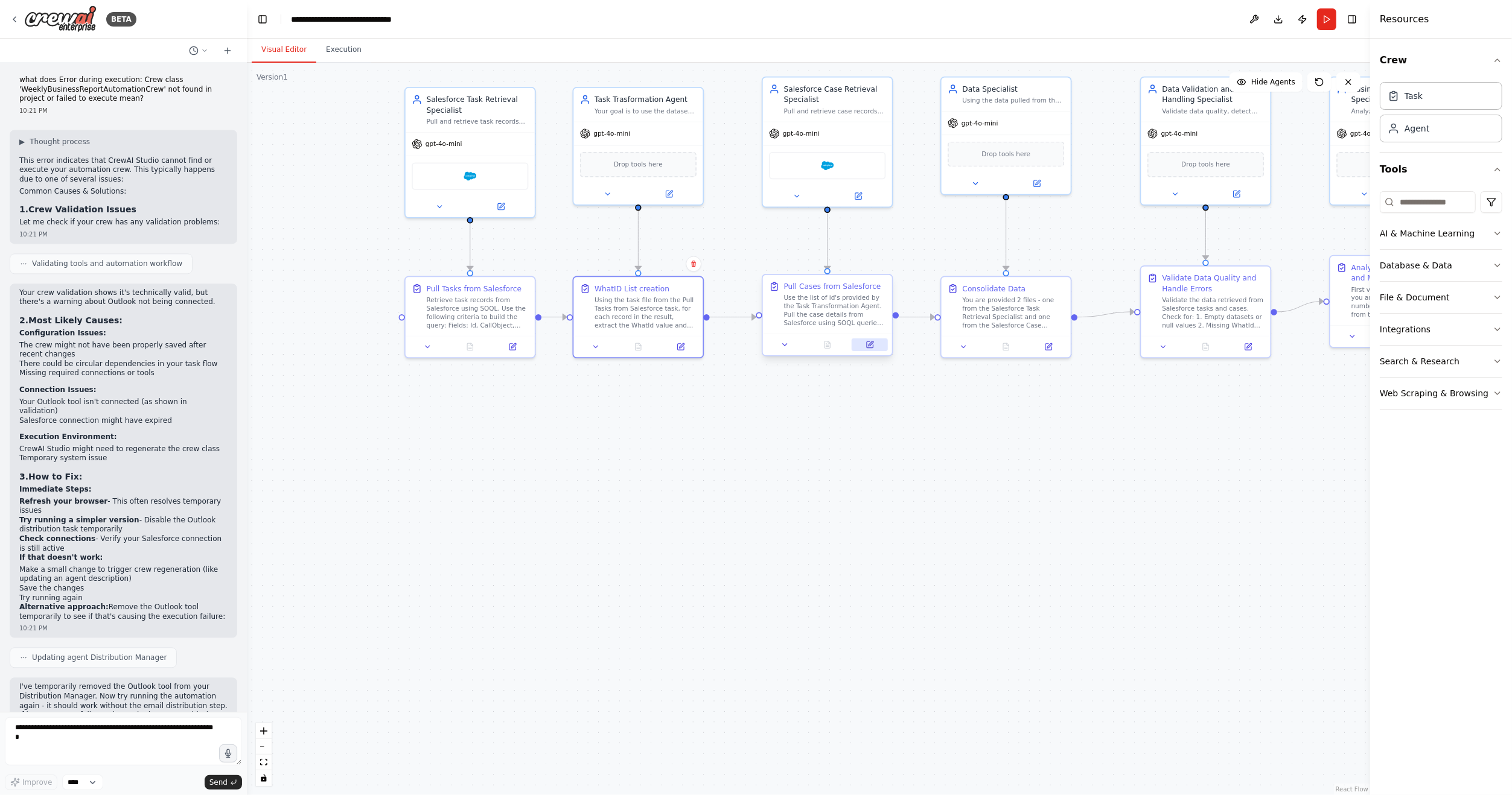
click at [875, 346] on button at bounding box center [870, 344] width 36 height 12
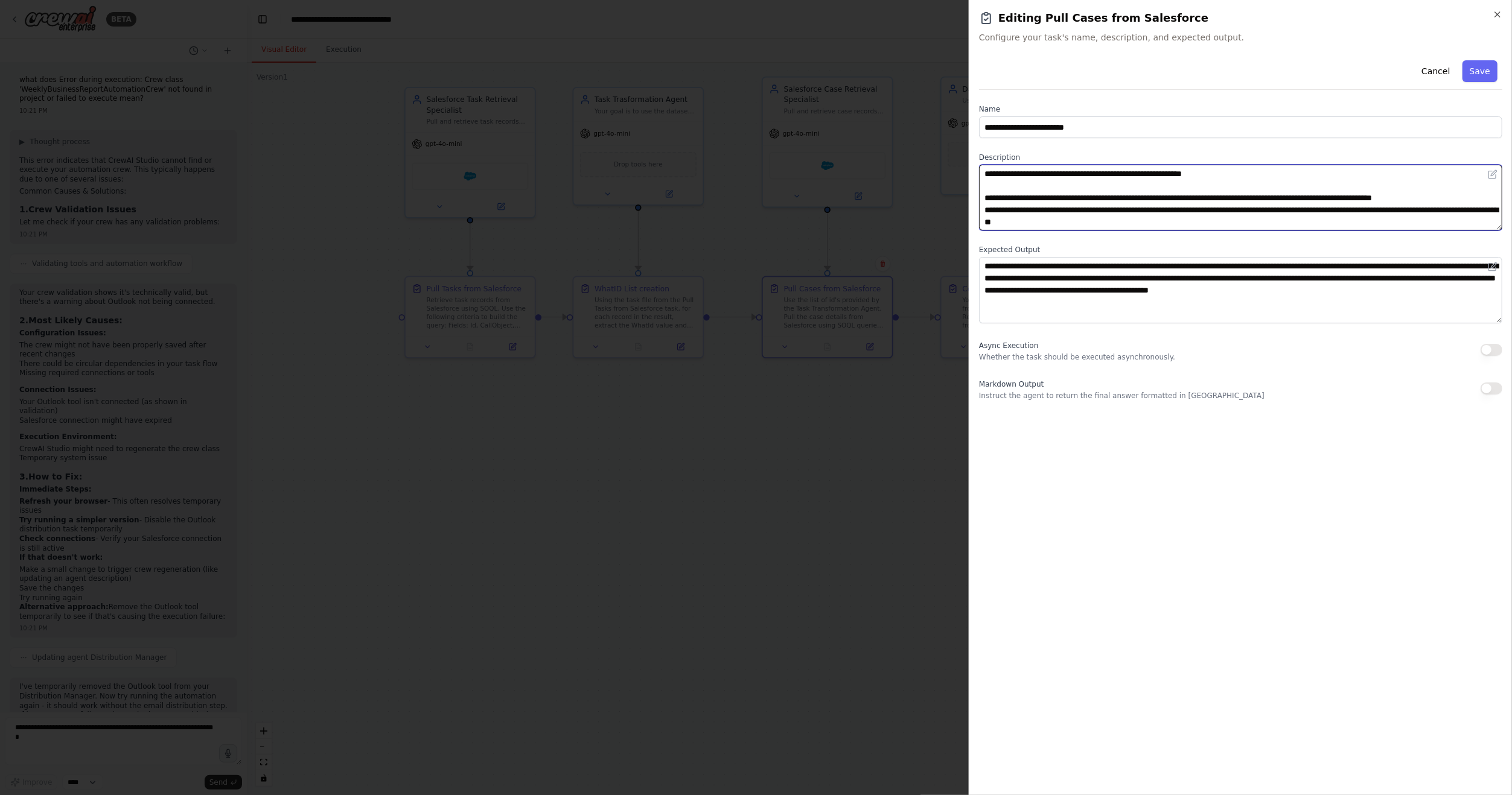
drag, startPoint x: 1158, startPoint y: 200, endPoint x: 882, endPoint y: 130, distance: 284.7
click at [882, 130] on body "BETA Hello! I'm the CrewAI assistant. What kind of automation do you want to bu…" at bounding box center [756, 398] width 1512 height 795
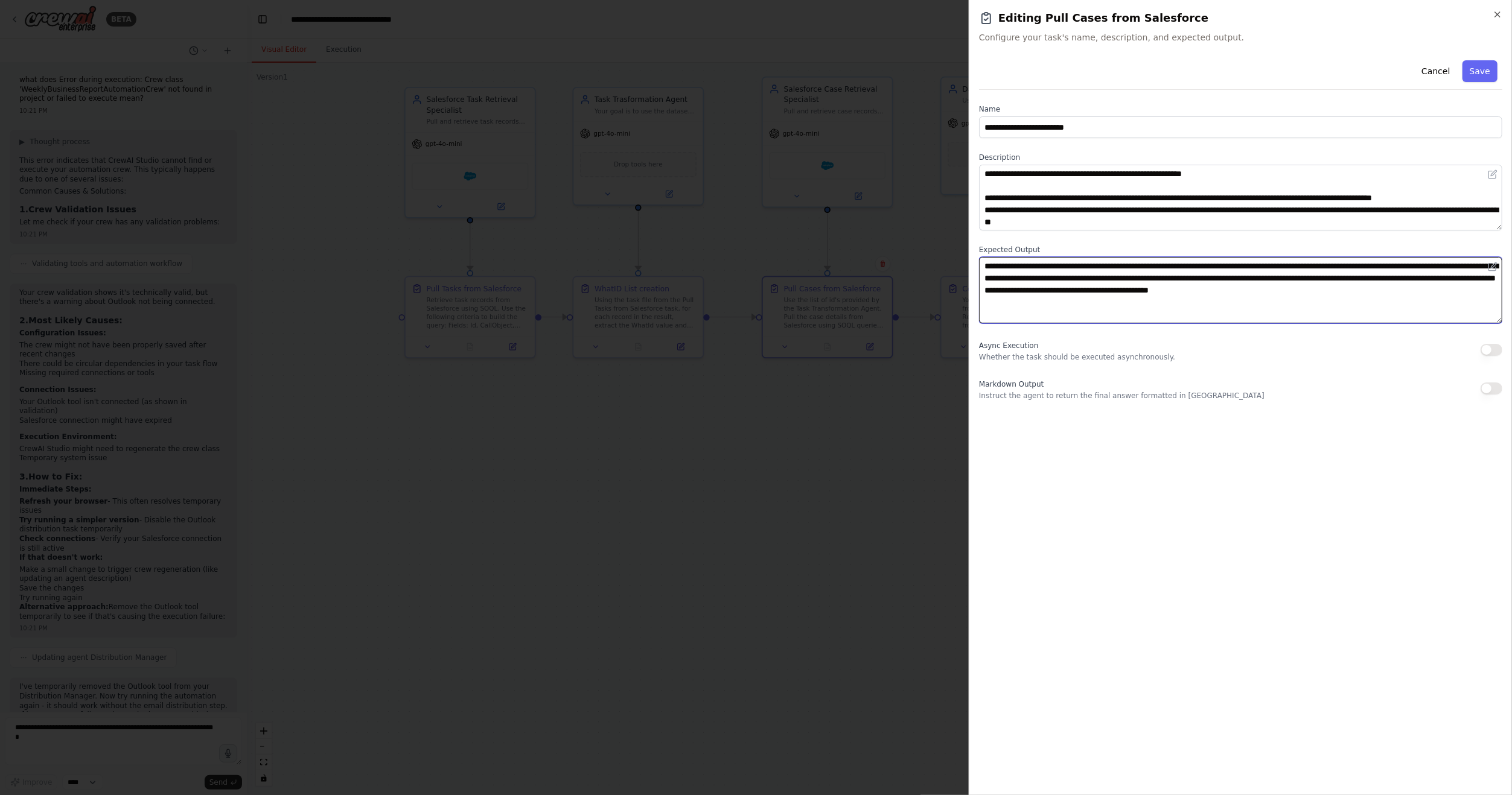
drag, startPoint x: 1213, startPoint y: 305, endPoint x: 885, endPoint y: 255, distance: 331.8
click at [885, 255] on body "BETA Hello! I'm the CrewAI assistant. What kind of automation do you want to bu…" at bounding box center [756, 398] width 1512 height 795
click at [815, 504] on div at bounding box center [756, 398] width 1512 height 795
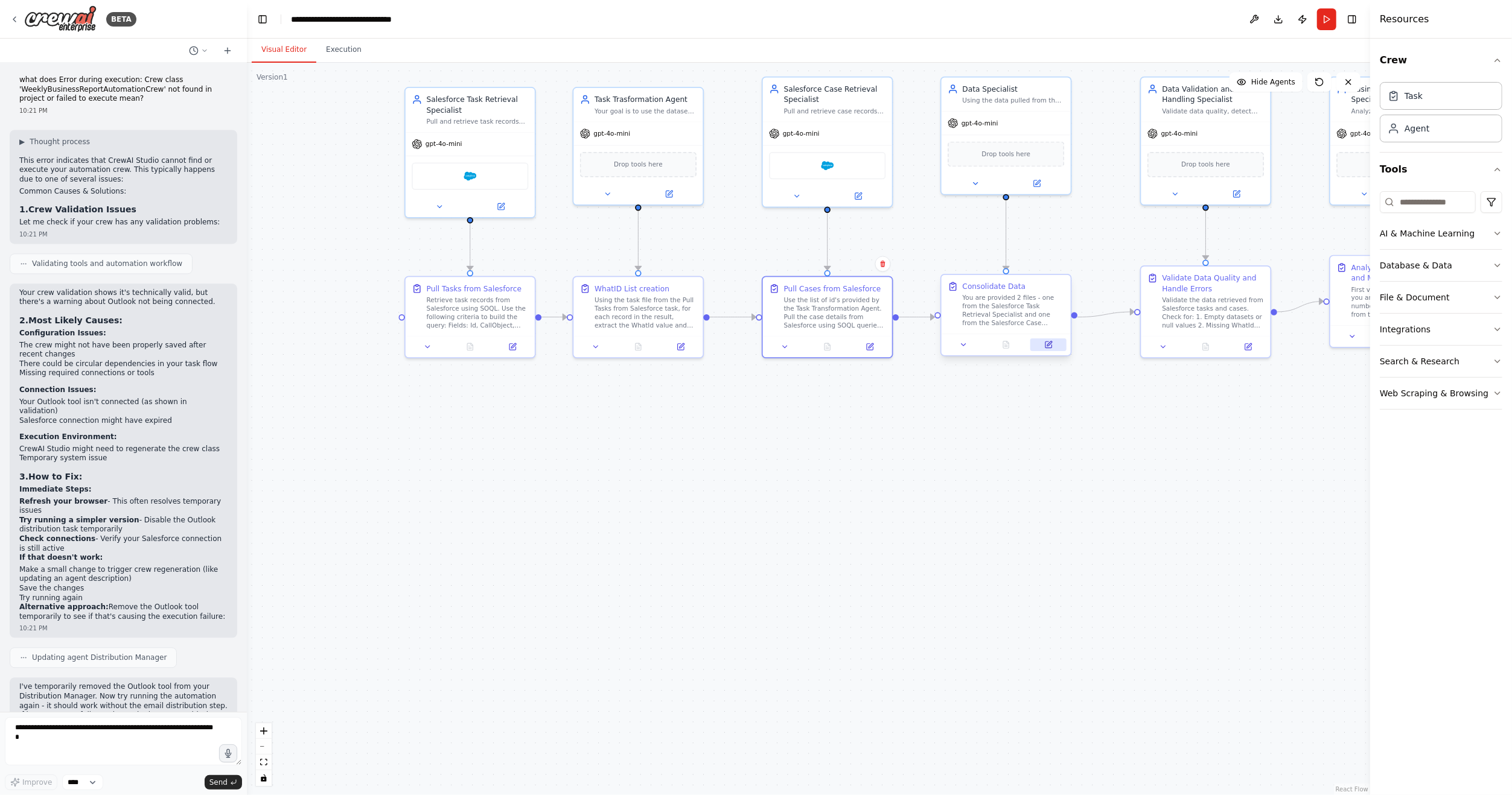
click at [1052, 344] on icon at bounding box center [1049, 345] width 9 height 9
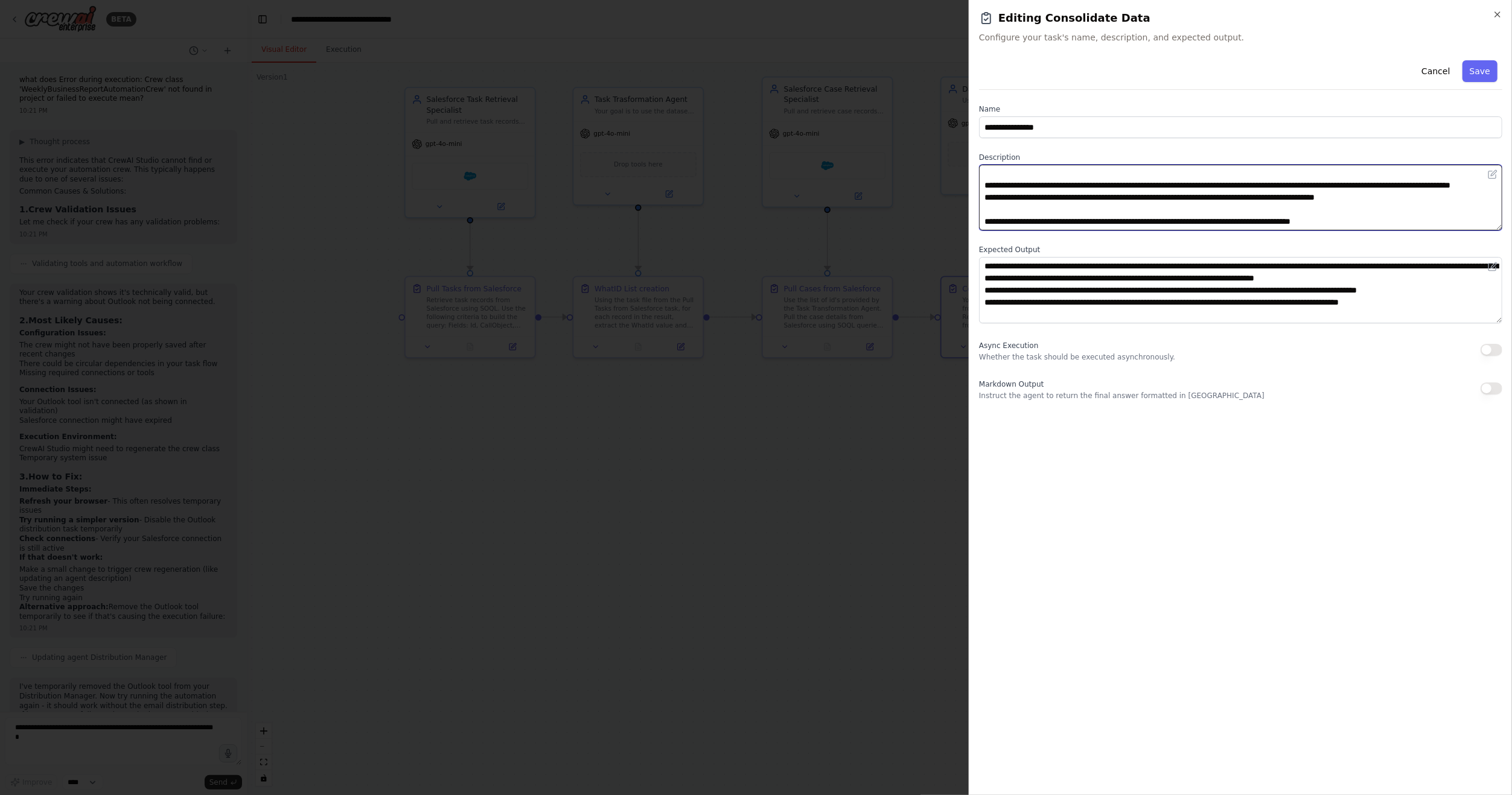
scroll to position [48, 0]
drag, startPoint x: 983, startPoint y: 176, endPoint x: 1426, endPoint y: 205, distance: 443.9
click at [1426, 205] on textarea "**********" at bounding box center [1240, 197] width 523 height 66
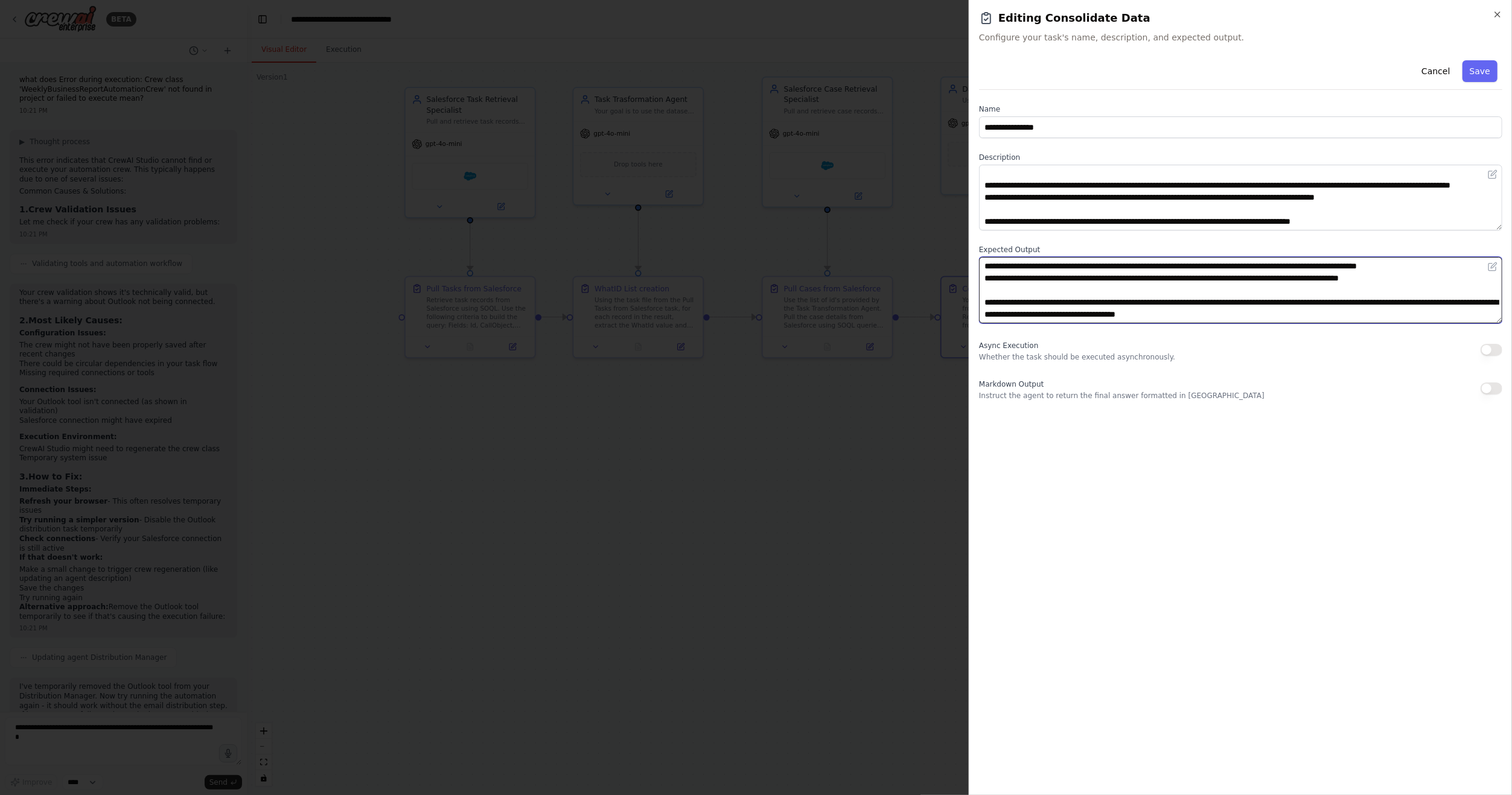
scroll to position [0, 0]
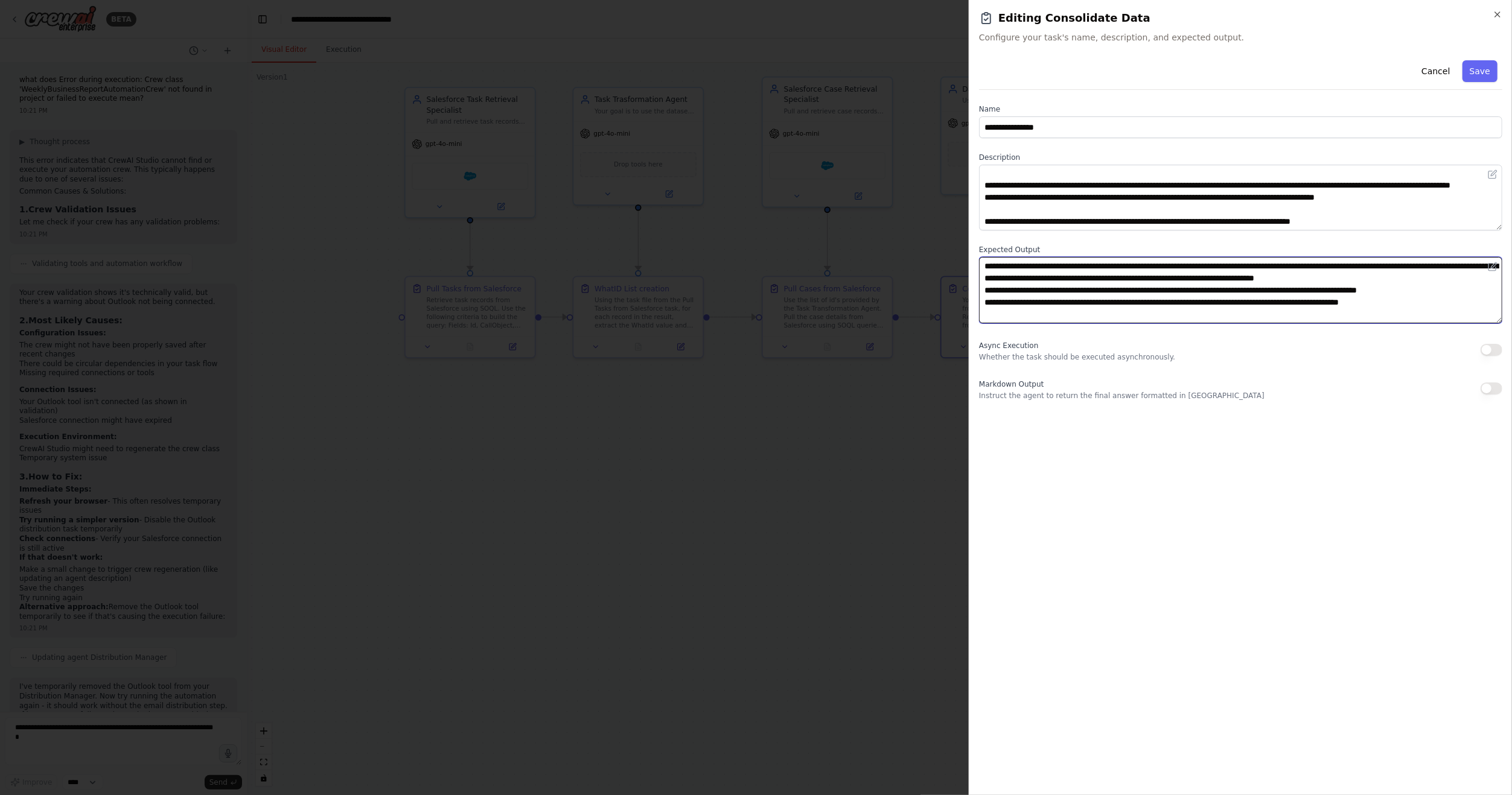
drag, startPoint x: 1305, startPoint y: 316, endPoint x: 916, endPoint y: 215, distance: 401.9
click at [916, 215] on body "BETA Hello! I'm the CrewAI assistant. What kind of automation do you want to bu…" at bounding box center [756, 398] width 1512 height 795
click at [793, 502] on div at bounding box center [756, 398] width 1512 height 795
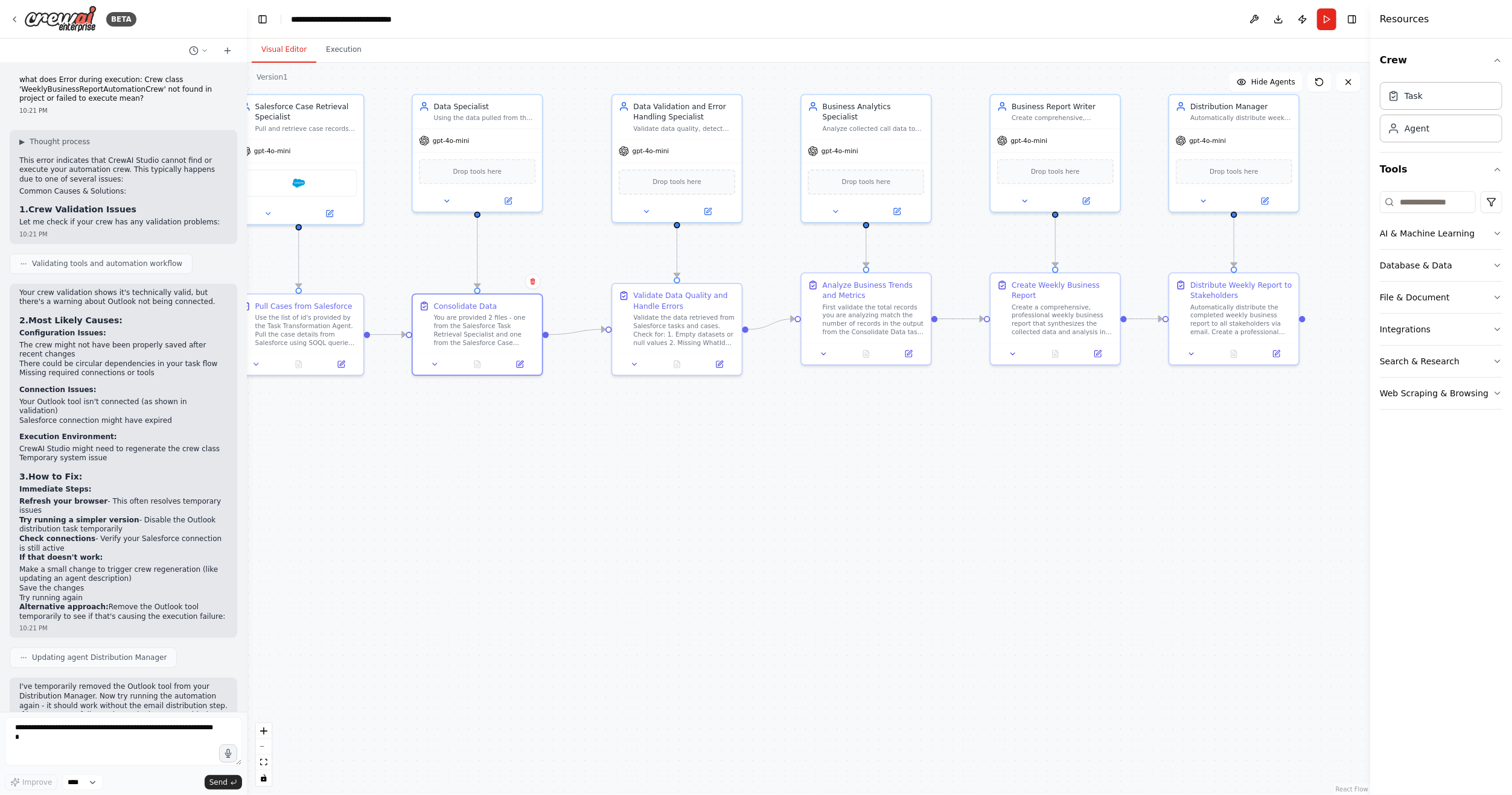
drag, startPoint x: 1213, startPoint y: 412, endPoint x: 690, endPoint y: 429, distance: 523.3
click at [682, 429] on div ".deletable-edge-delete-btn { width: 20px; height: 20px; border: 0px solid #ffff…" at bounding box center [808, 429] width 1124 height 733
click at [921, 358] on div at bounding box center [864, 351] width 129 height 22
click at [910, 354] on icon at bounding box center [907, 351] width 6 height 6
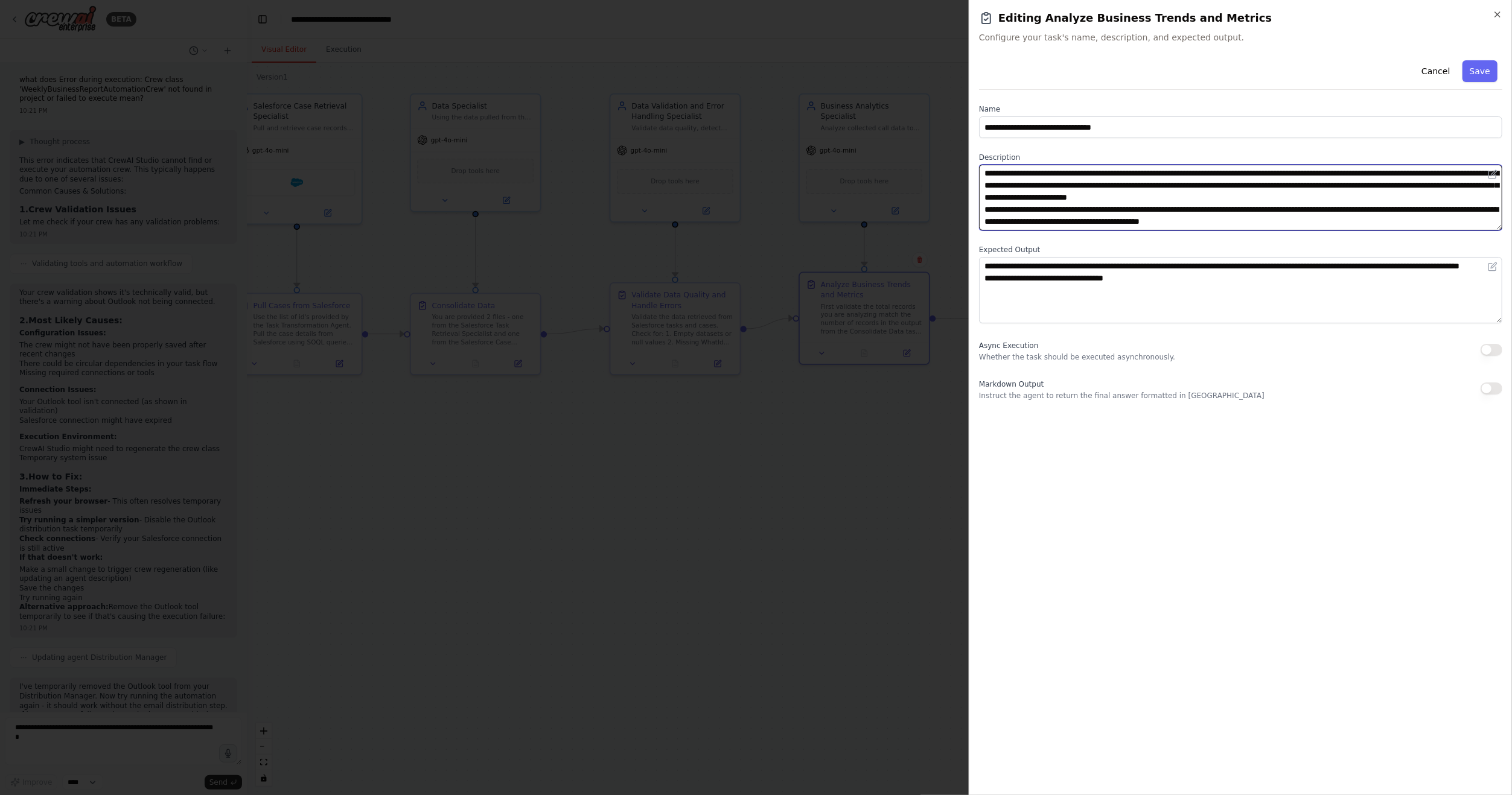
scroll to position [48, 0]
drag, startPoint x: 984, startPoint y: 175, endPoint x: 1426, endPoint y: 216, distance: 443.9
click at [1426, 216] on textarea "**********" at bounding box center [1240, 197] width 523 height 66
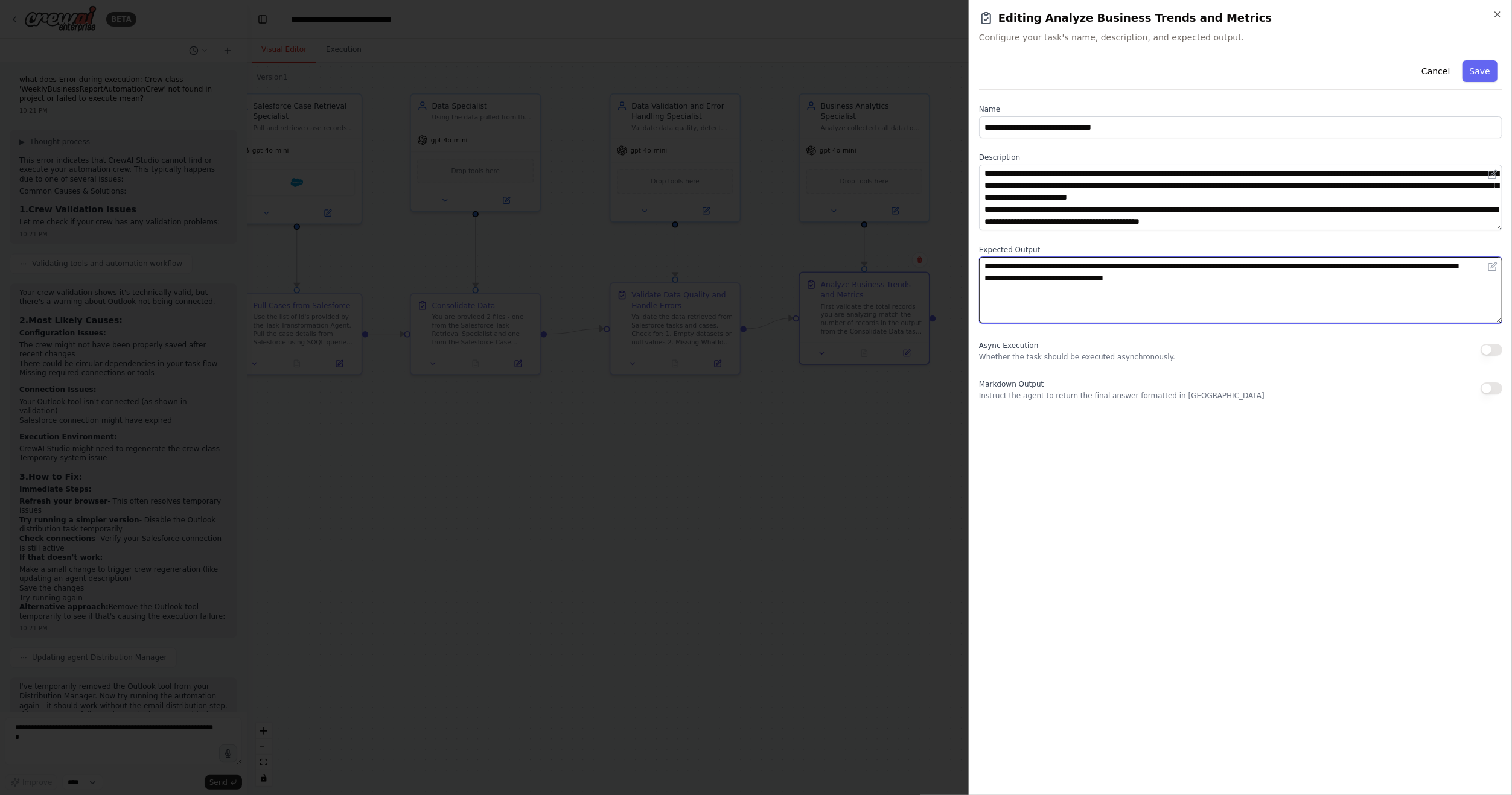
drag, startPoint x: 1169, startPoint y: 295, endPoint x: 925, endPoint y: 248, distance: 248.5
click at [925, 248] on body "BETA Hello! I'm the CrewAI assistant. What kind of automation do you want to bu…" at bounding box center [756, 398] width 1512 height 795
click at [900, 541] on div at bounding box center [756, 398] width 1512 height 795
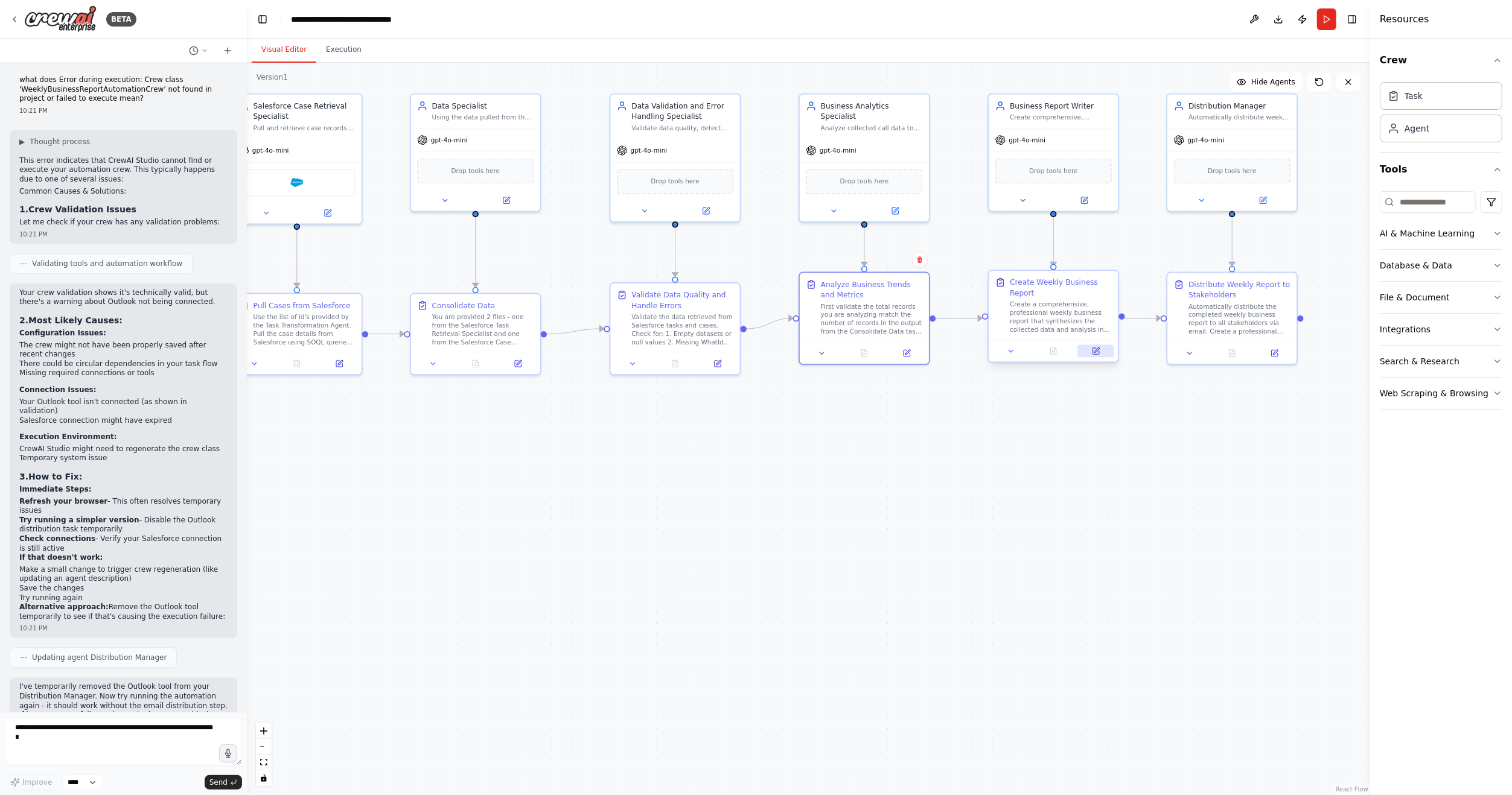
click at [1098, 356] on button at bounding box center [1096, 351] width 36 height 12
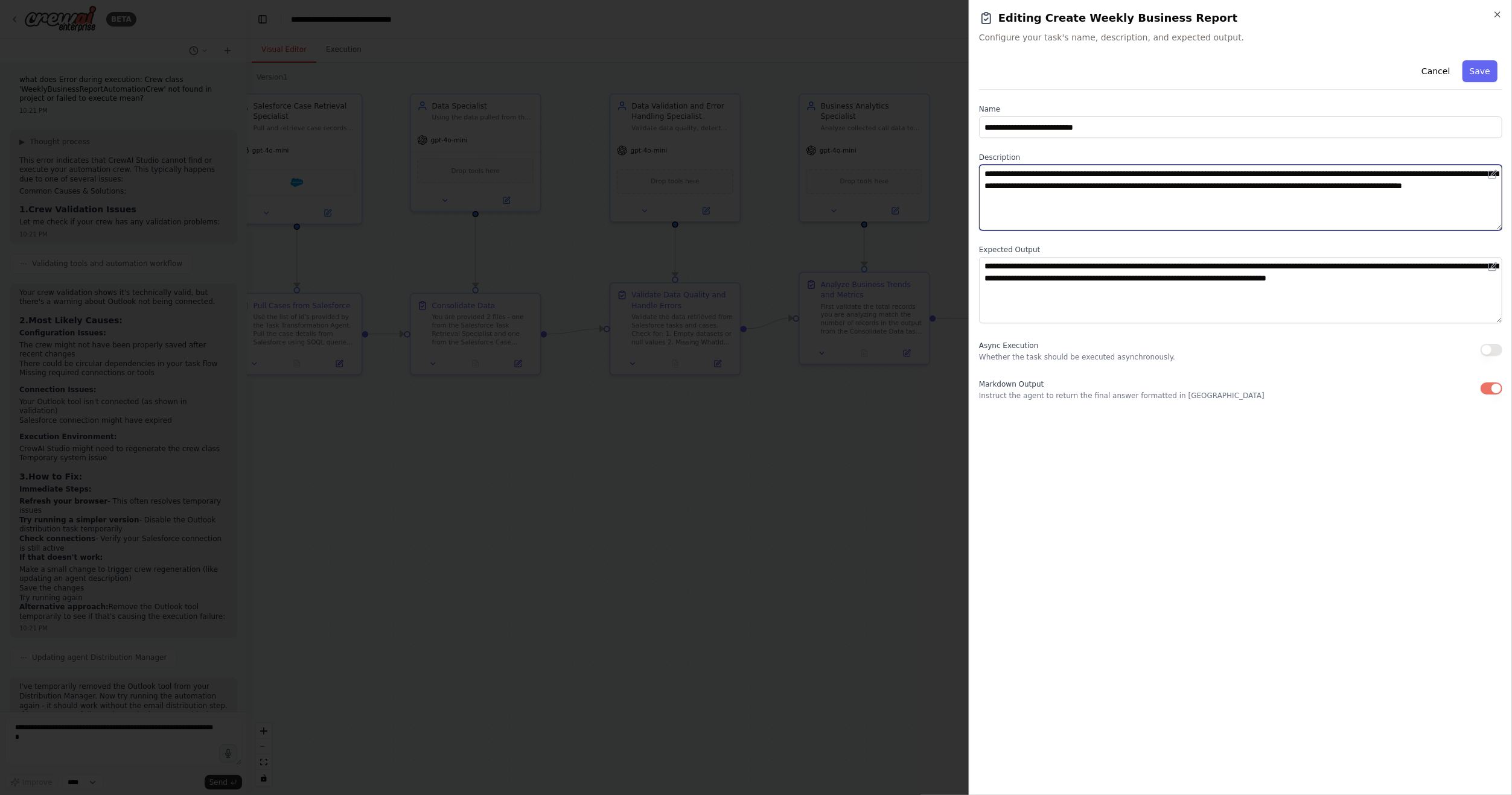
drag, startPoint x: 1155, startPoint y: 205, endPoint x: 878, endPoint y: 140, distance: 284.5
click at [878, 140] on body "BETA Hello! I'm the CrewAI assistant. What kind of automation do you want to bu…" at bounding box center [756, 398] width 1512 height 795
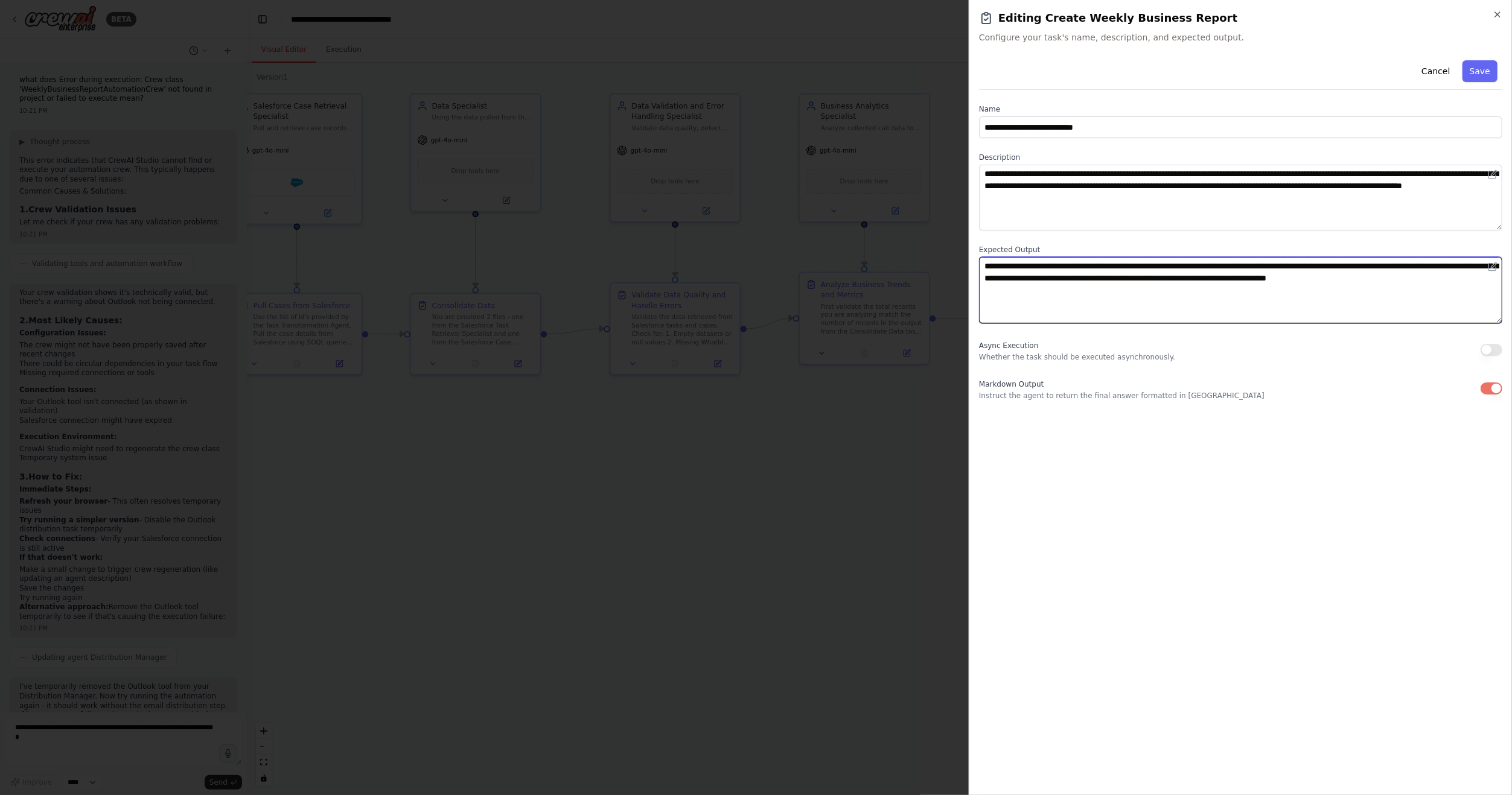
drag, startPoint x: 982, startPoint y: 266, endPoint x: 1511, endPoint y: 289, distance: 529.5
click at [1511, 289] on div "**********" at bounding box center [1240, 398] width 543 height 795
click at [735, 495] on div at bounding box center [756, 398] width 1512 height 795
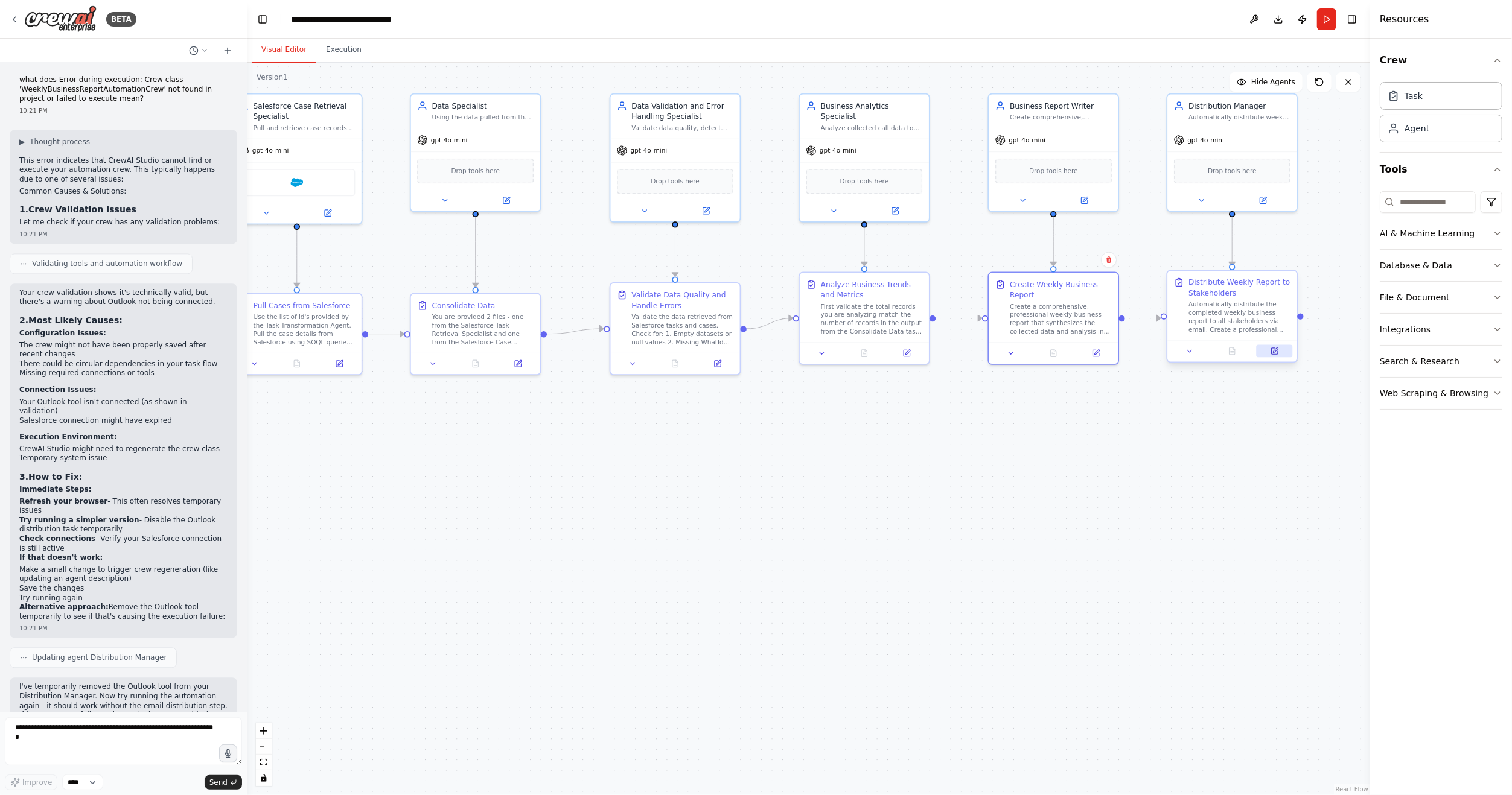
click at [1270, 349] on button at bounding box center [1275, 351] width 36 height 12
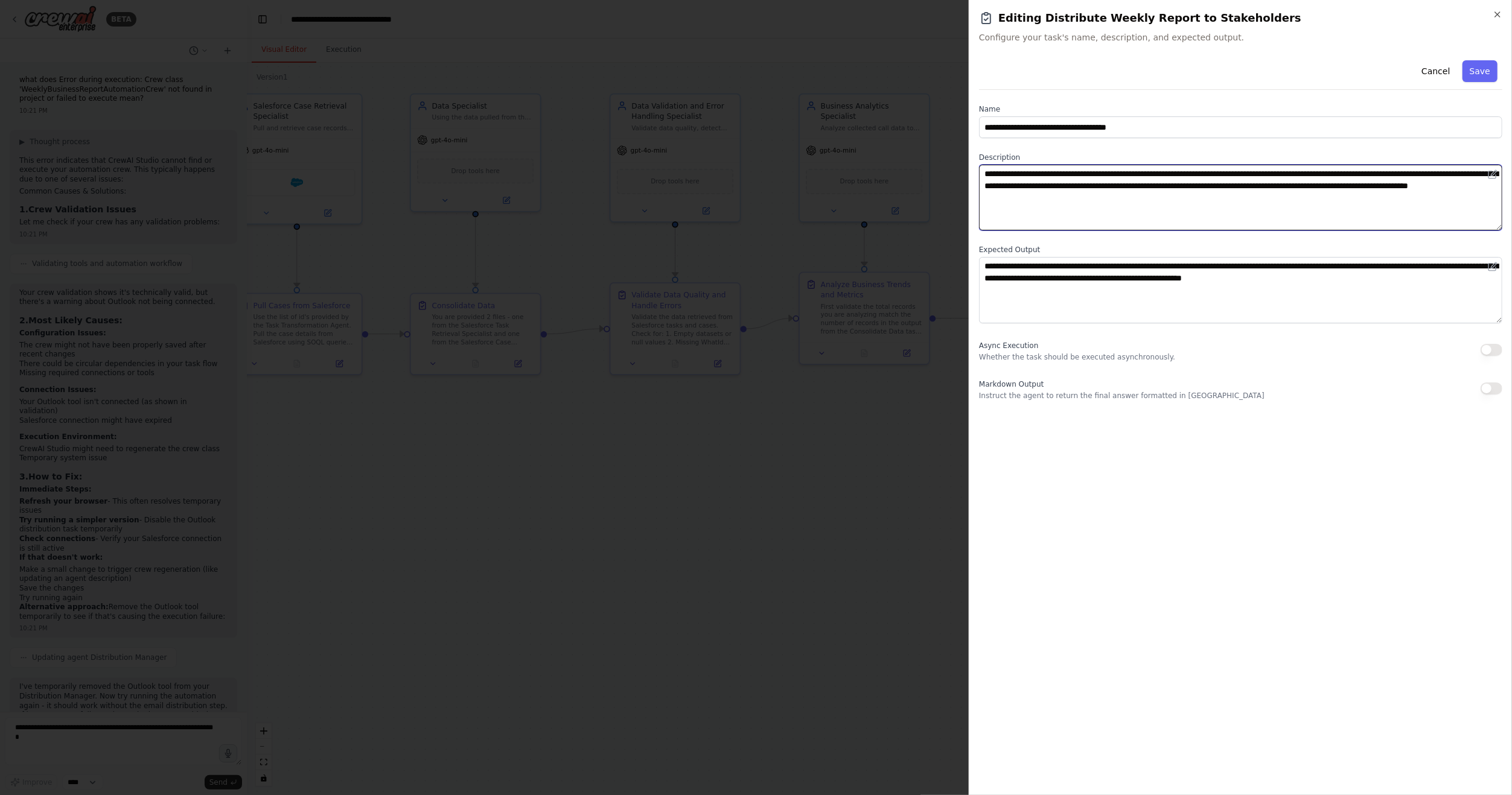
drag, startPoint x: 1107, startPoint y: 196, endPoint x: 912, endPoint y: 155, distance: 199.3
click at [912, 155] on body "BETA Hello! I'm the CrewAI assistant. What kind of automation do you want to bu…" at bounding box center [756, 398] width 1512 height 795
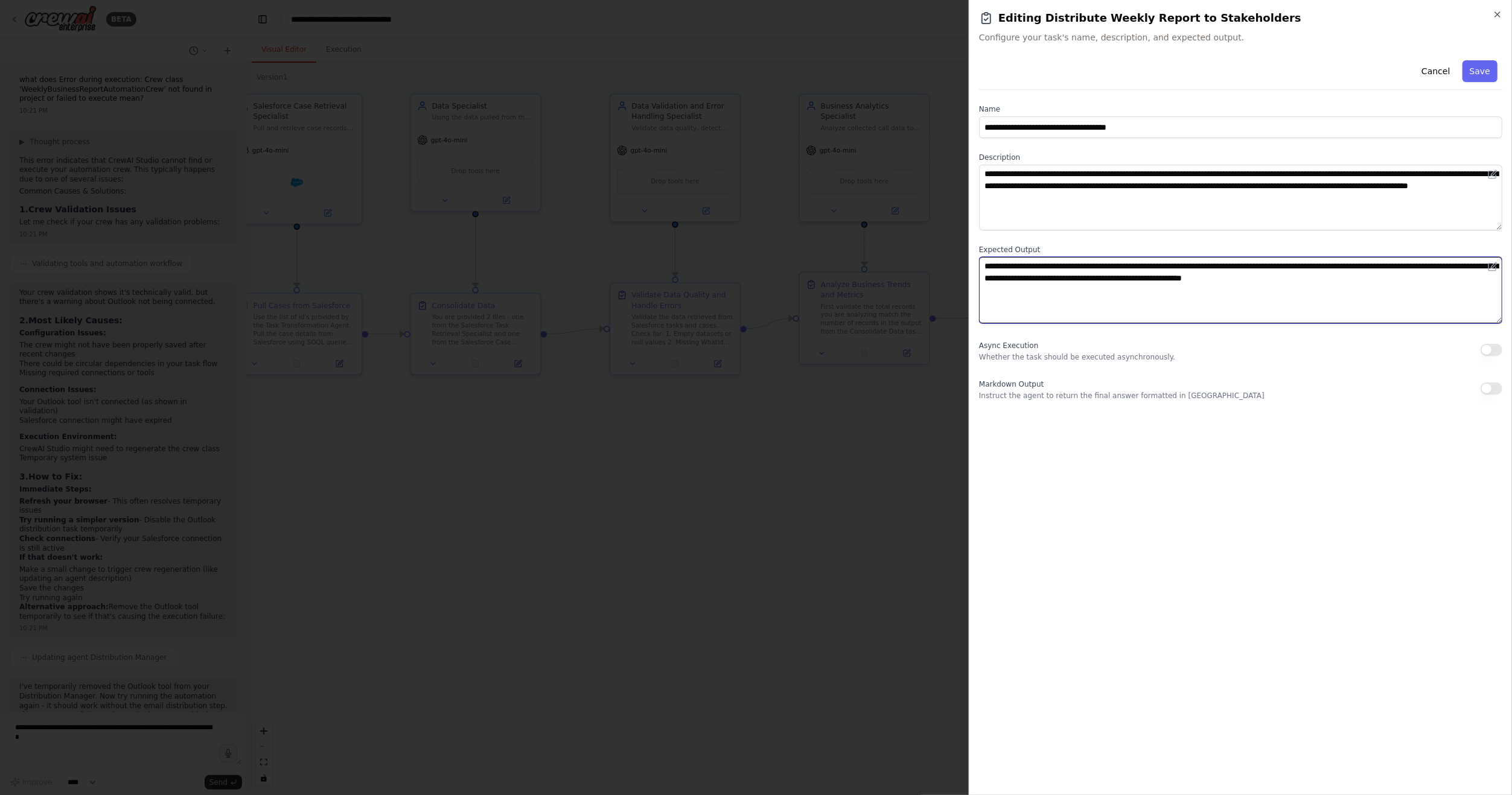
drag, startPoint x: 1368, startPoint y: 273, endPoint x: 852, endPoint y: 235, distance: 517.4
click at [852, 235] on body "BETA Hello! I'm the CrewAI assistant. What kind of automation do you want to bu…" at bounding box center [756, 398] width 1512 height 795
drag, startPoint x: 772, startPoint y: 618, endPoint x: 773, endPoint y: 612, distance: 6.1
click at [772, 617] on div at bounding box center [756, 398] width 1512 height 795
